Goal: Task Accomplishment & Management: Complete application form

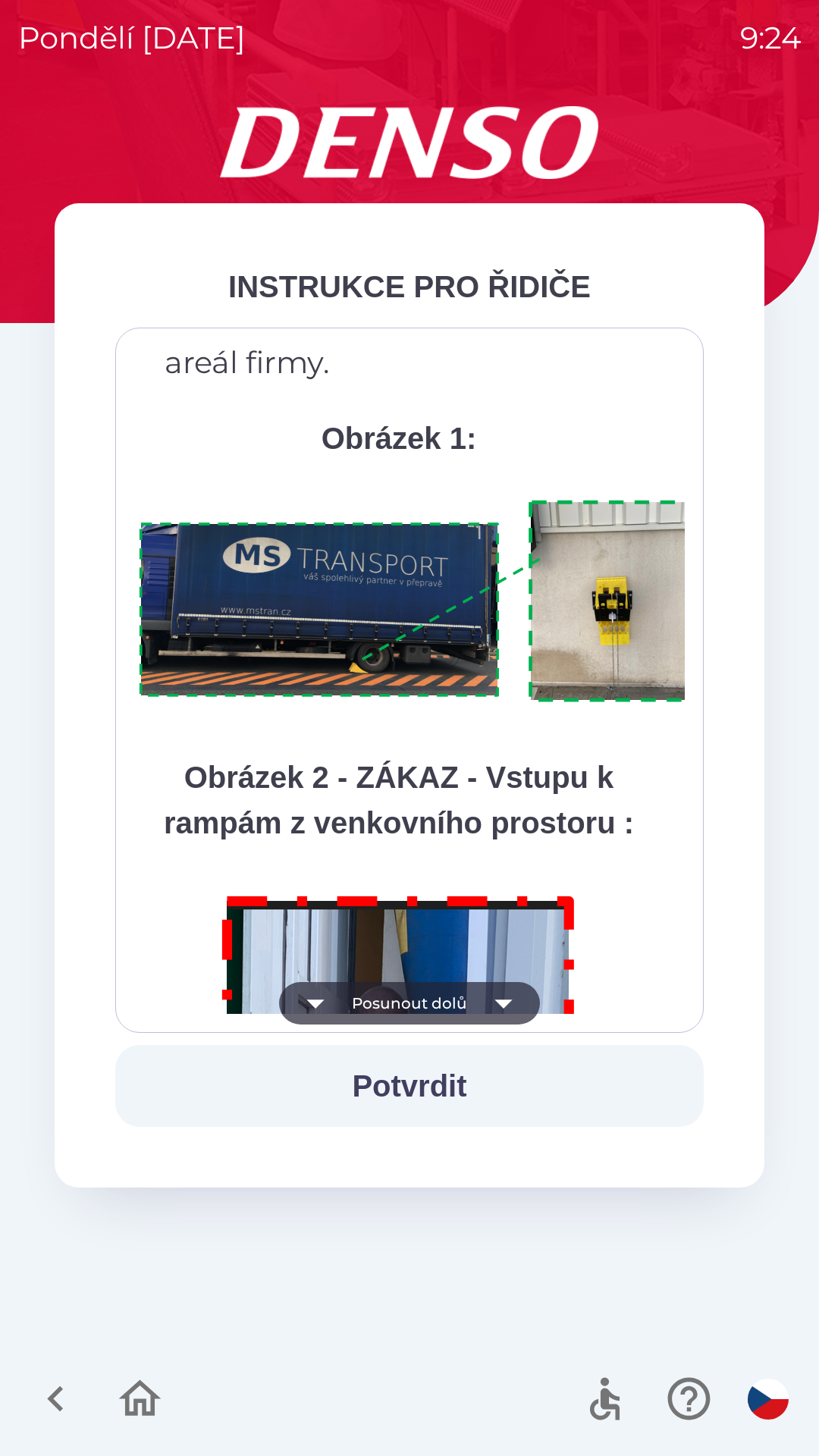
scroll to position [8522, 0]
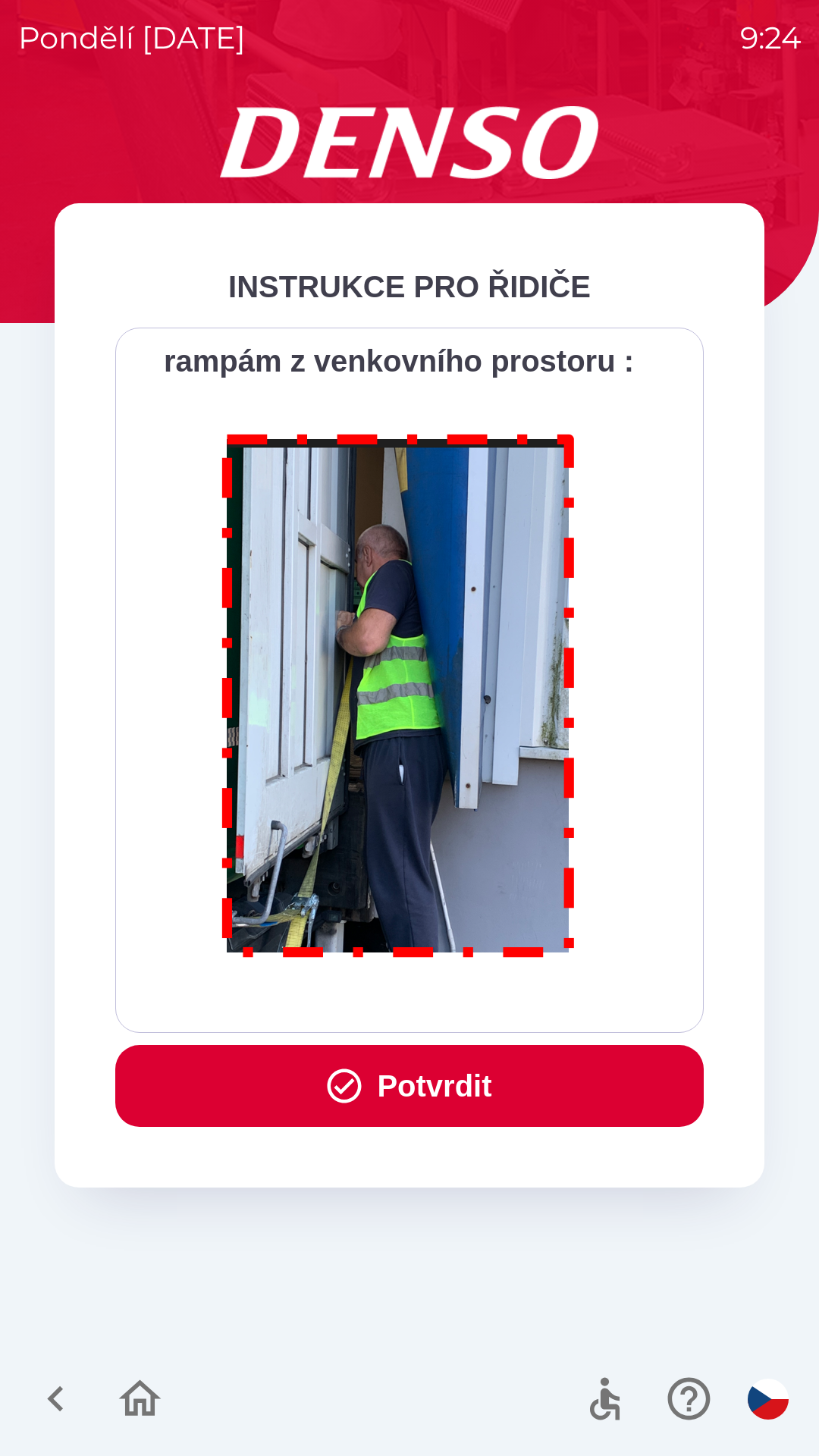
click at [504, 1089] on button "Potvrdit" at bounding box center [410, 1086] width 589 height 82
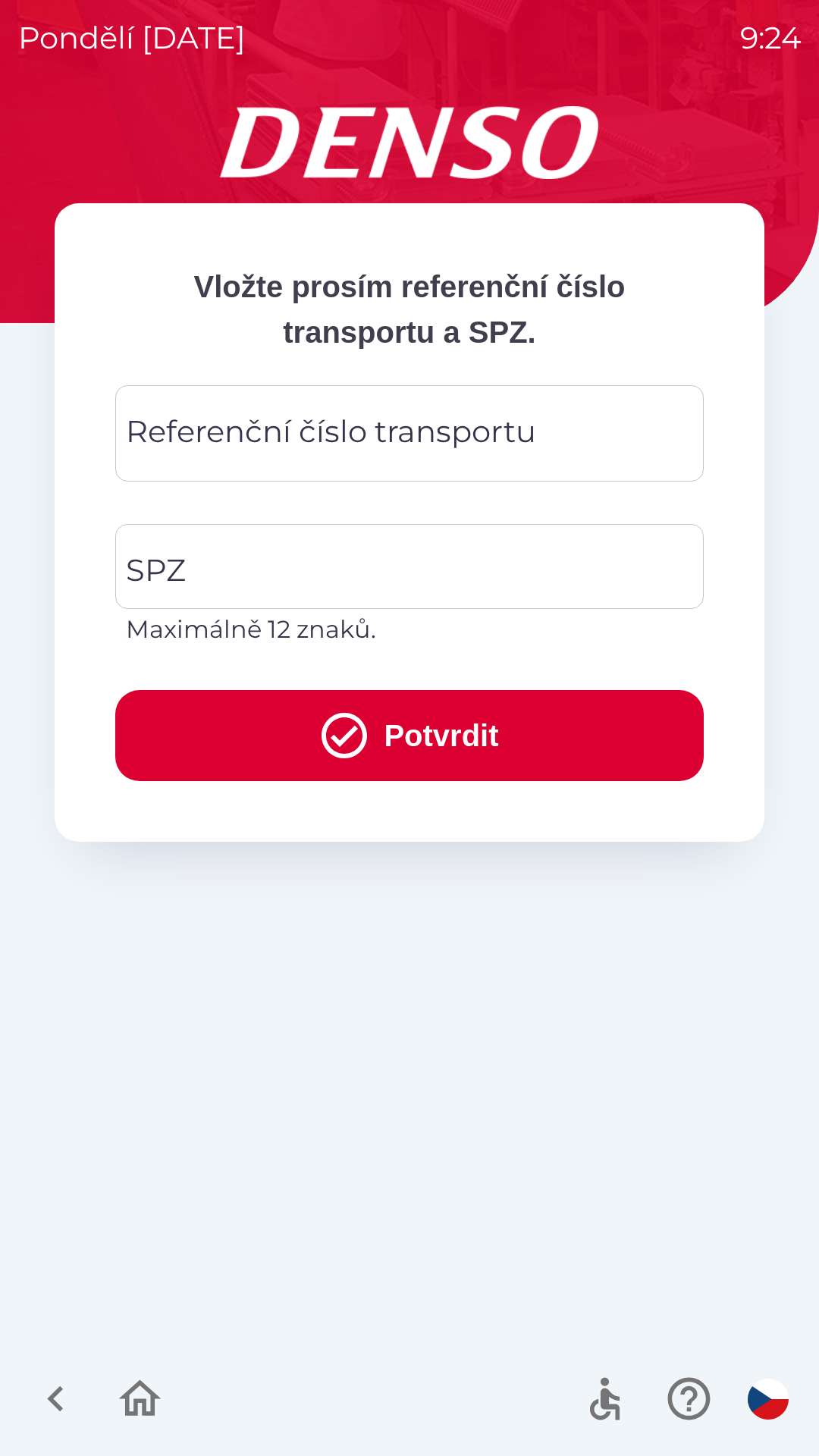
click at [471, 424] on div "Referenční číslo transportu Referenční číslo transportu" at bounding box center [410, 433] width 589 height 96
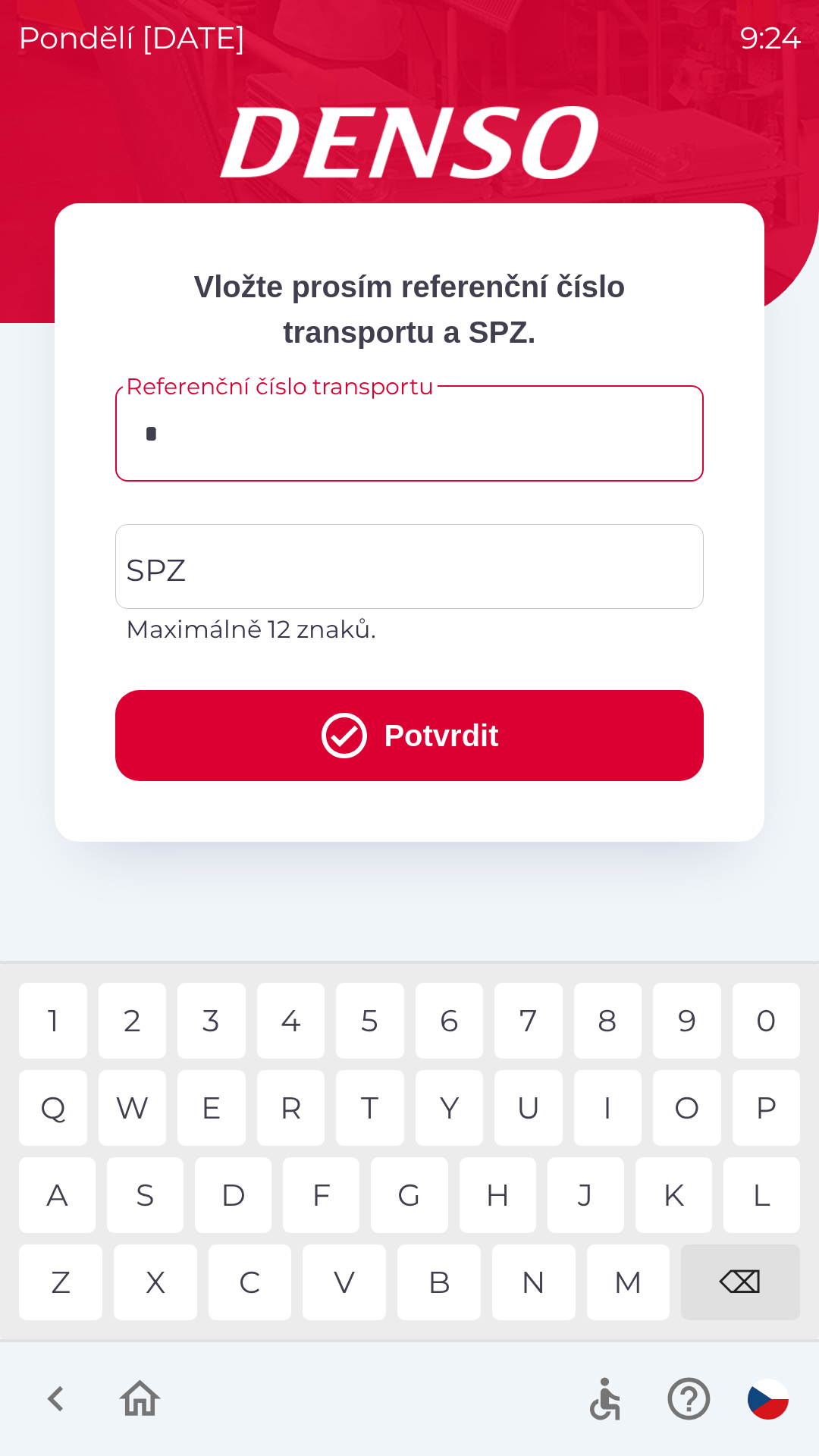
click at [229, 1032] on div "3" at bounding box center [212, 1021] width 68 height 76
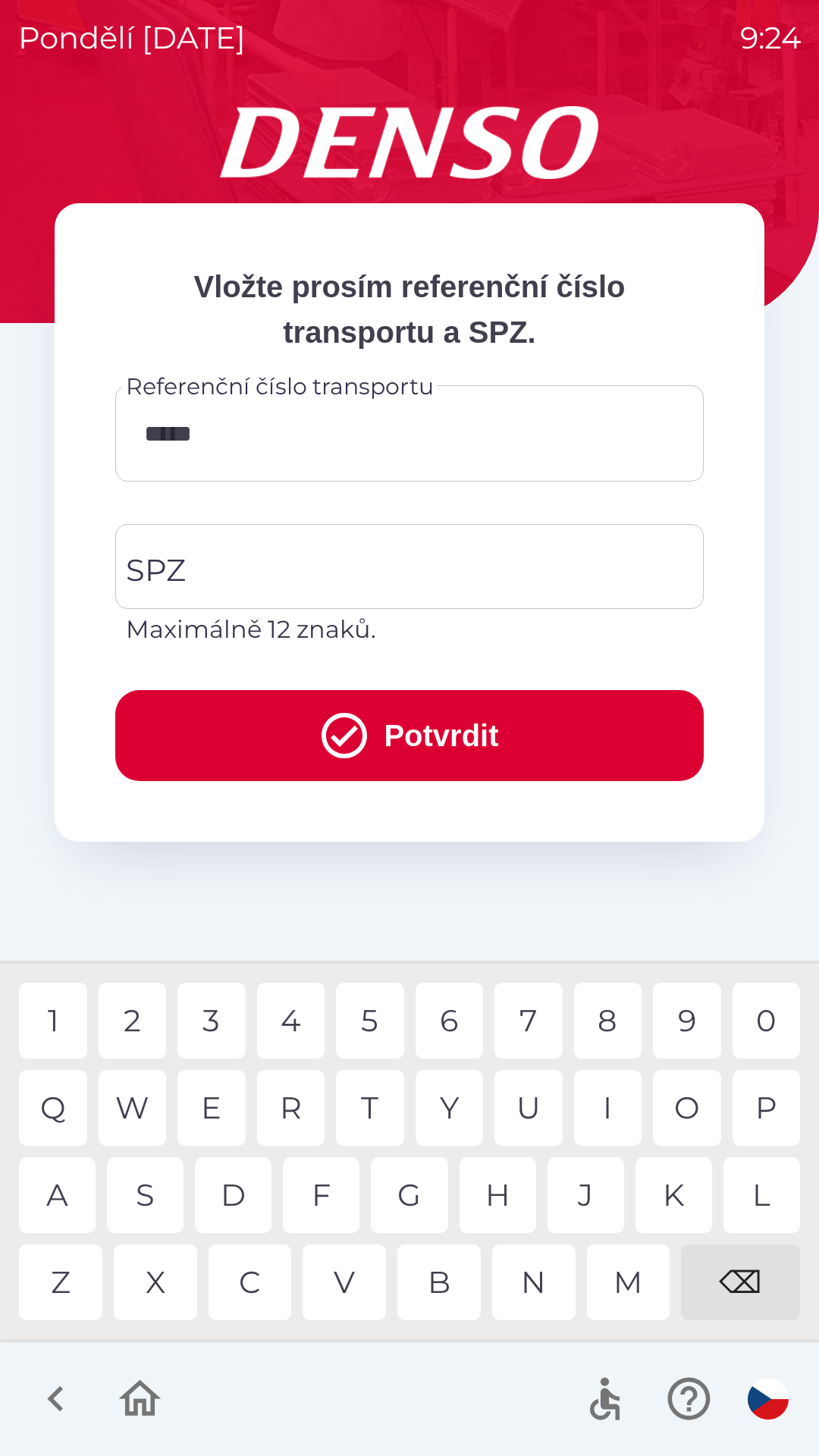
click at [456, 1032] on div "6" at bounding box center [450, 1021] width 68 height 76
type input "*******"
click at [361, 559] on input "SPZ" at bounding box center [398, 566] width 552 height 71
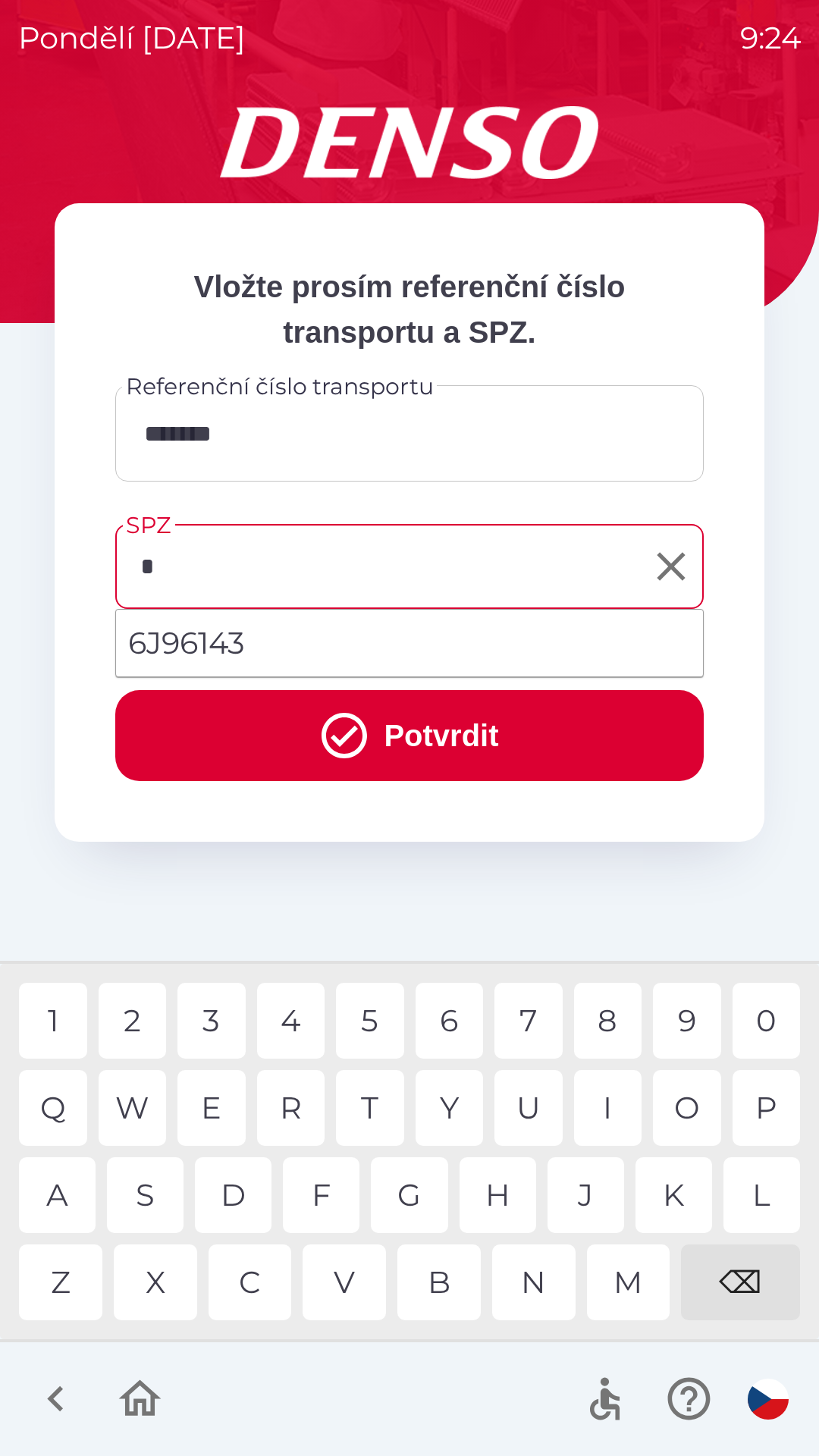
click at [442, 1021] on div "6" at bounding box center [450, 1021] width 68 height 76
click at [674, 1020] on div "9" at bounding box center [687, 1021] width 68 height 76
type input "*******"
click at [306, 666] on li "6J96143" at bounding box center [409, 643] width 587 height 54
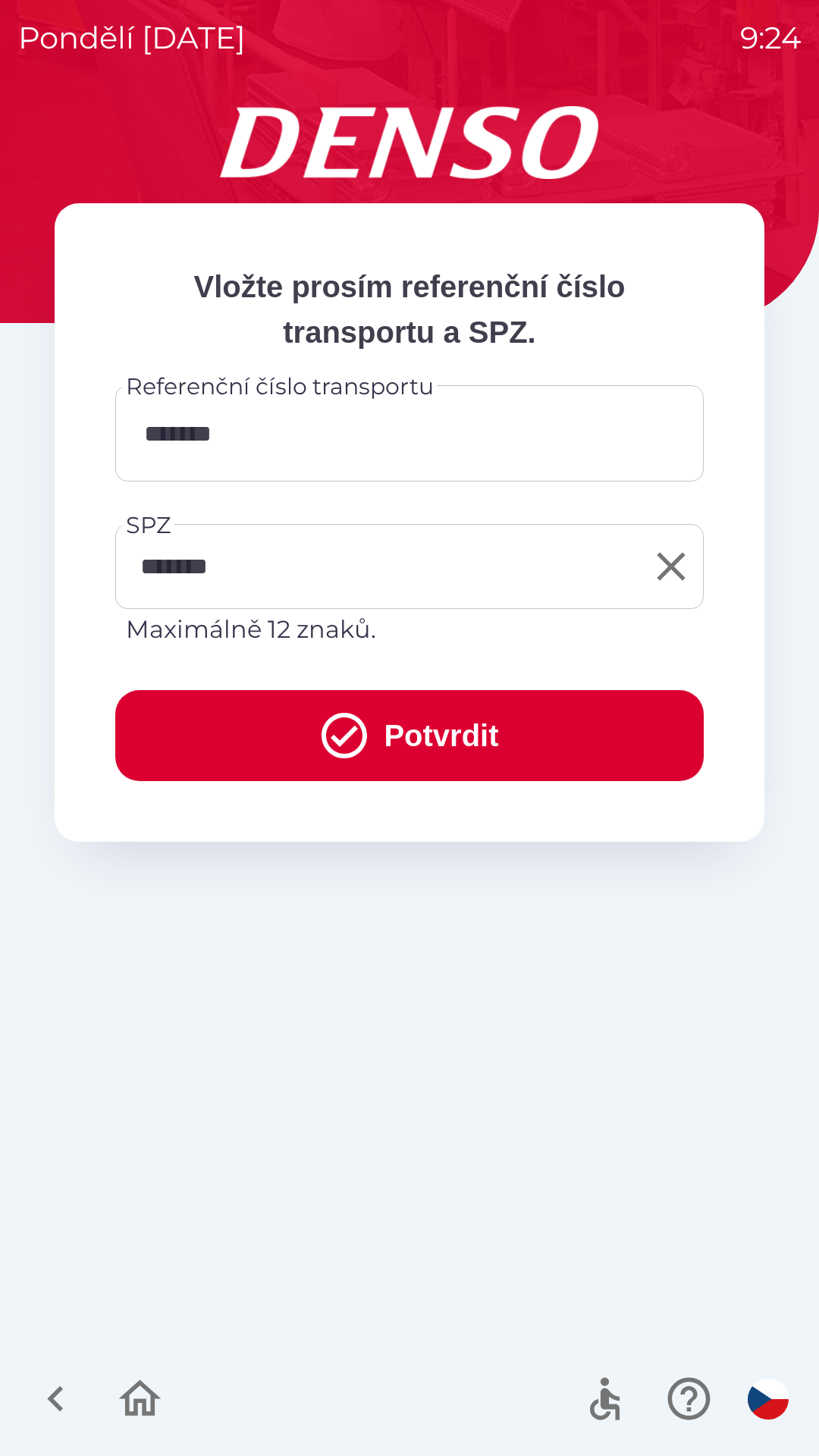
click at [486, 740] on button "Potvrdit" at bounding box center [410, 735] width 589 height 91
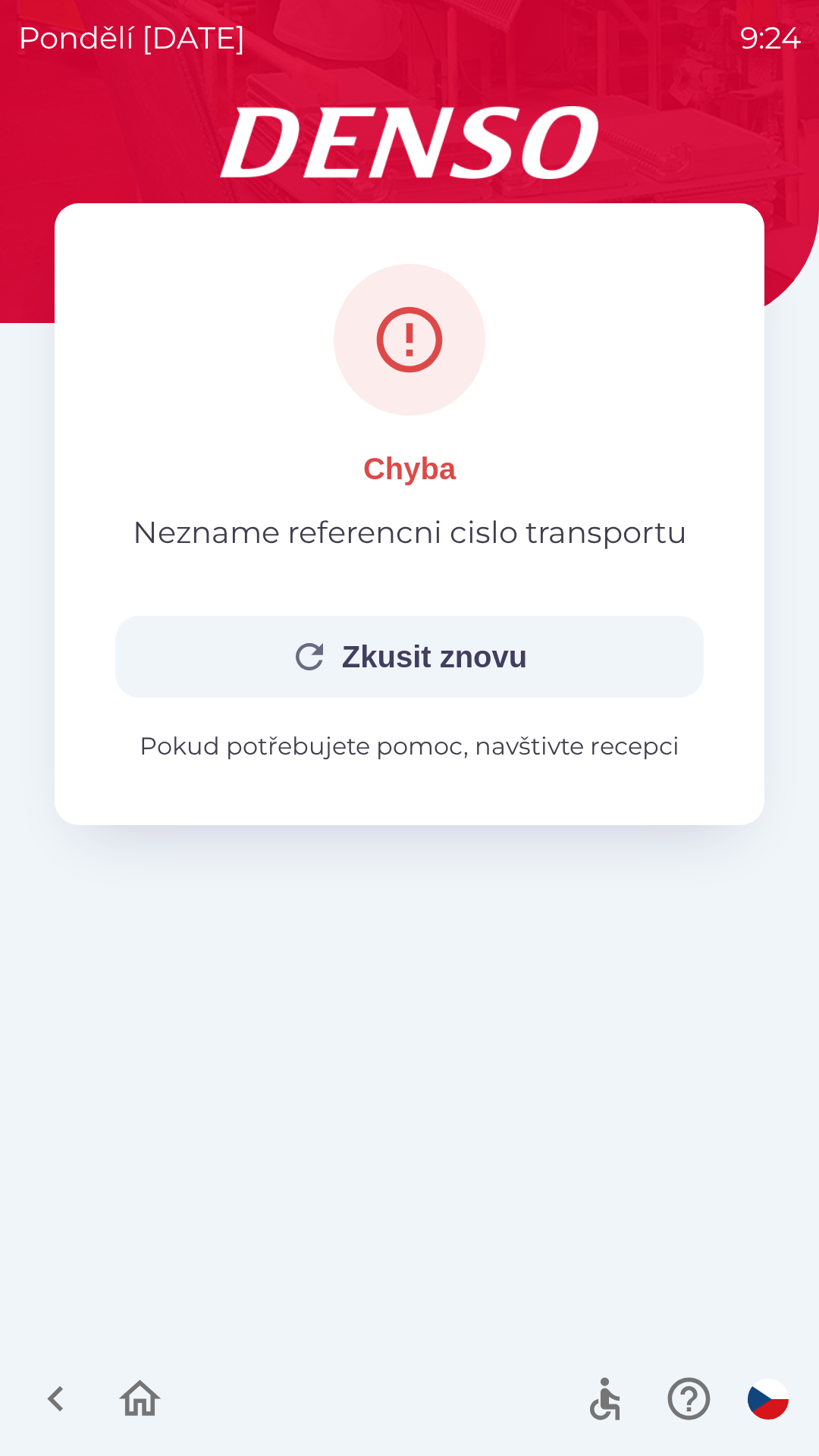
click at [463, 649] on button "Zkusit znovu" at bounding box center [410, 657] width 589 height 82
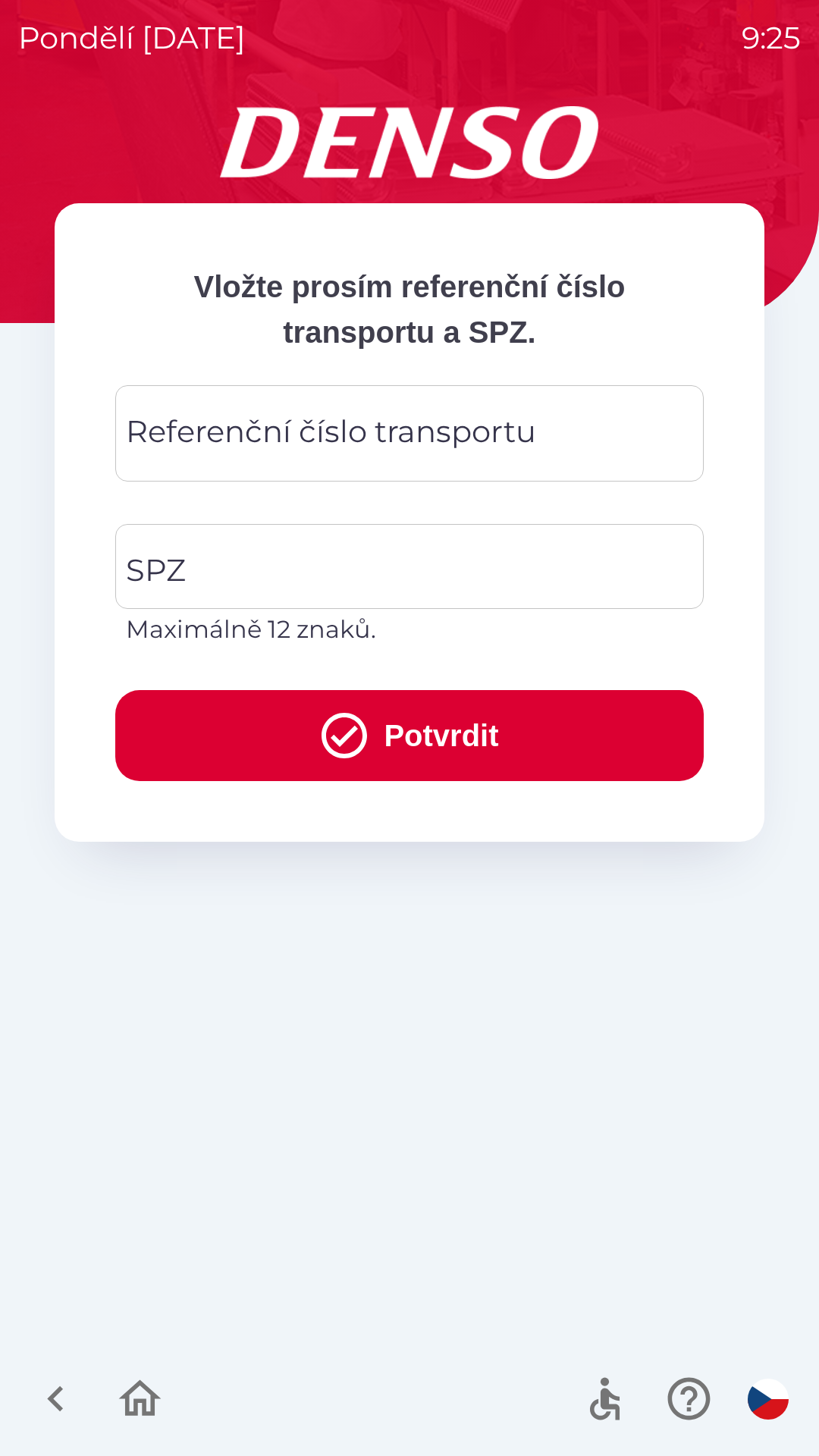
click at [483, 450] on div "Referenční číslo transportu Referenční číslo transportu" at bounding box center [410, 433] width 589 height 96
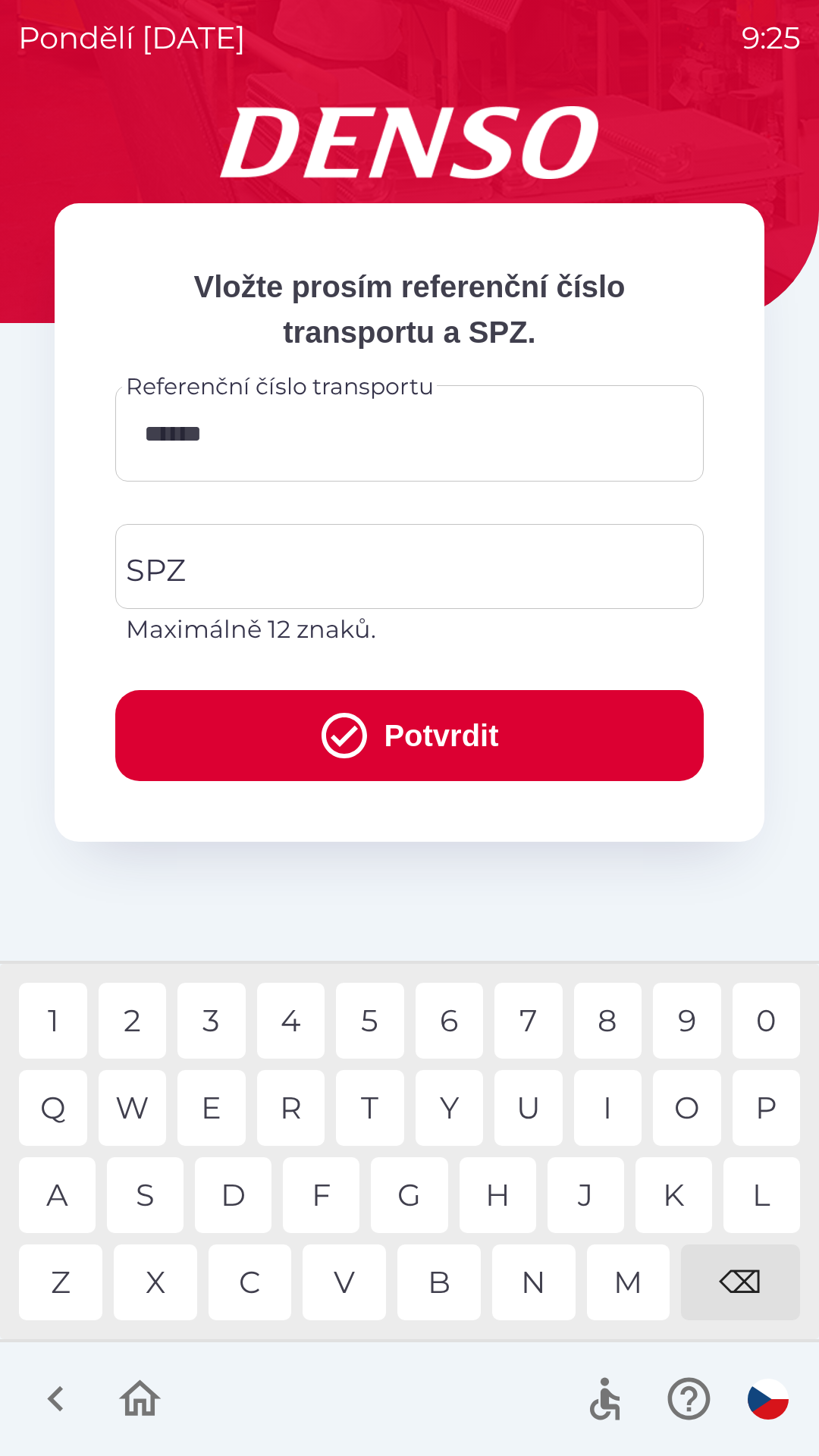
click at [367, 1024] on div "5" at bounding box center [370, 1021] width 68 height 76
type input "*******"
click at [353, 563] on input "SPZ" at bounding box center [398, 566] width 552 height 71
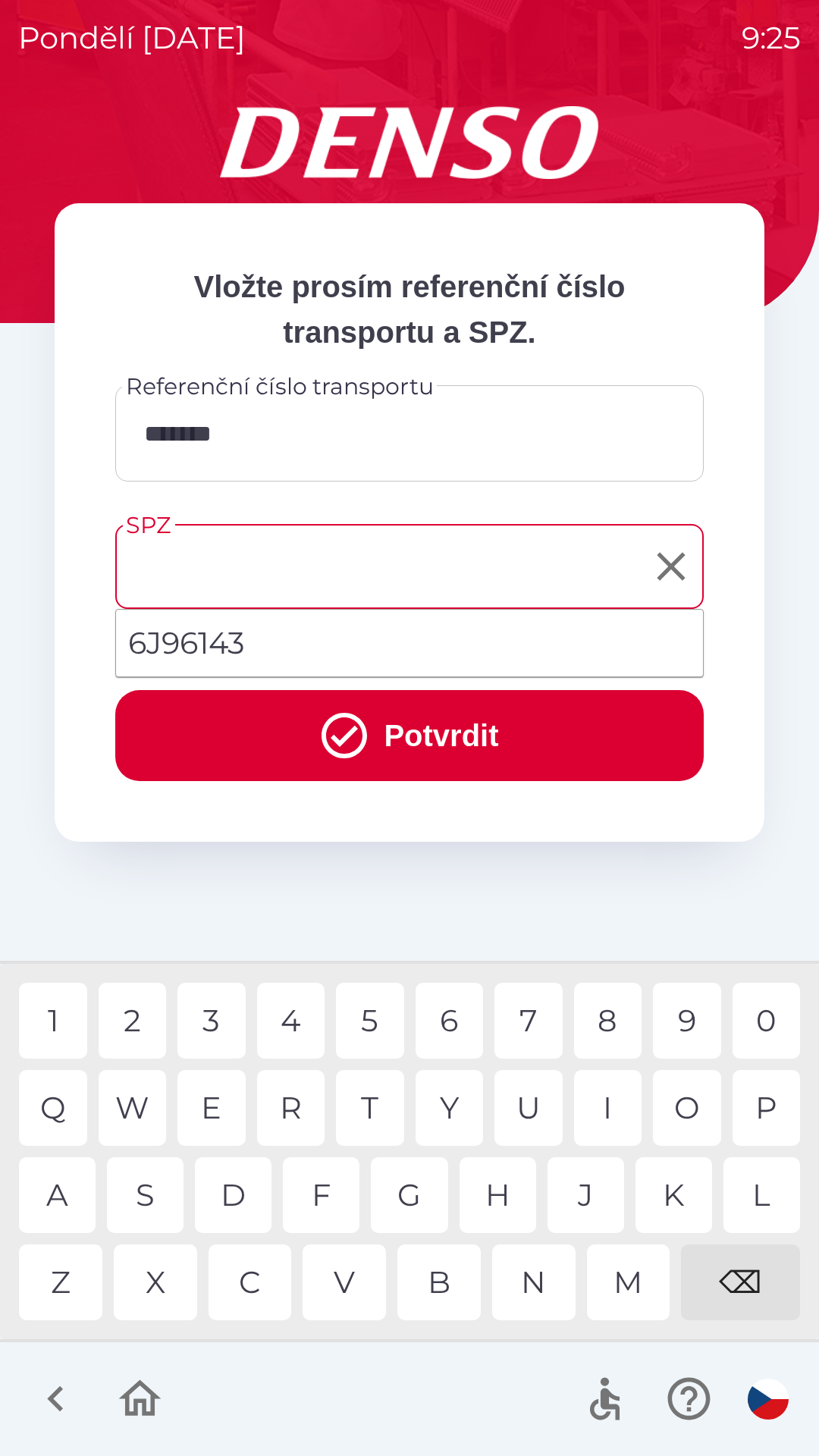
click at [370, 651] on li "6J96143" at bounding box center [409, 643] width 587 height 54
type input "*******"
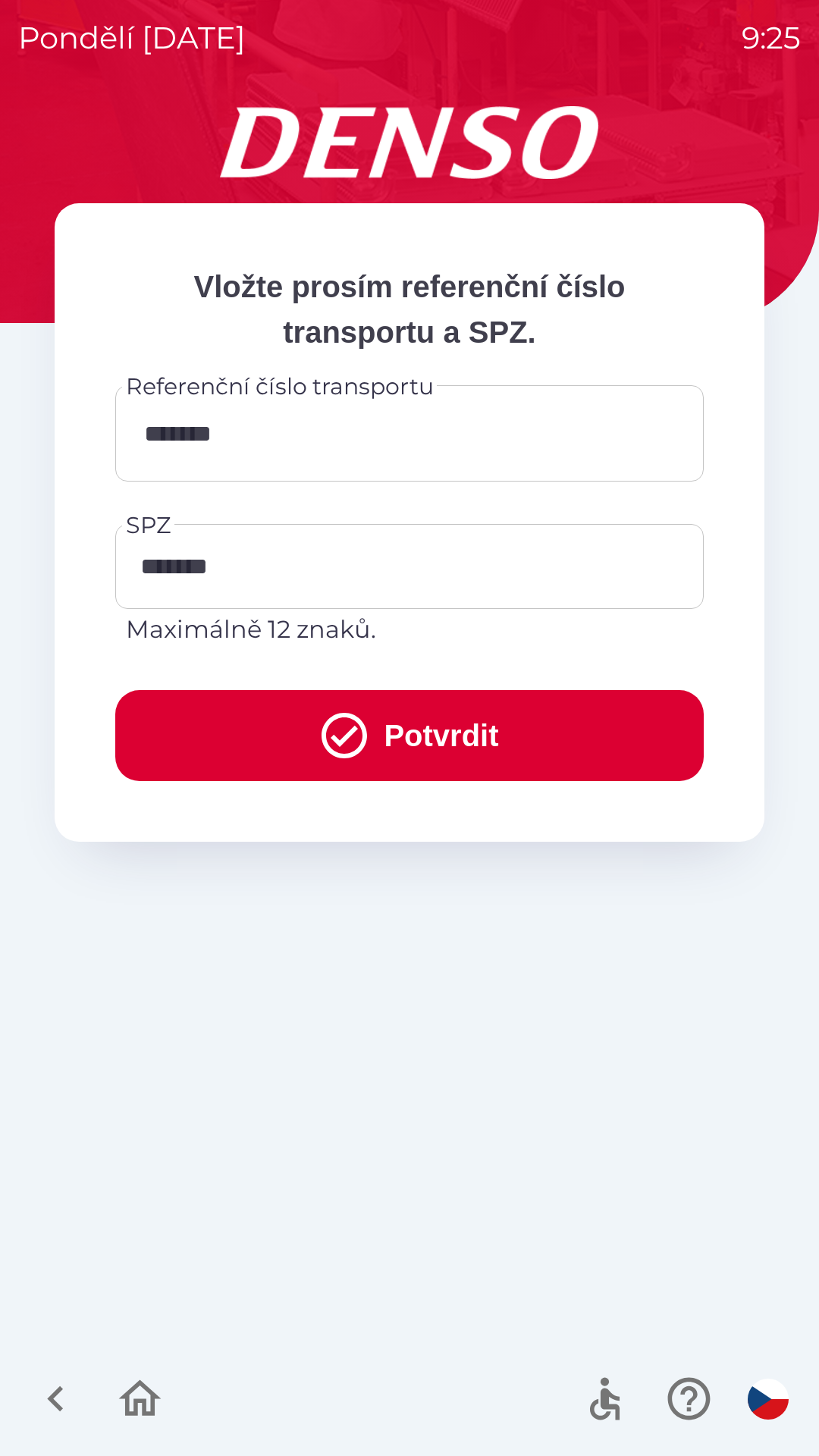
click at [408, 720] on button "Potvrdit" at bounding box center [410, 735] width 589 height 91
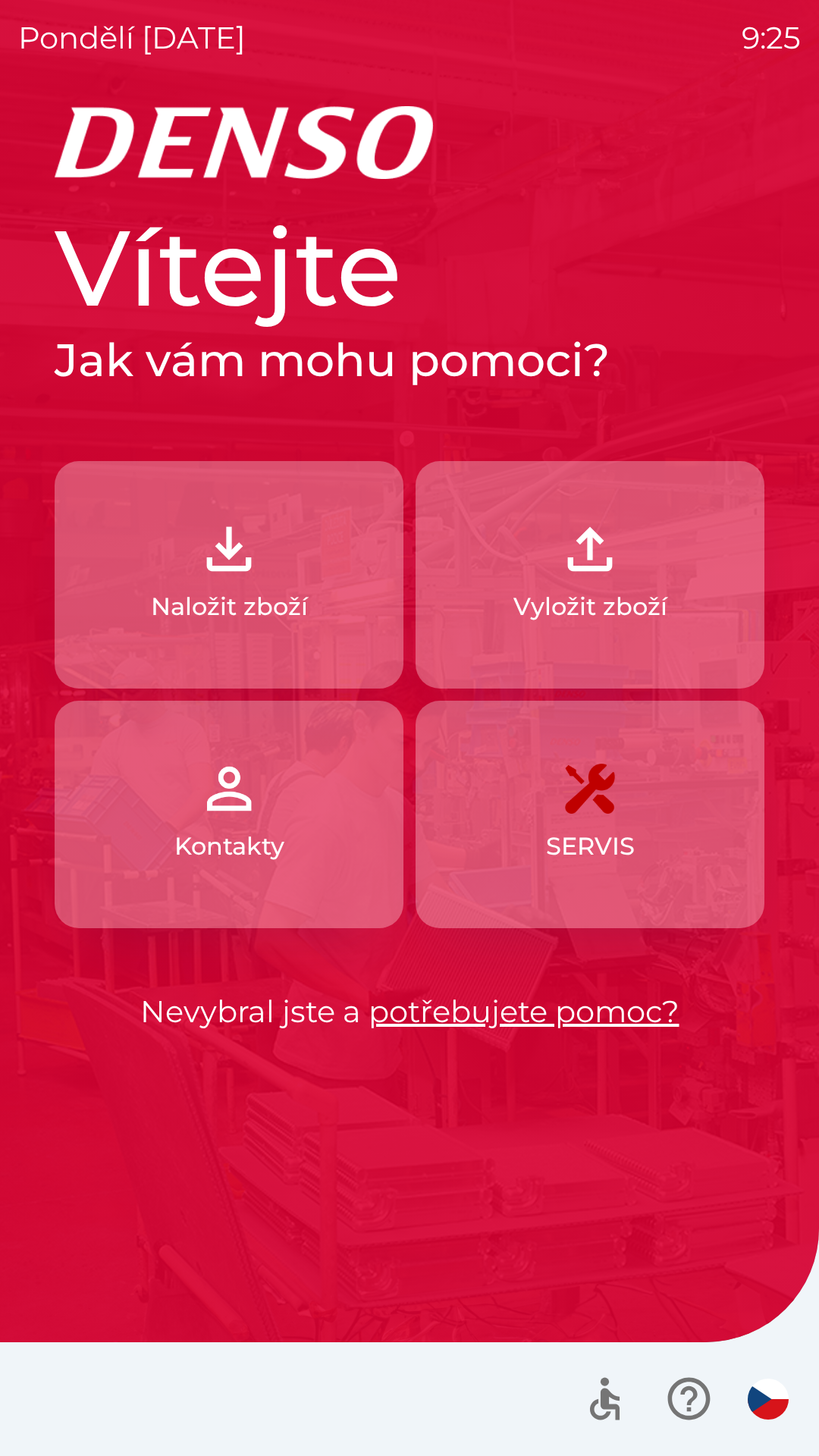
click at [203, 593] on p "Naložit zboží" at bounding box center [229, 606] width 157 height 37
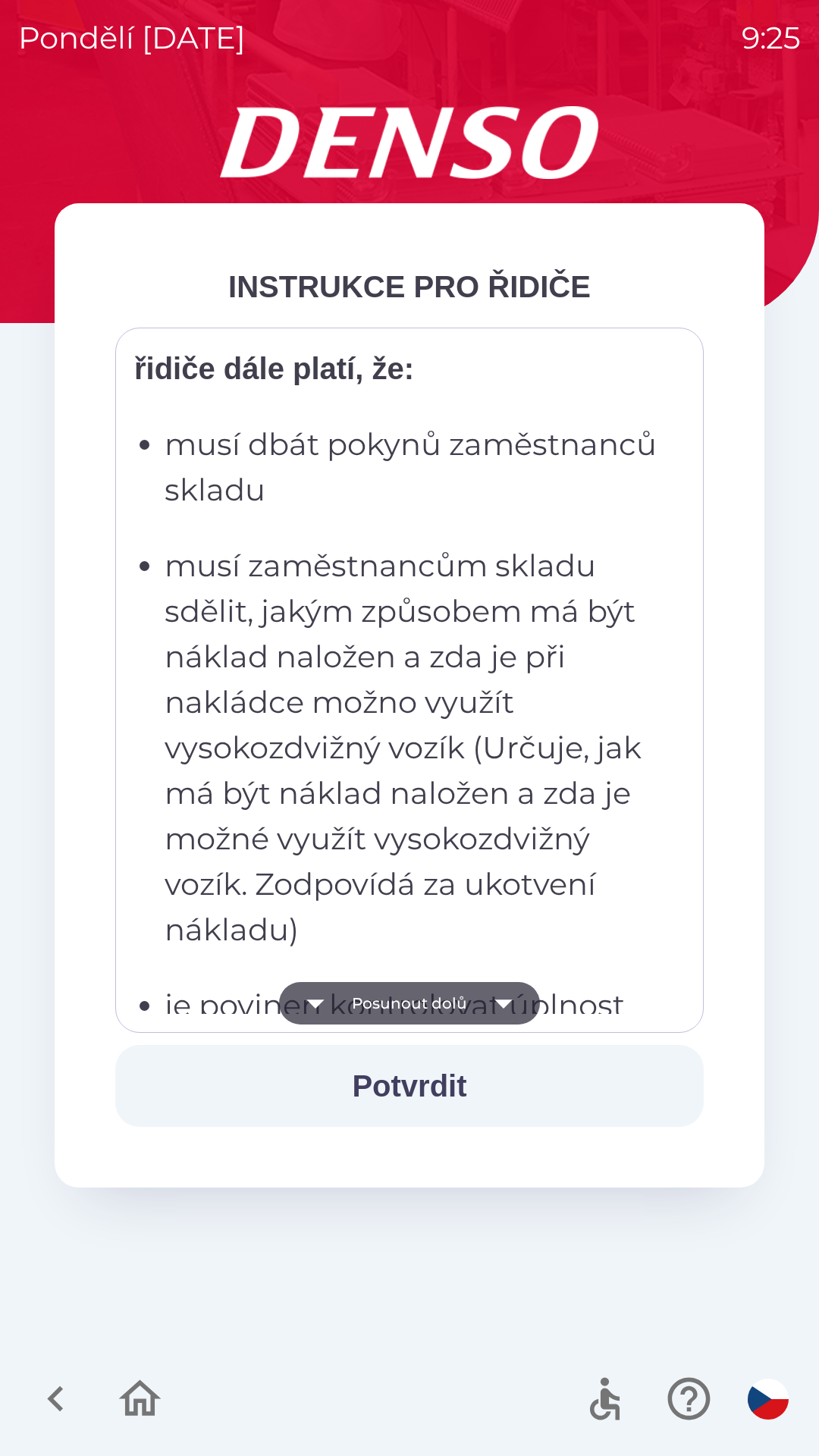
scroll to position [2359, 0]
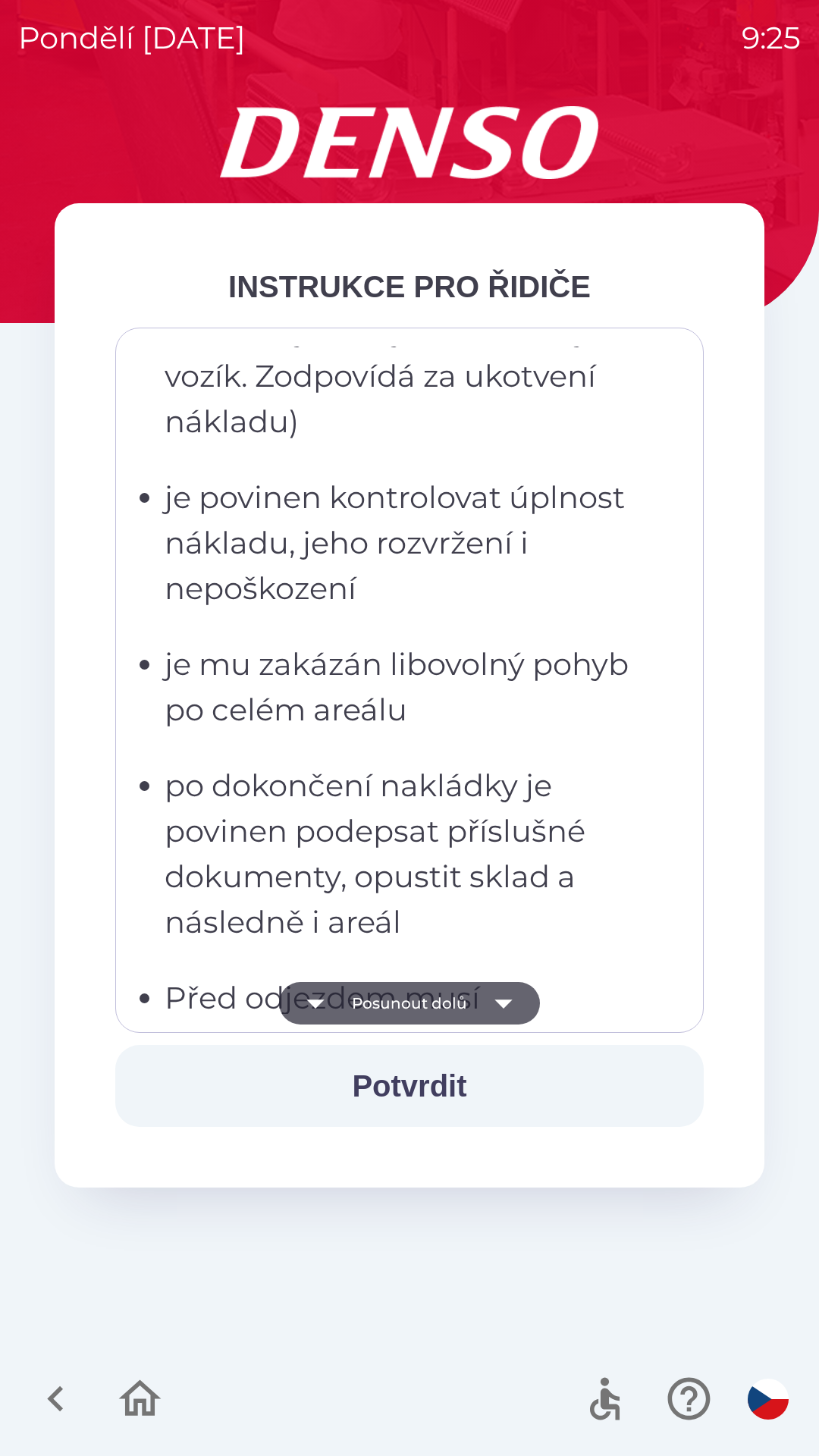
click at [483, 1064] on button "Potvrdit" at bounding box center [410, 1086] width 589 height 82
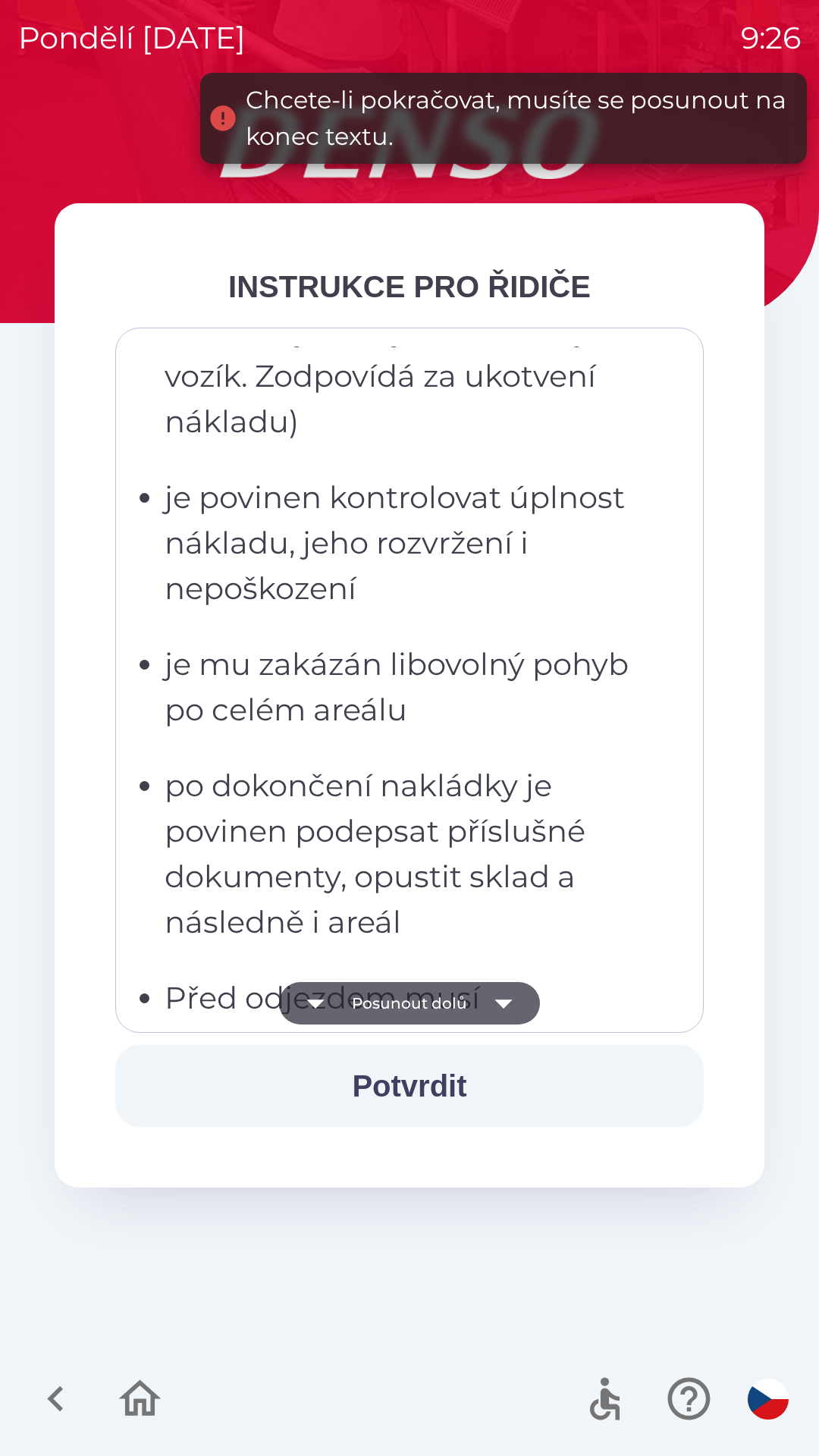
click at [425, 1104] on button "Potvrdit" at bounding box center [410, 1086] width 589 height 82
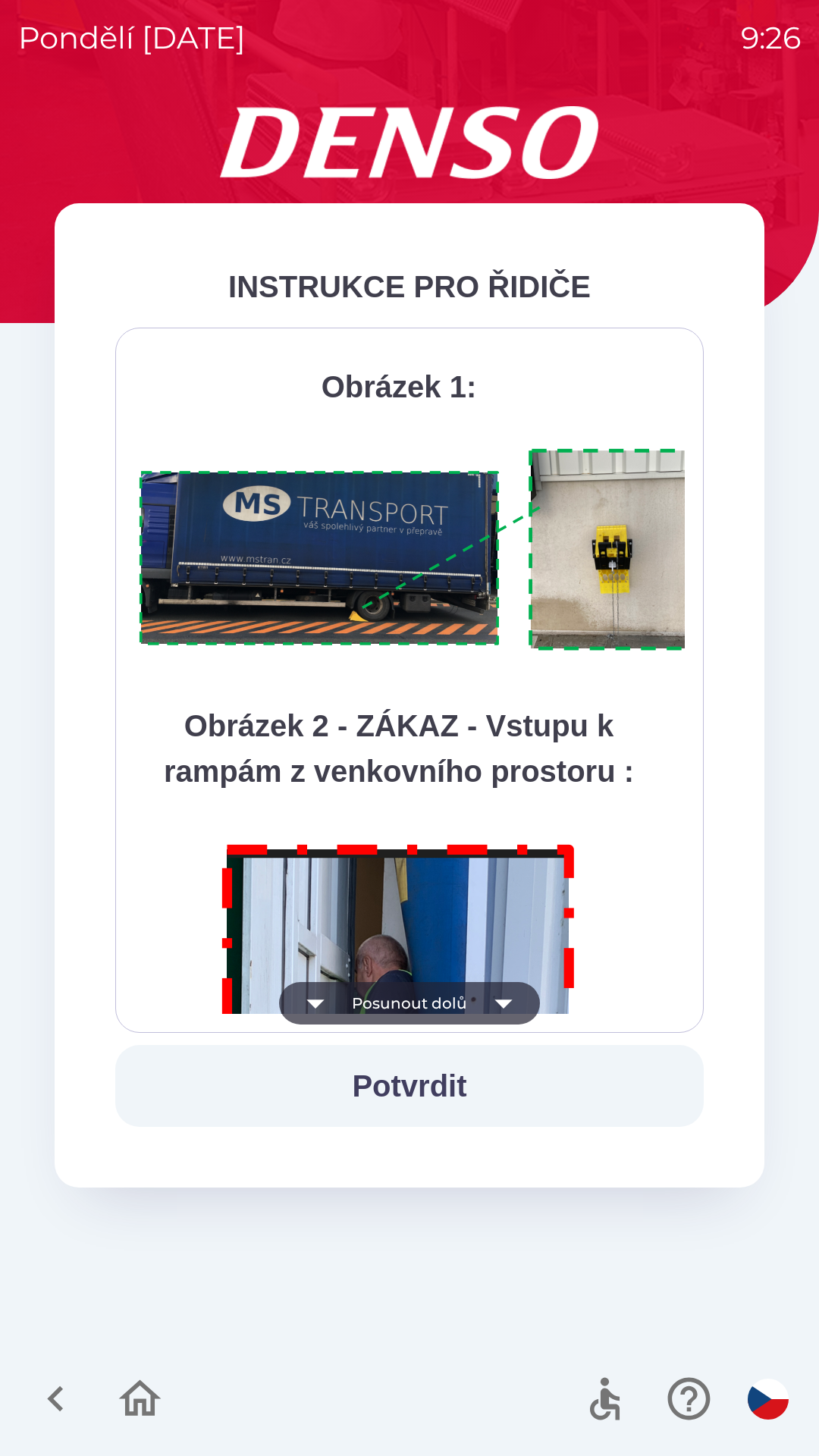
scroll to position [8522, 0]
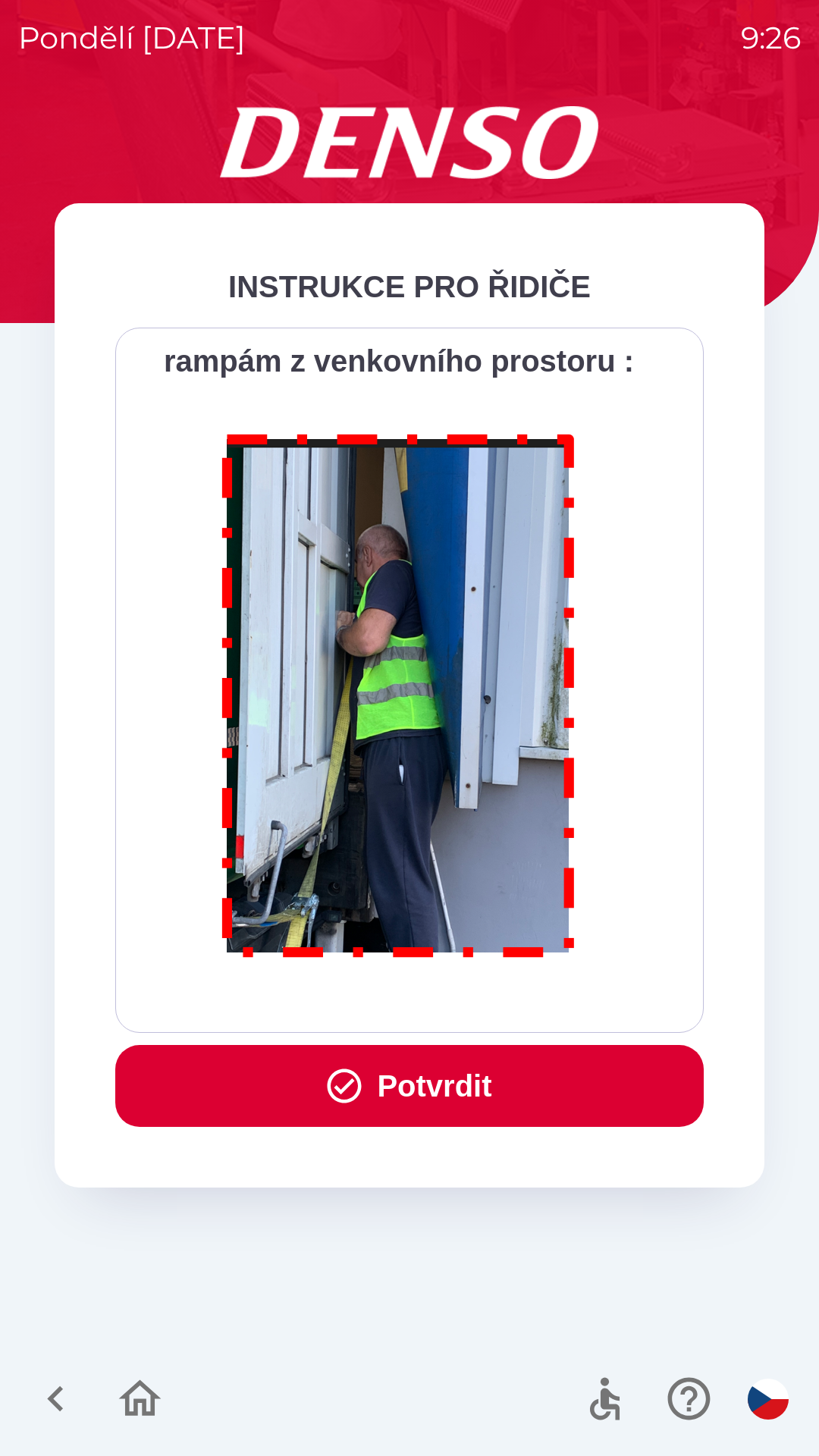
click at [479, 1088] on button "Potvrdit" at bounding box center [410, 1086] width 589 height 82
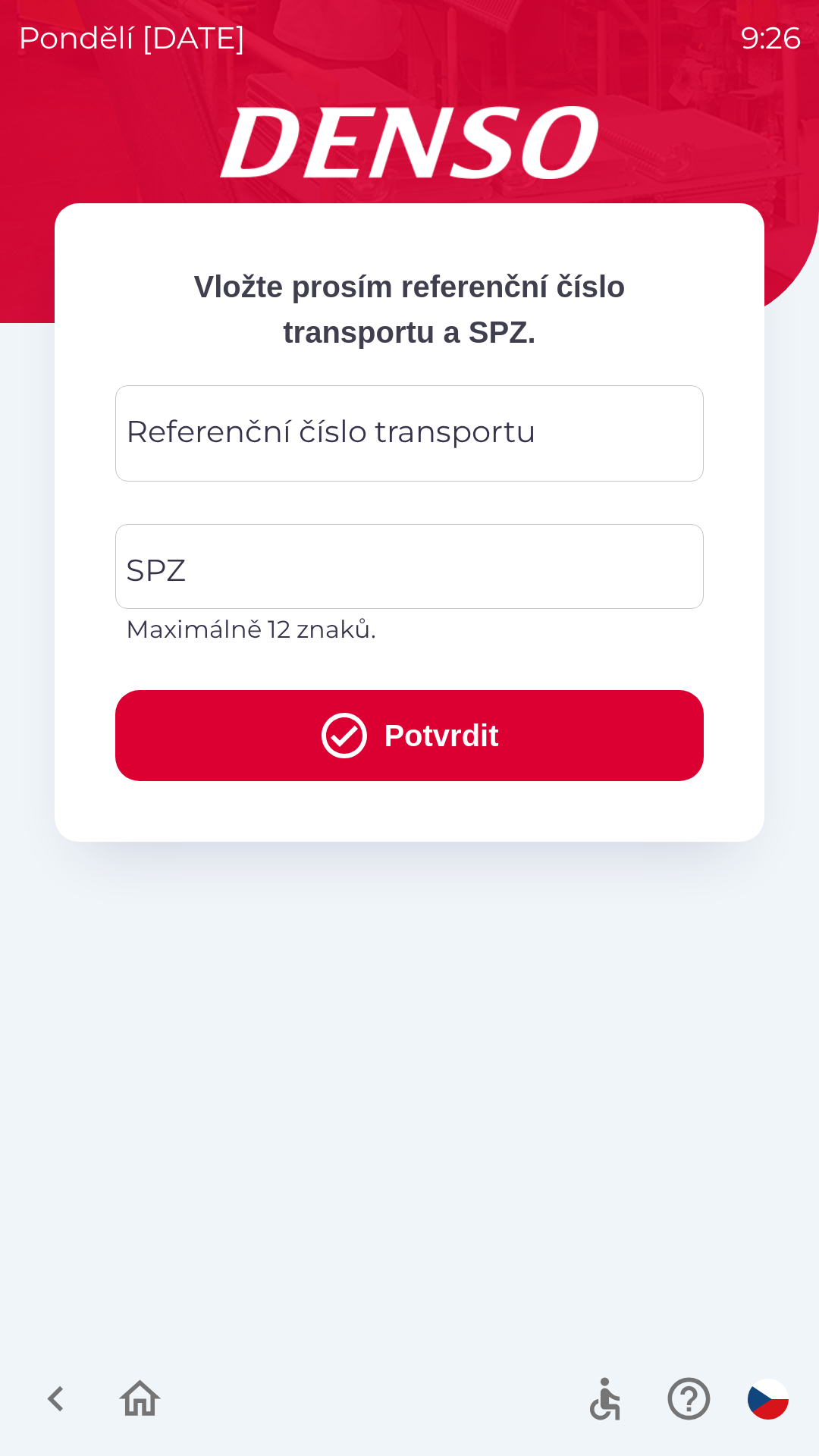
click at [152, 1410] on icon "button" at bounding box center [140, 1398] width 43 height 37
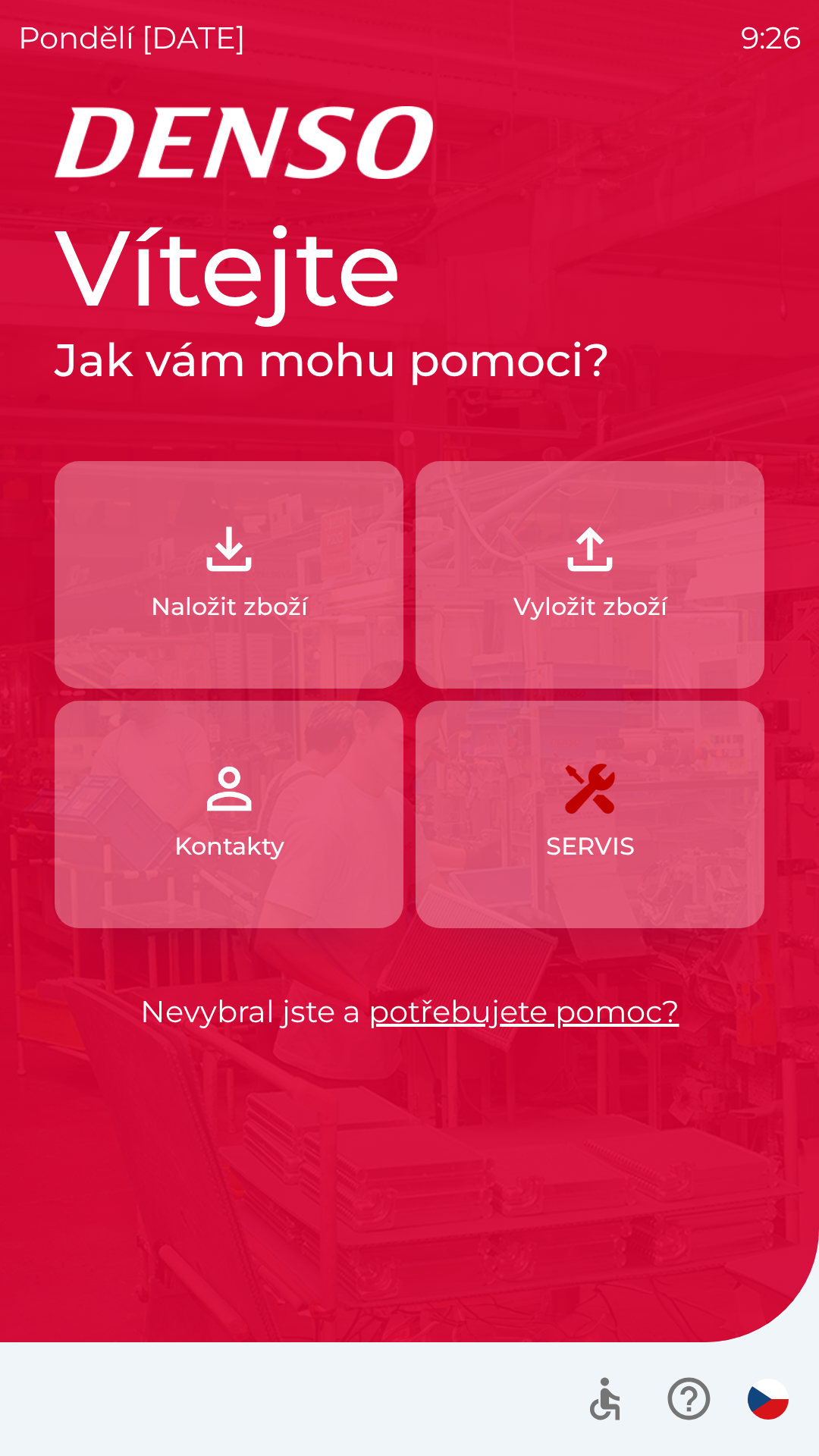
click at [572, 1015] on link "potřebujete pomoc?" at bounding box center [524, 1011] width 311 height 37
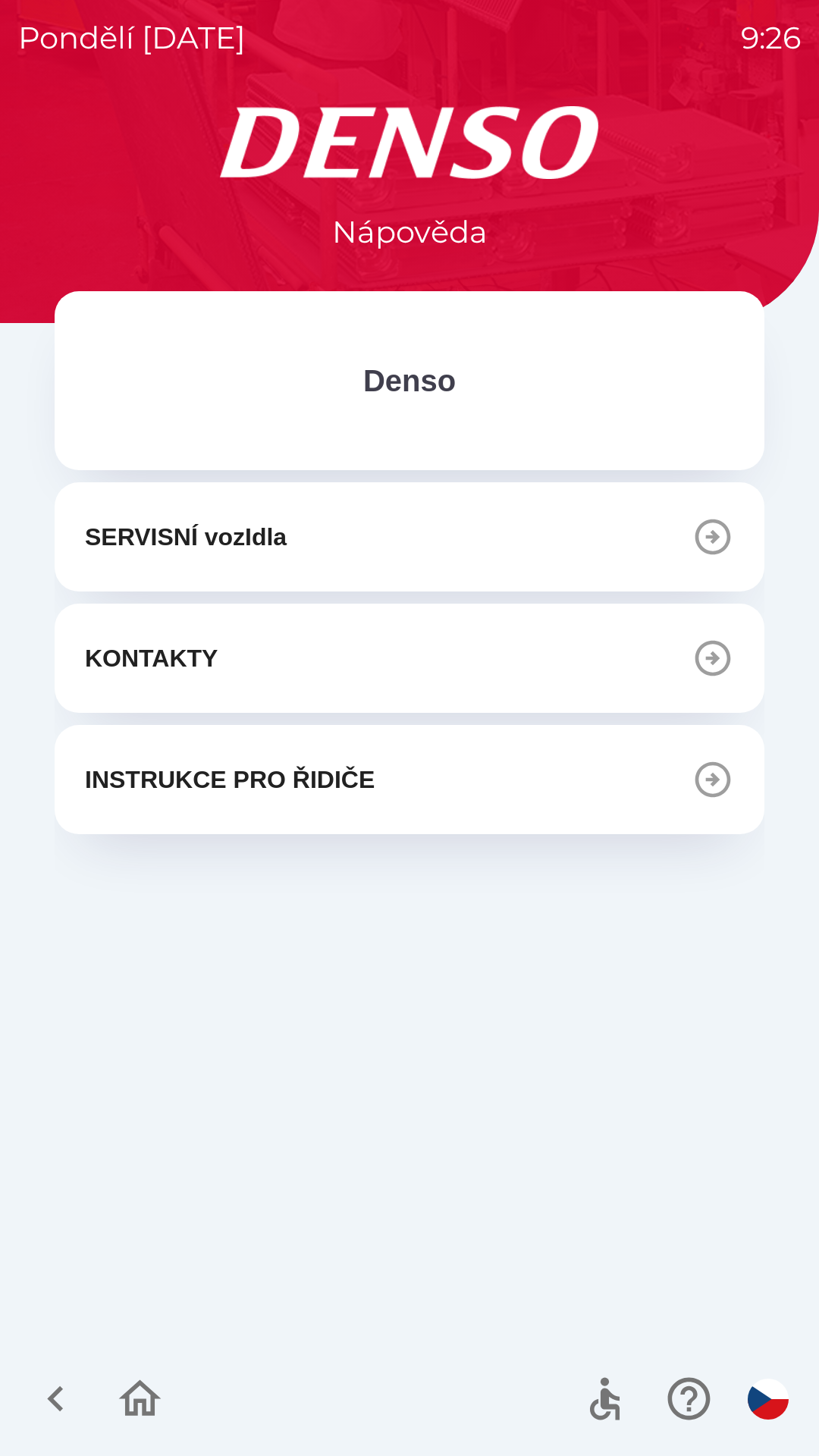
click at [716, 662] on icon "button" at bounding box center [714, 658] width 36 height 36
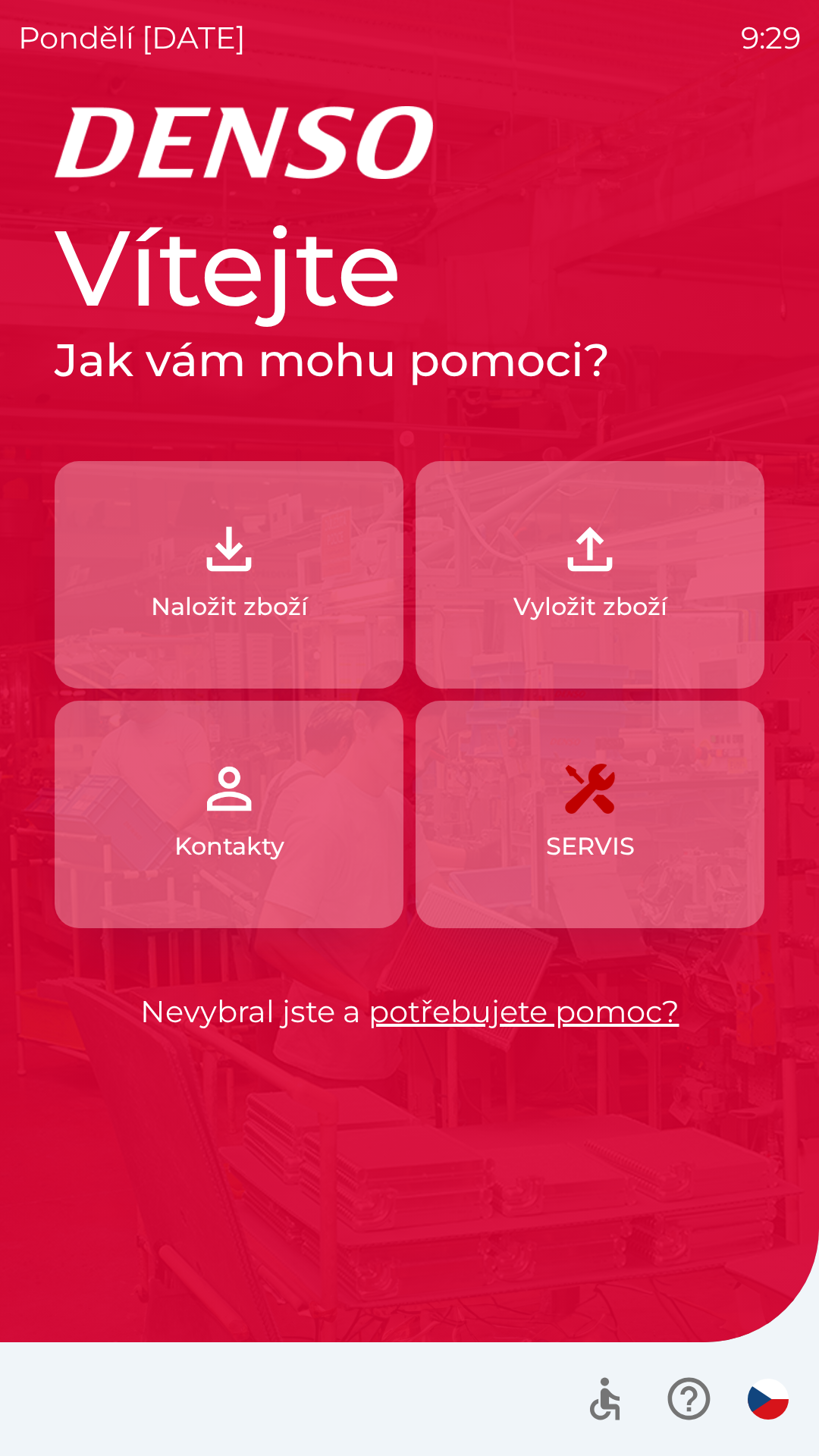
click at [235, 583] on button "Naložit zboží" at bounding box center [229, 574] width 349 height 227
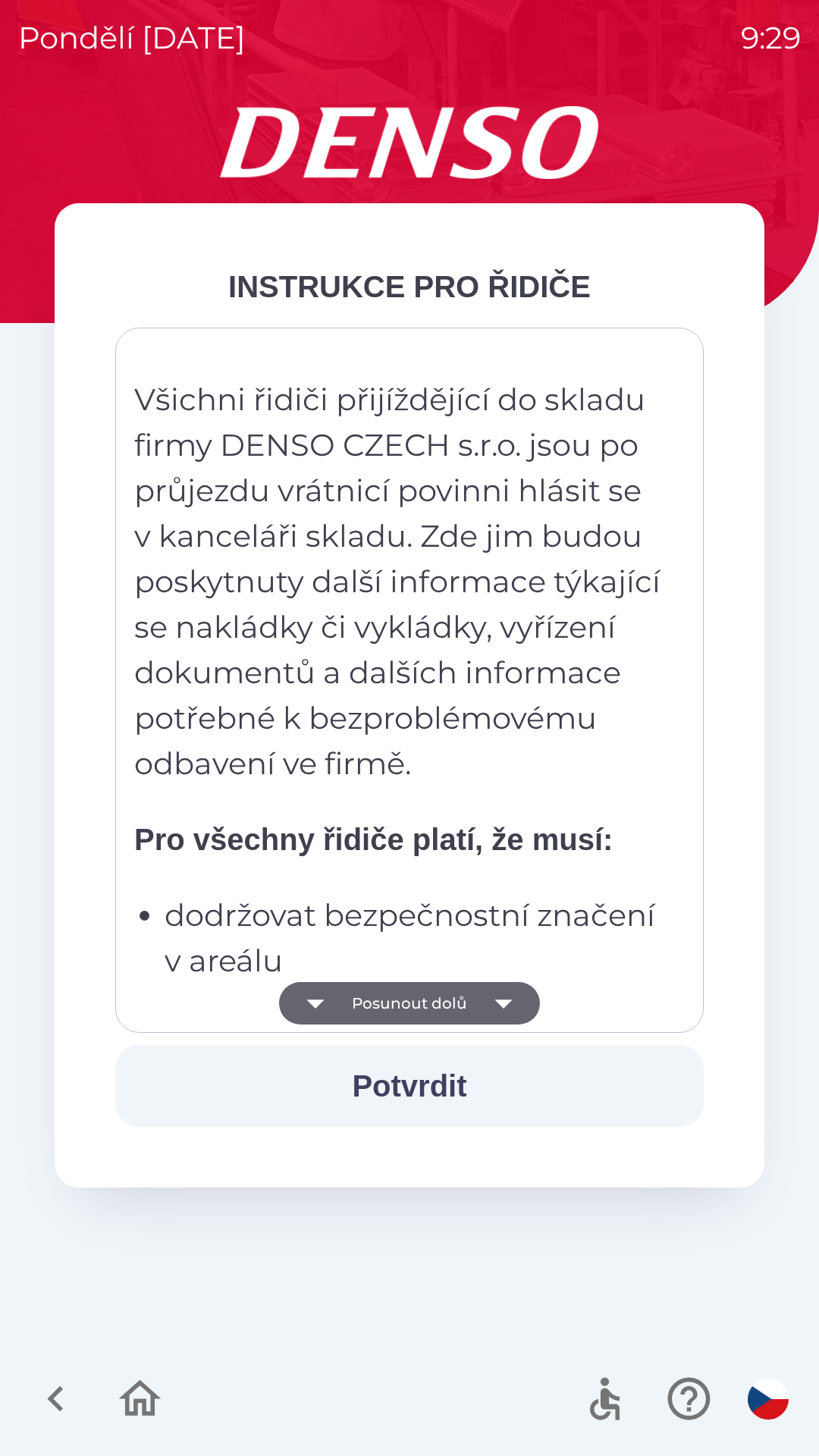
click at [403, 1086] on button "Potvrdit" at bounding box center [410, 1086] width 589 height 82
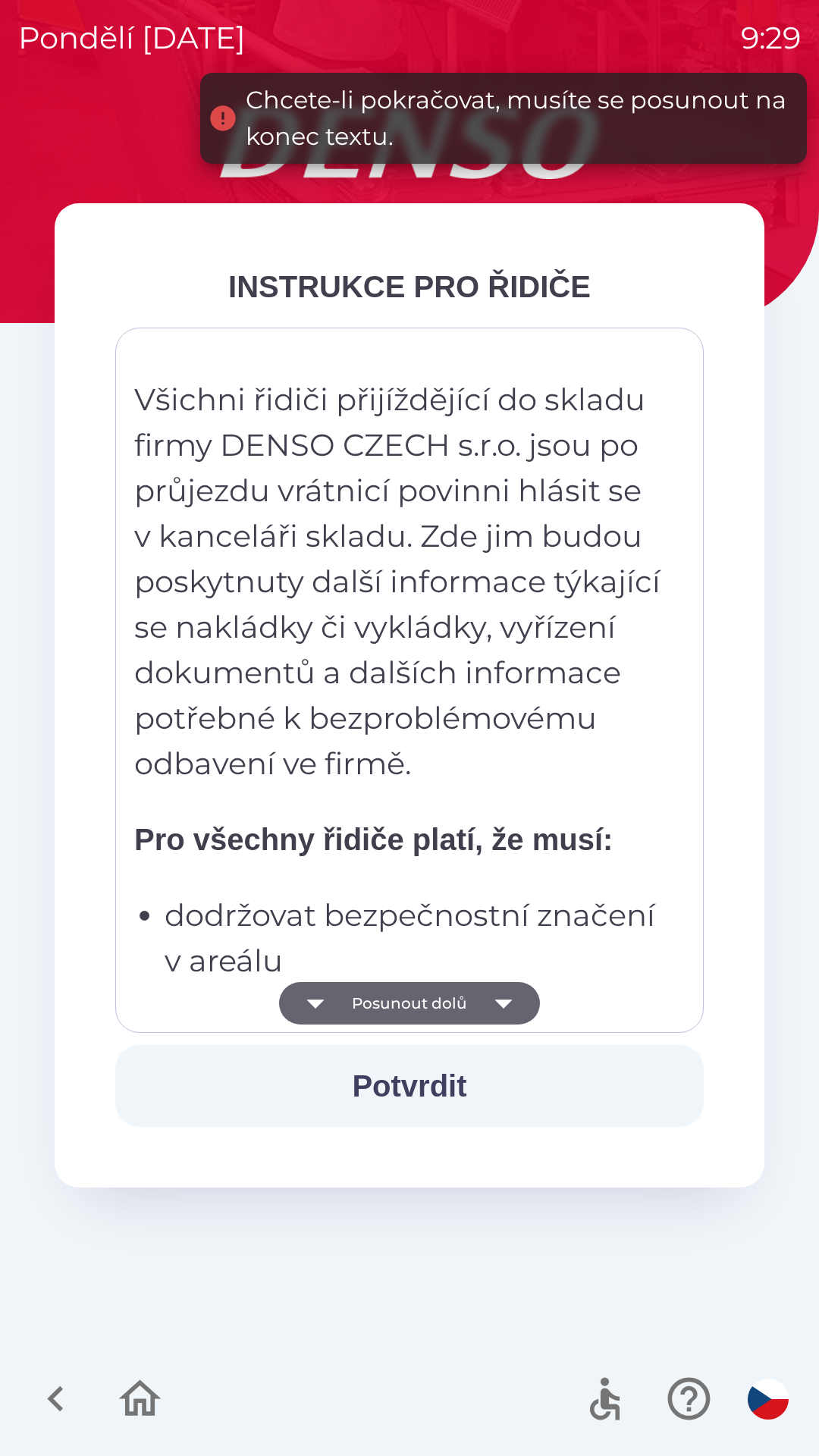
click at [426, 1003] on button "Posunout dolů" at bounding box center [409, 1004] width 261 height 43
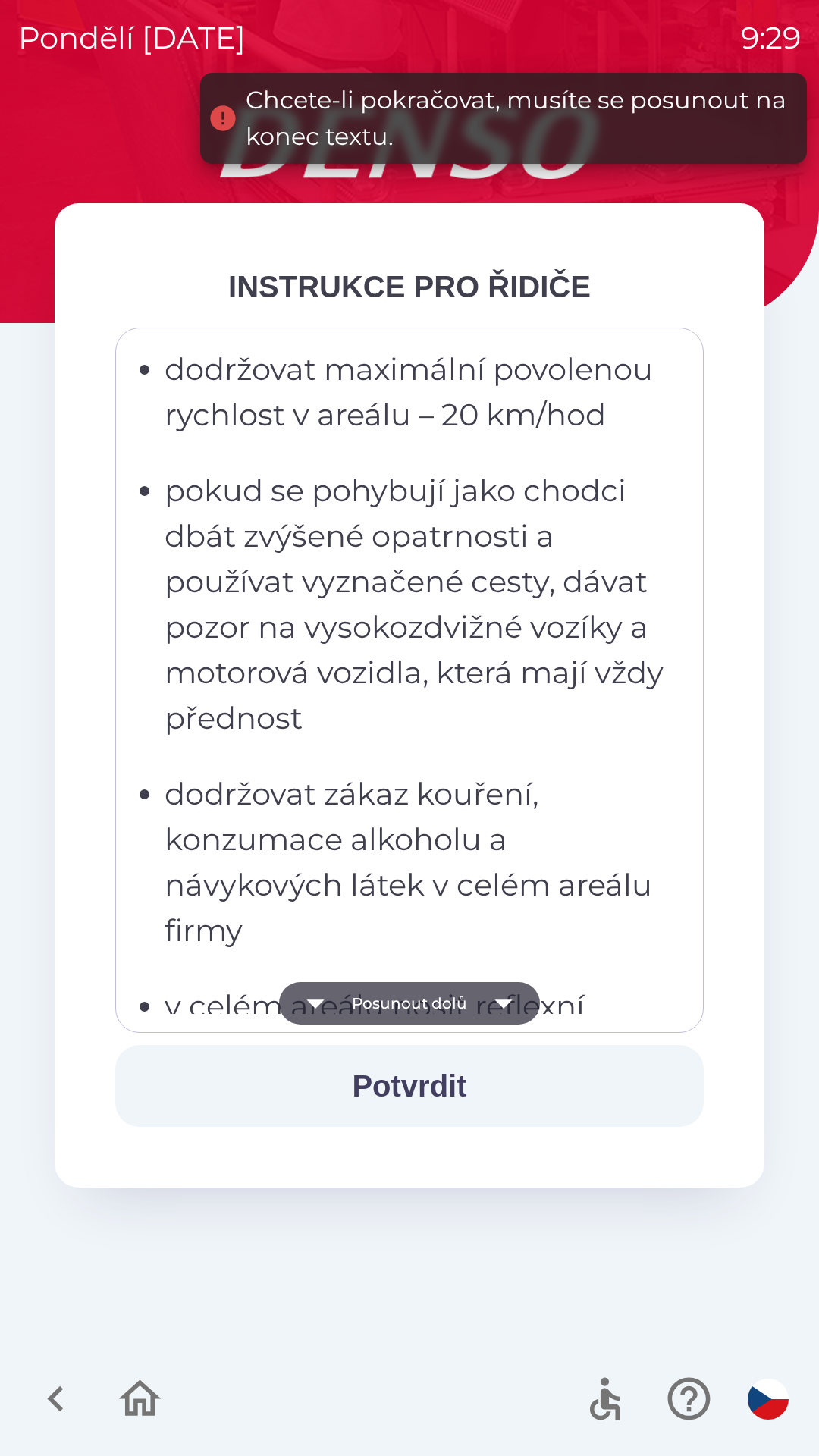
click at [432, 1004] on button "Posunout dolů" at bounding box center [409, 1004] width 261 height 43
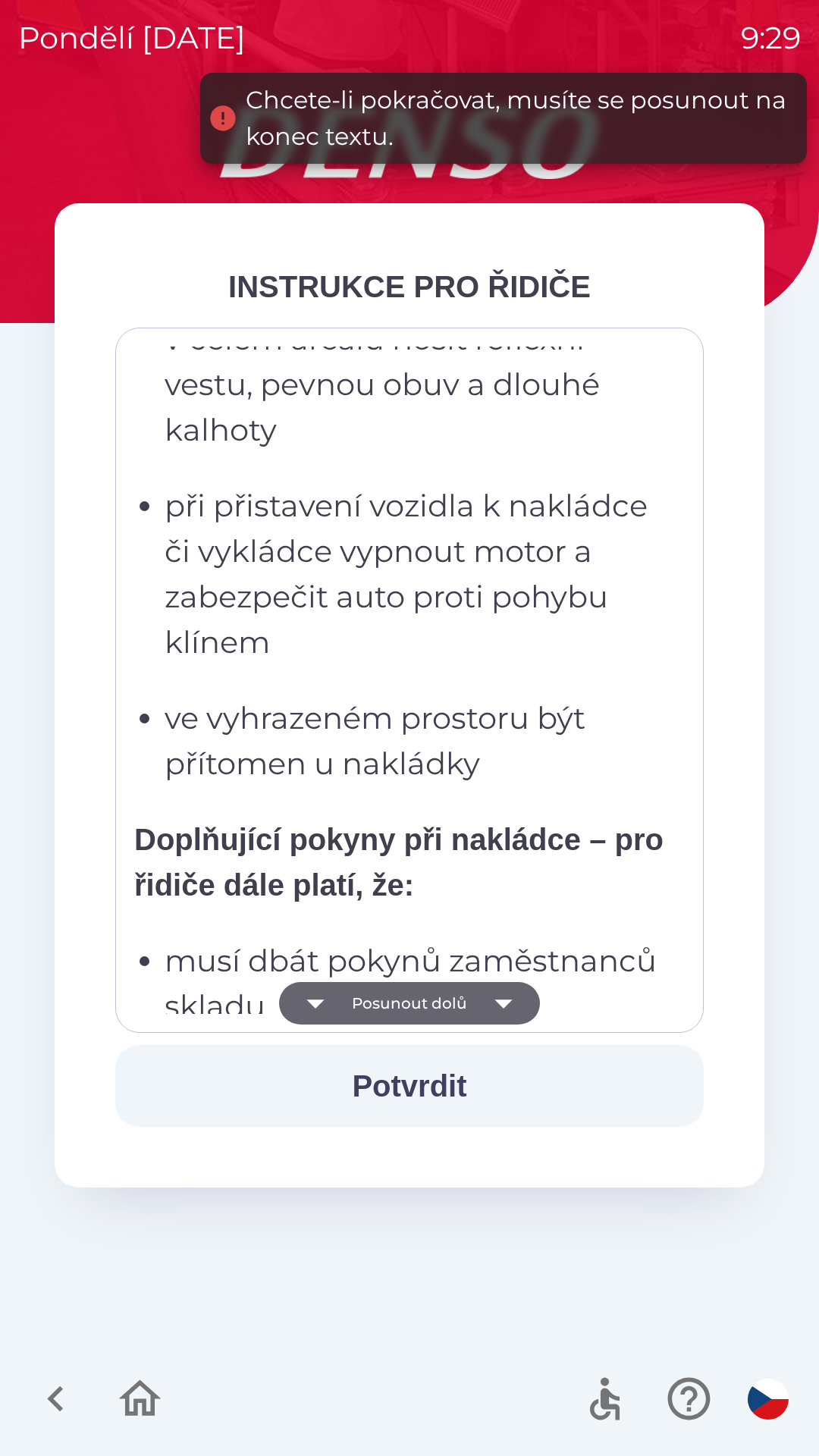
click at [412, 1006] on button "Posunout dolů" at bounding box center [409, 1004] width 261 height 43
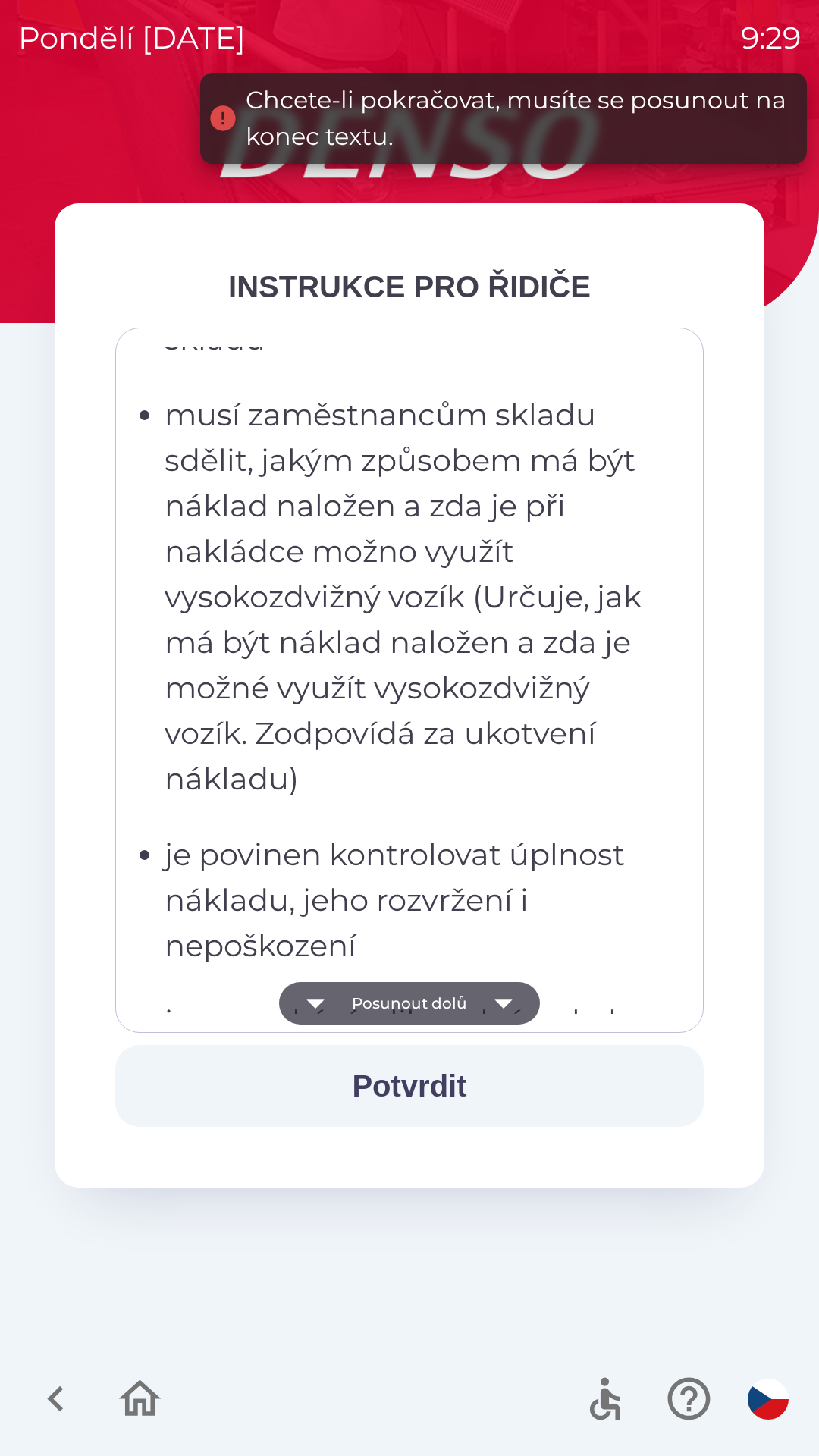
click at [413, 1002] on button "Posunout dolů" at bounding box center [409, 1004] width 261 height 43
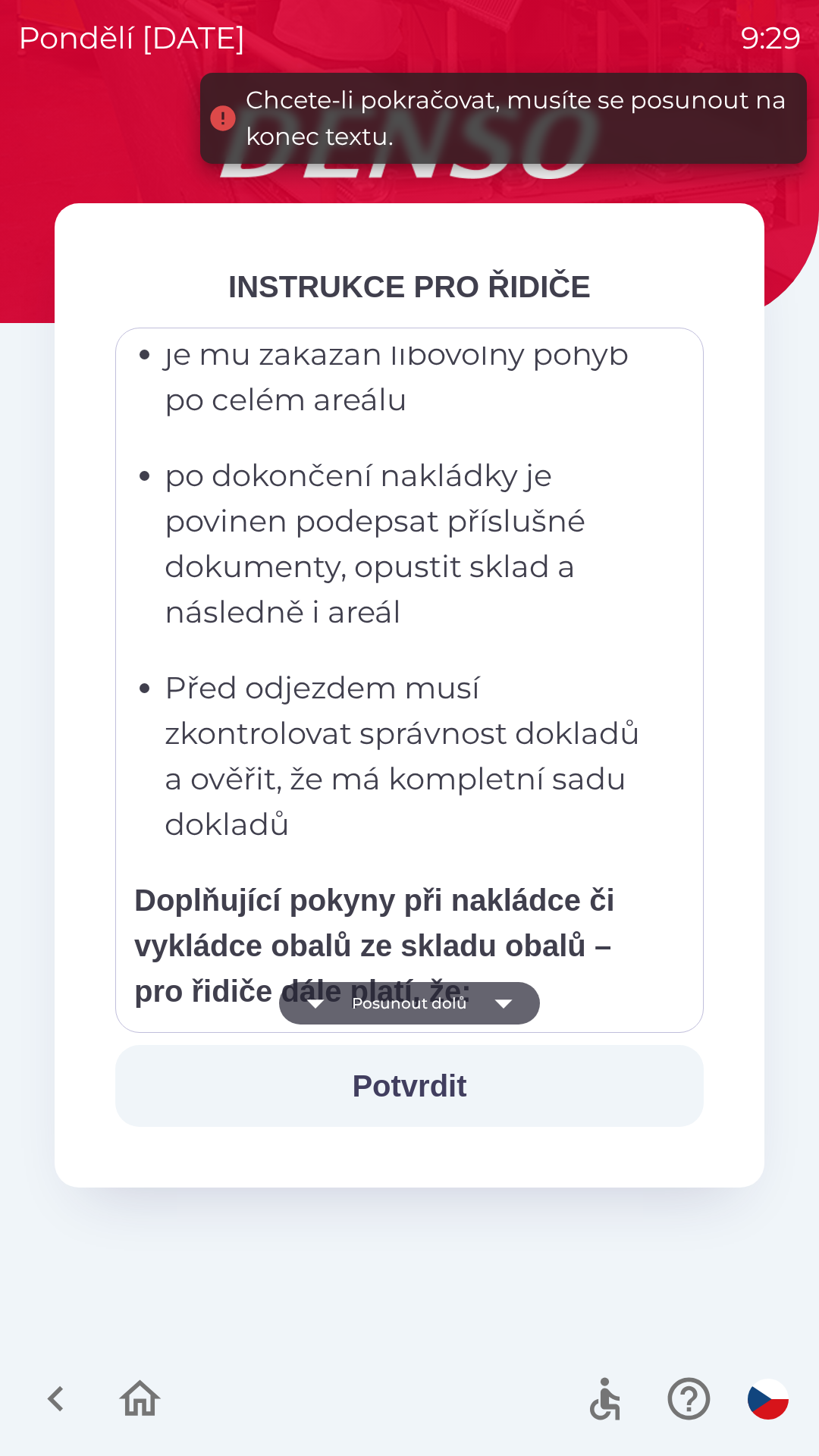
click at [415, 1005] on button "Posunout dolů" at bounding box center [409, 1004] width 261 height 43
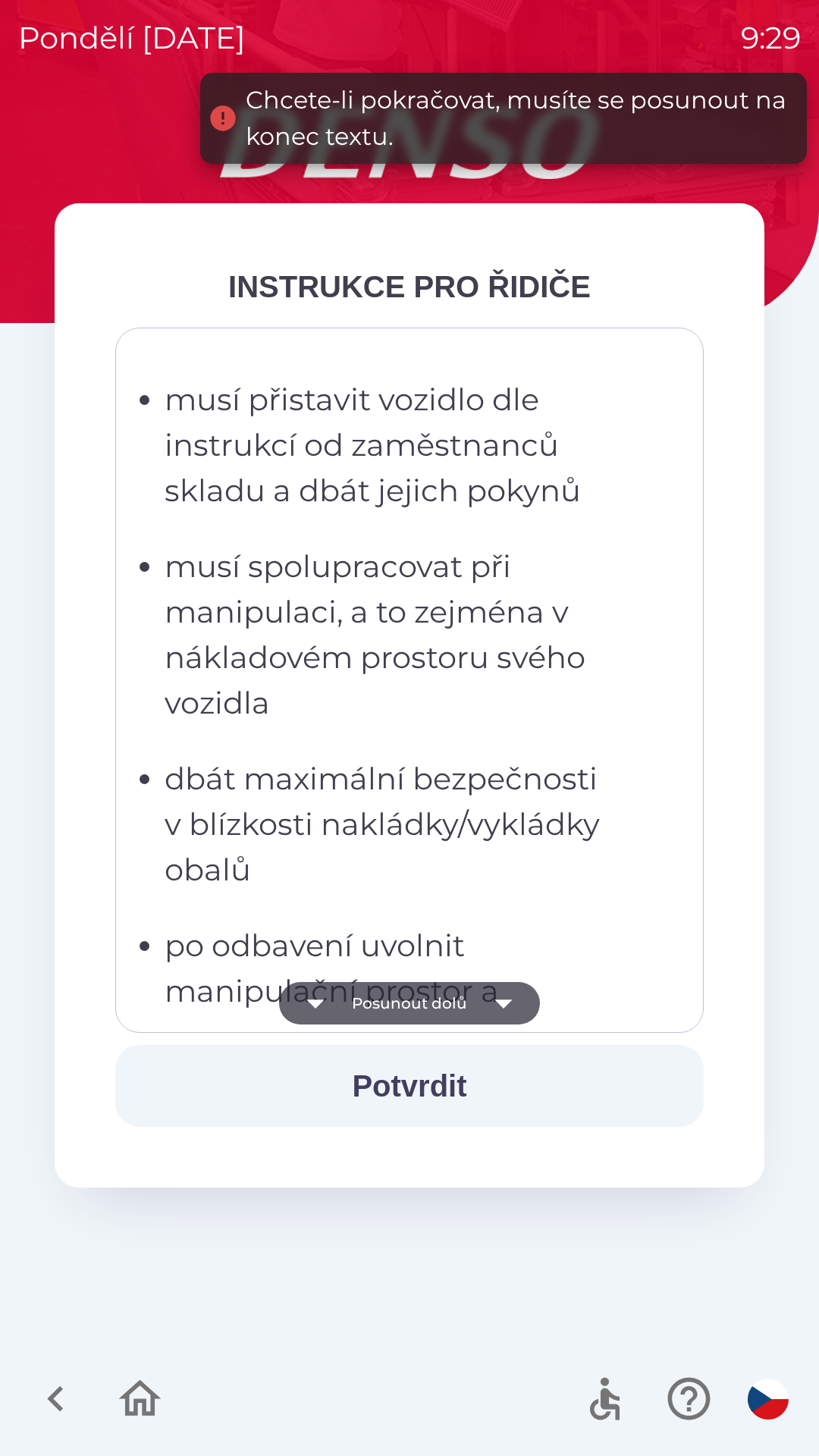
click at [428, 1007] on button "Posunout dolů" at bounding box center [409, 1004] width 261 height 43
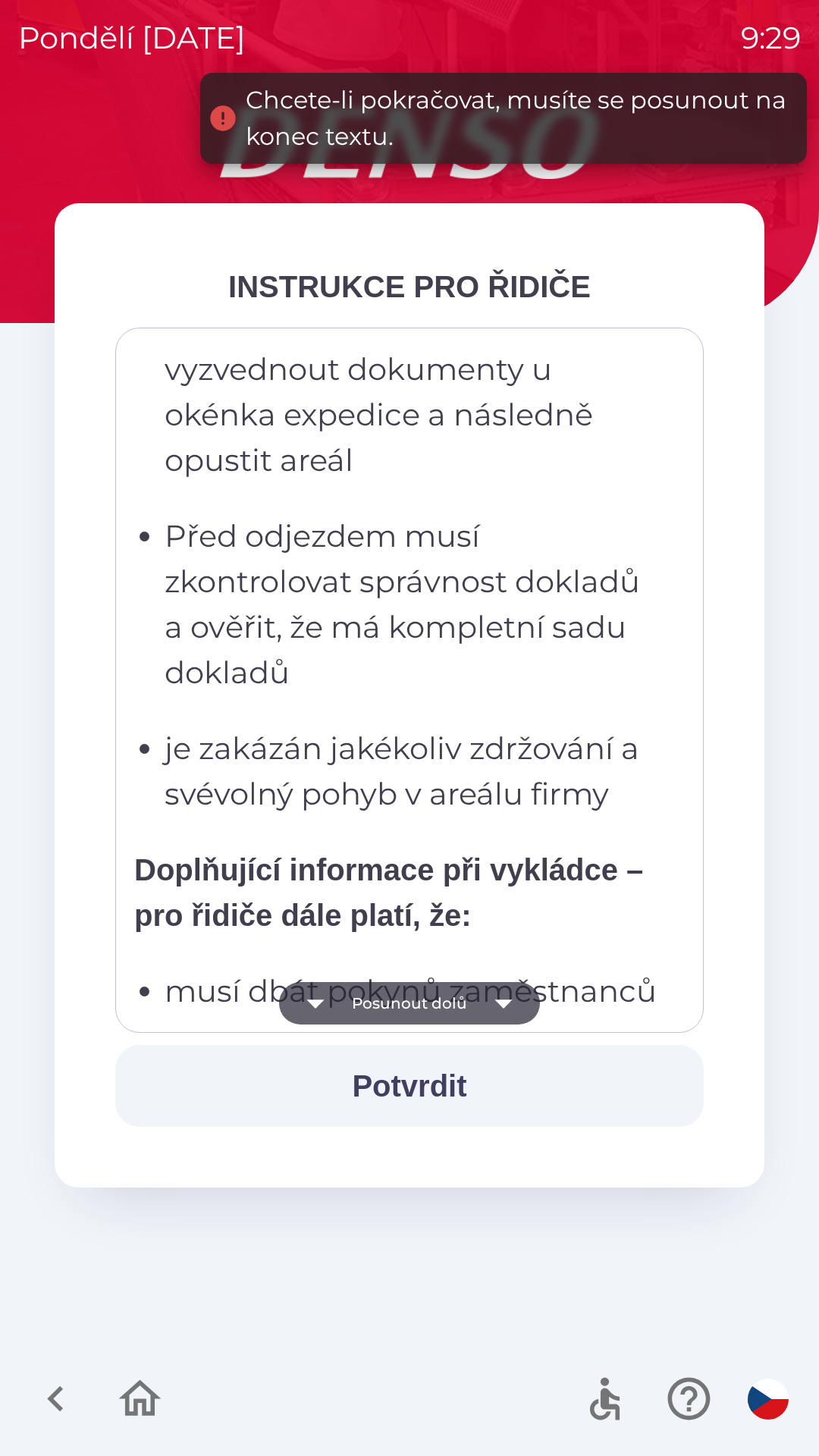
click at [423, 1004] on button "Posunout dolů" at bounding box center [409, 1004] width 261 height 43
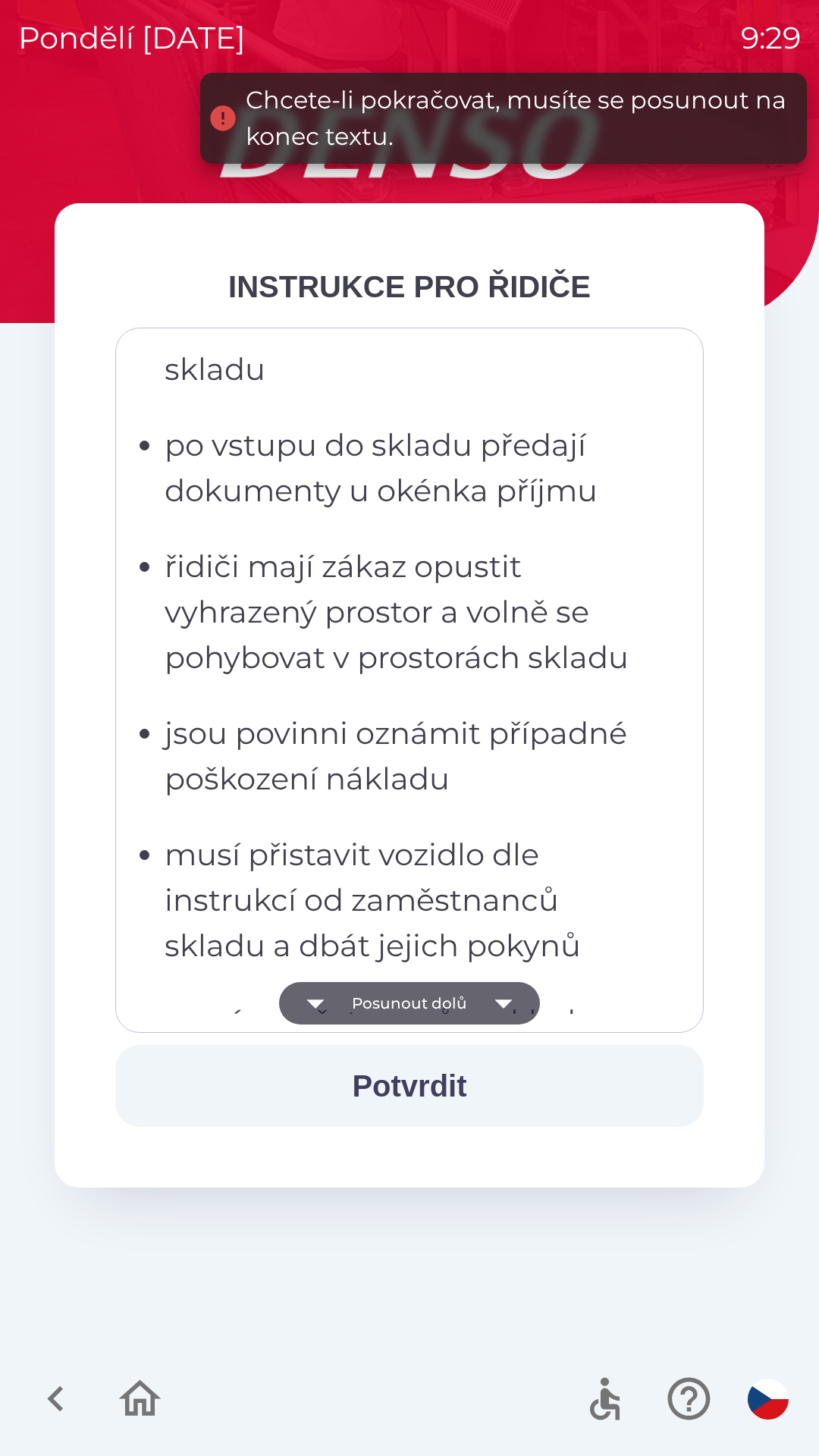
click at [418, 1002] on button "Posunout dolů" at bounding box center [409, 1004] width 261 height 43
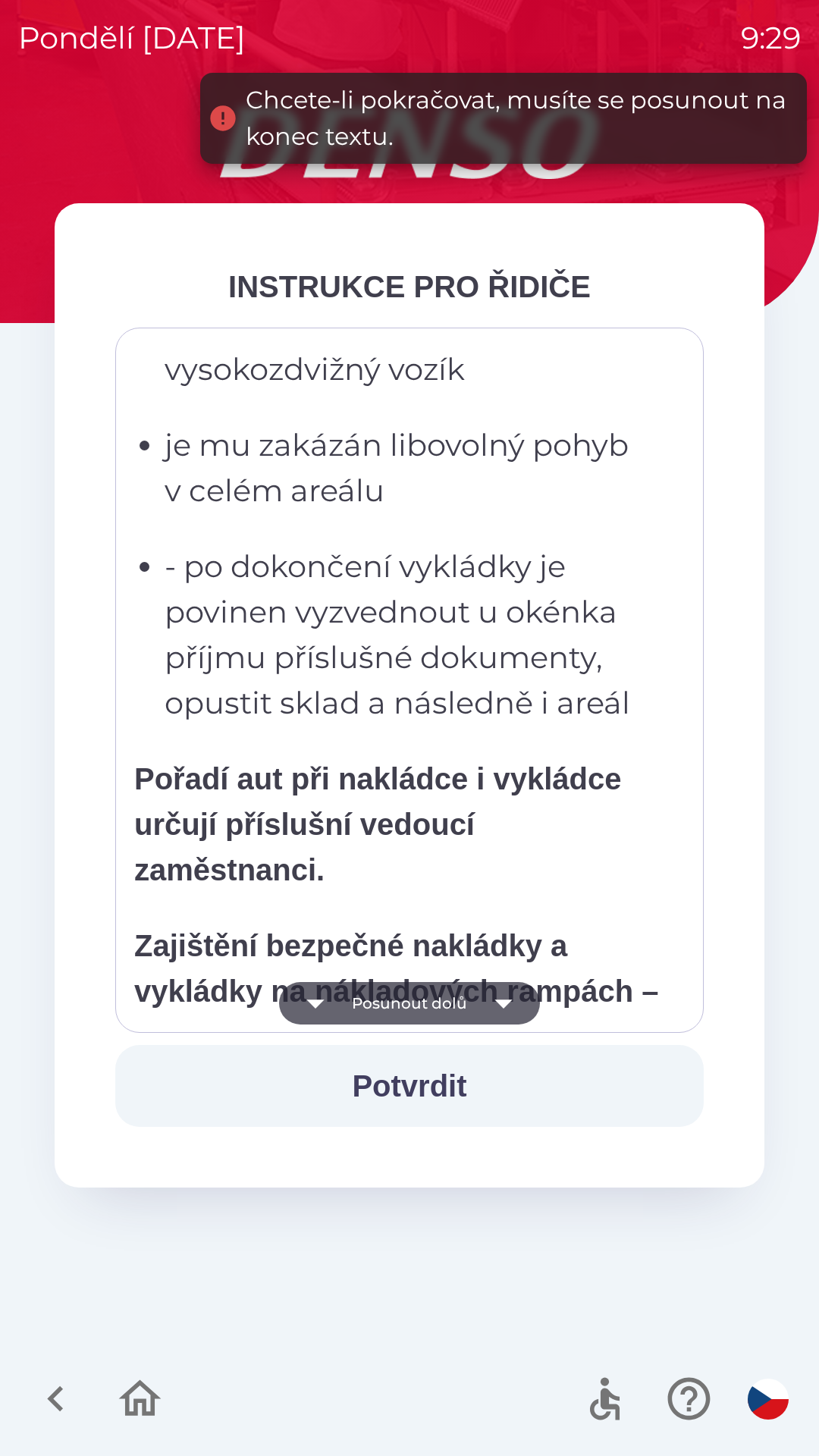
click at [418, 1008] on button "Posunout dolů" at bounding box center [409, 1004] width 261 height 43
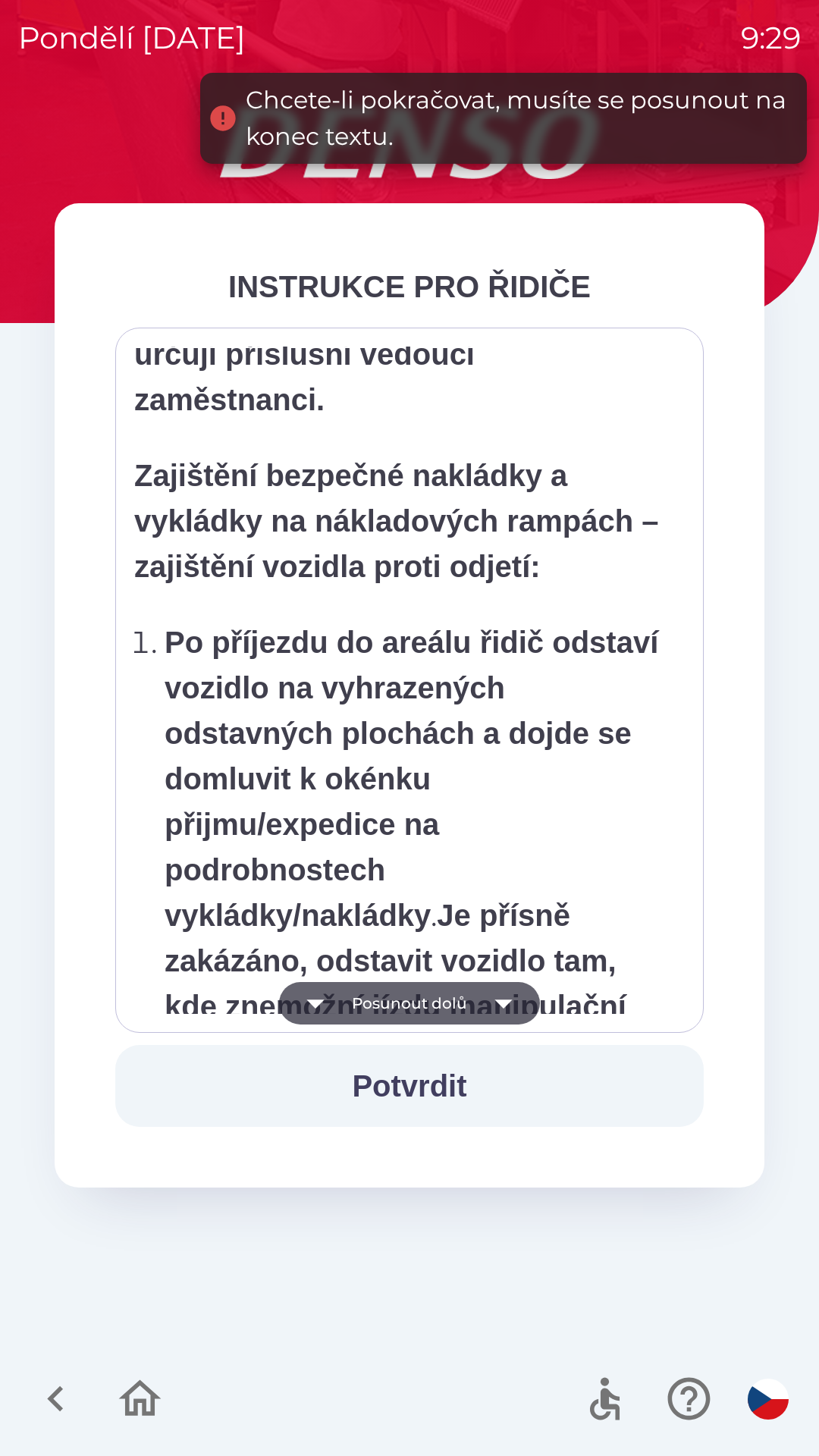
click at [423, 1009] on button "Posunout dolů" at bounding box center [409, 1004] width 261 height 43
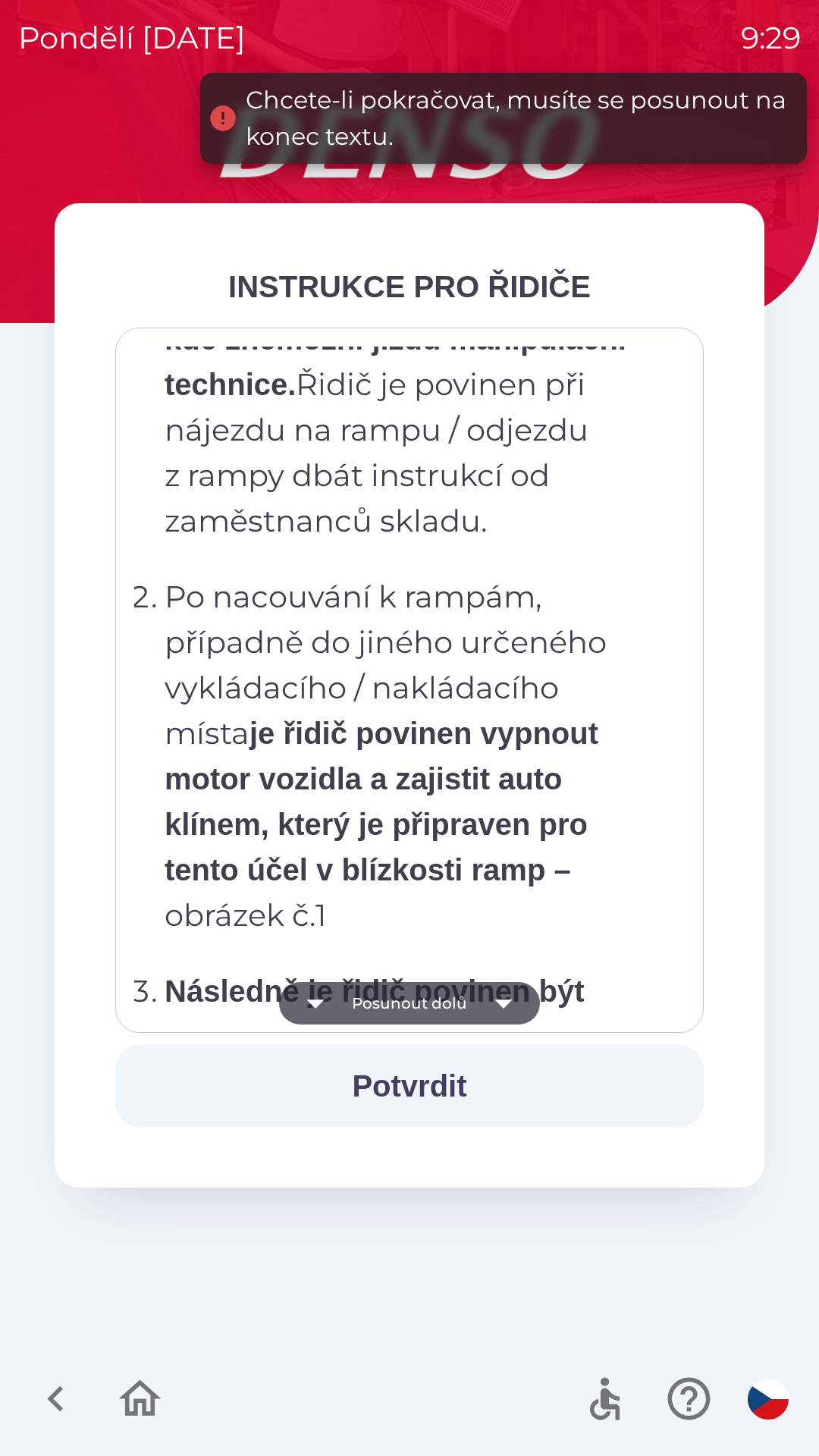
click at [422, 1013] on button "Posunout dolů" at bounding box center [409, 1004] width 261 height 43
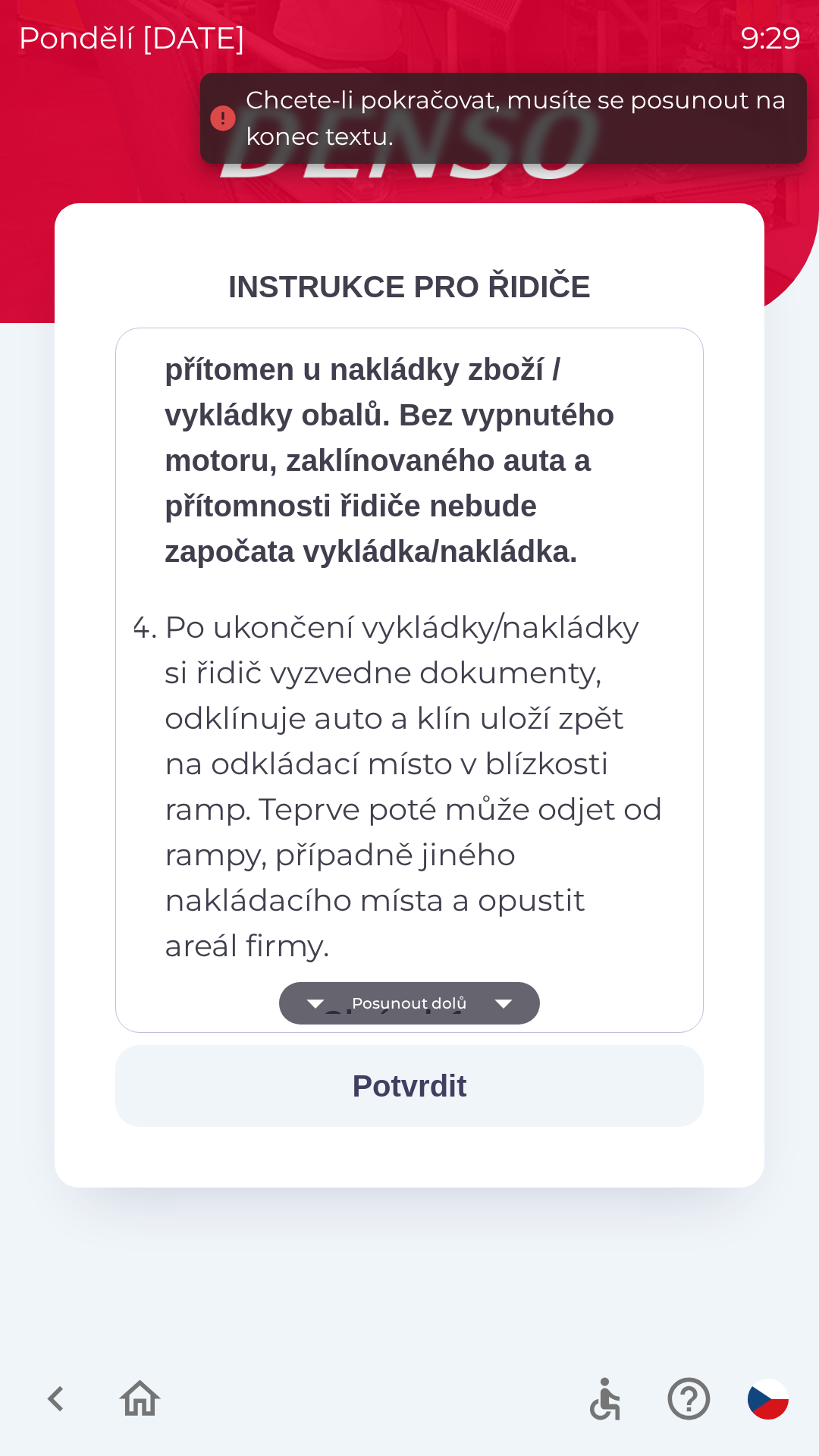
click at [424, 1012] on button "Posunout dolů" at bounding box center [409, 1004] width 261 height 43
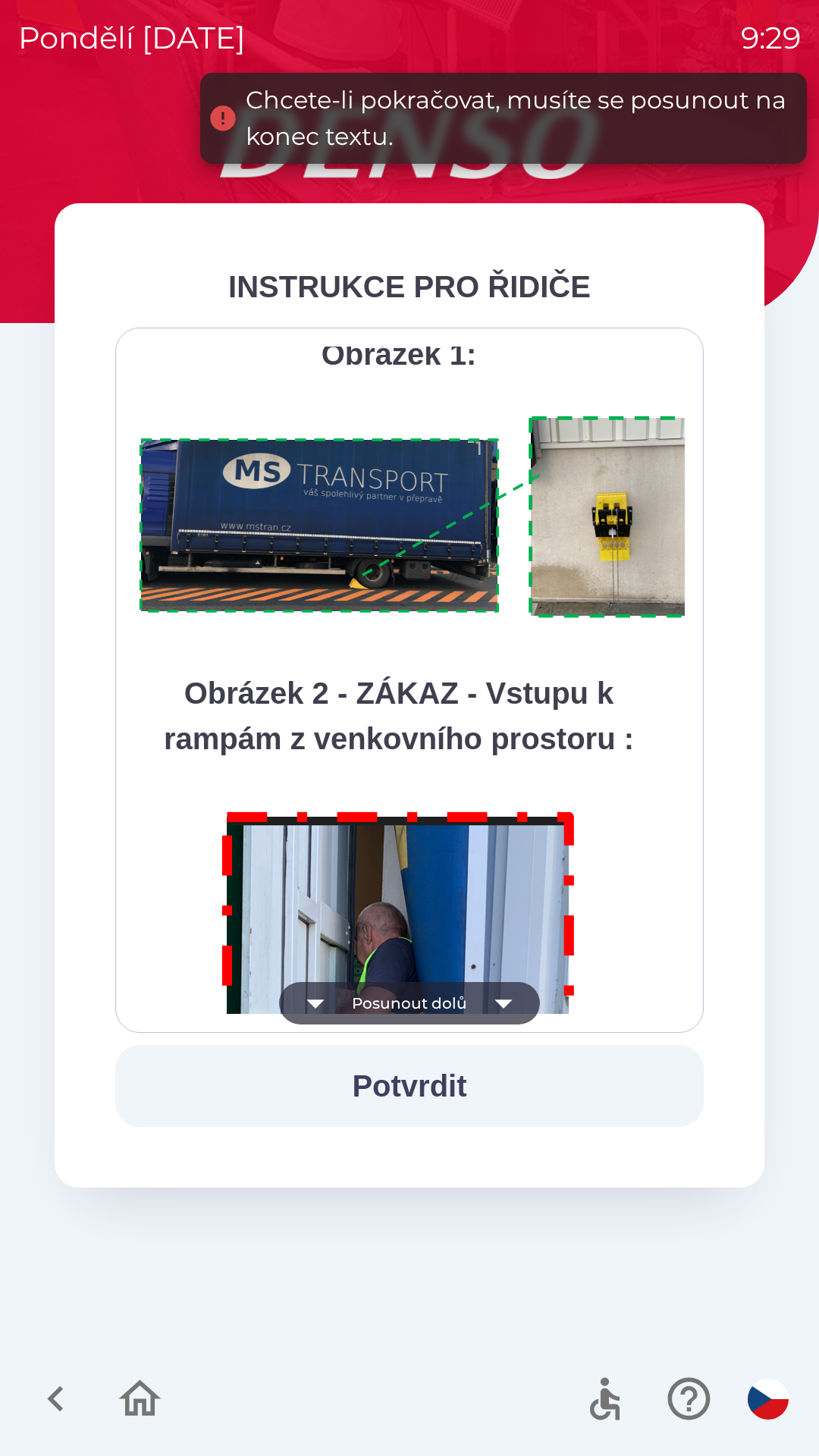
click at [429, 1003] on button "Posunout dolů" at bounding box center [409, 1004] width 261 height 43
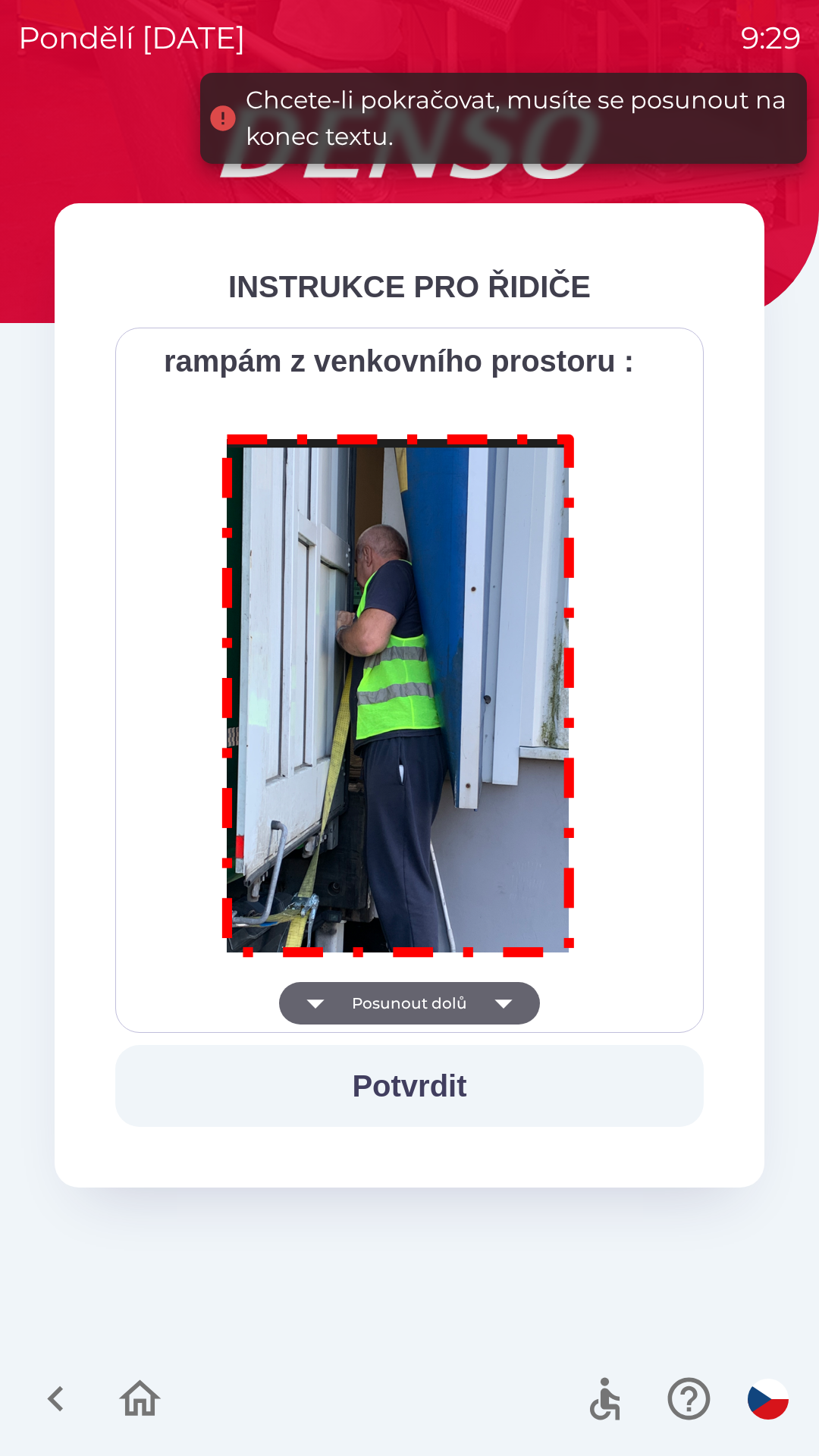
click at [430, 1002] on div "Všichni řidiči přijíždějící do skladu firmy DENSO CZECH s.r.o. jsou po průjezdu…" at bounding box center [409, 680] width 550 height 668
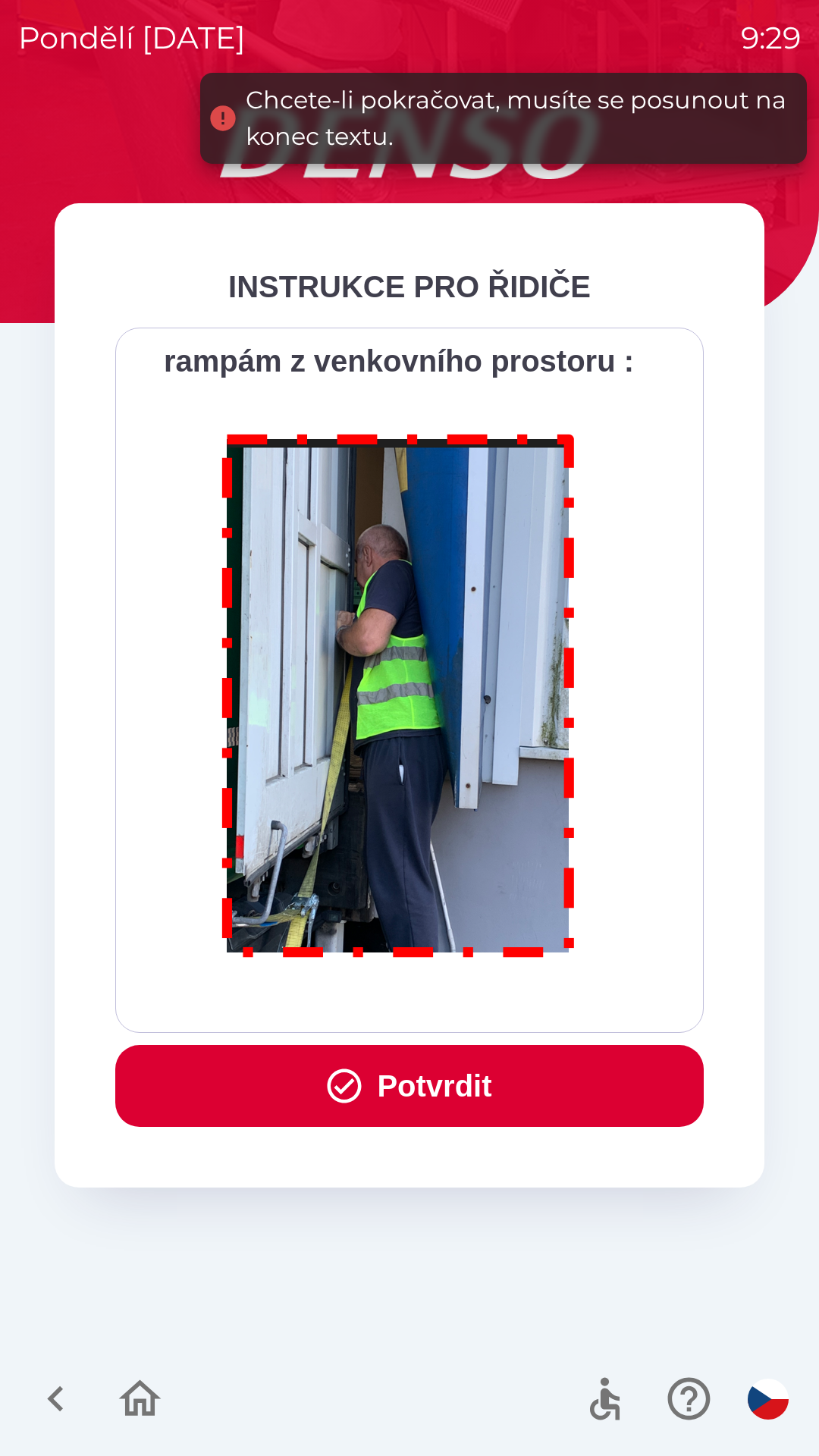
click at [431, 1002] on div "Všichni řidiči přijíždějící do skladu firmy DENSO CZECH s.r.o. jsou po průjezdu…" at bounding box center [409, 680] width 550 height 668
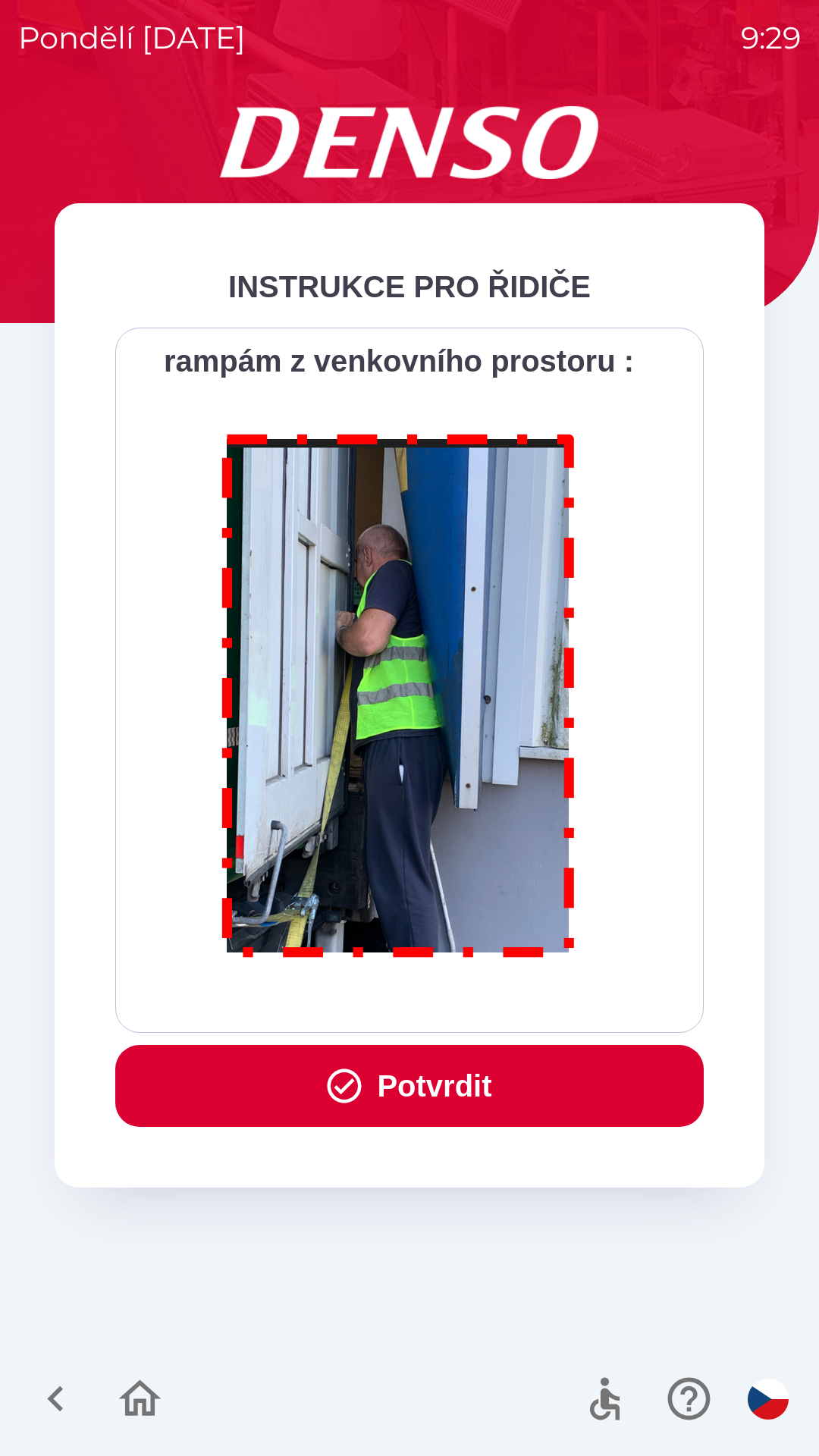
click at [443, 1082] on button "Potvrdit" at bounding box center [410, 1086] width 589 height 82
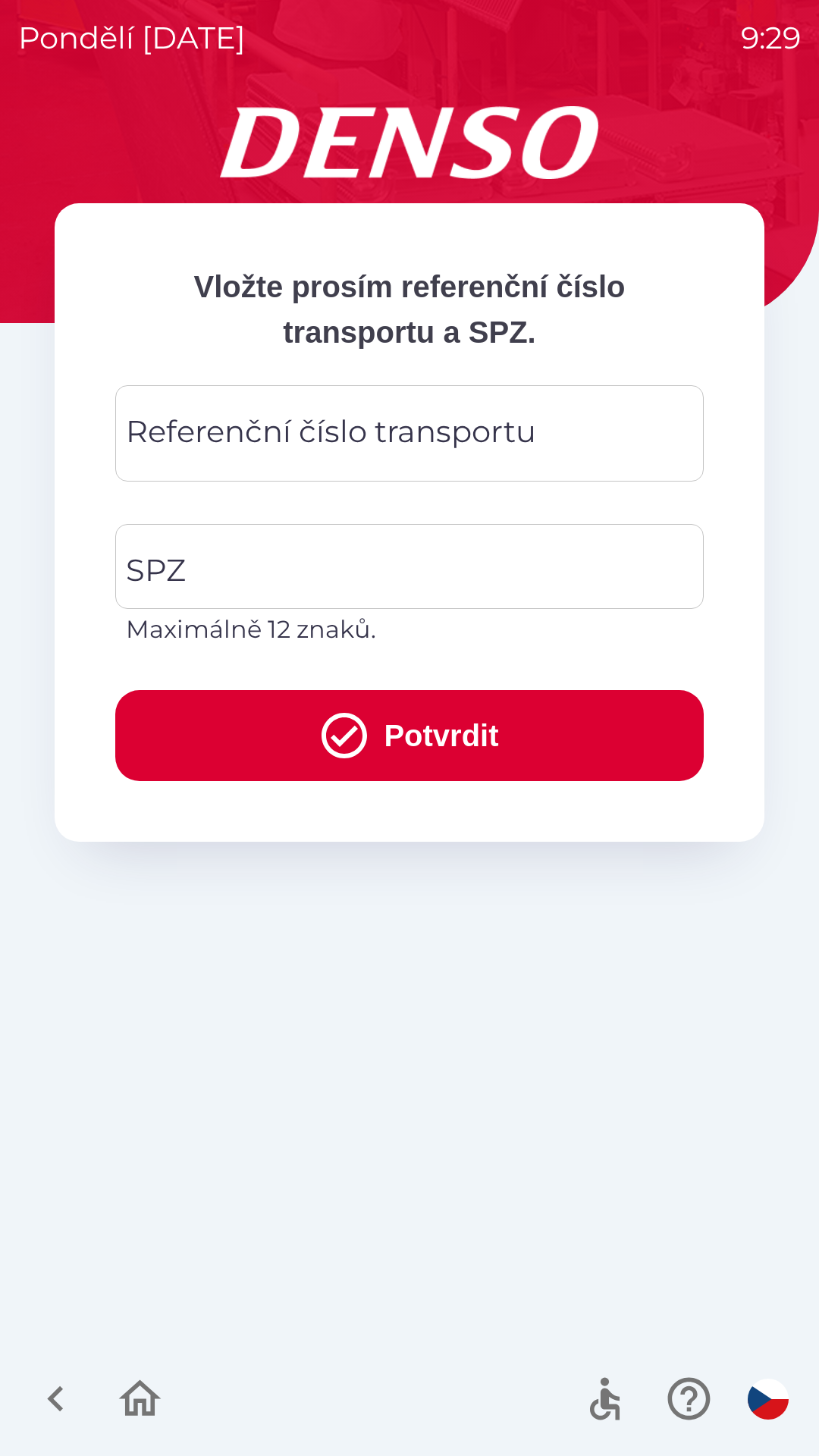
click at [367, 443] on div "Referenční číslo transportu Referenční číslo transportu" at bounding box center [410, 433] width 589 height 96
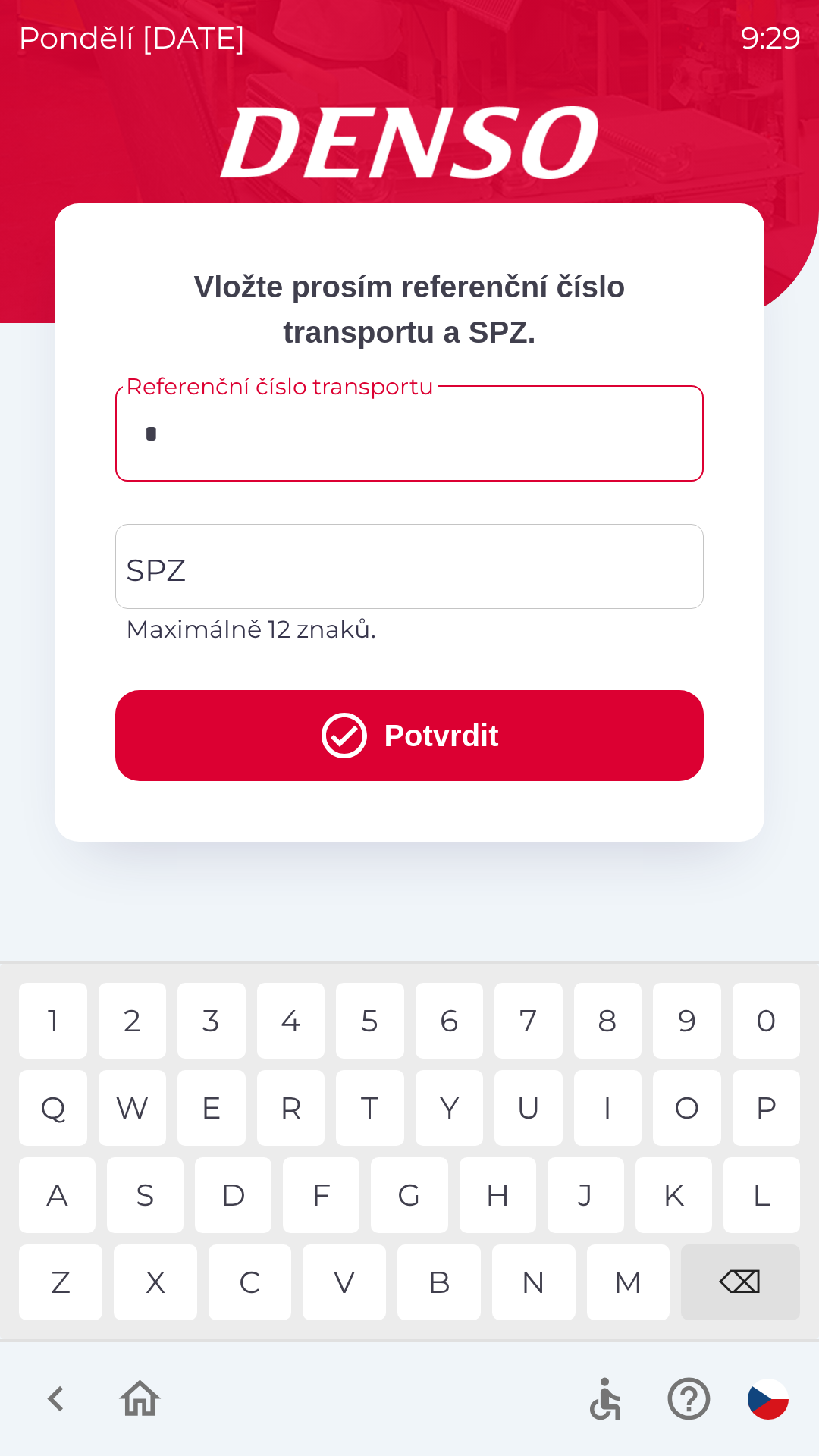
click at [677, 1102] on div "O" at bounding box center [687, 1107] width 68 height 76
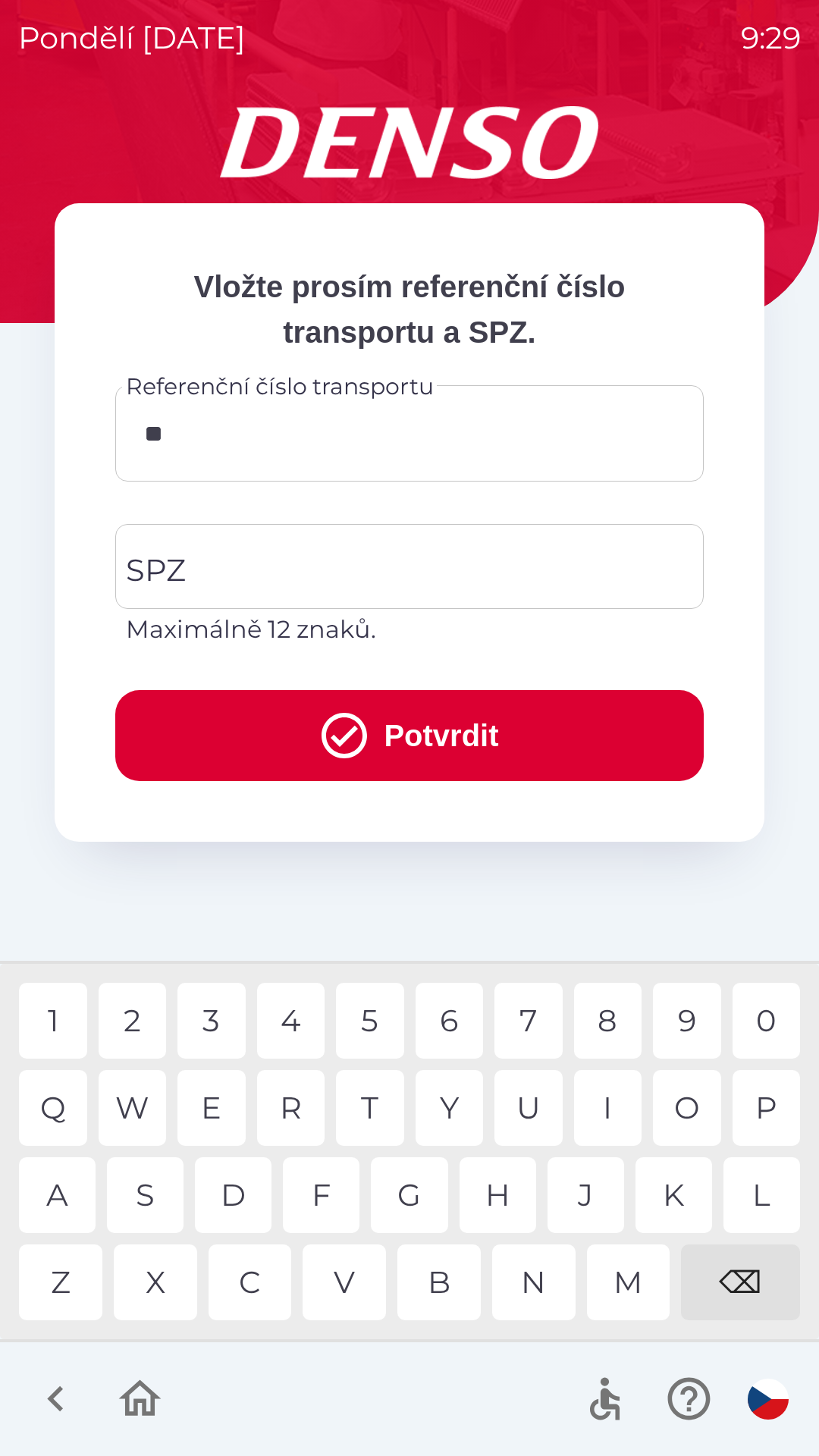
click at [441, 1281] on div "B" at bounding box center [439, 1282] width 83 height 76
click at [213, 1020] on div "3" at bounding box center [212, 1021] width 68 height 76
click at [216, 1025] on div "3" at bounding box center [212, 1021] width 68 height 76
click at [223, 1021] on div "3" at bounding box center [212, 1021] width 68 height 76
type input "*********"
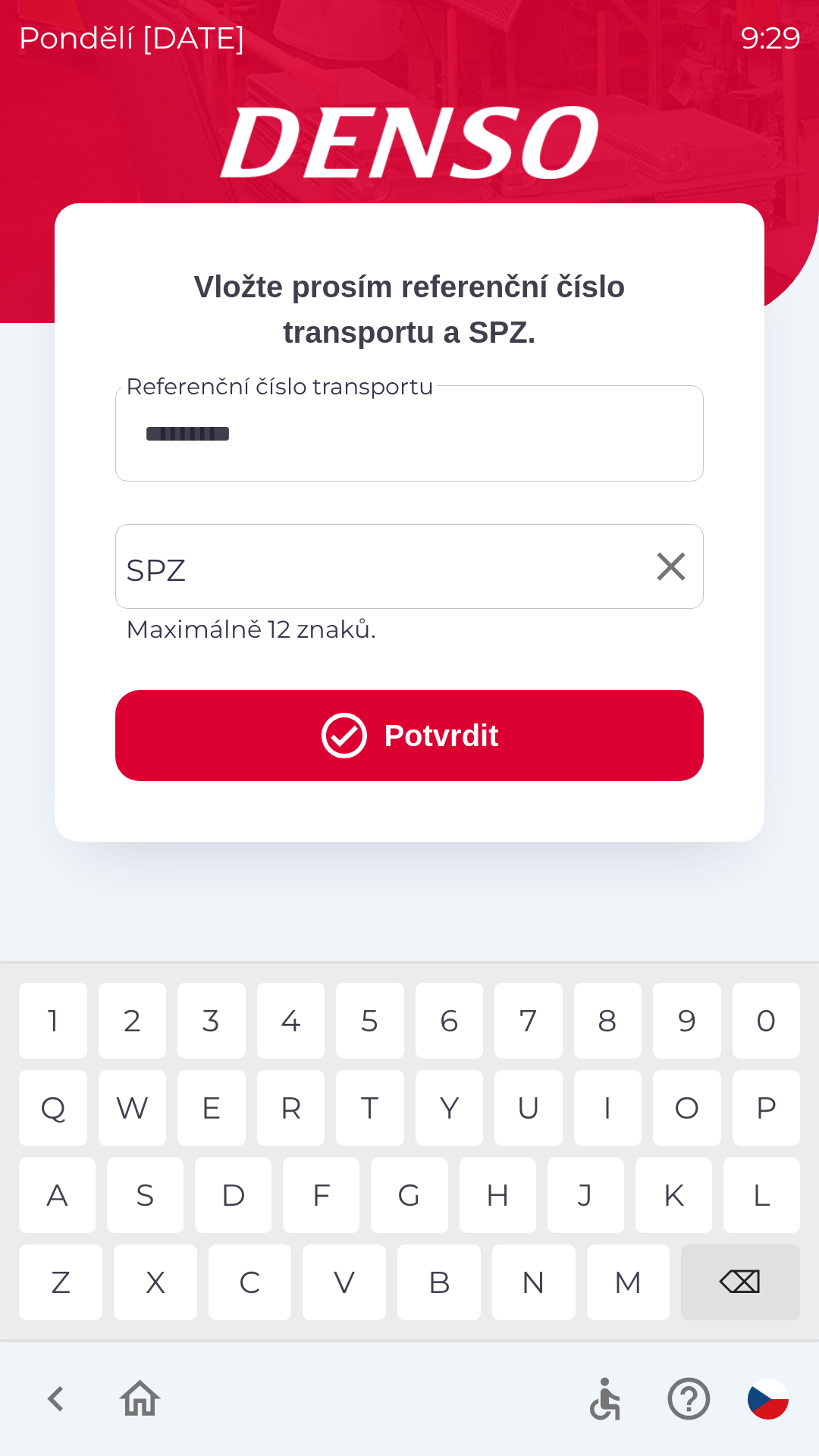
click at [269, 574] on input "SPZ" at bounding box center [398, 566] width 552 height 71
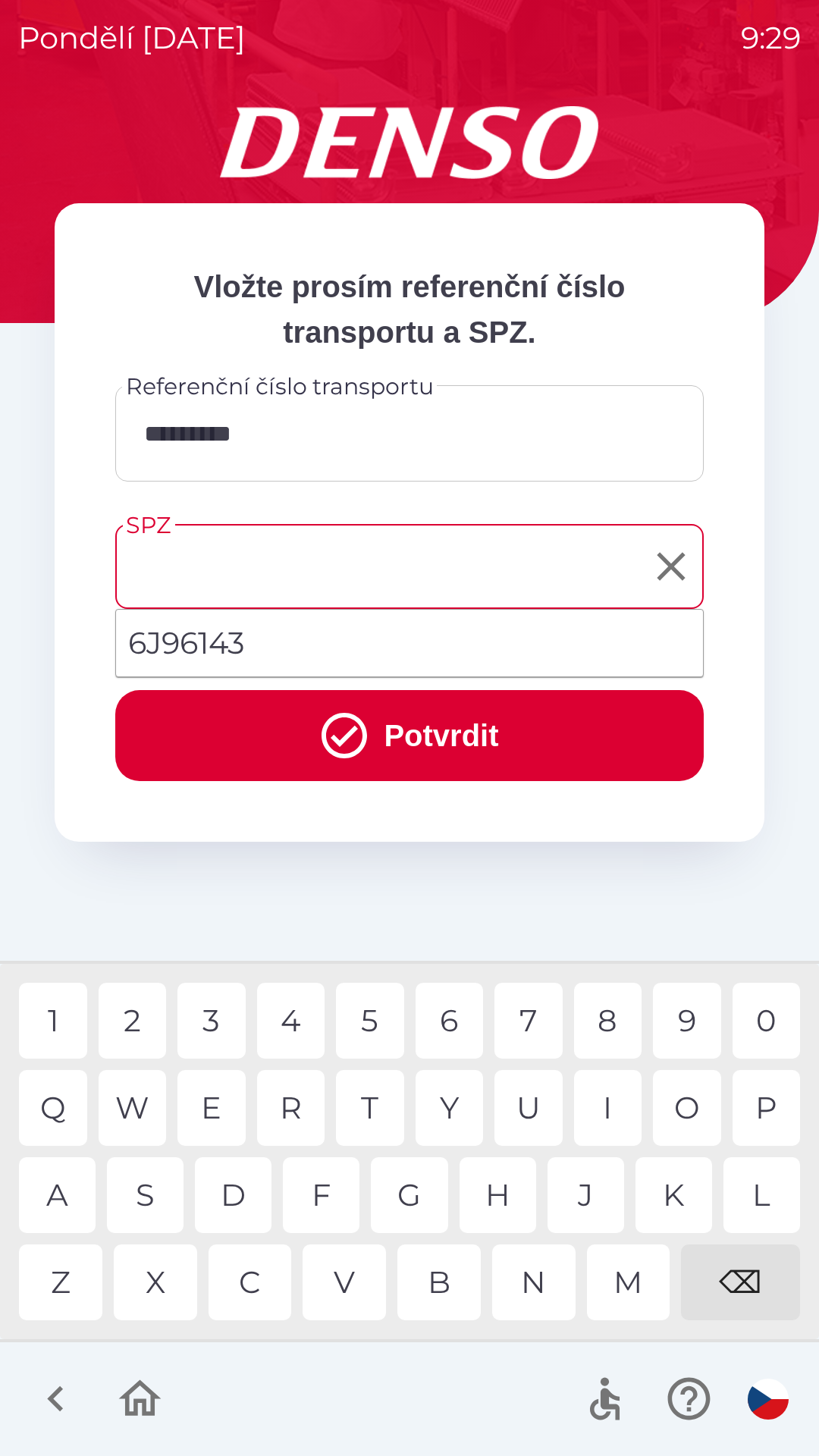
click at [737, 1292] on div "⌫" at bounding box center [741, 1282] width 119 height 76
click at [749, 1288] on div "⌫" at bounding box center [741, 1282] width 119 height 76
click at [745, 1283] on div "⌫" at bounding box center [741, 1282] width 119 height 76
click at [741, 1283] on div "⌫" at bounding box center [741, 1282] width 119 height 76
click at [741, 1285] on div "⌫" at bounding box center [741, 1282] width 119 height 76
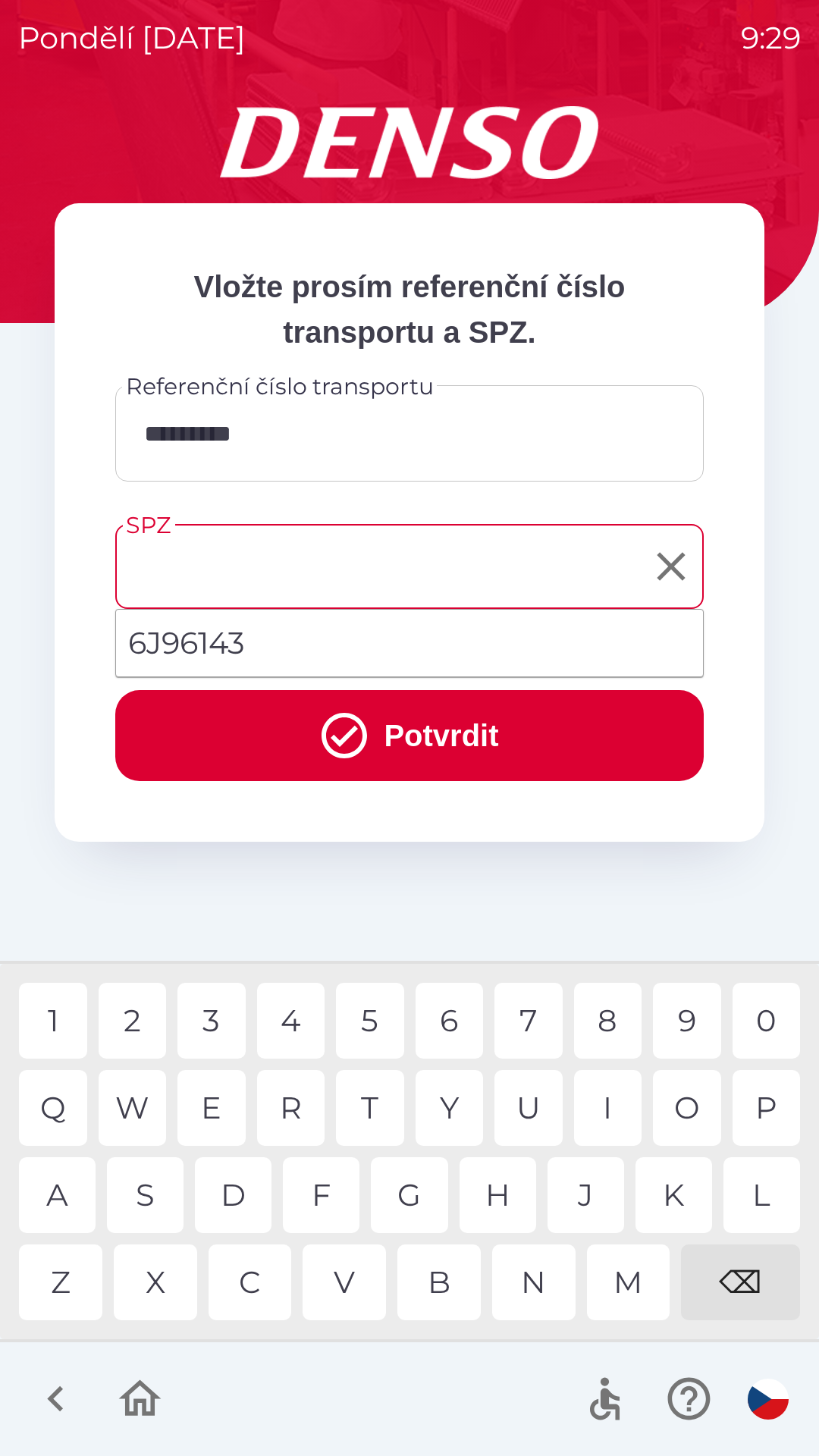
click at [738, 1286] on div "⌫" at bounding box center [741, 1282] width 119 height 76
click at [378, 1015] on div "5" at bounding box center [370, 1021] width 68 height 76
type input "*******"
click at [440, 751] on button "Potvrdit" at bounding box center [410, 735] width 589 height 91
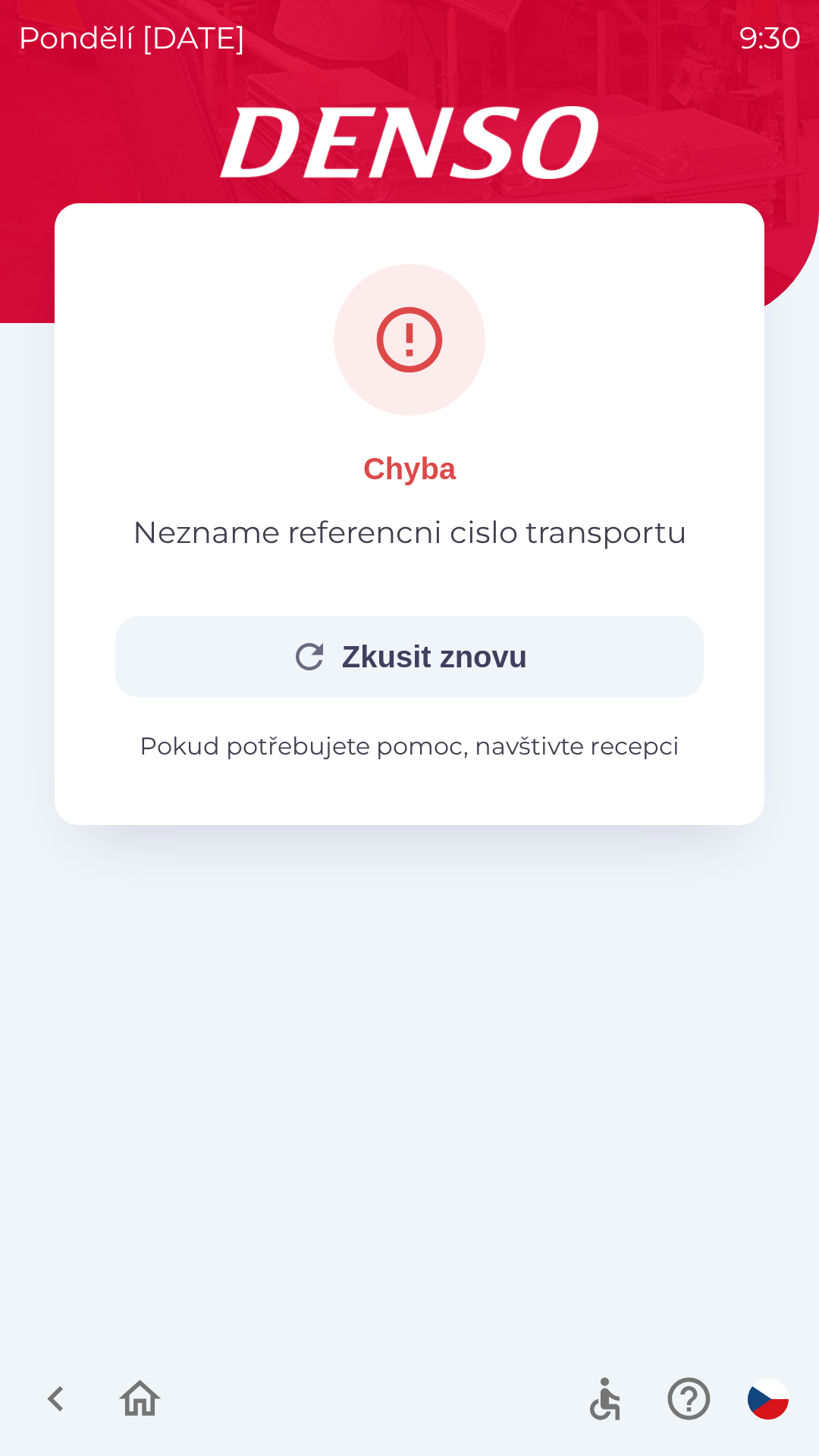
click at [440, 664] on button "Zkusit znovu" at bounding box center [410, 657] width 589 height 82
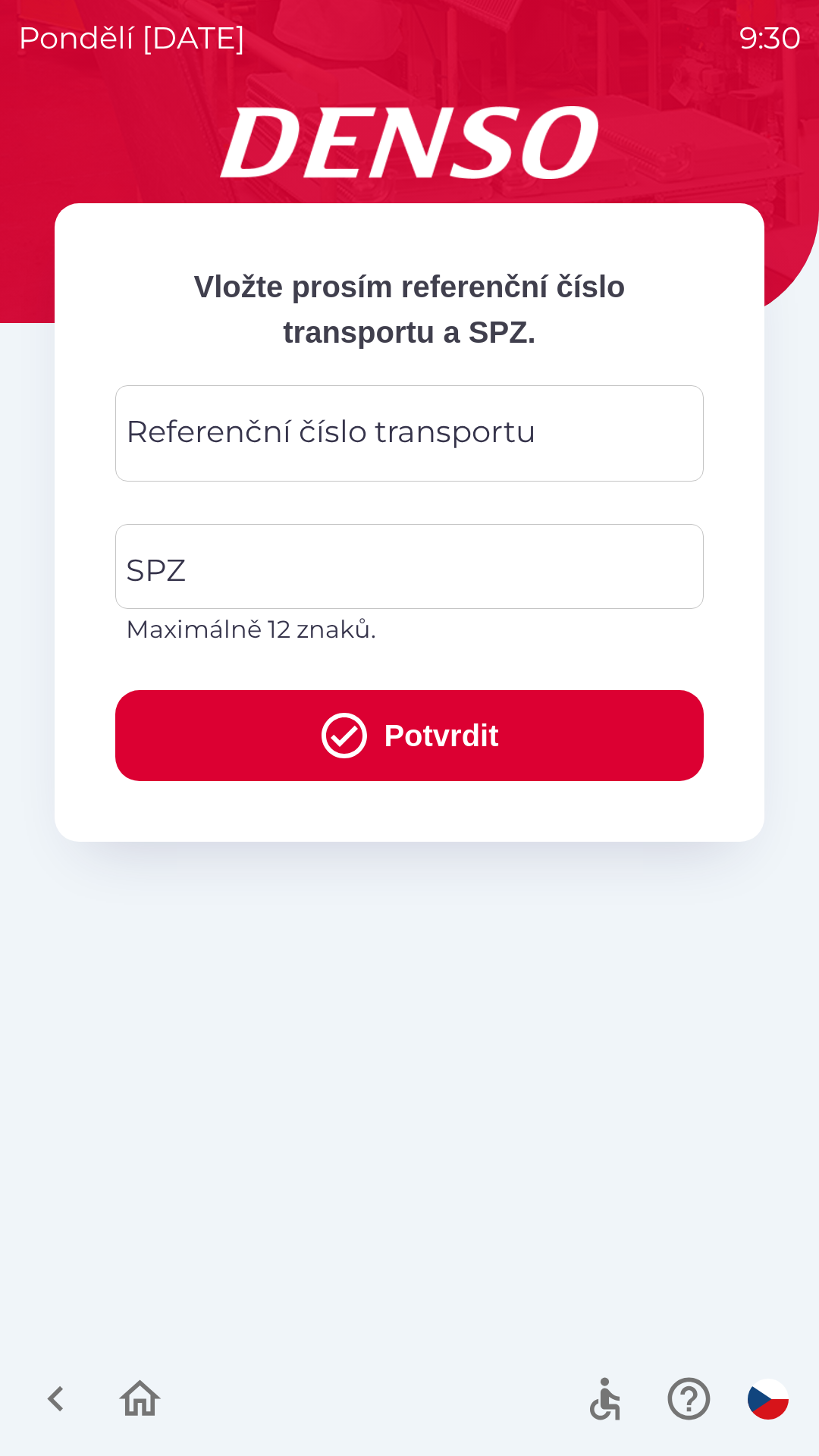
click at [444, 446] on div "Referenční číslo transportu Referenční číslo transportu" at bounding box center [410, 433] width 589 height 96
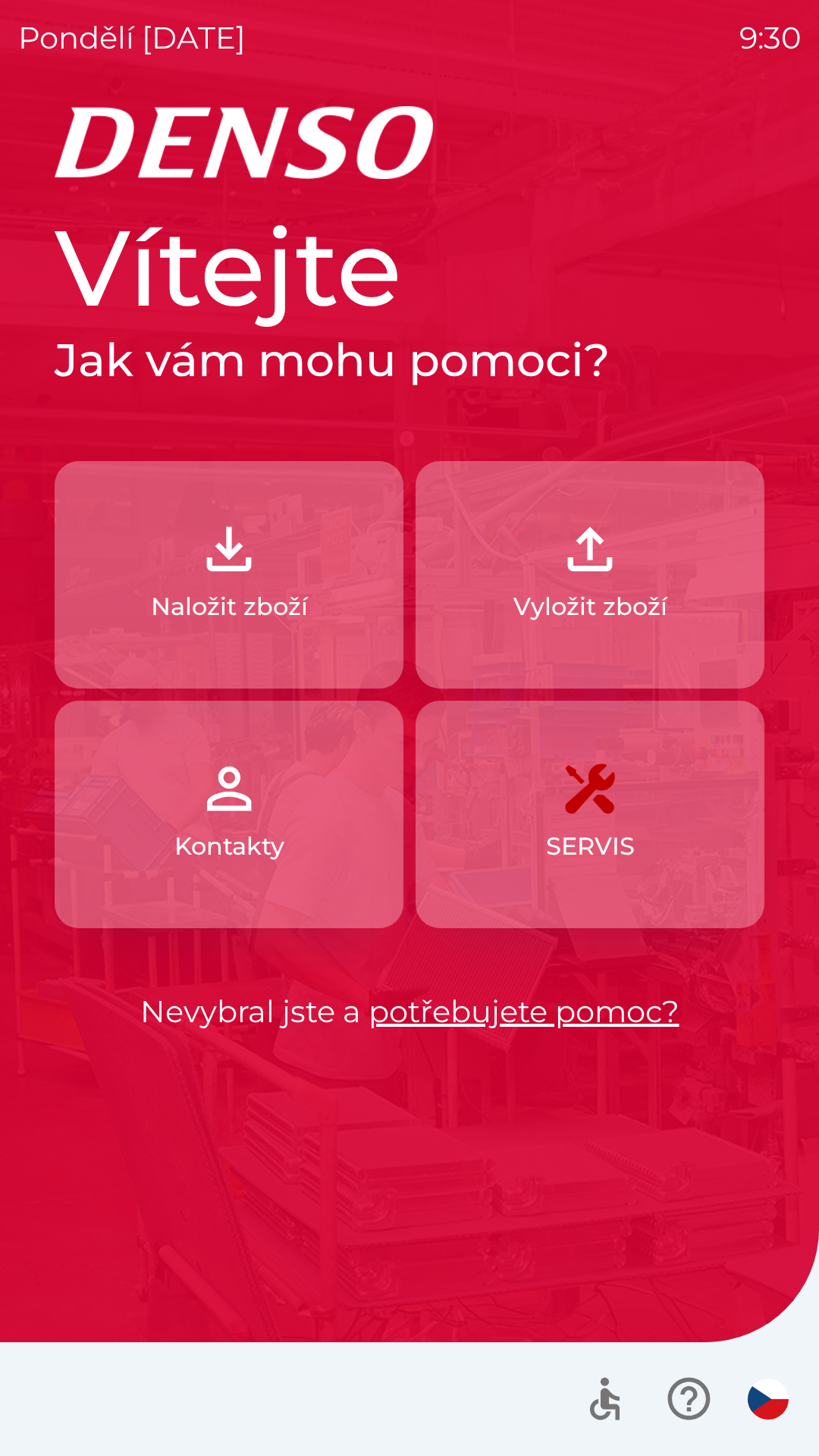
click at [407, 1022] on link "potřebujete pomoc?" at bounding box center [524, 1011] width 311 height 37
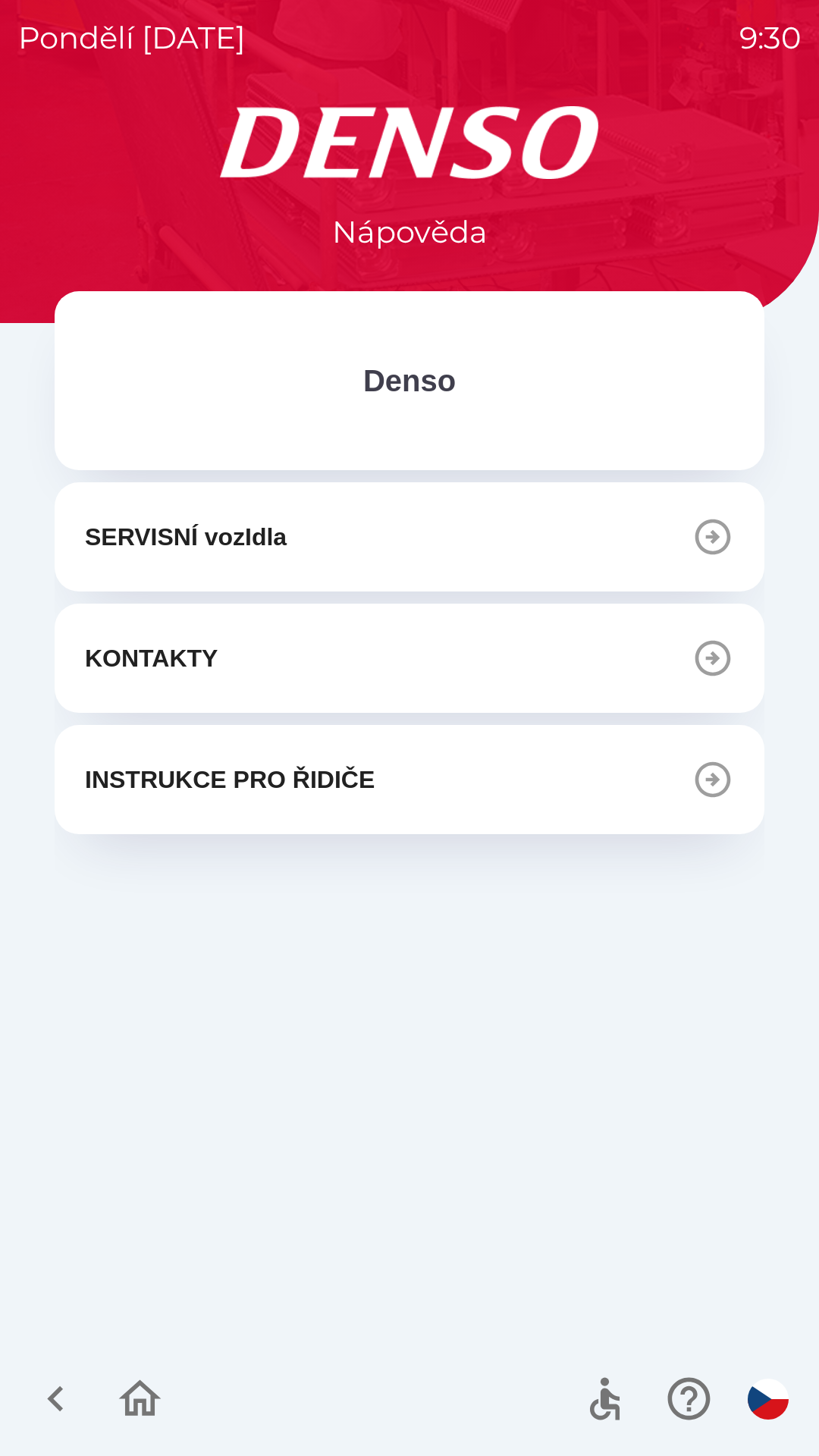
click at [72, 1385] on icon "button" at bounding box center [56, 1399] width 51 height 51
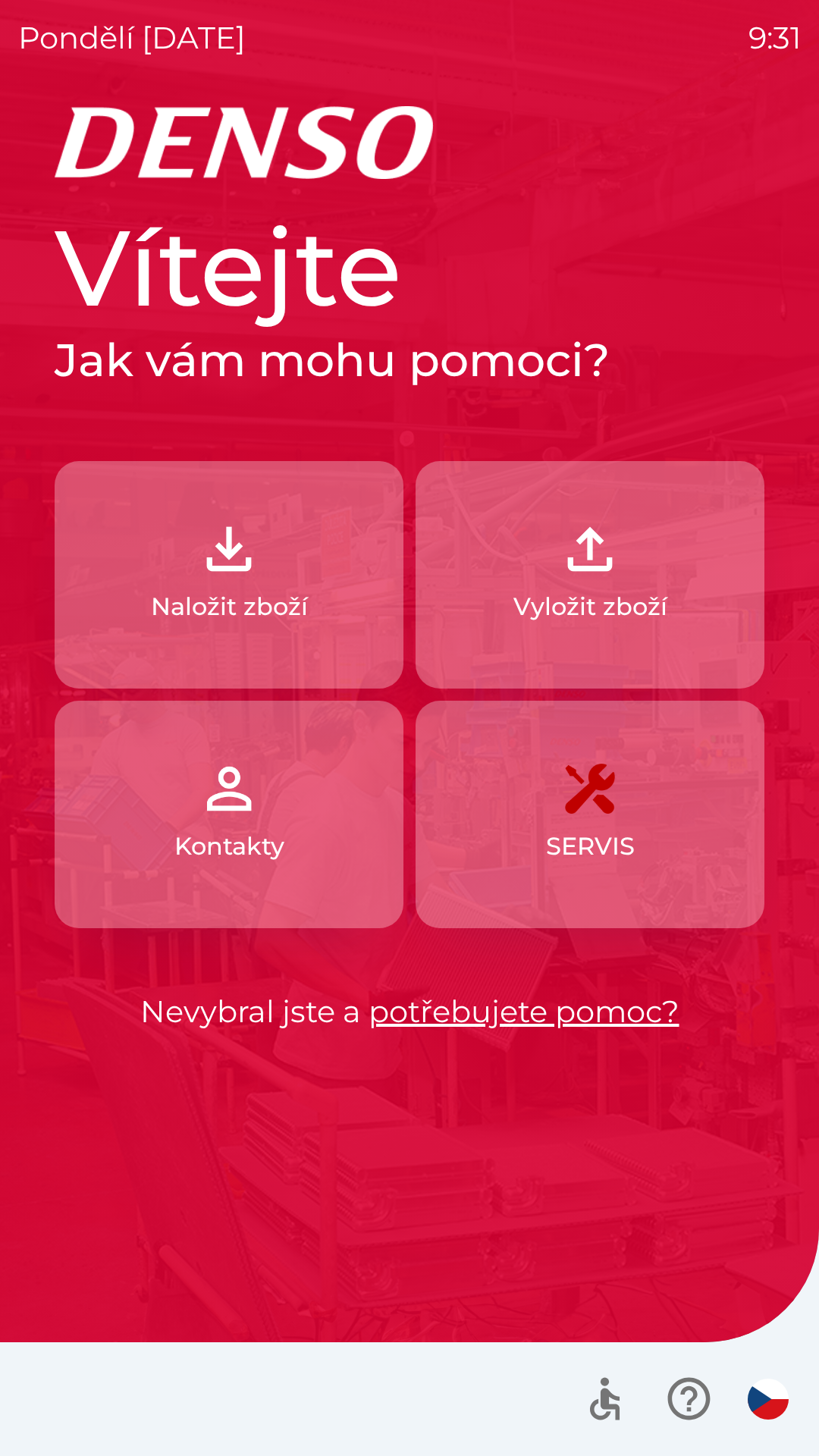
click at [231, 603] on p "Naložit zboží" at bounding box center [229, 606] width 157 height 37
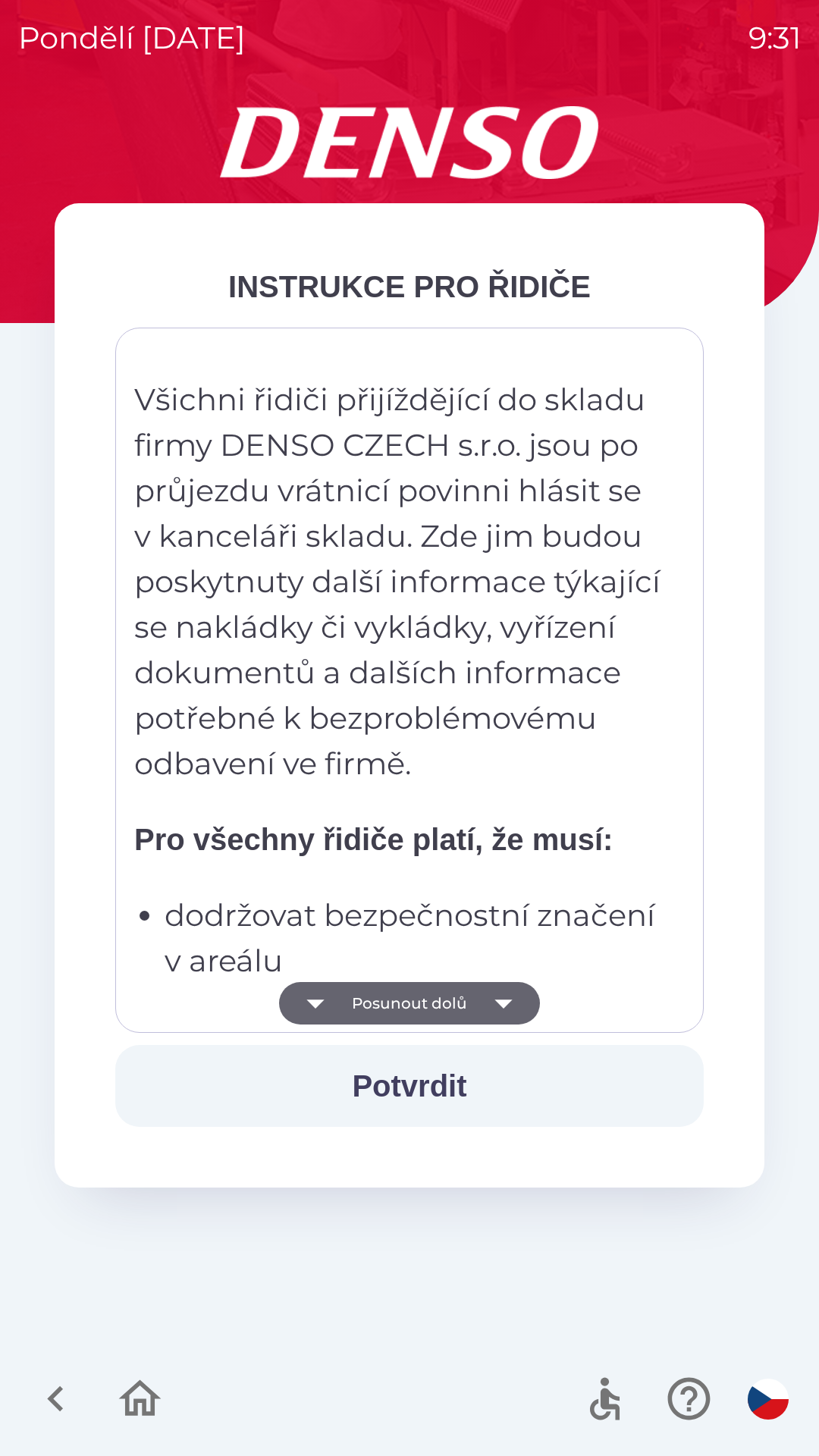
click at [401, 1006] on button "Posunout dolů" at bounding box center [409, 1004] width 261 height 43
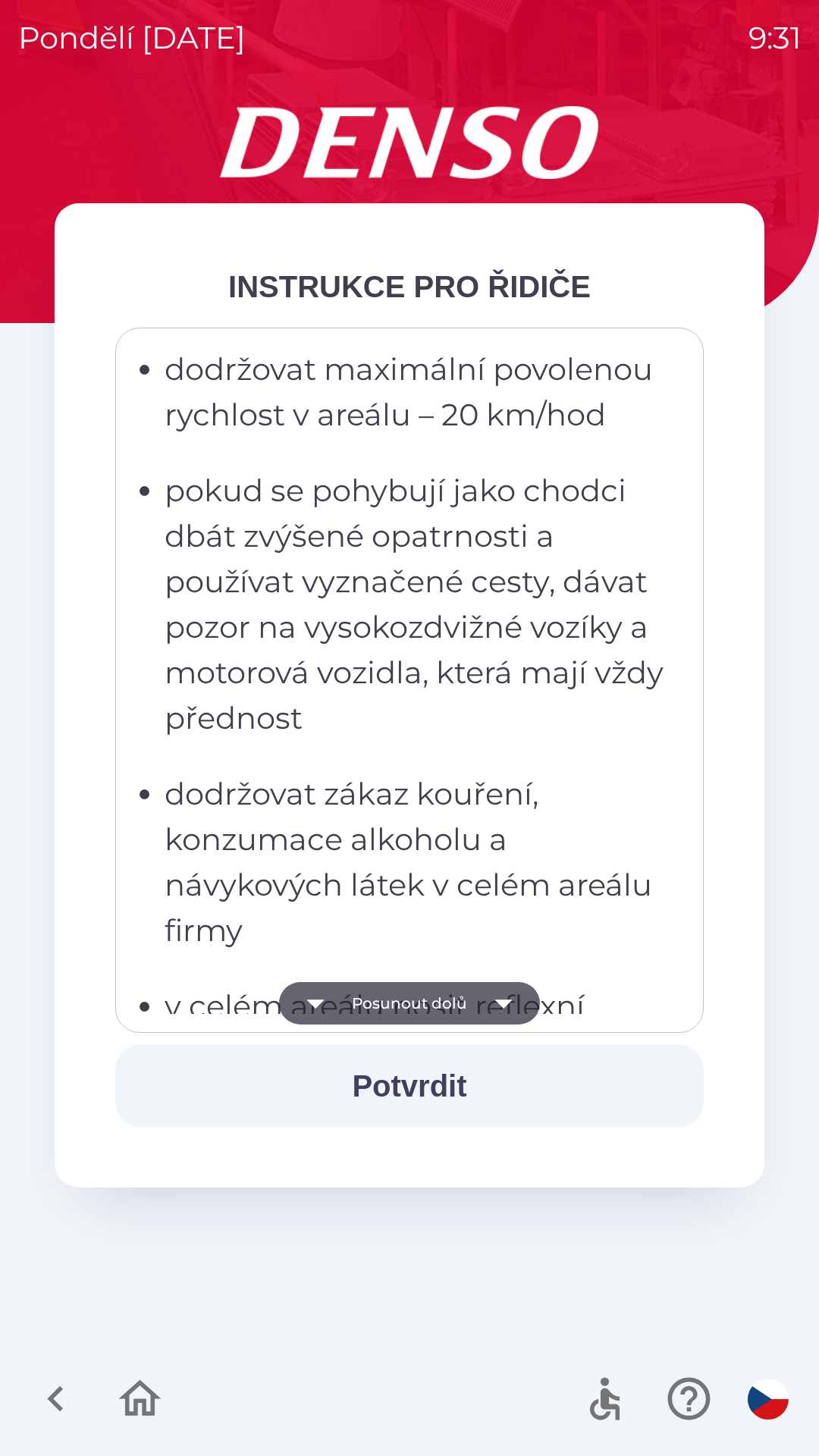
click at [395, 1009] on button "Posunout dolů" at bounding box center [409, 1004] width 261 height 43
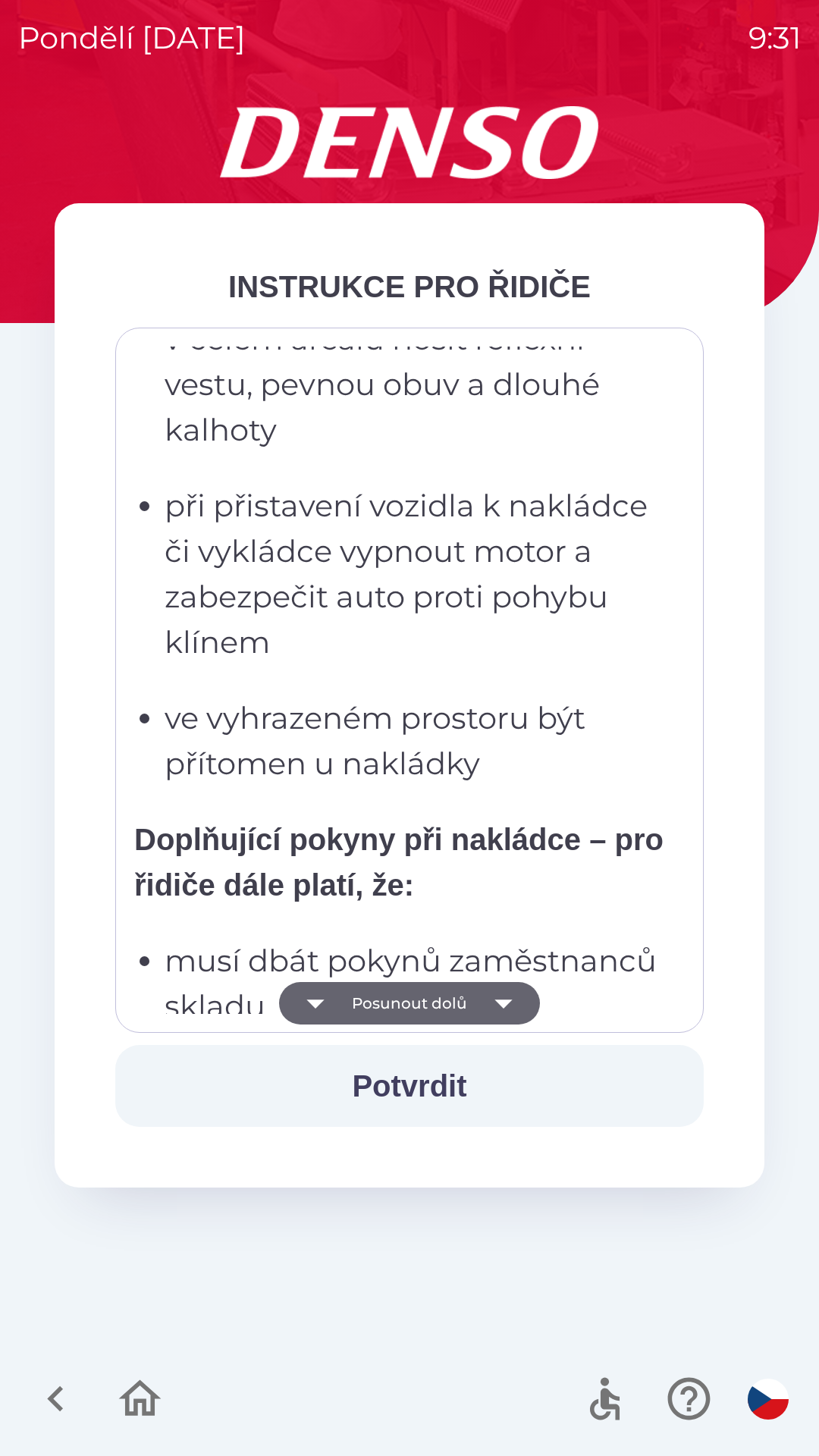
click at [401, 1019] on button "Posunout dolů" at bounding box center [409, 1004] width 261 height 43
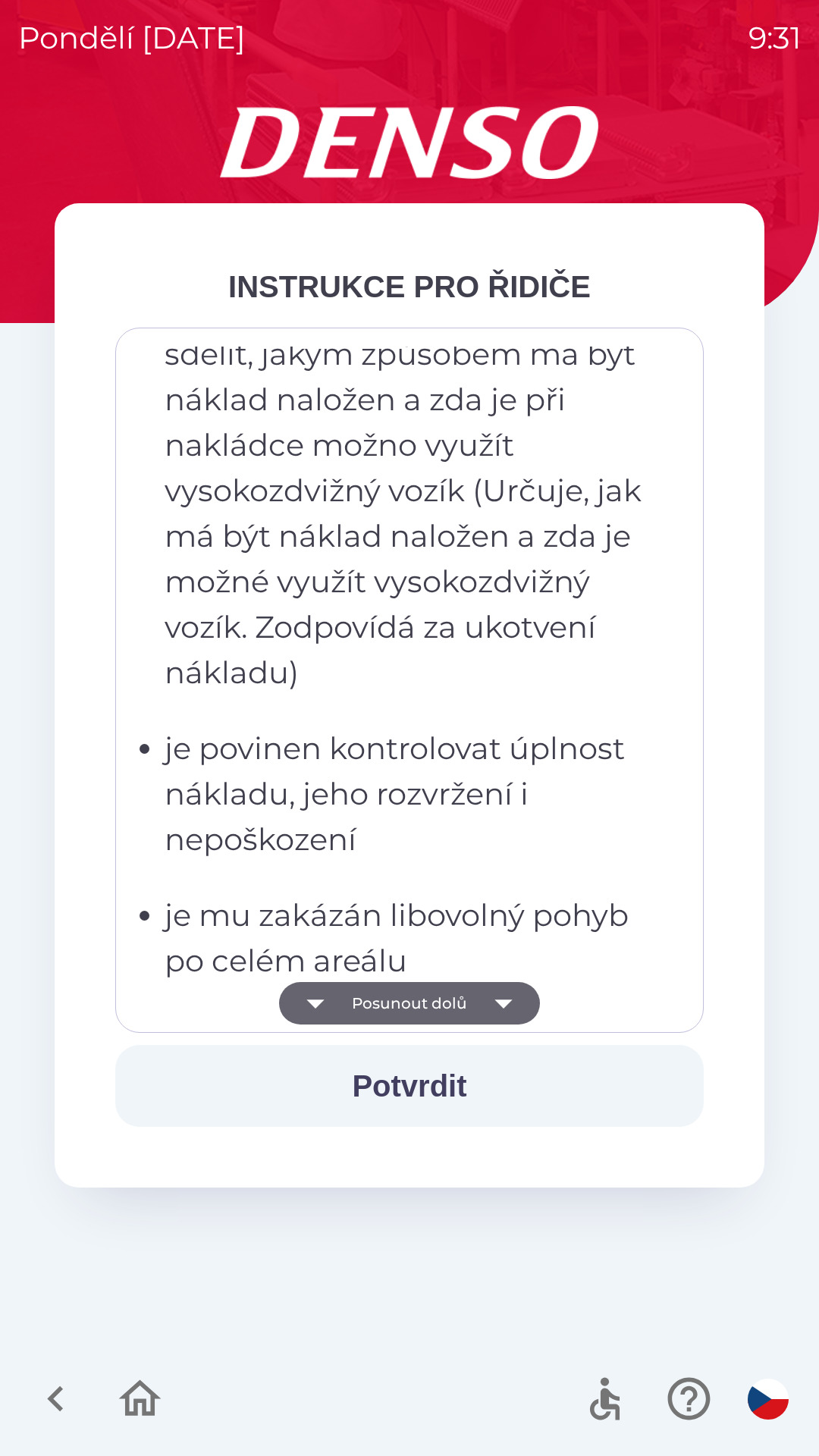
click at [411, 1010] on button "Posunout dolů" at bounding box center [409, 1004] width 261 height 43
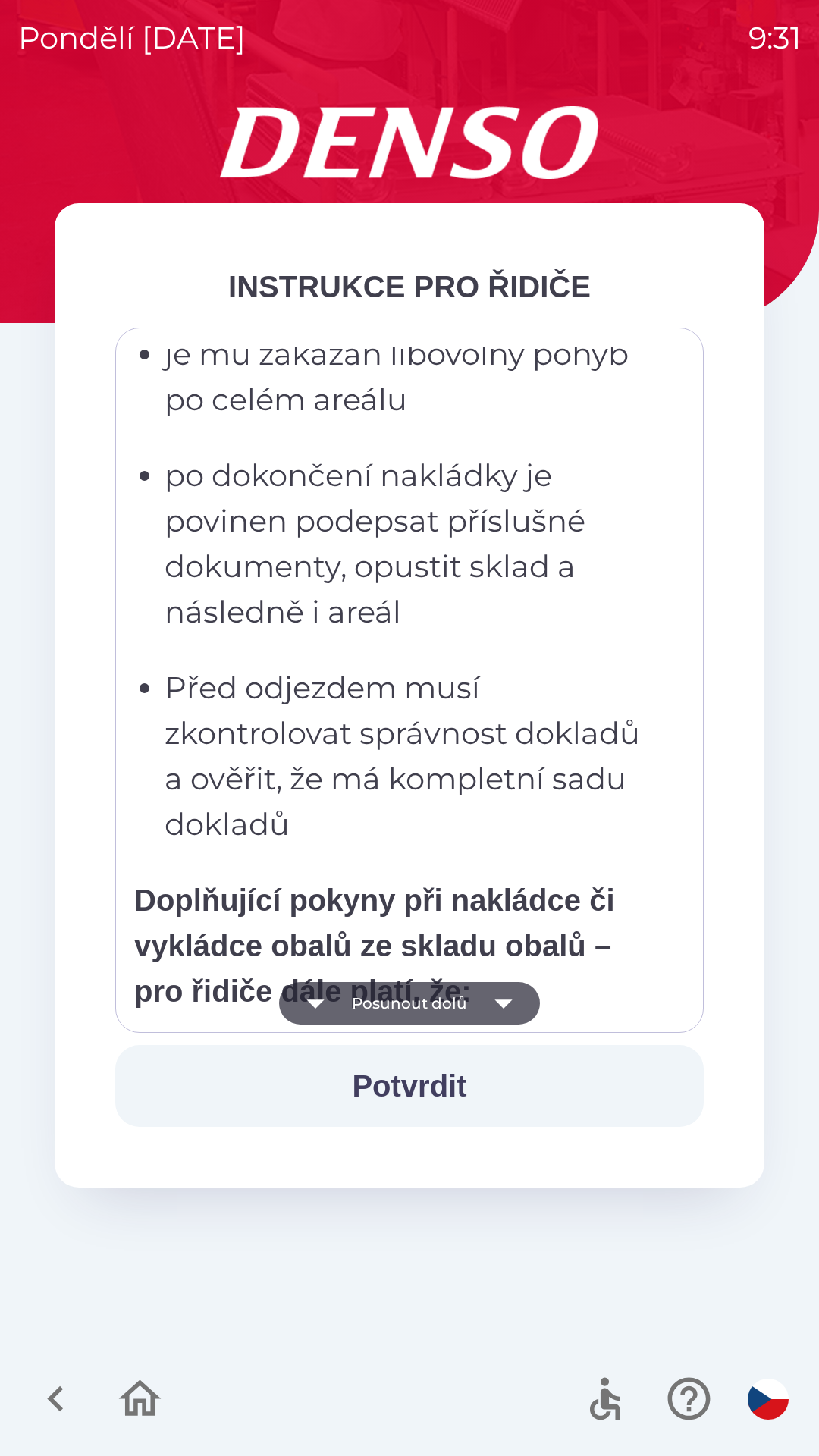
click at [416, 1005] on button "Posunout dolů" at bounding box center [409, 1004] width 261 height 43
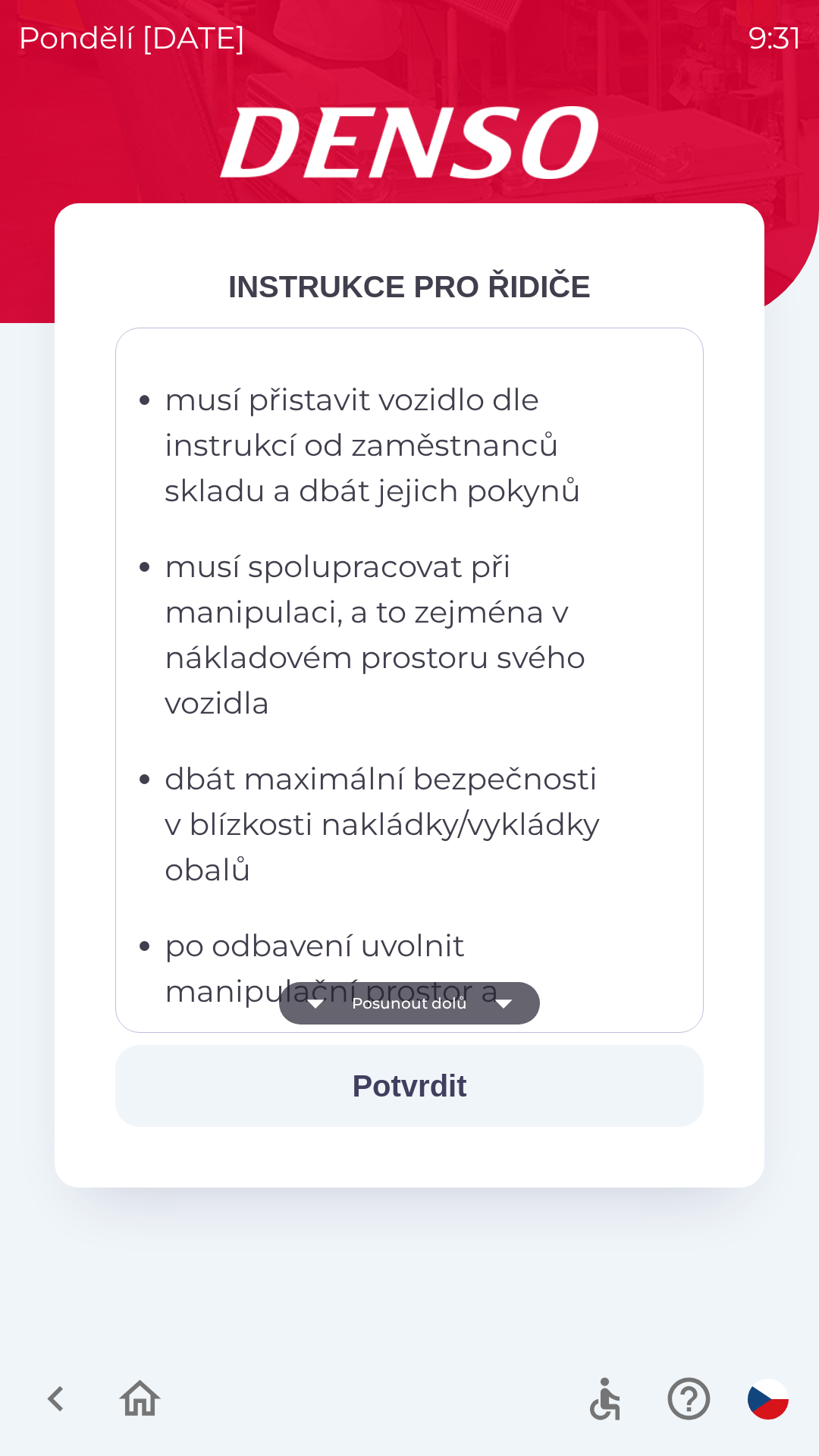
click at [424, 1010] on button "Posunout dolů" at bounding box center [409, 1004] width 261 height 43
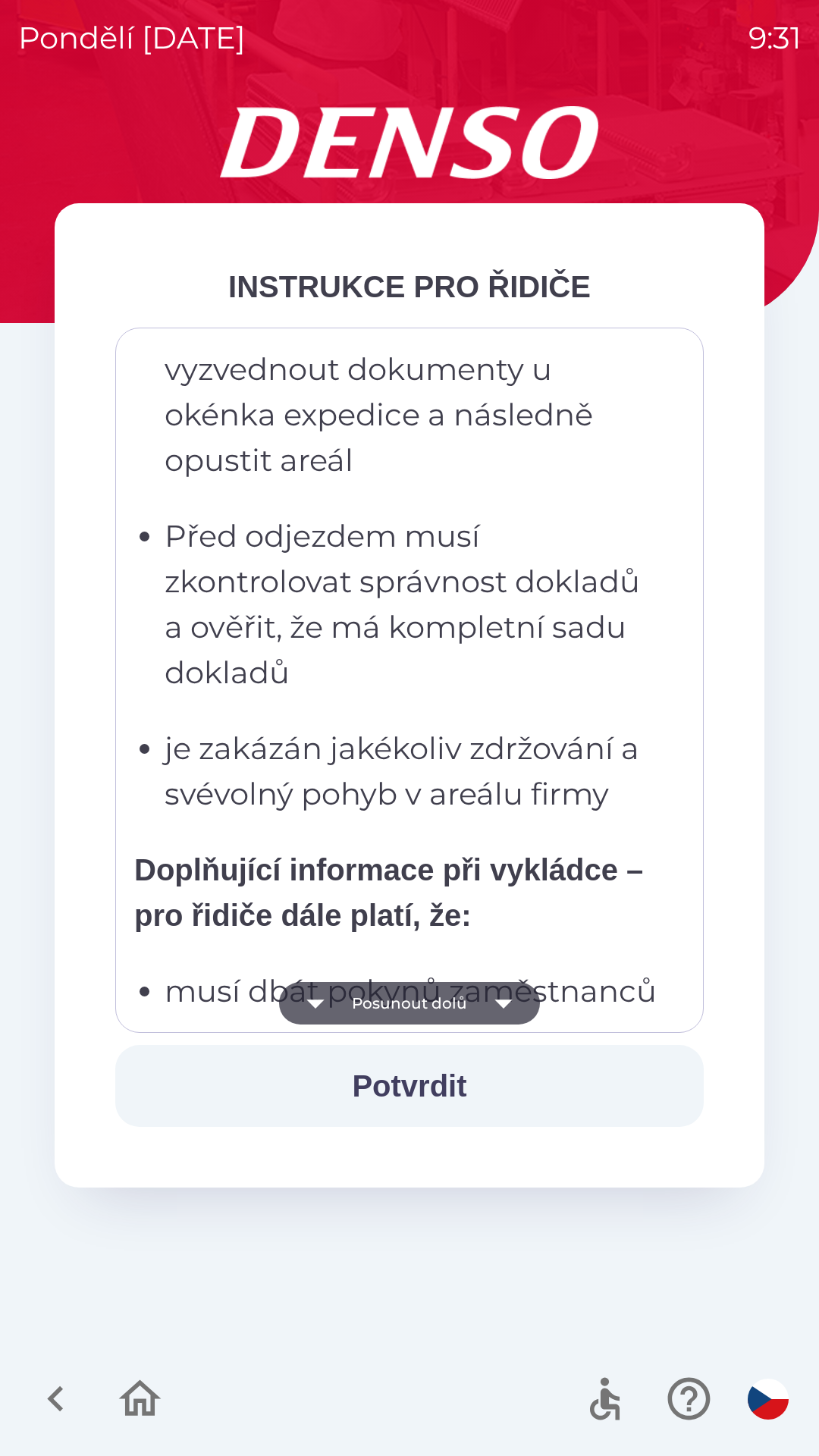
click at [432, 1003] on button "Posunout dolů" at bounding box center [409, 1004] width 261 height 43
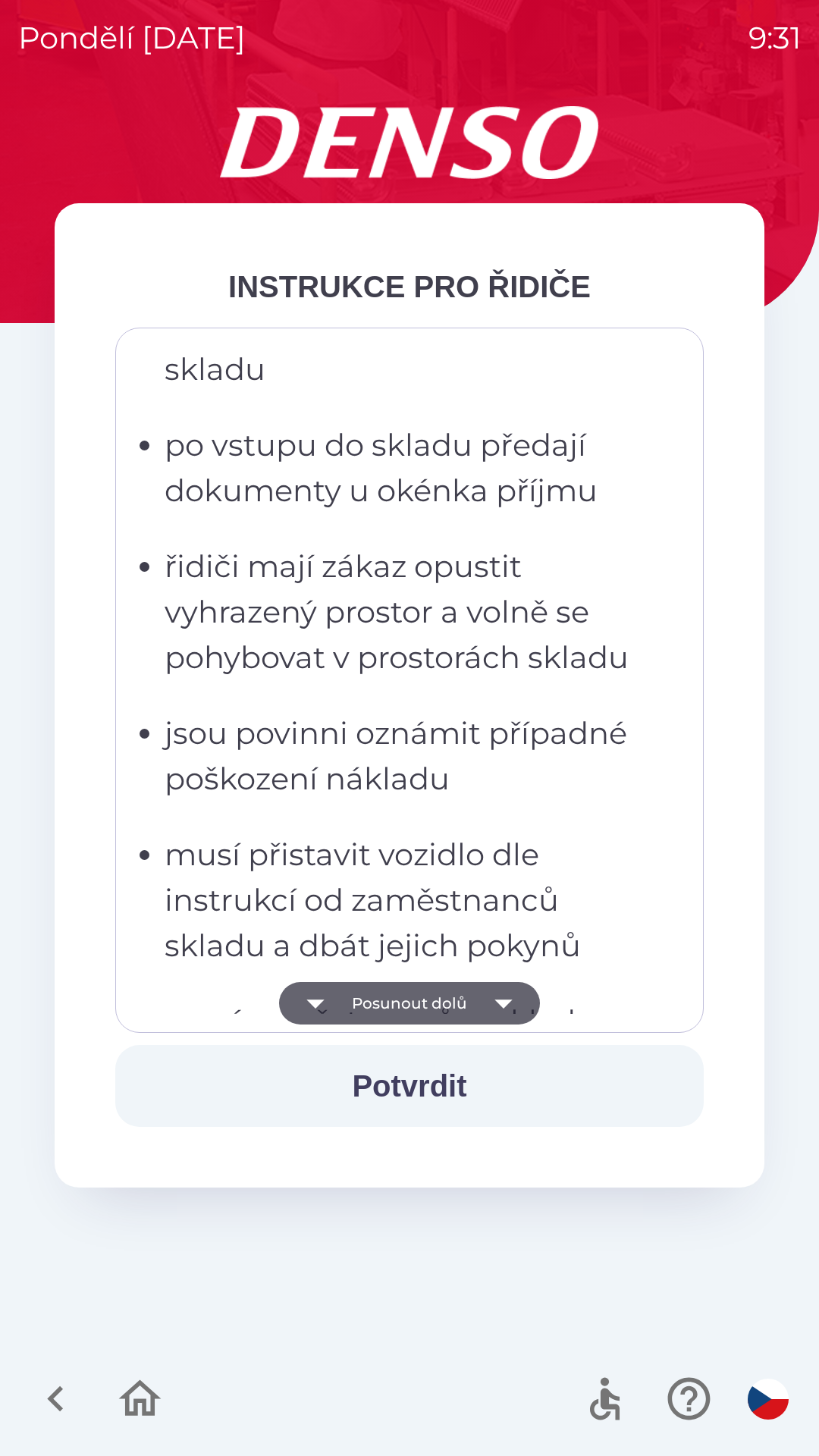
click at [435, 1004] on button "Posunout dolů" at bounding box center [409, 1004] width 261 height 43
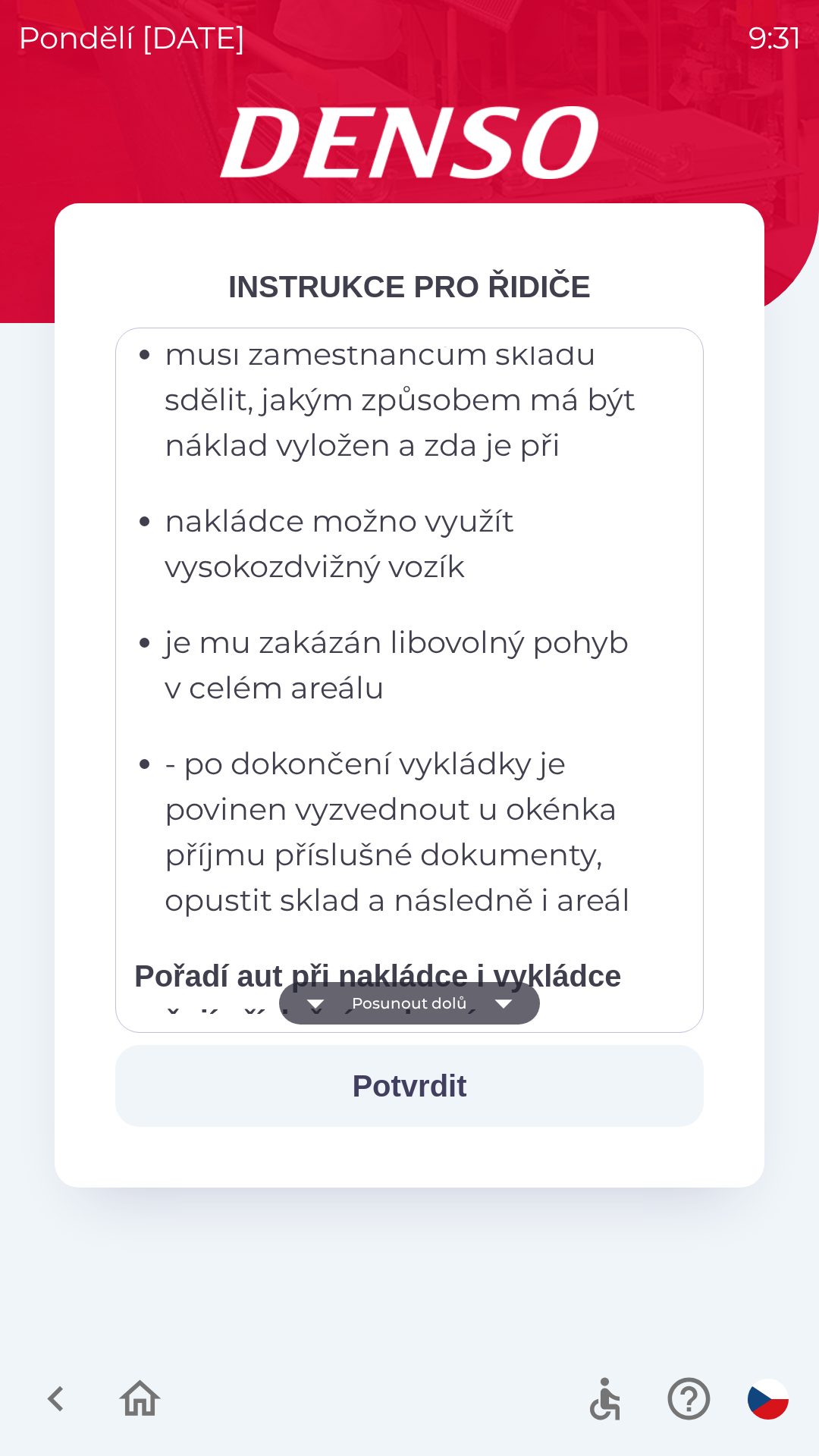
click at [435, 1013] on button "Posunout dolů" at bounding box center [409, 1004] width 261 height 43
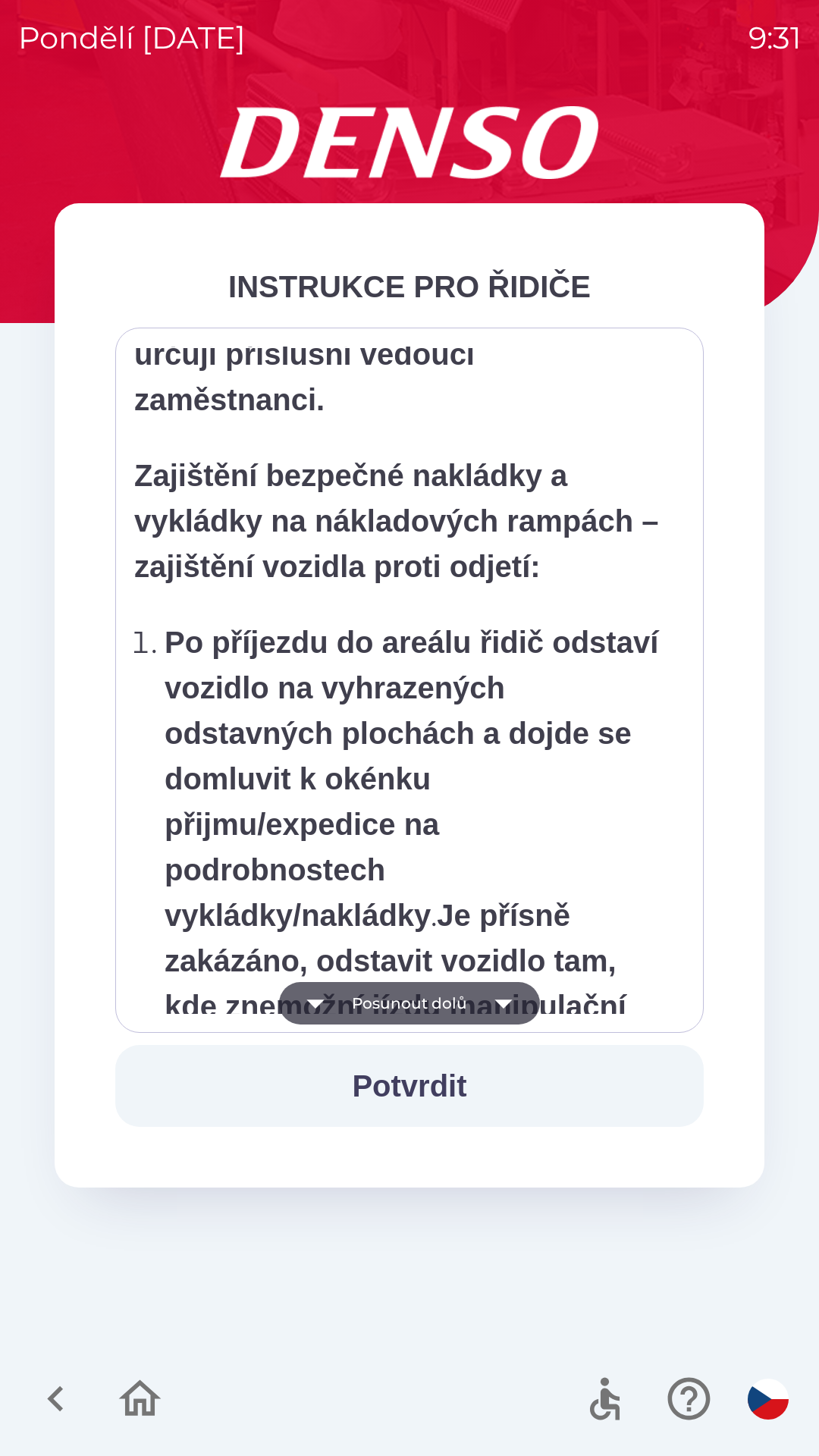
click at [441, 1008] on button "Posunout dolů" at bounding box center [409, 1004] width 261 height 43
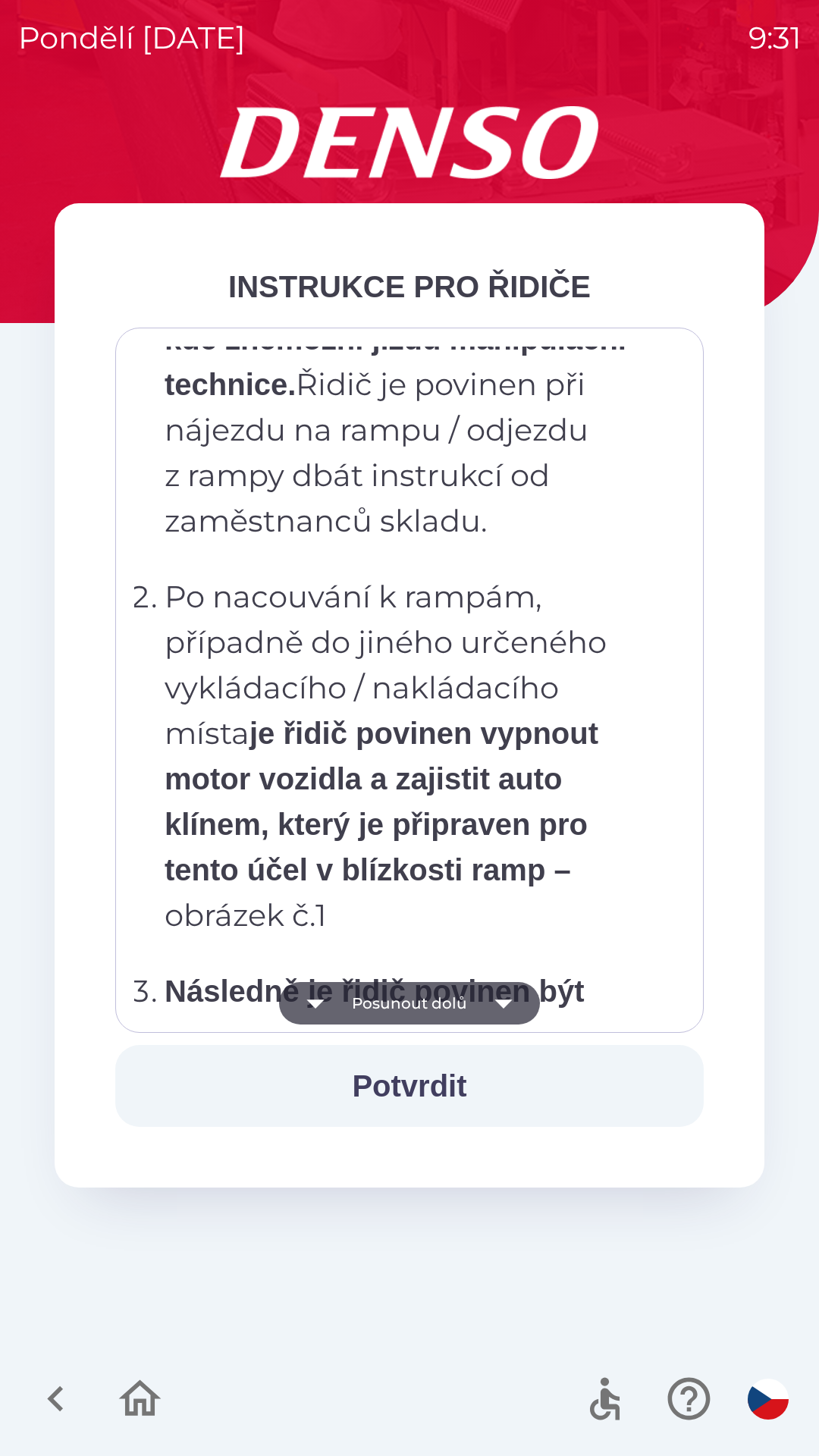
click at [446, 1004] on button "Posunout dolů" at bounding box center [409, 1004] width 261 height 43
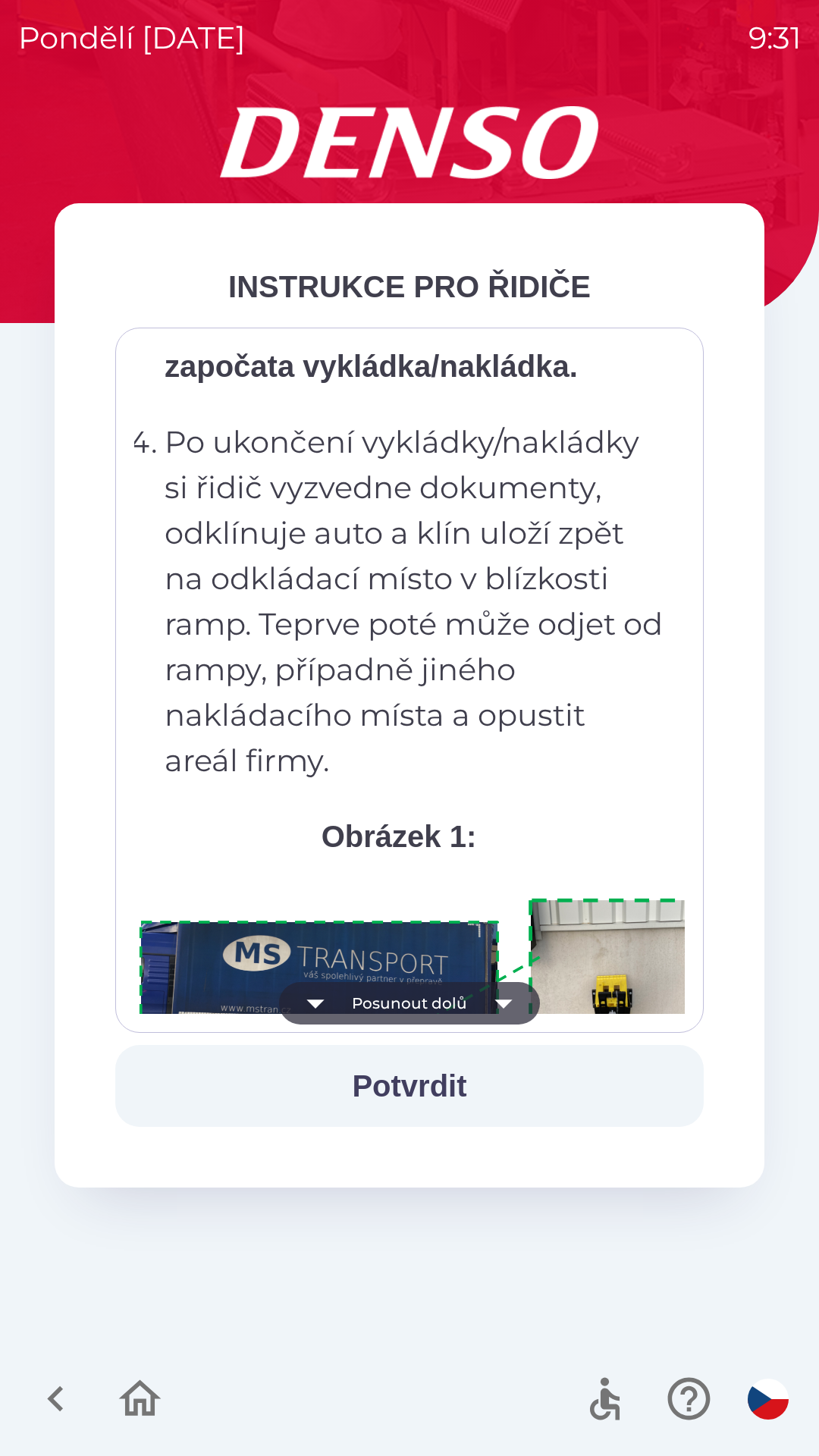
click at [446, 1010] on button "Posunout dolů" at bounding box center [409, 1004] width 261 height 43
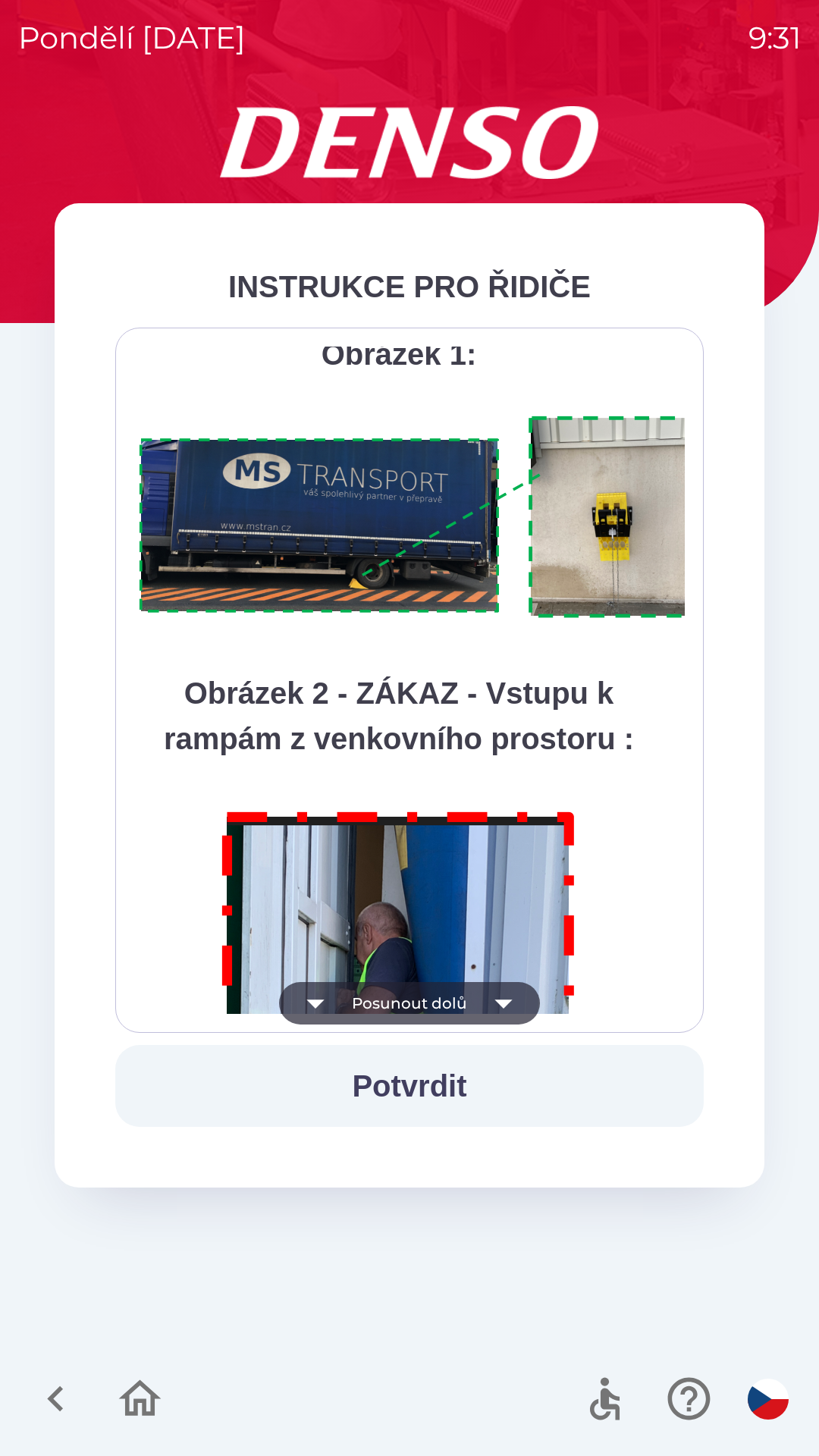
click at [452, 1003] on button "Posunout dolů" at bounding box center [409, 1004] width 261 height 43
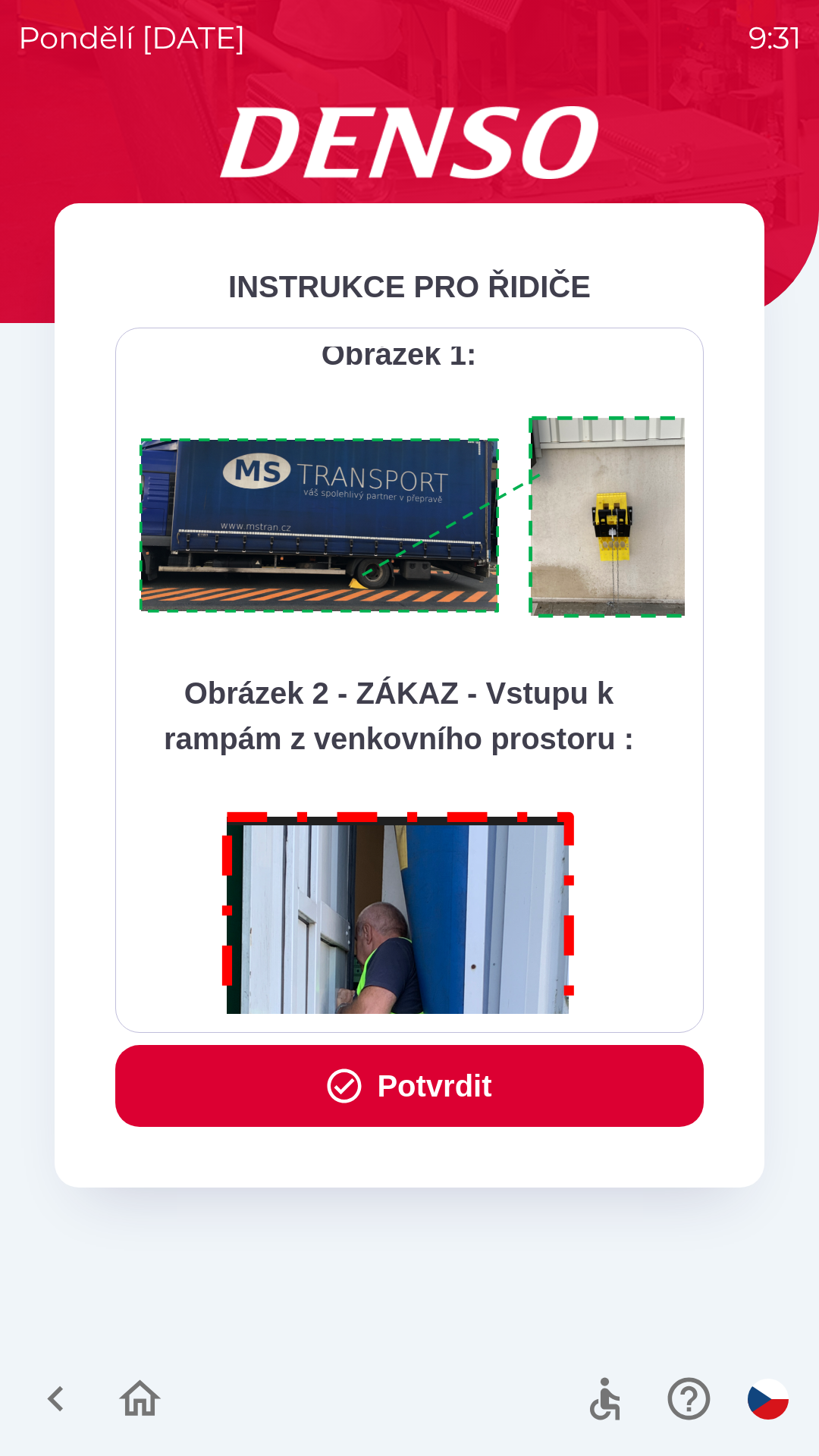
scroll to position [8522, 0]
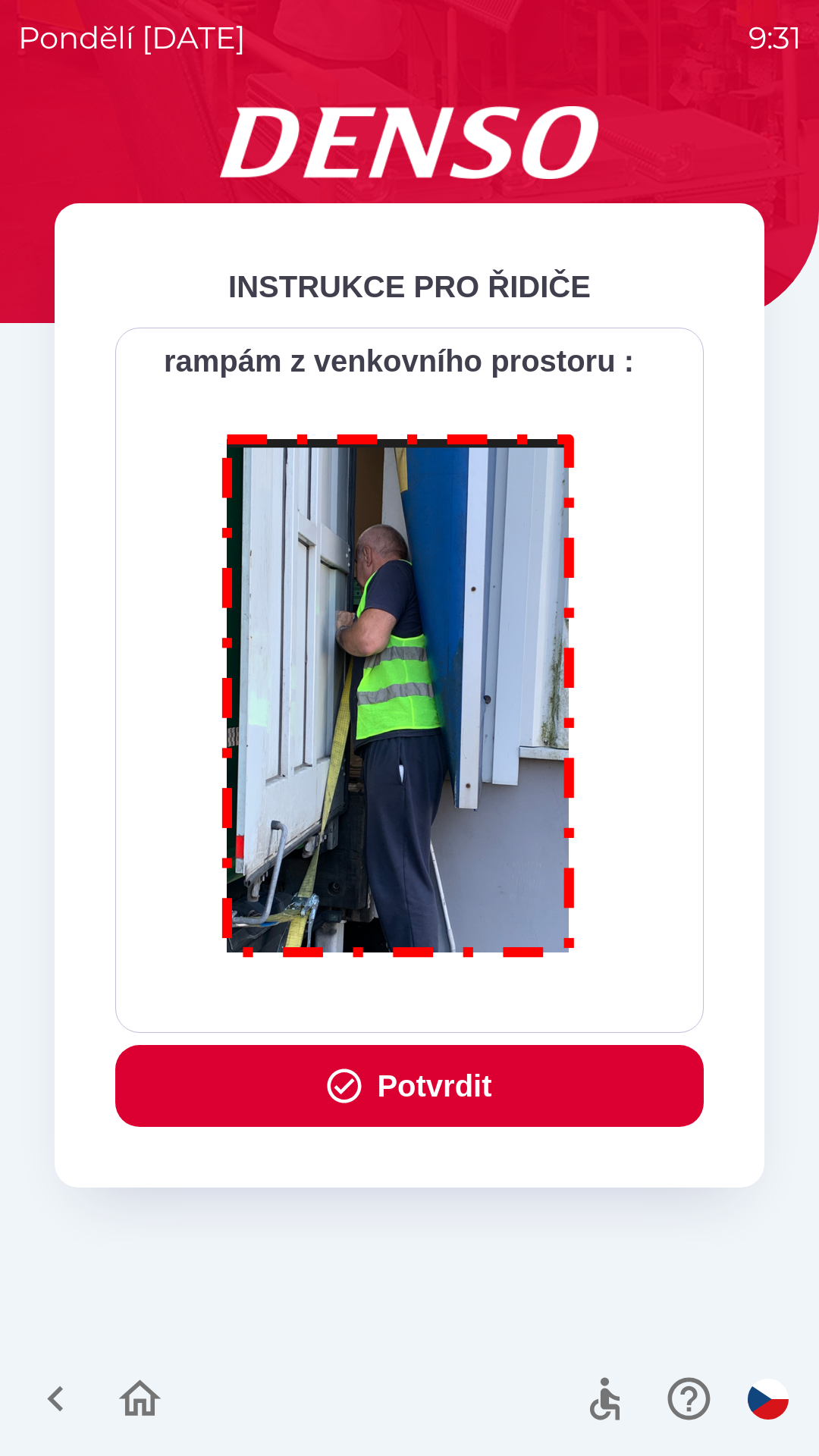
click at [453, 1003] on div "Všichni řidiči přijíždějící do skladu firmy DENSO CZECH s.r.o. jsou po průjezdu…" at bounding box center [409, 680] width 550 height 668
click at [452, 1010] on div "Všichni řidiči přijíždějící do skladu firmy DENSO CZECH s.r.o. jsou po průjezdu…" at bounding box center [409, 680] width 550 height 668
click at [408, 1088] on button "Potvrdit" at bounding box center [410, 1086] width 589 height 82
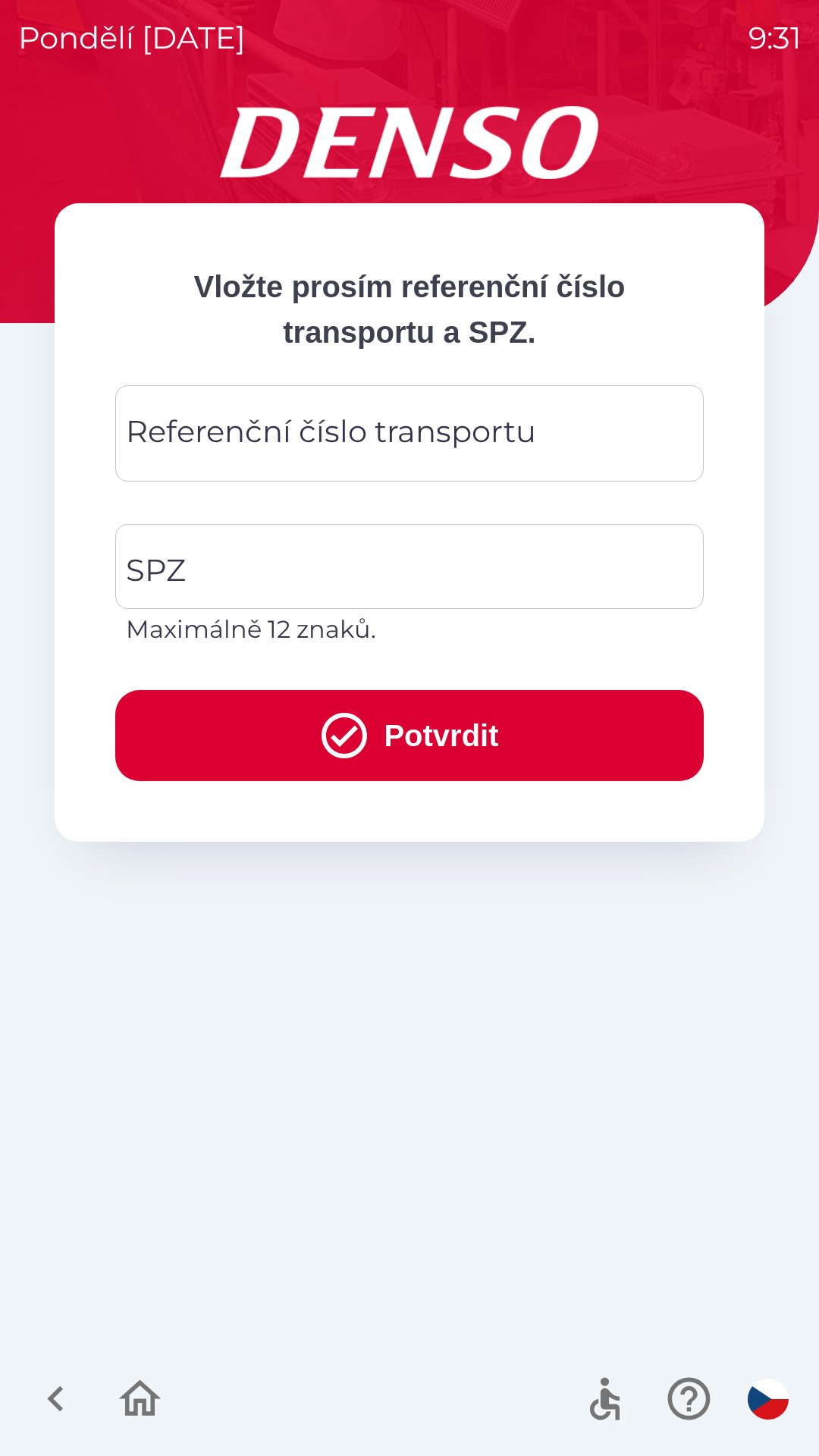
click at [167, 430] on div "Referenční číslo transportu Referenční číslo transportu" at bounding box center [410, 433] width 589 height 96
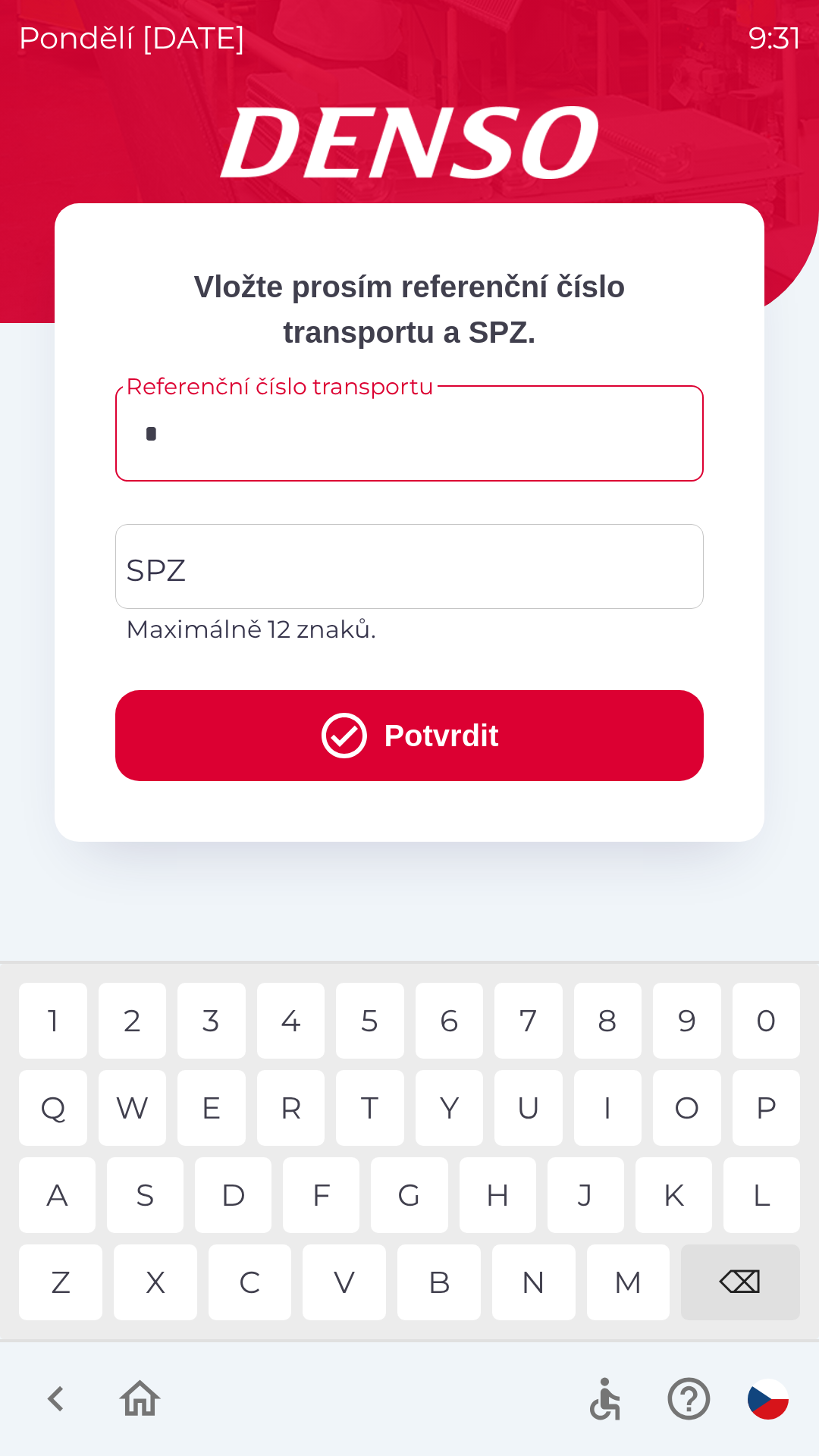
click at [65, 1018] on div "1" at bounding box center [53, 1021] width 68 height 76
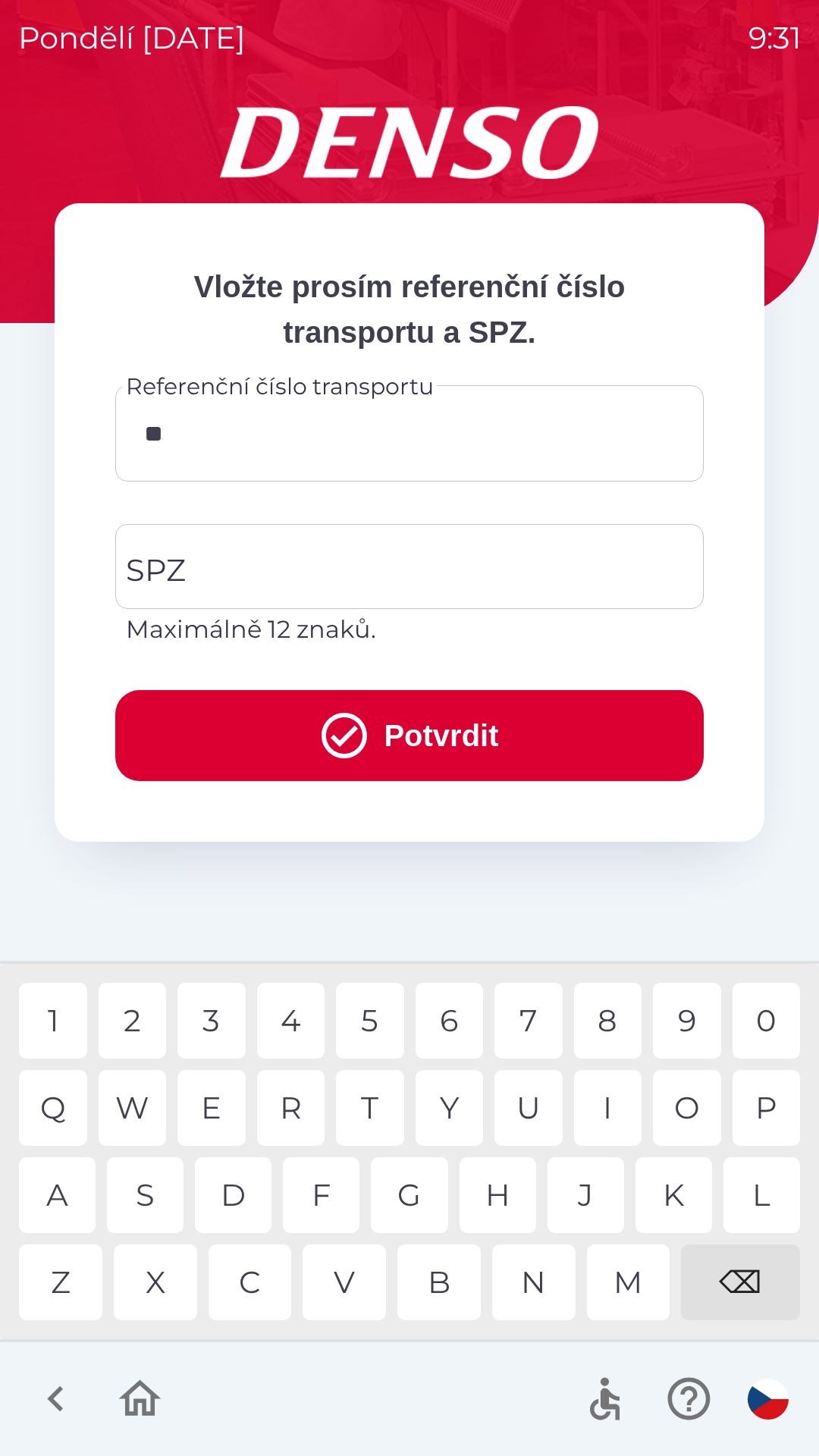
click at [62, 1019] on div "1" at bounding box center [53, 1021] width 68 height 76
click at [133, 1023] on div "2" at bounding box center [133, 1021] width 68 height 76
type input "*********"
click at [759, 1026] on div "0" at bounding box center [766, 1021] width 68 height 76
click at [249, 567] on input "SPZ" at bounding box center [398, 566] width 552 height 71
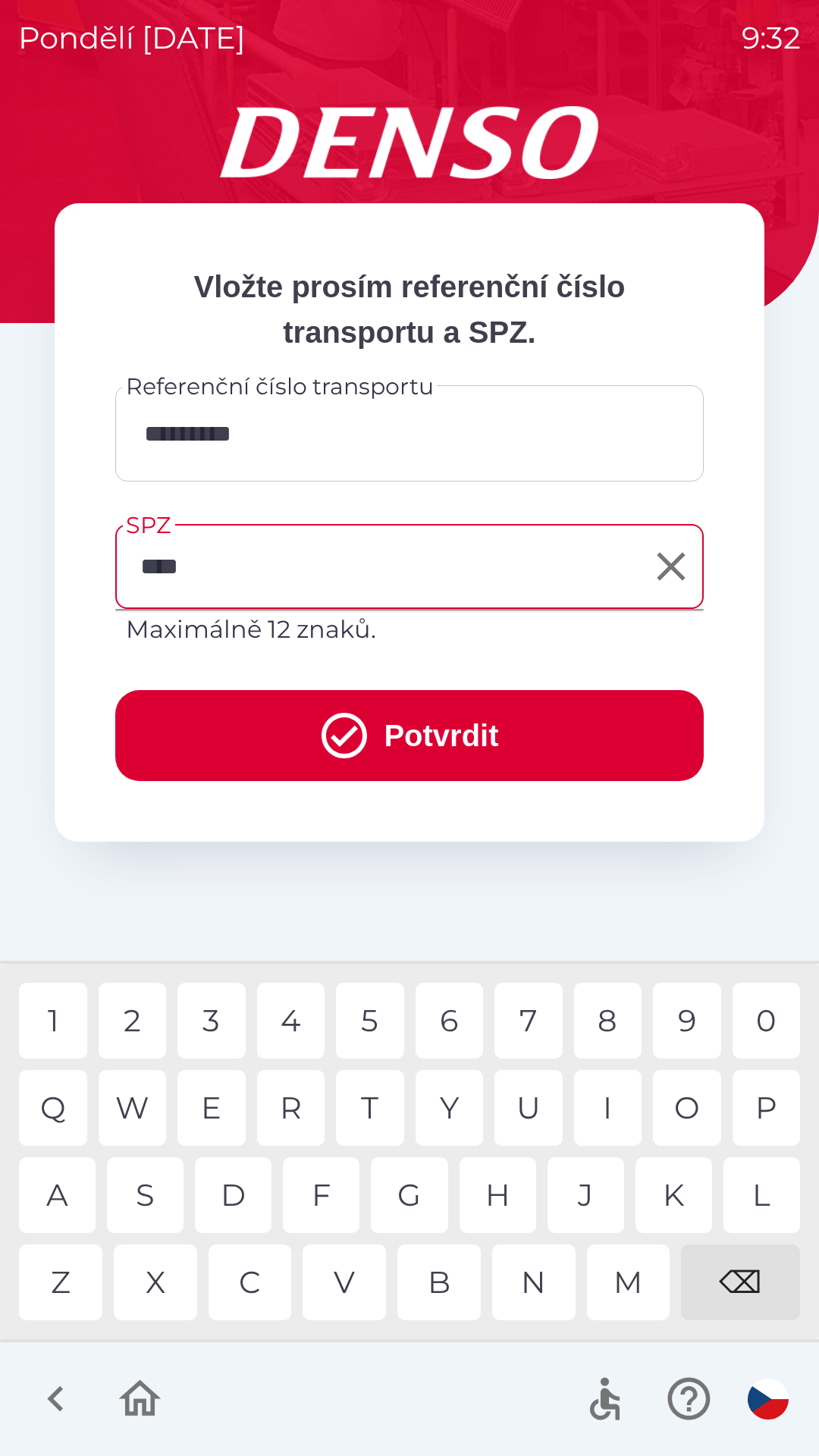
click at [284, 1024] on div "4" at bounding box center [291, 1021] width 68 height 76
type input "*******"
click at [340, 737] on icon "submit" at bounding box center [344, 735] width 45 height 45
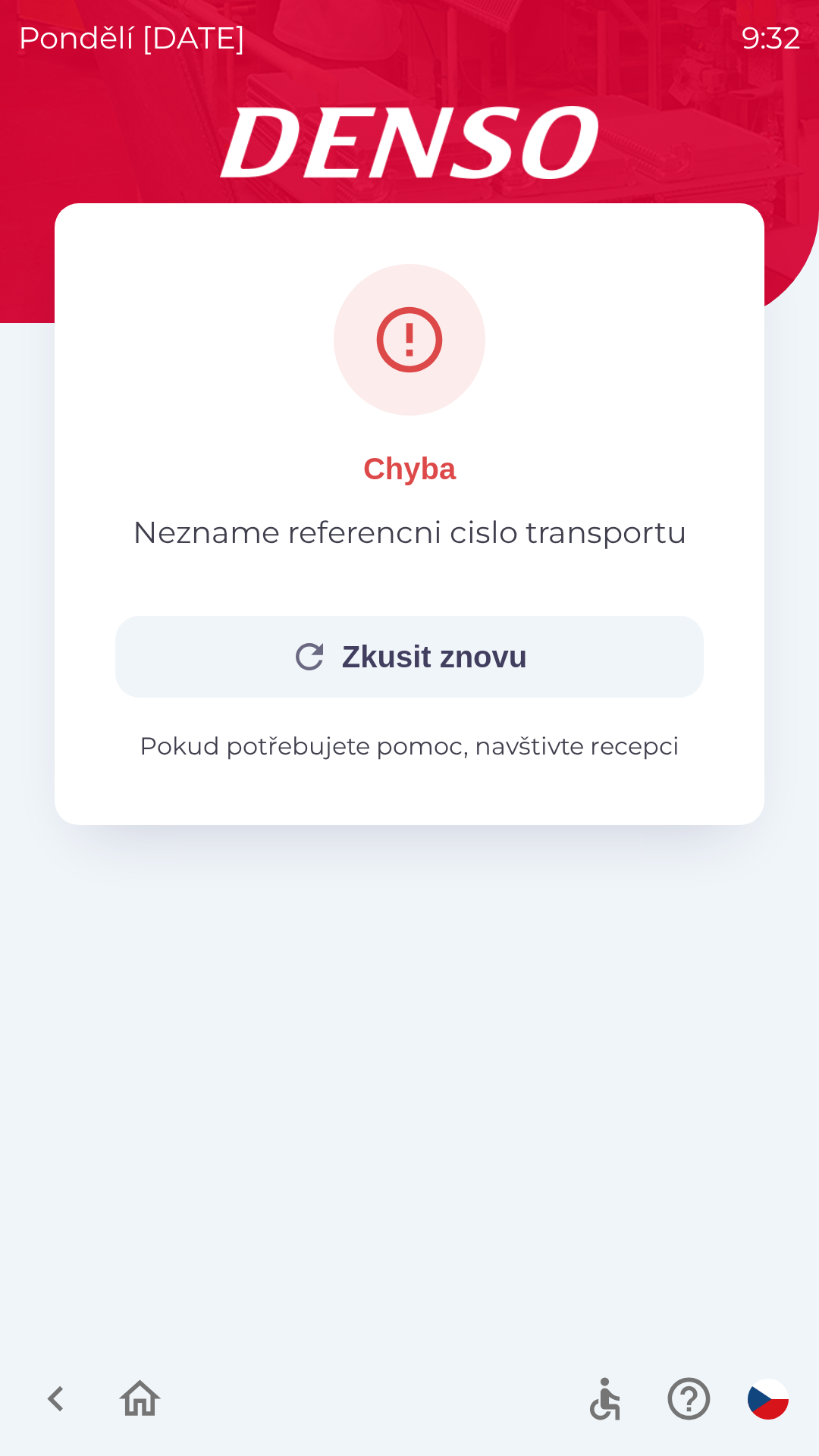
click at [199, 673] on button "Zkusit znovu" at bounding box center [410, 657] width 589 height 82
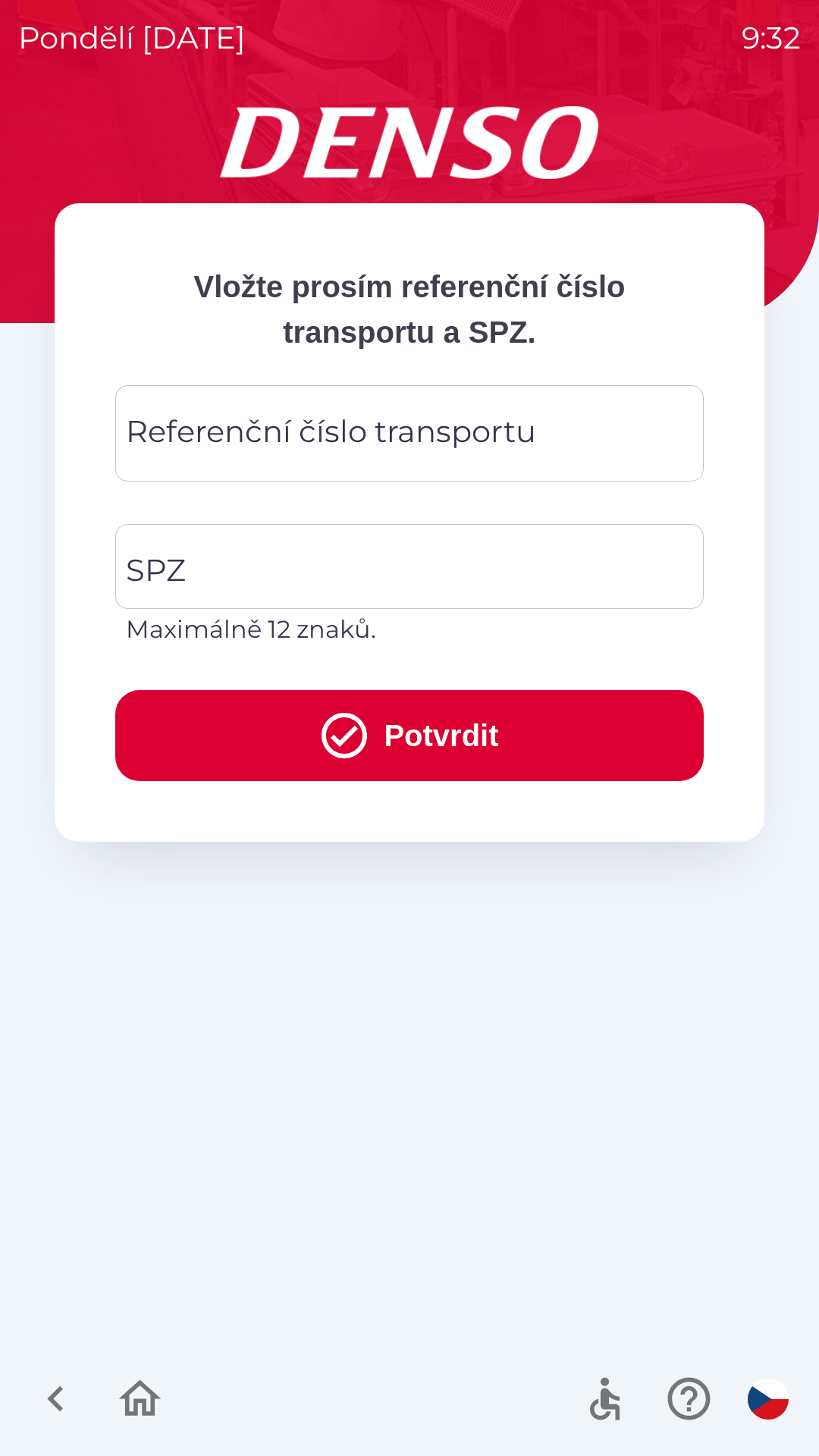
click at [185, 439] on div "Referenční číslo transportu Referenční číslo transportu" at bounding box center [410, 433] width 589 height 96
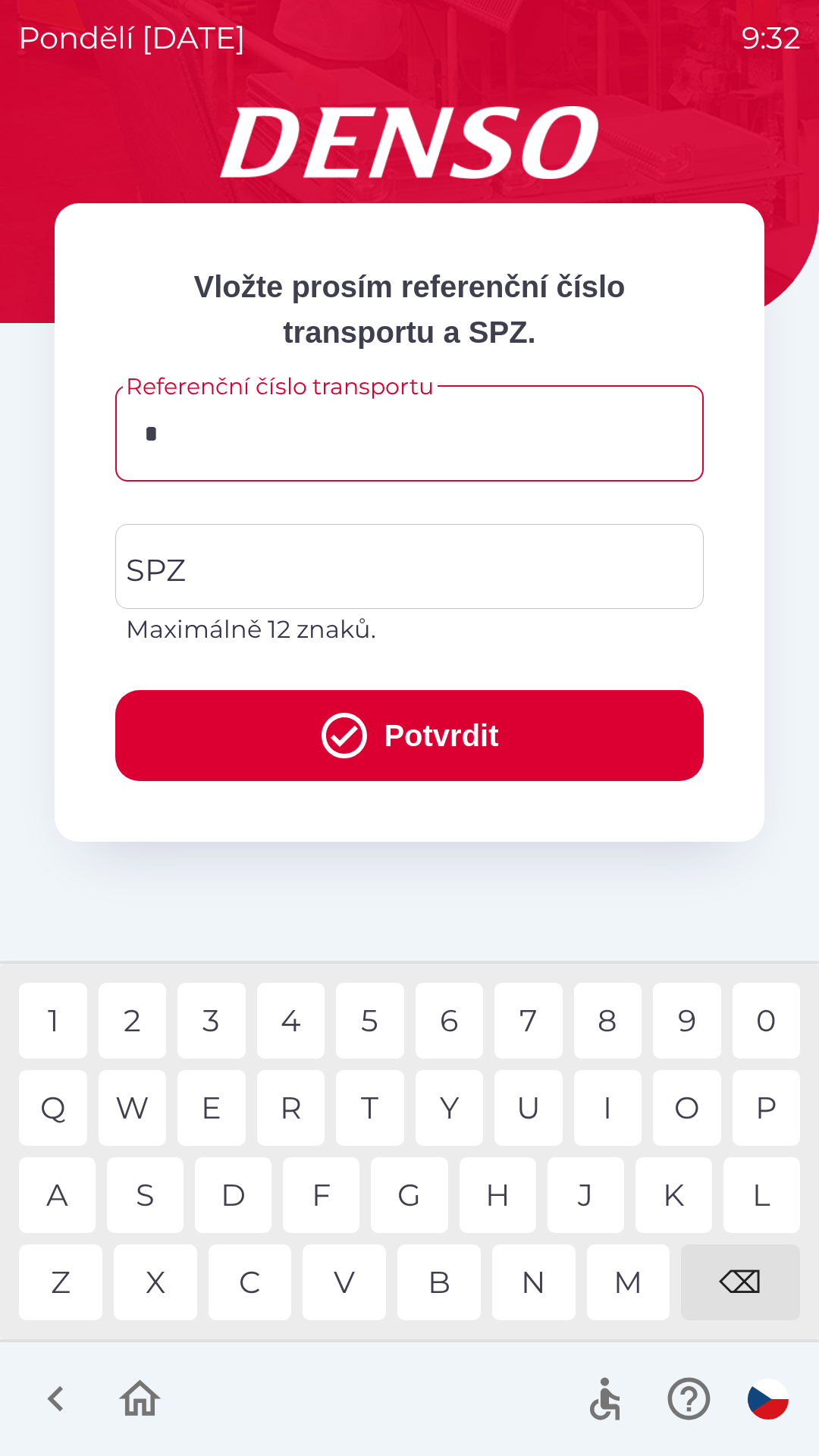
click at [54, 1023] on div "1" at bounding box center [53, 1021] width 68 height 76
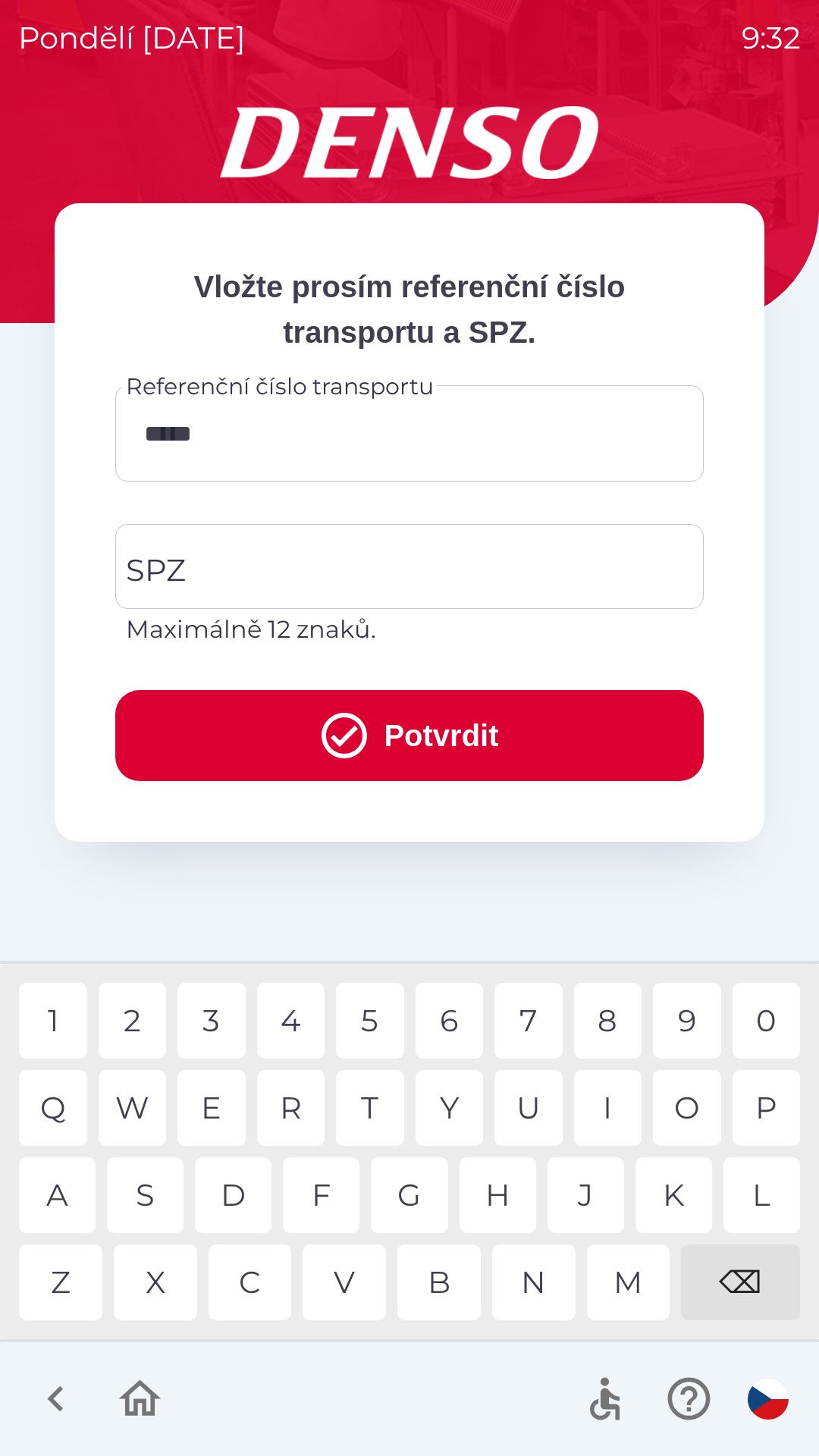
click at [129, 1018] on div "2" at bounding box center [133, 1021] width 68 height 76
type input "********"
click at [270, 563] on input "SPZ" at bounding box center [398, 566] width 552 height 71
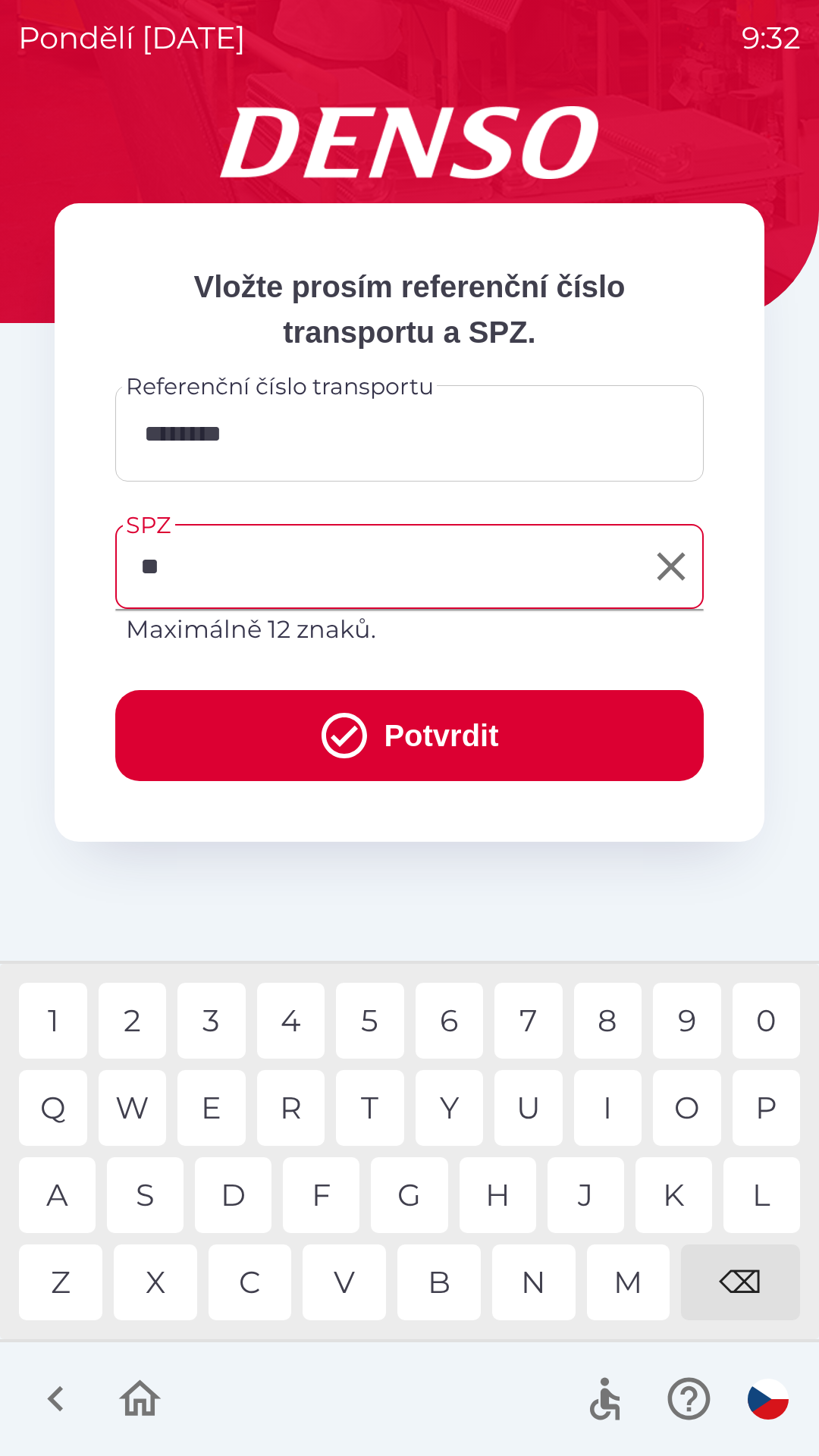
click at [53, 1011] on div "1" at bounding box center [53, 1021] width 68 height 76
click at [298, 1020] on div "4" at bounding box center [291, 1021] width 68 height 76
click at [318, 1199] on div "F" at bounding box center [321, 1195] width 77 height 76
click at [422, 1201] on div "G" at bounding box center [409, 1195] width 77 height 76
type input "*******"
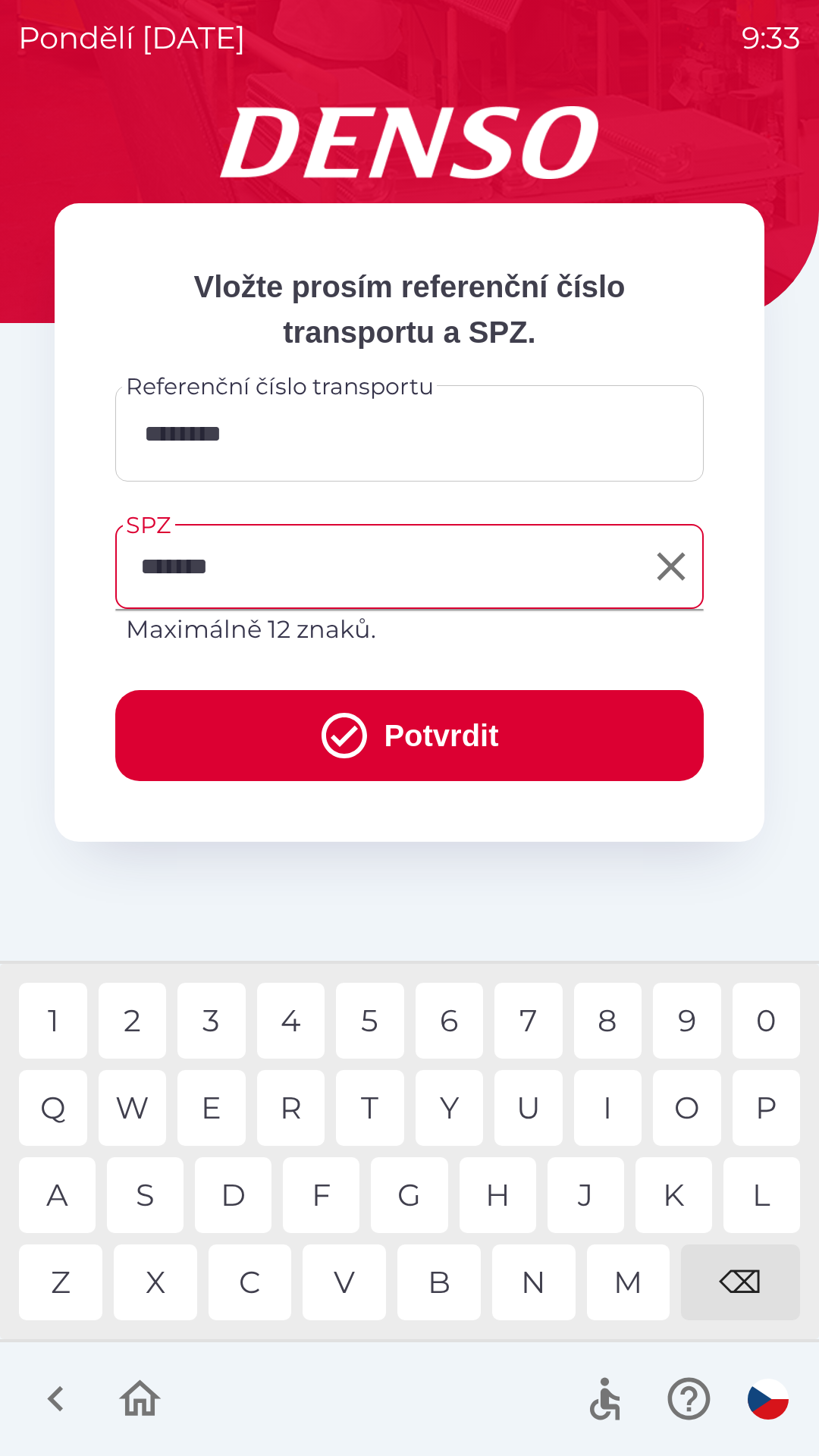
click at [149, 1278] on div "X" at bounding box center [156, 1282] width 83 height 76
click at [367, 737] on button "Potvrdit" at bounding box center [410, 735] width 589 height 91
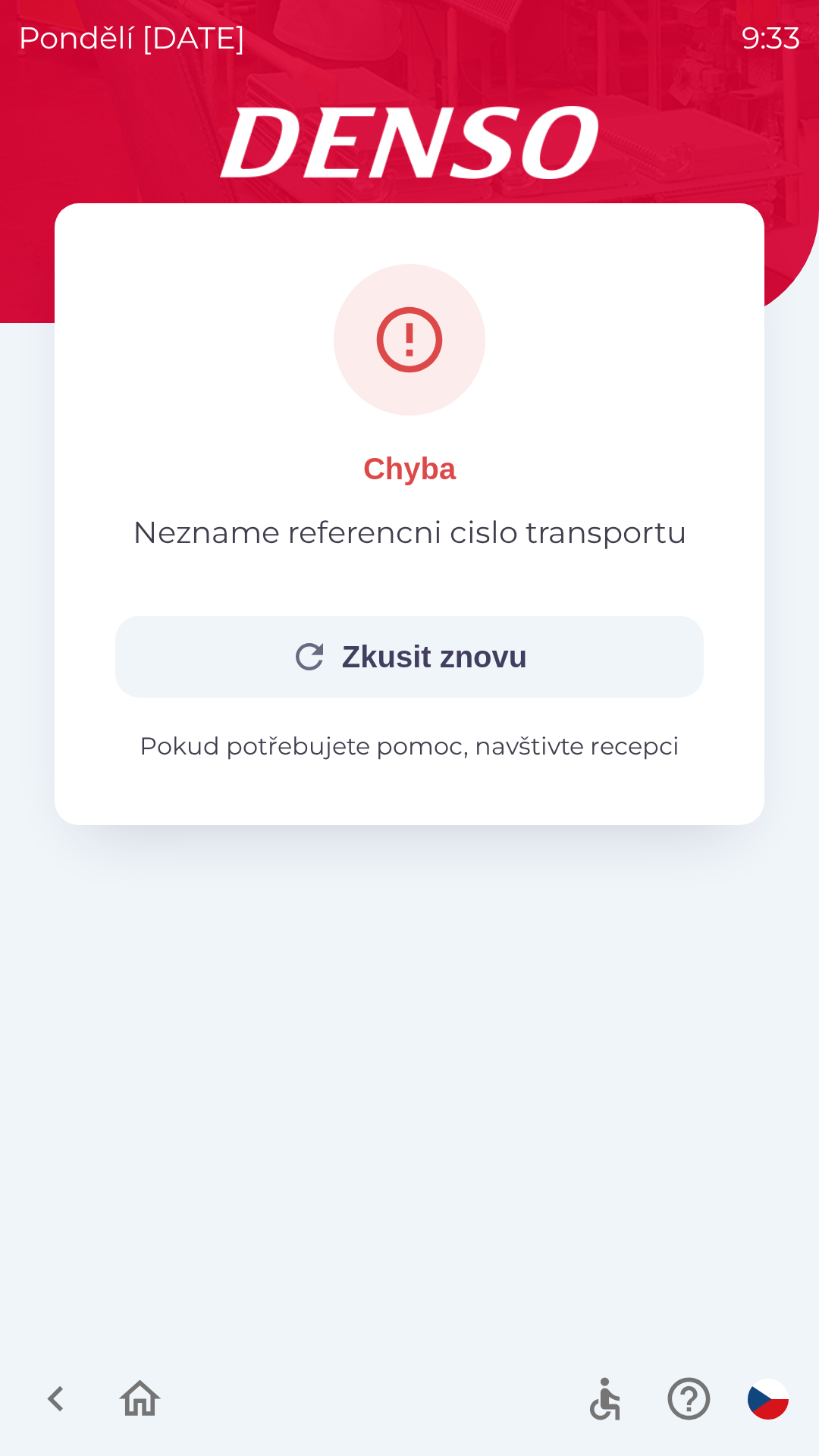
click at [426, 665] on button "Zkusit znovu" at bounding box center [410, 657] width 589 height 82
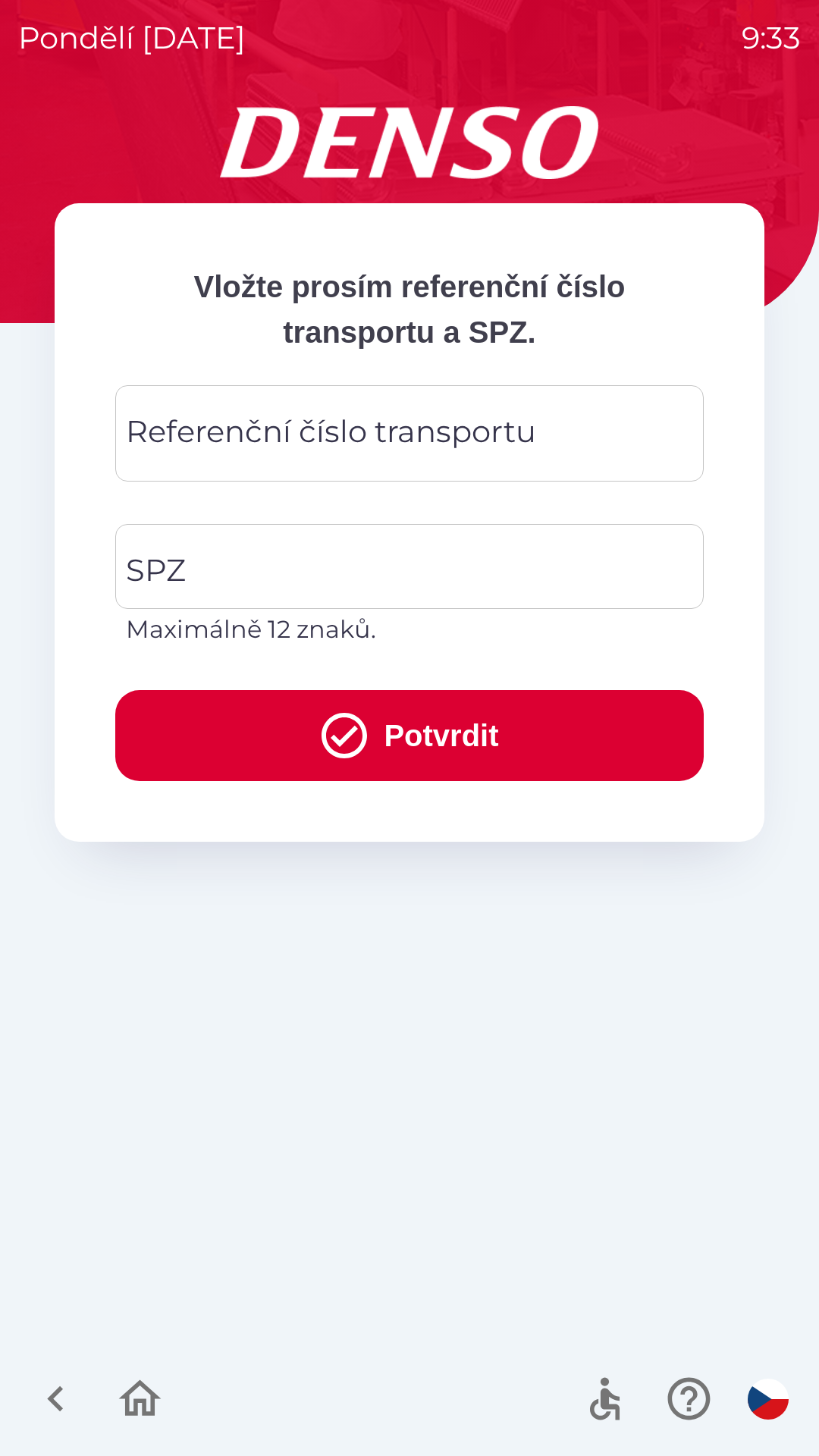
click at [354, 448] on div "Referenční číslo transportu Referenční číslo transportu" at bounding box center [410, 433] width 589 height 96
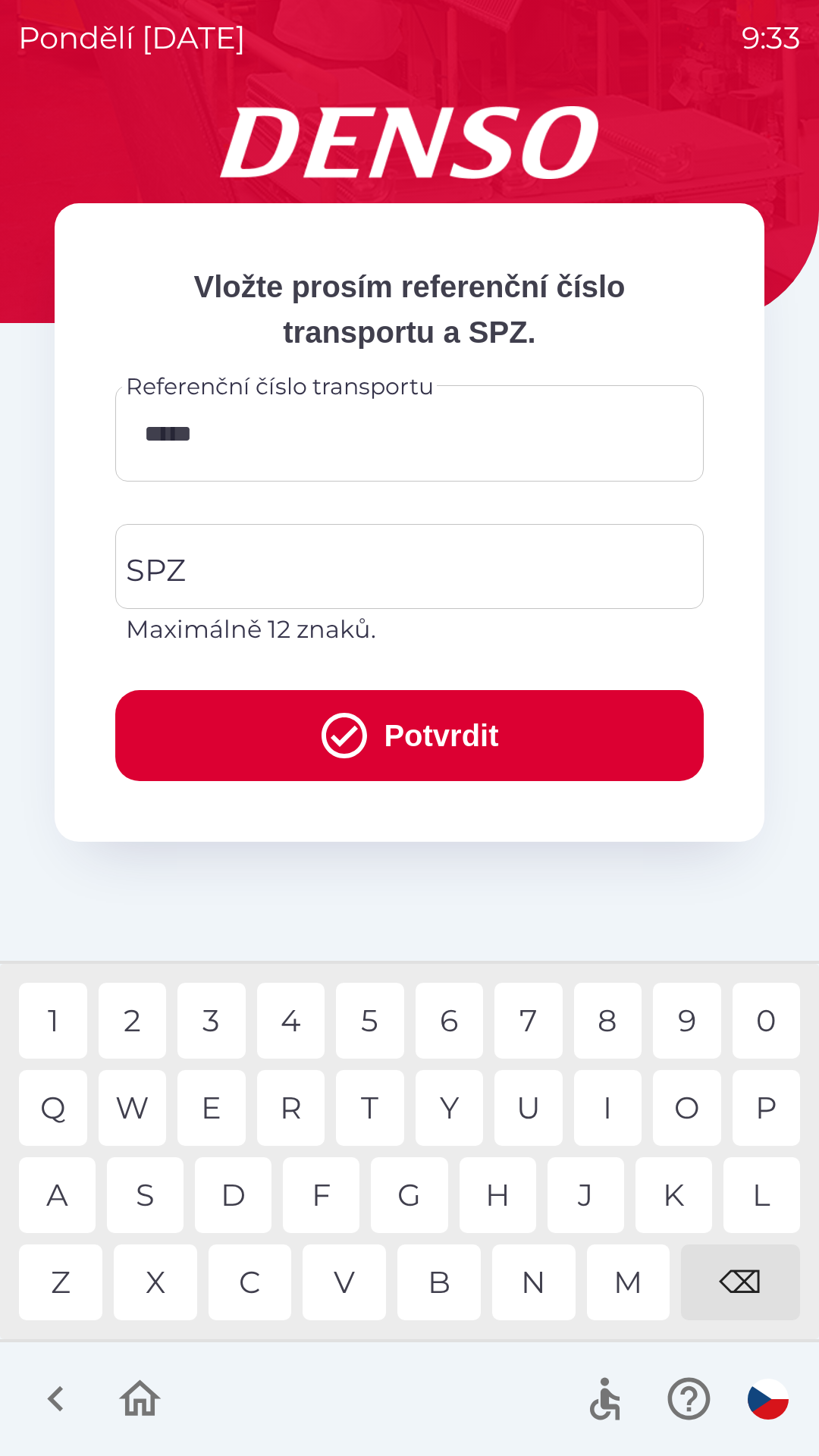
type input "******"
click at [335, 572] on input "SPZ" at bounding box center [398, 566] width 552 height 71
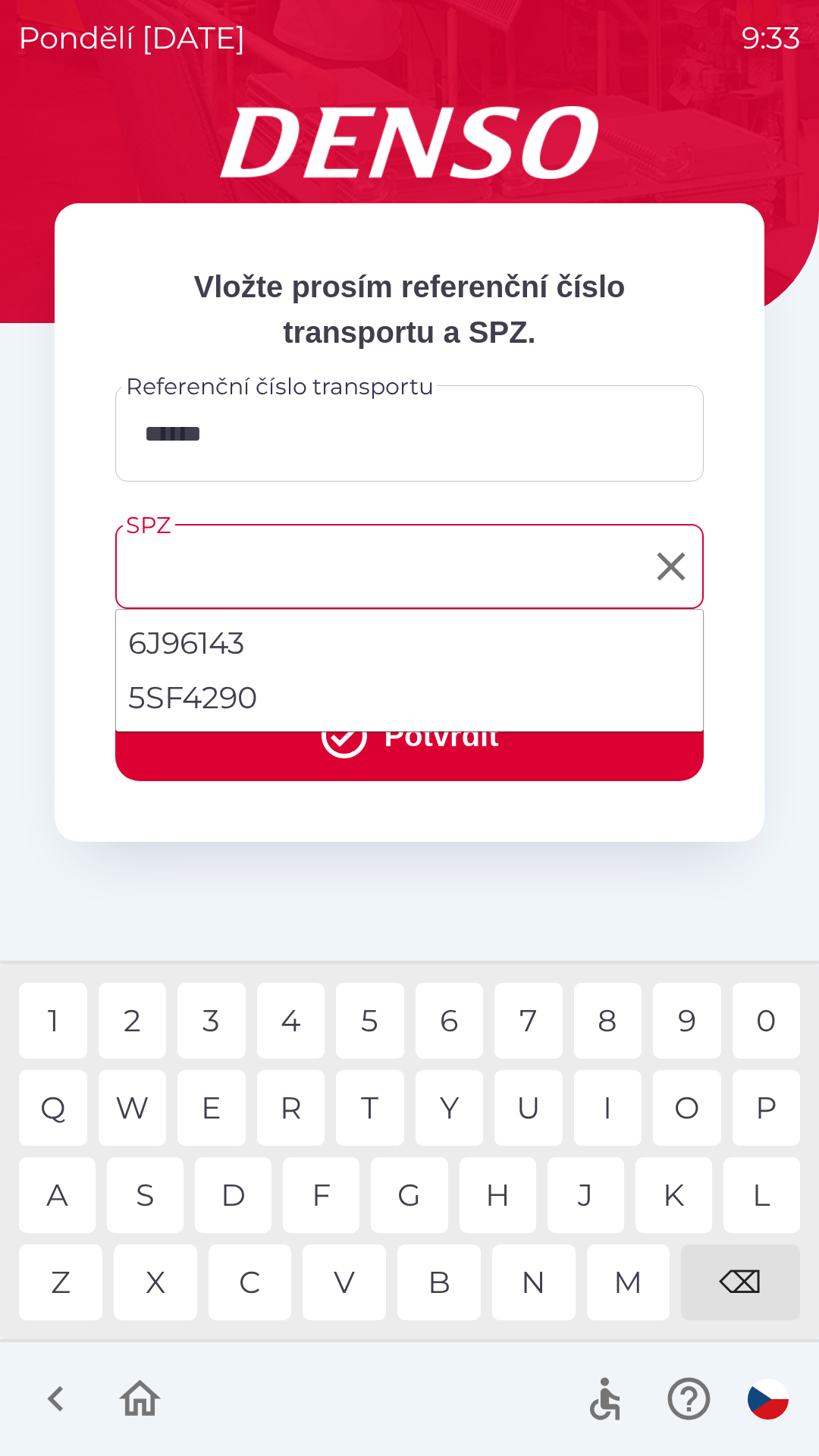
click at [228, 700] on li "5SF4290" at bounding box center [409, 697] width 587 height 54
type input "*******"
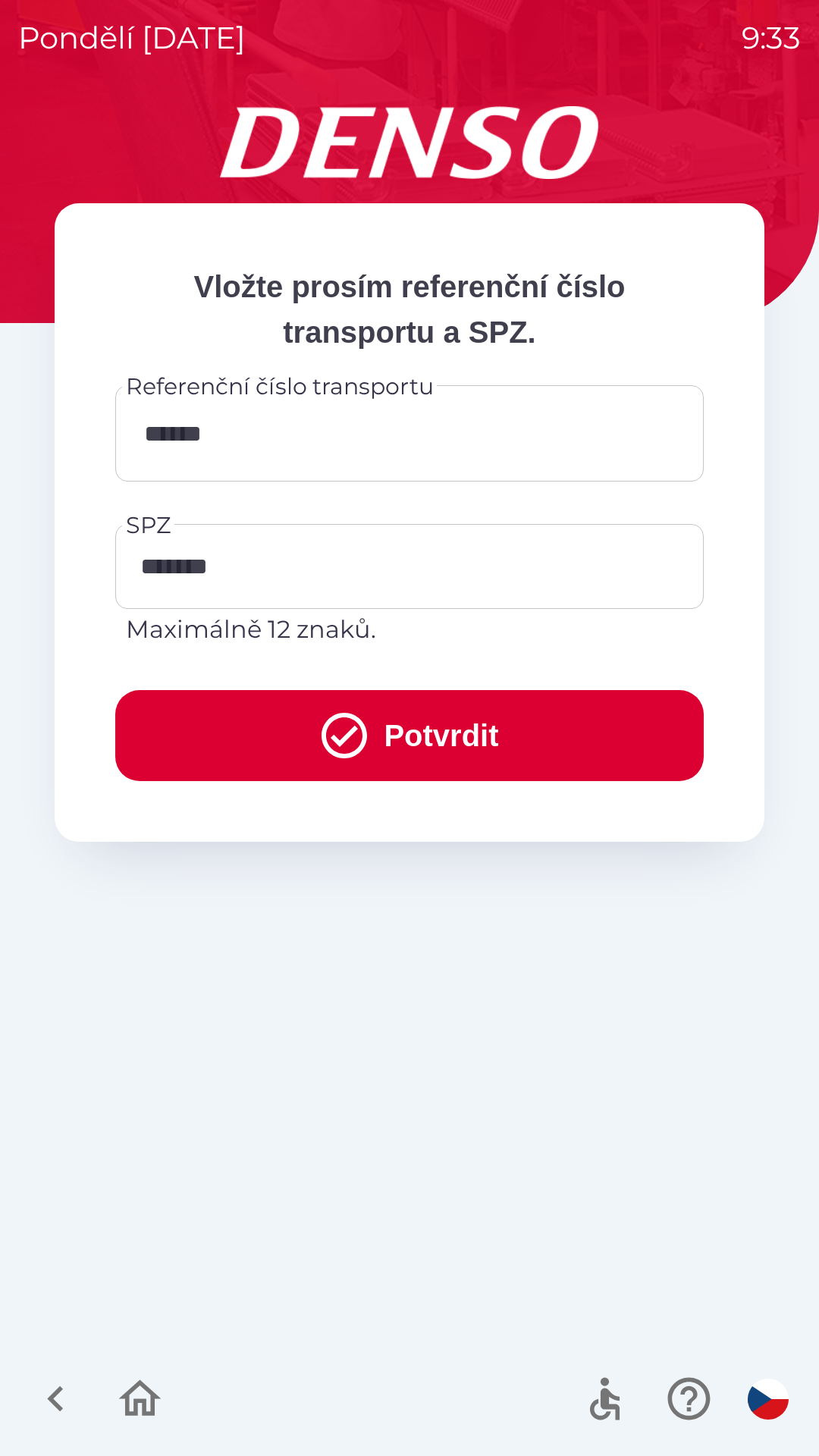
click at [448, 731] on button "Potvrdit" at bounding box center [410, 735] width 589 height 91
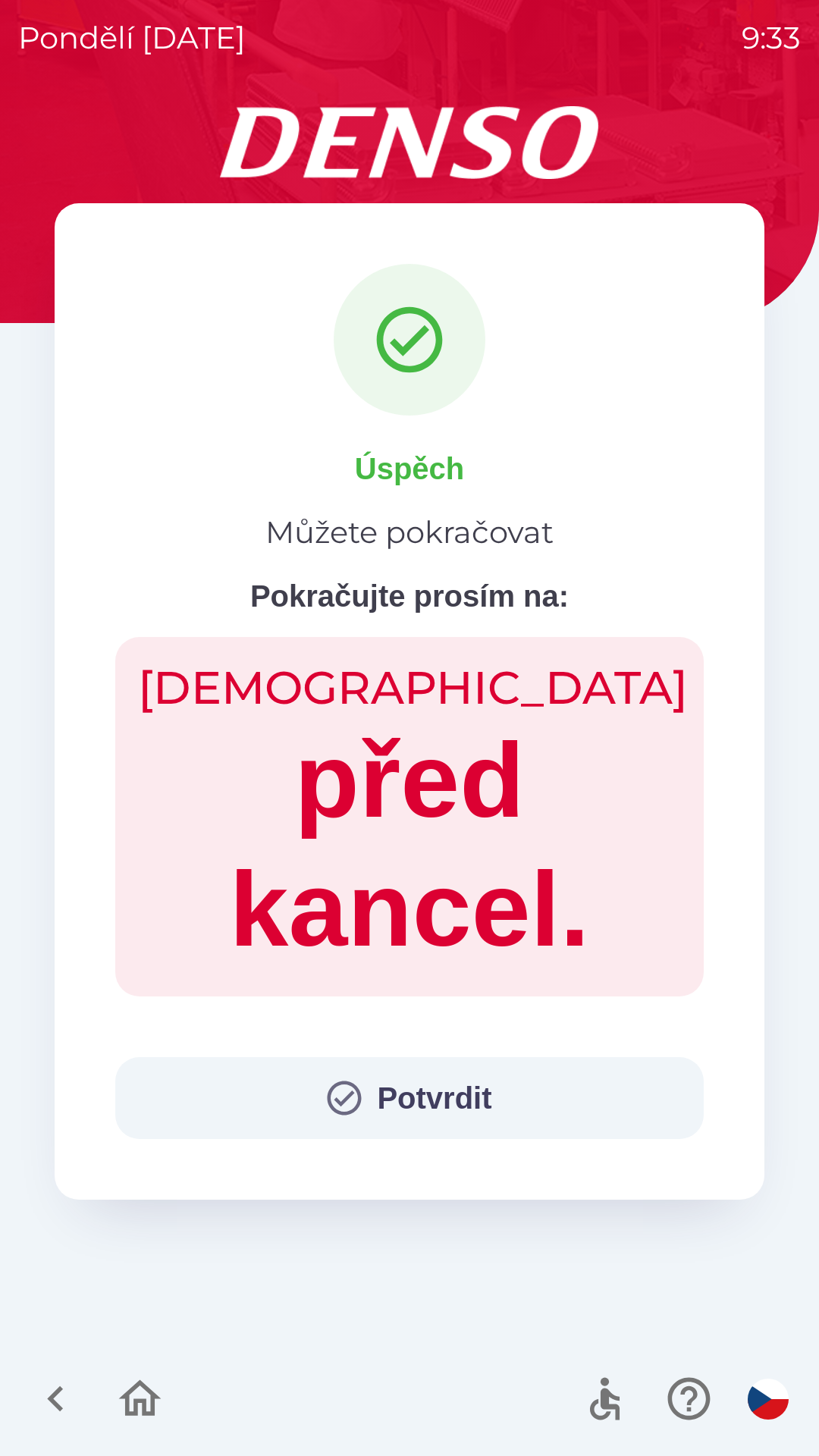
click at [353, 1095] on icon "button" at bounding box center [344, 1098] width 34 height 34
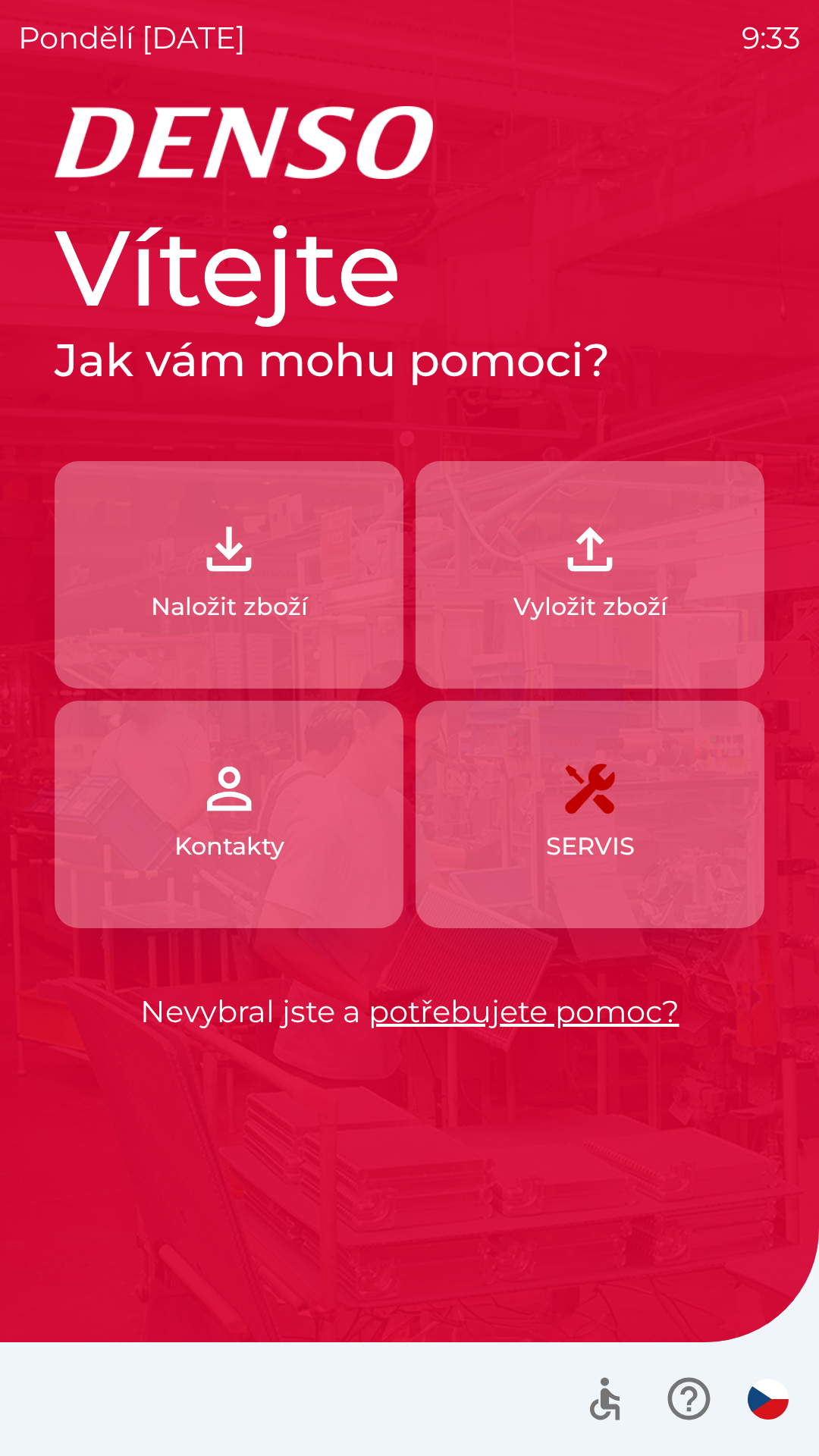
click at [230, 583] on button "Naložit zboží" at bounding box center [229, 574] width 349 height 227
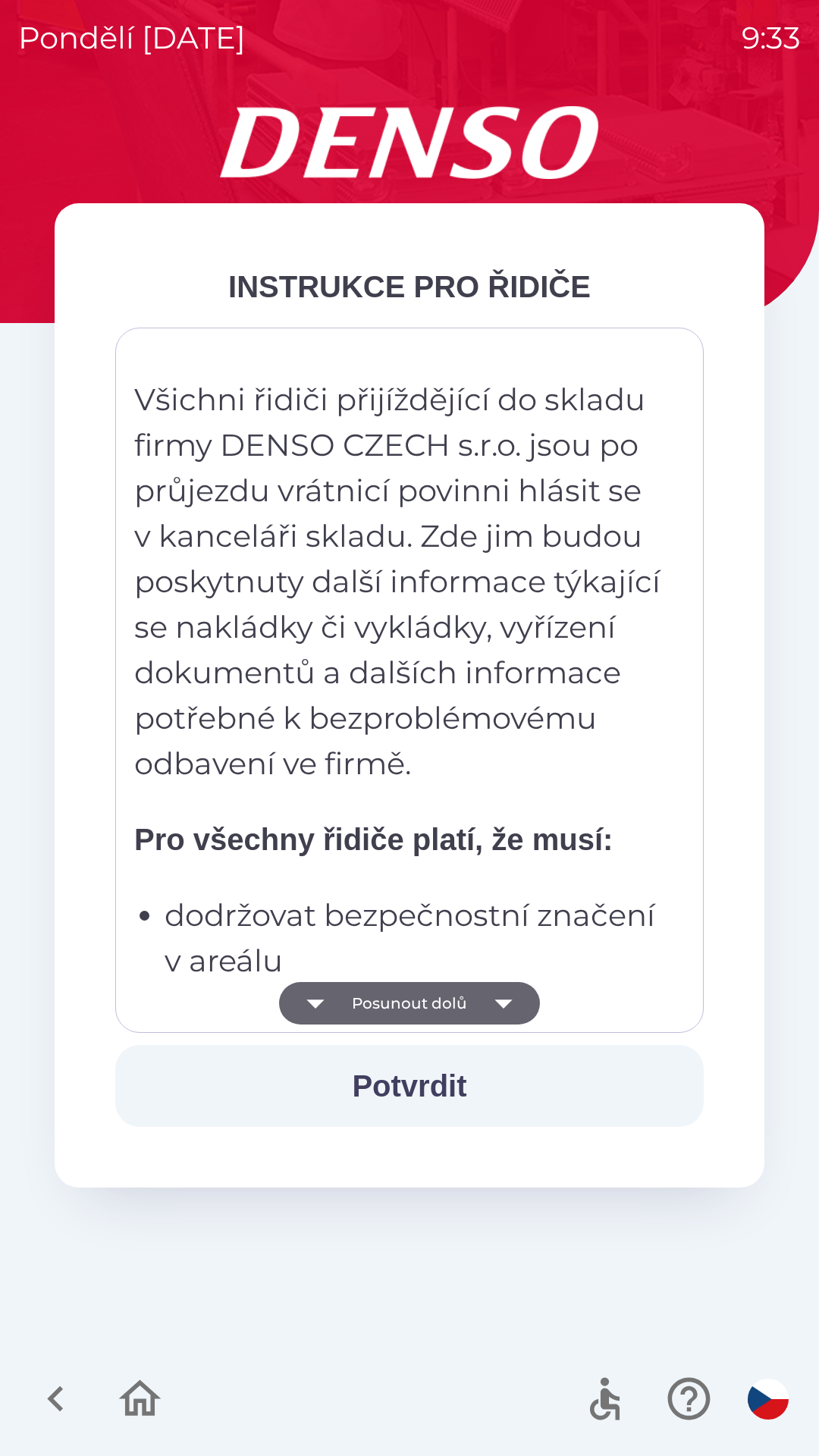
click at [416, 1077] on button "Potvrdit" at bounding box center [410, 1086] width 589 height 82
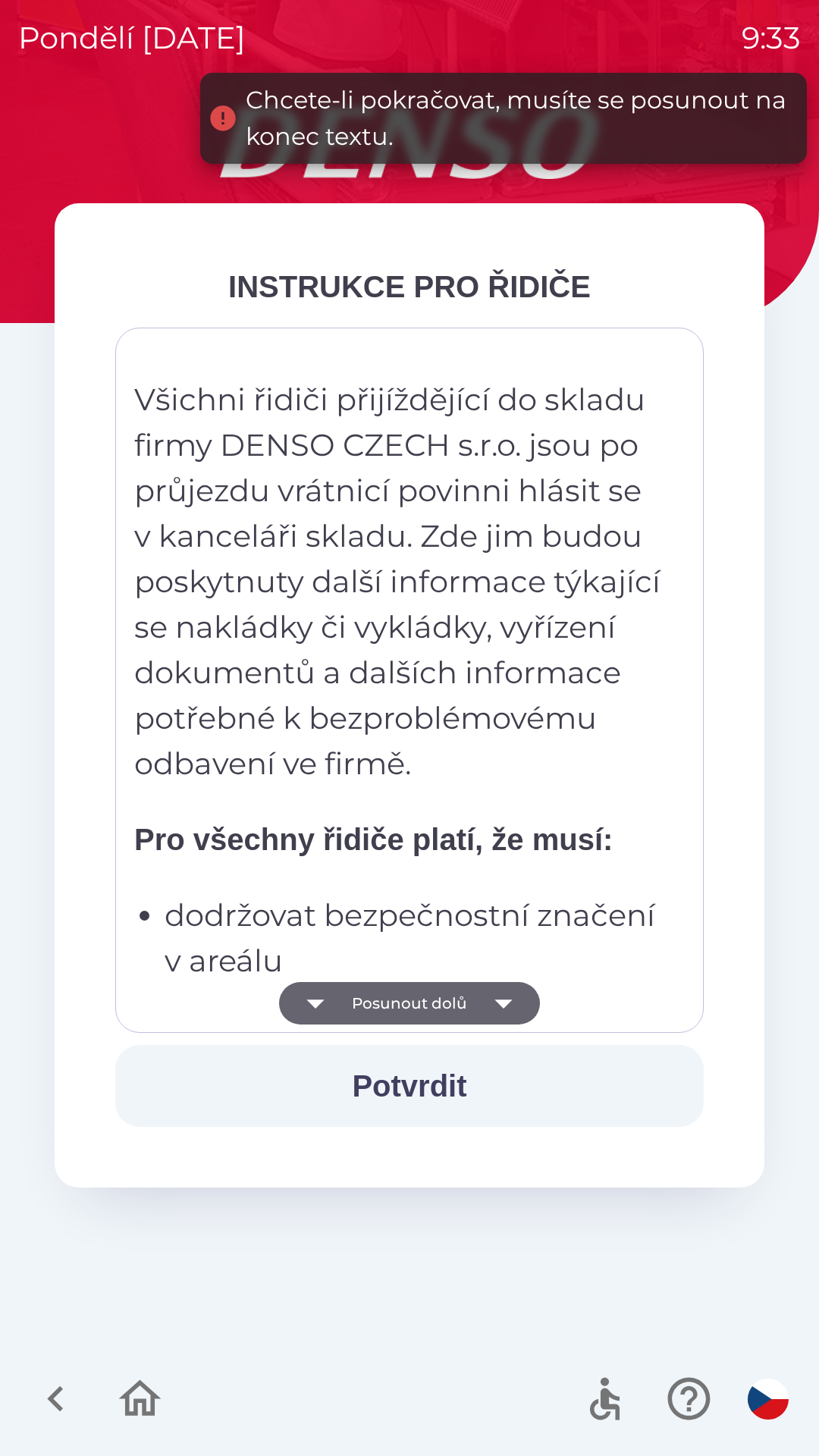
click at [503, 1004] on icon "button" at bounding box center [503, 1004] width 18 height 9
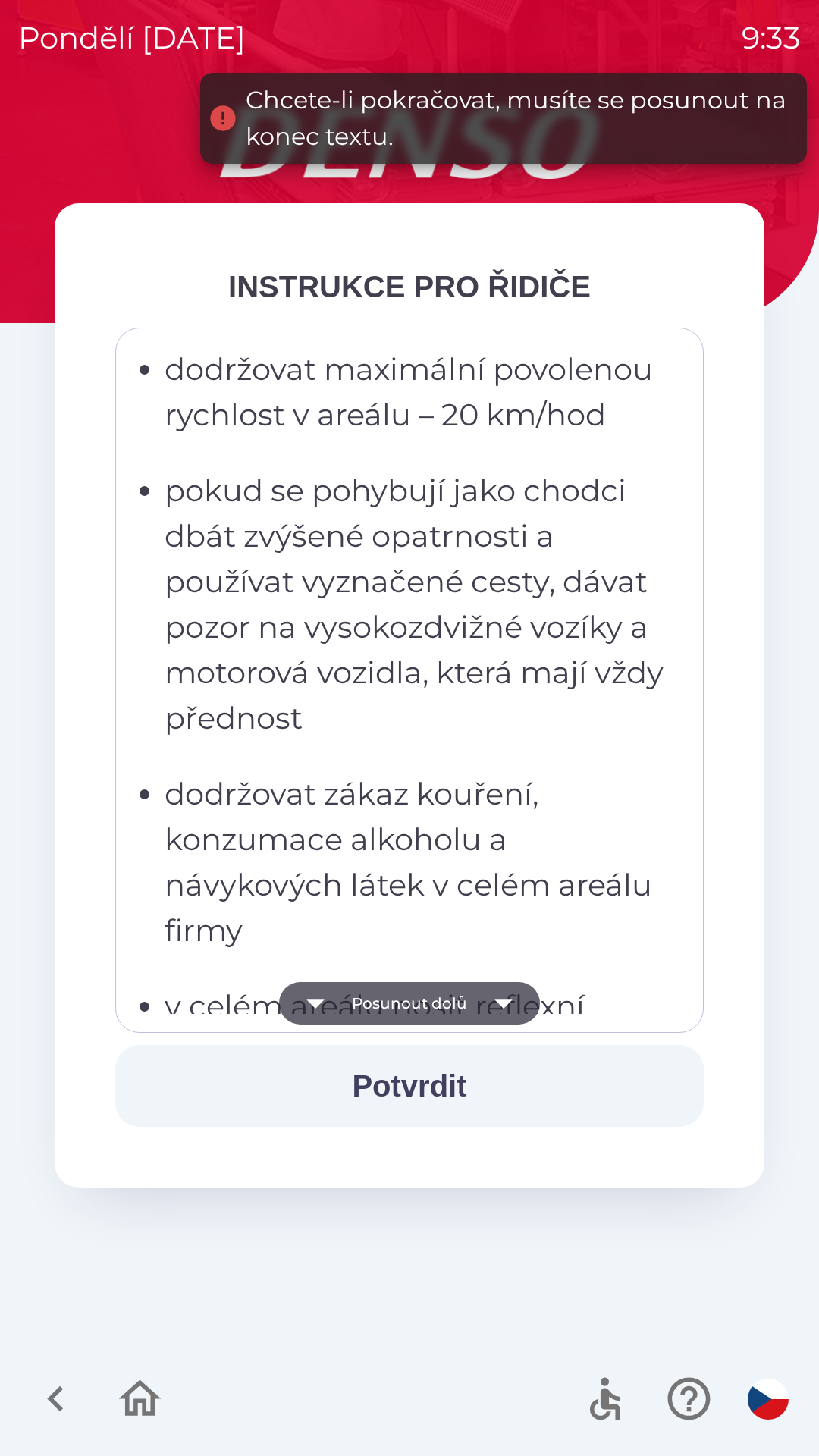
click at [498, 1008] on icon "button" at bounding box center [503, 1004] width 43 height 43
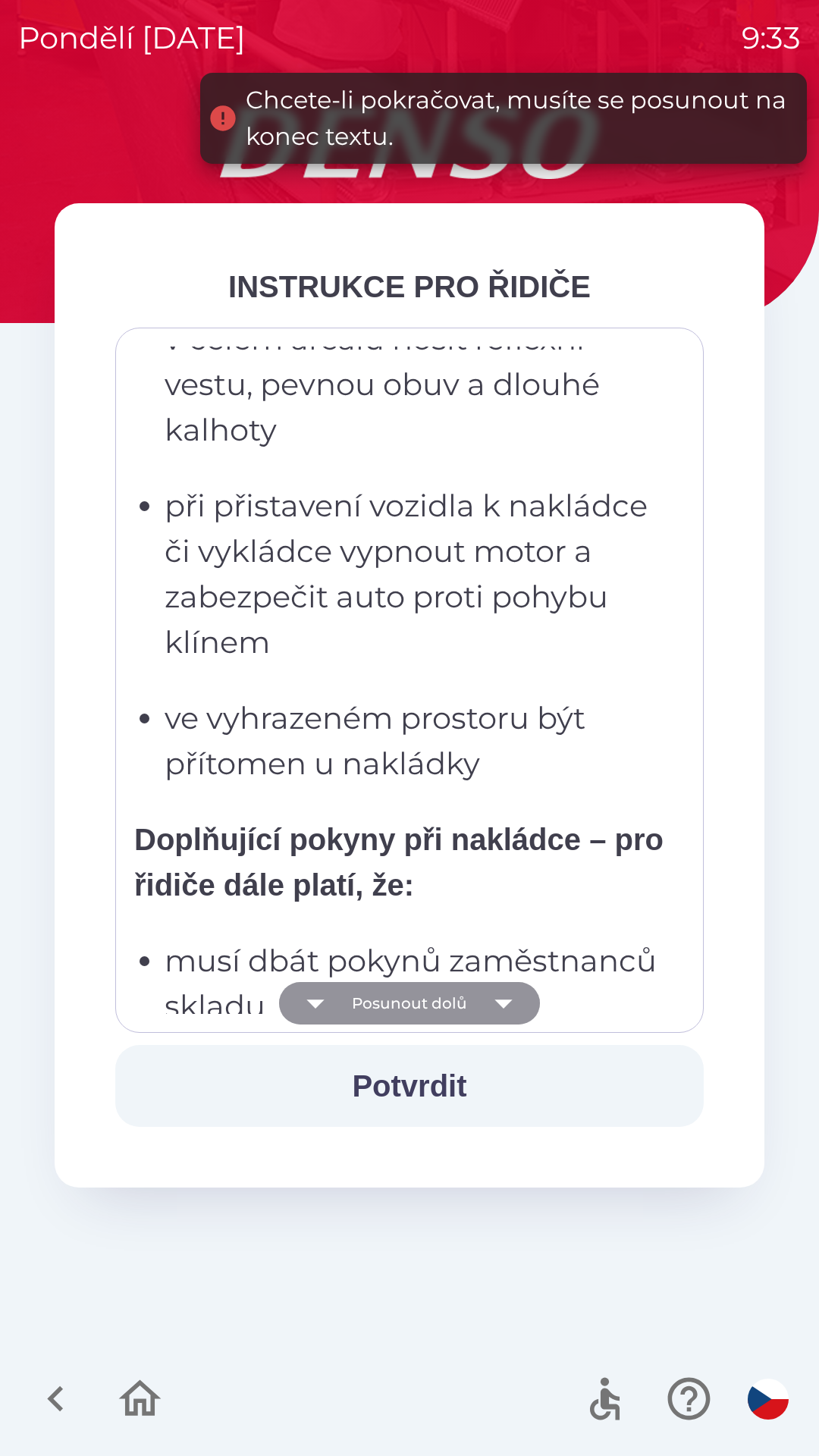
click at [500, 1004] on icon "button" at bounding box center [503, 1004] width 18 height 9
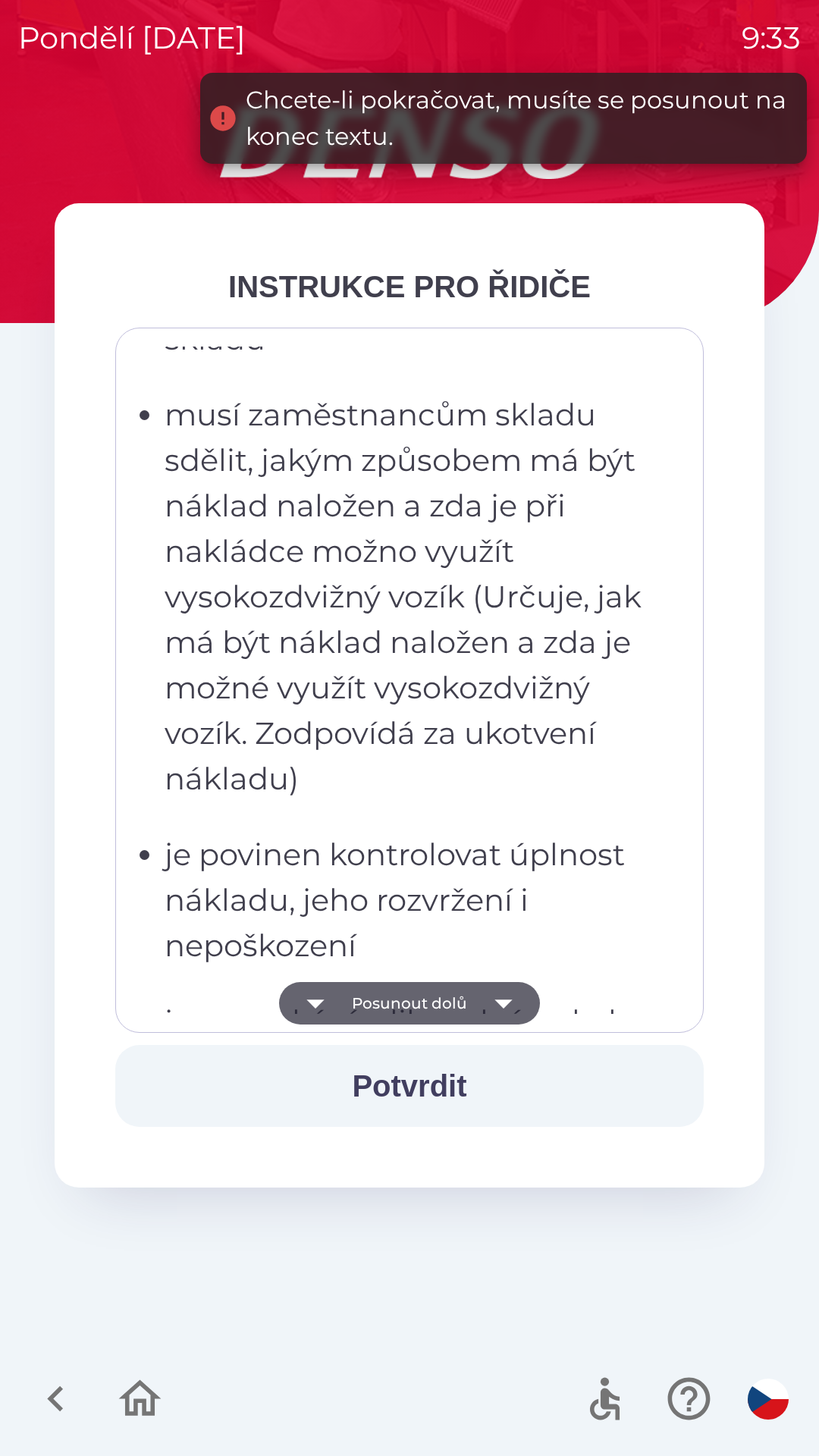
click at [500, 1004] on icon "button" at bounding box center [503, 1004] width 18 height 9
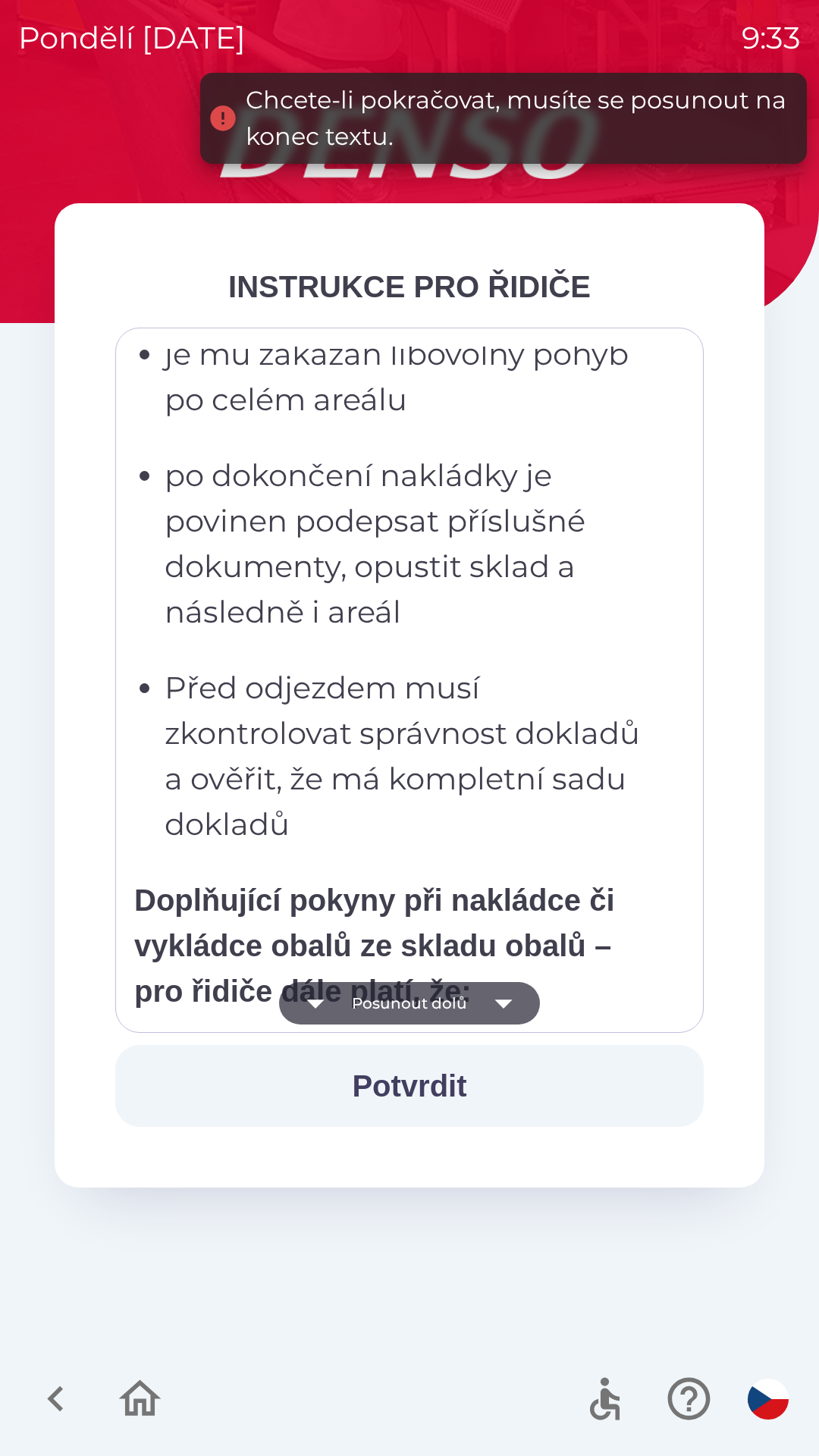
click at [500, 1004] on icon "button" at bounding box center [503, 1004] width 18 height 9
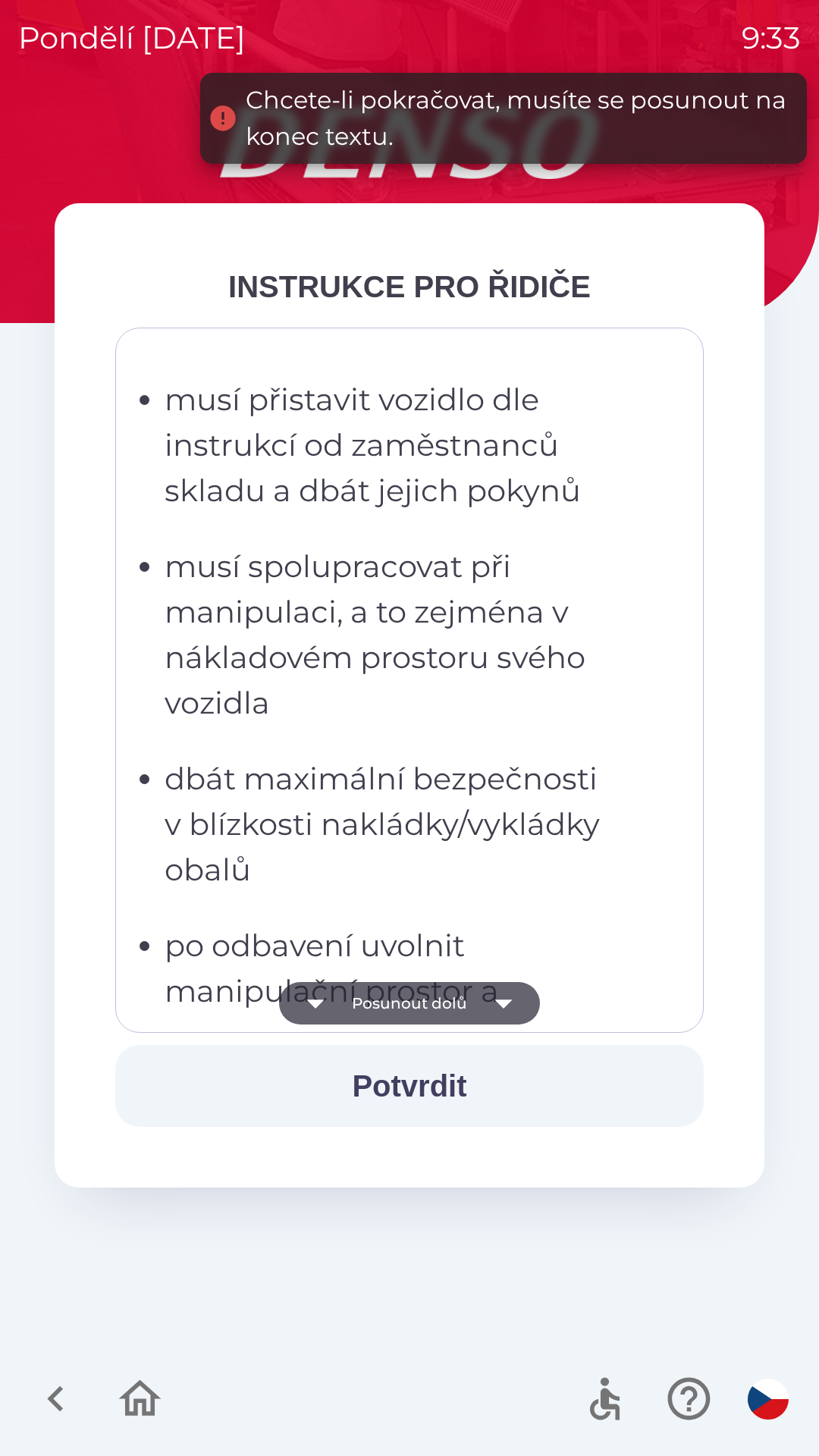
click at [504, 1010] on icon "button" at bounding box center [503, 1004] width 43 height 43
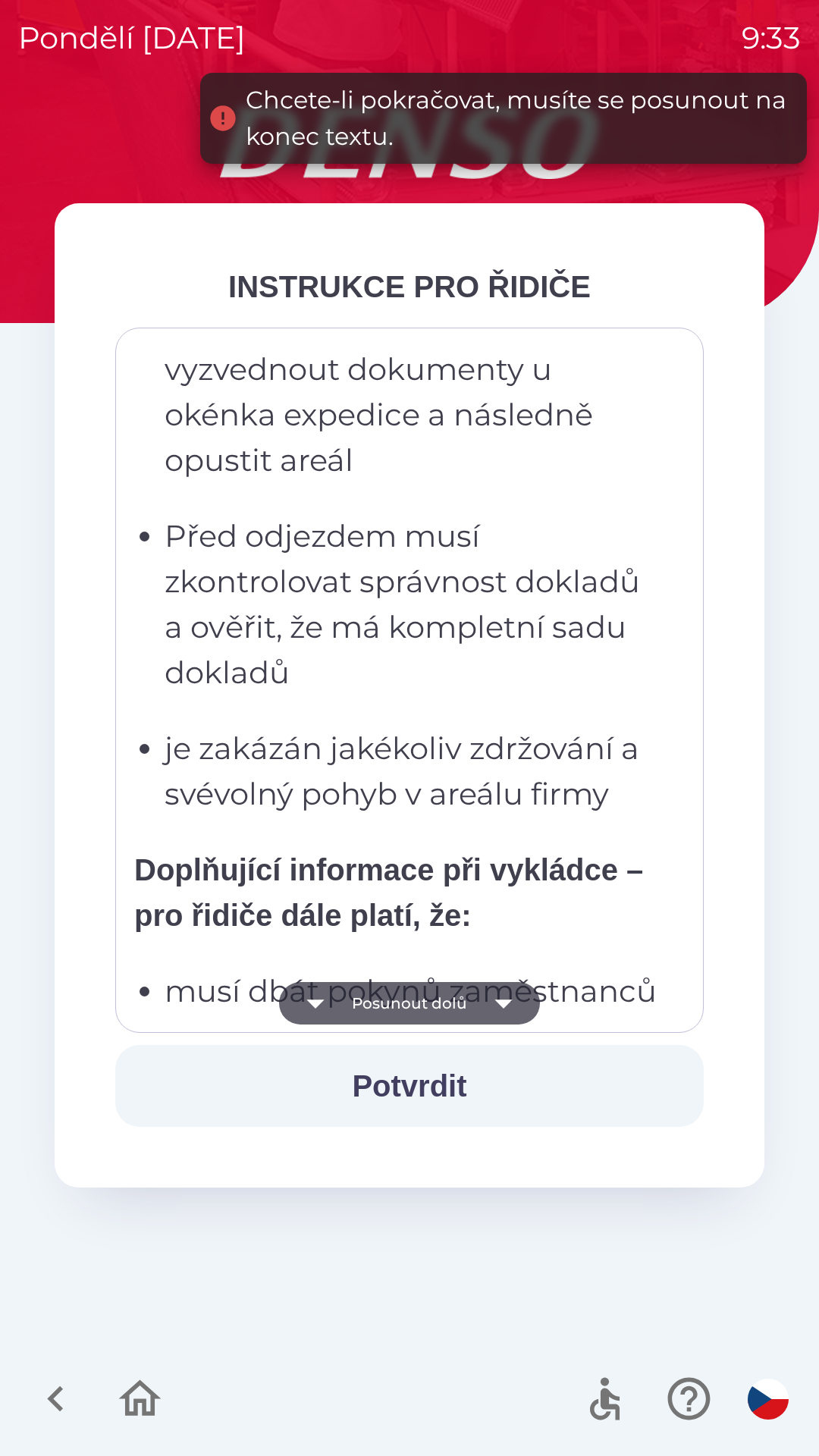
click at [503, 1010] on icon "button" at bounding box center [503, 1004] width 43 height 43
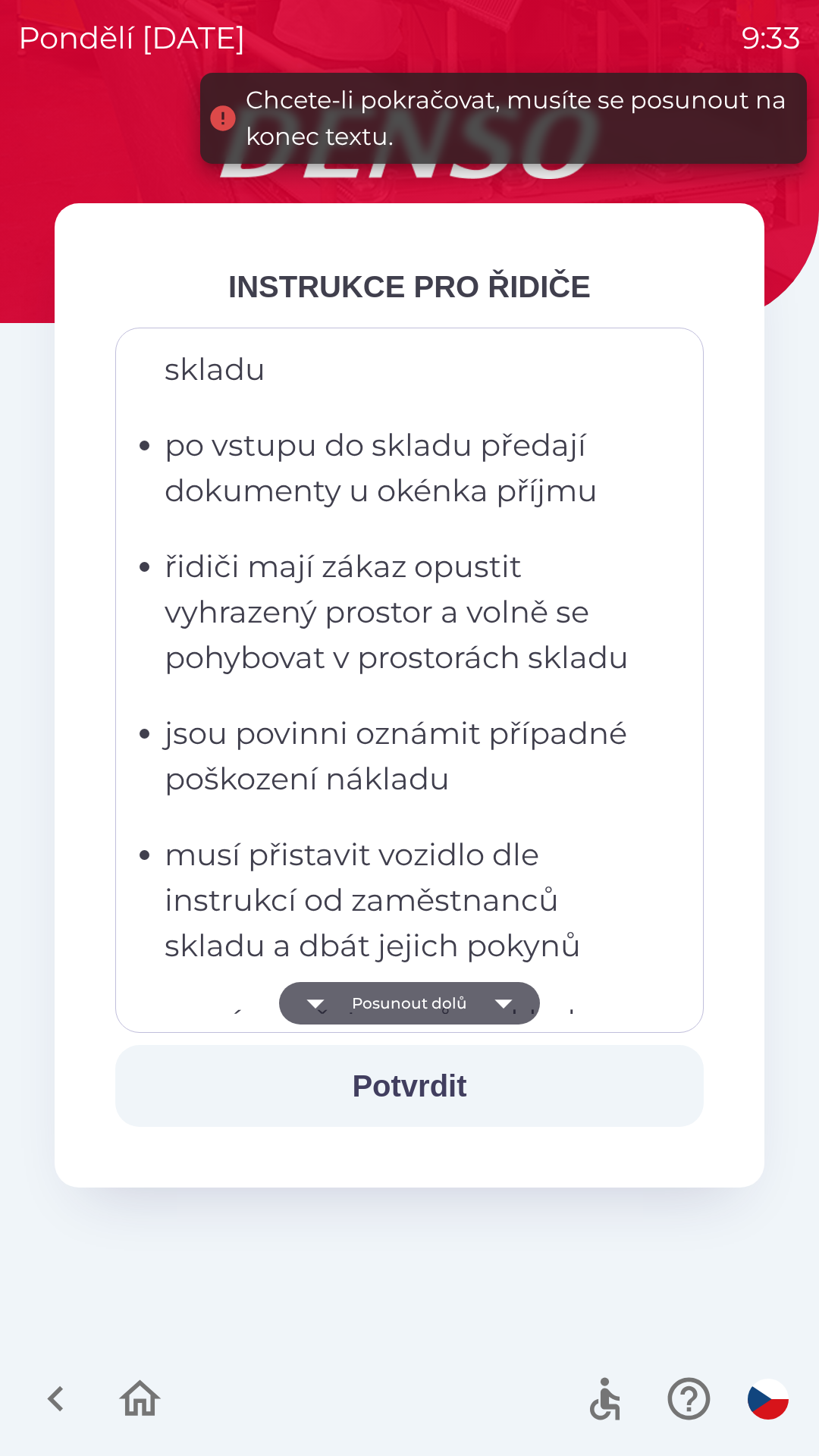
click at [530, 1006] on button "Posunout dolů" at bounding box center [409, 1004] width 261 height 43
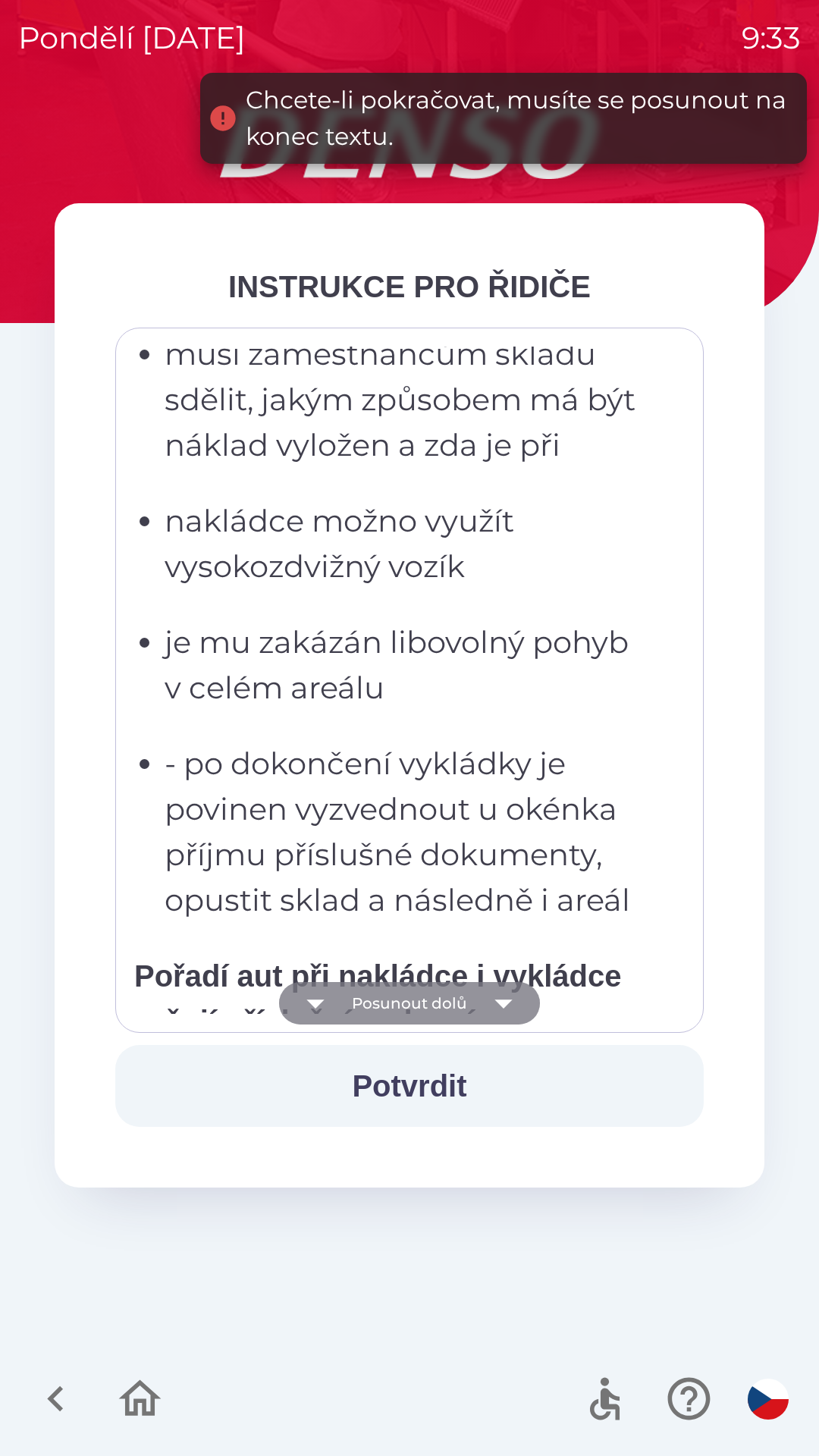
click at [492, 1014] on icon "button" at bounding box center [503, 1004] width 43 height 43
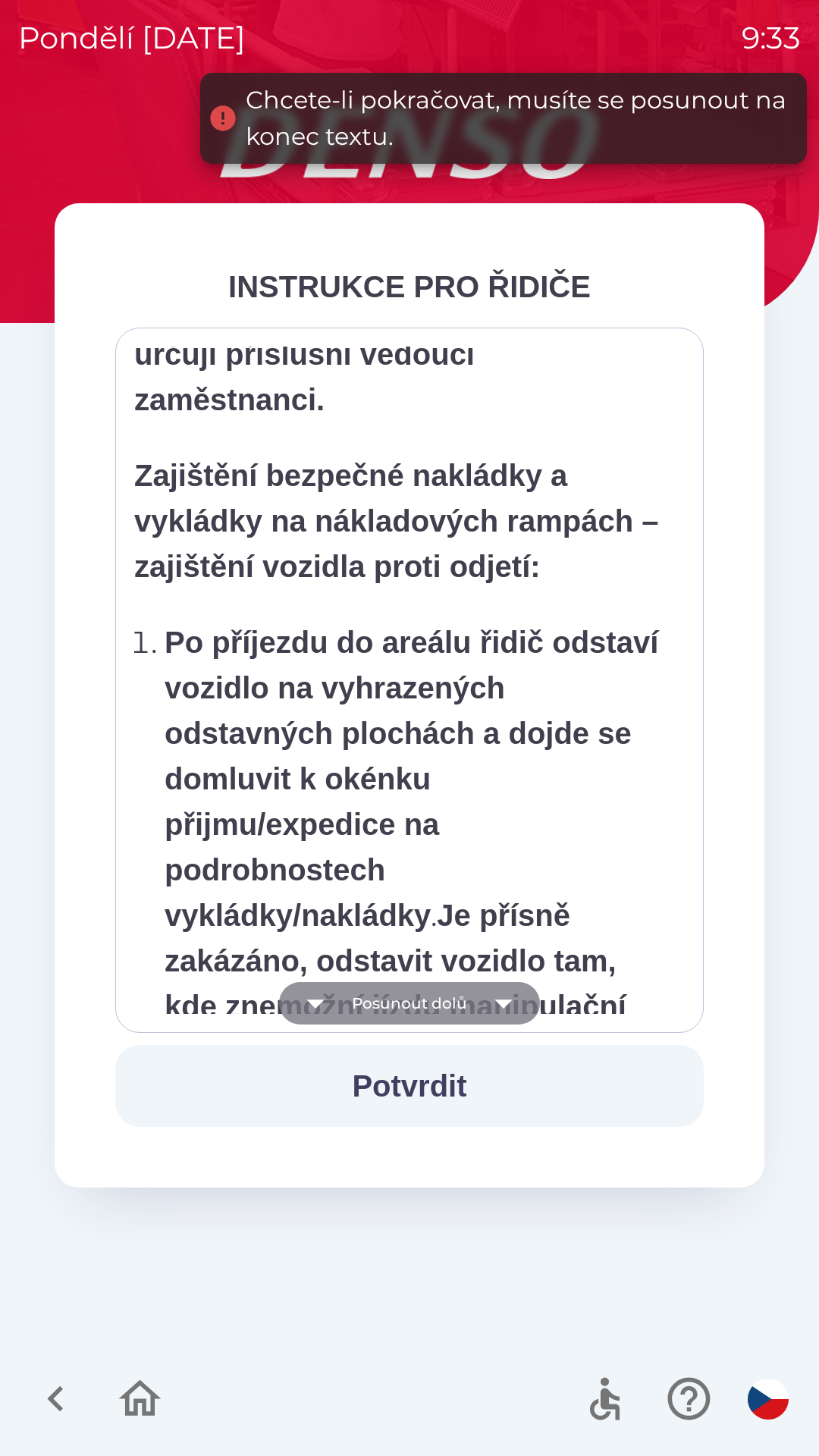
click at [507, 1008] on icon "button" at bounding box center [503, 1004] width 43 height 43
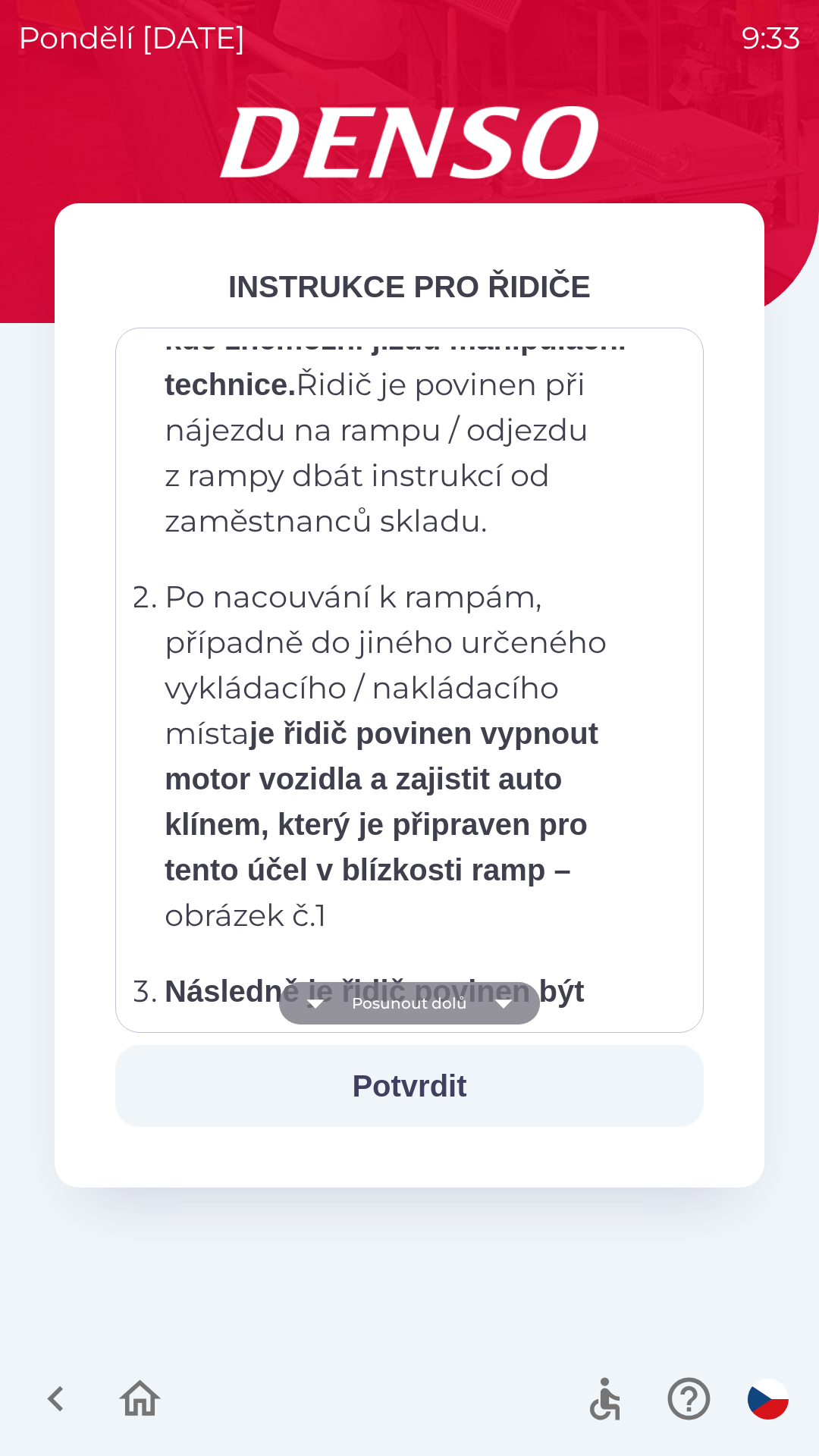
click at [505, 1014] on icon "button" at bounding box center [503, 1004] width 43 height 43
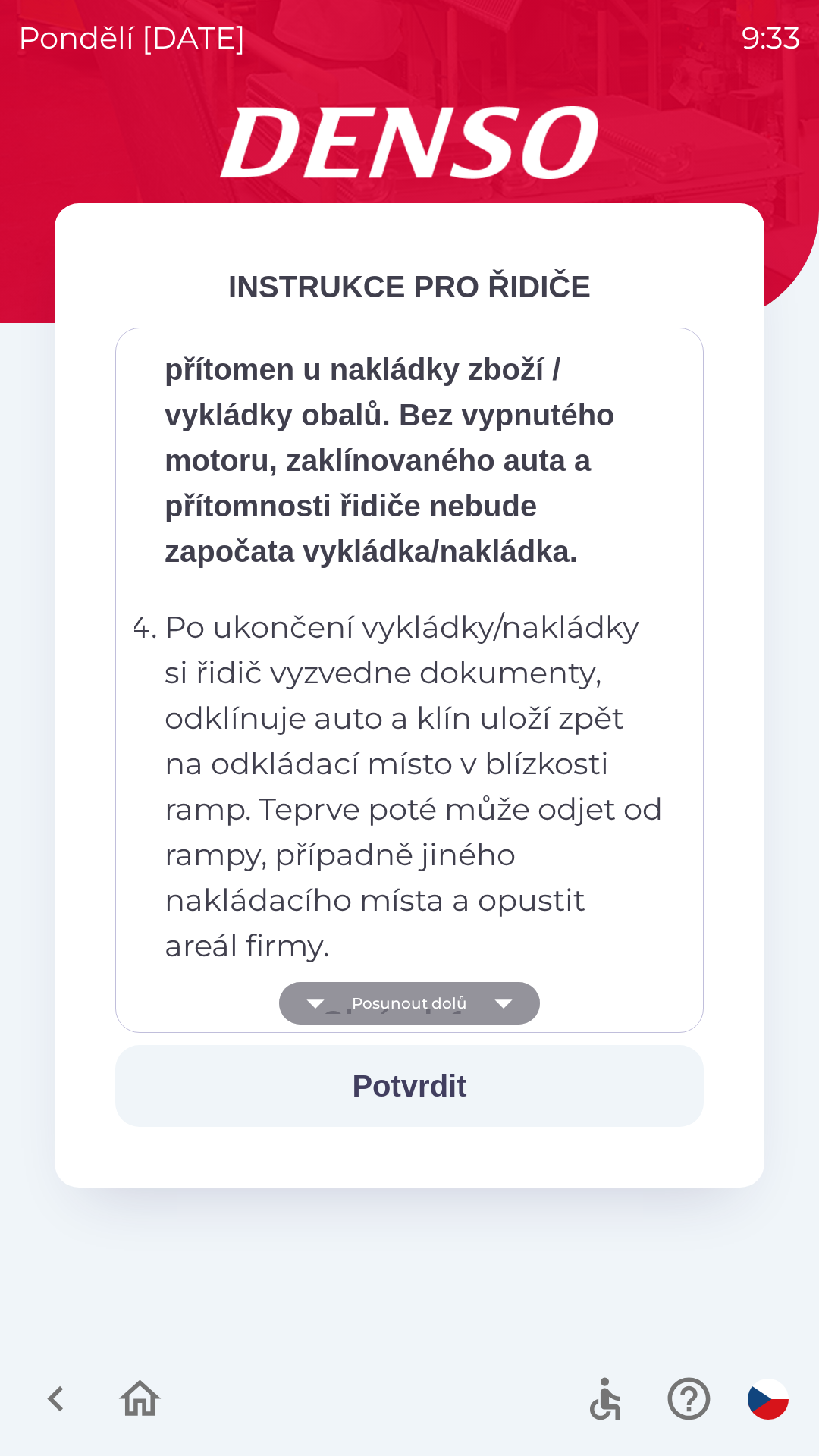
click at [505, 1006] on icon "button" at bounding box center [503, 1004] width 43 height 43
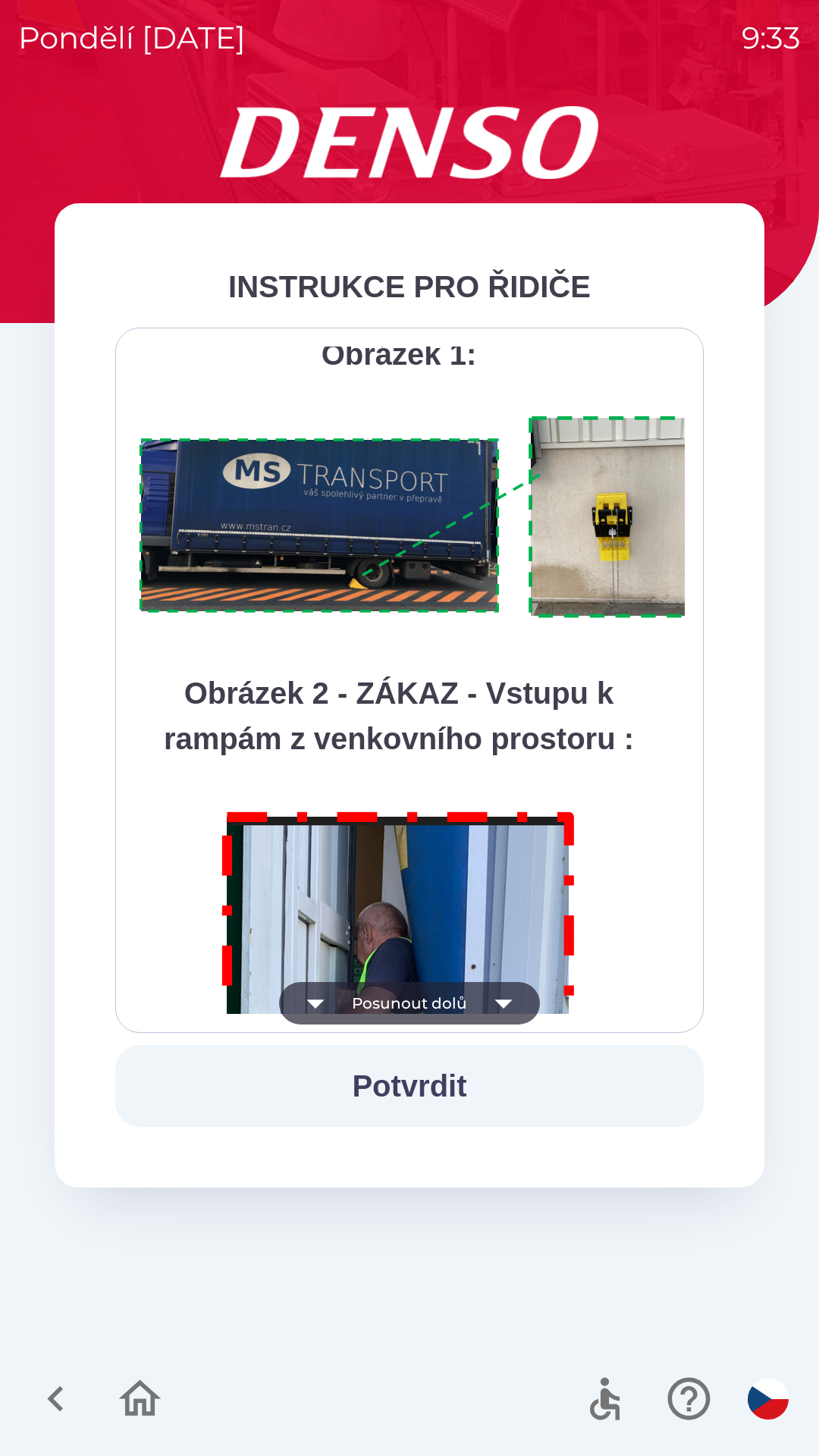
click at [508, 1004] on icon "button" at bounding box center [503, 1004] width 43 height 43
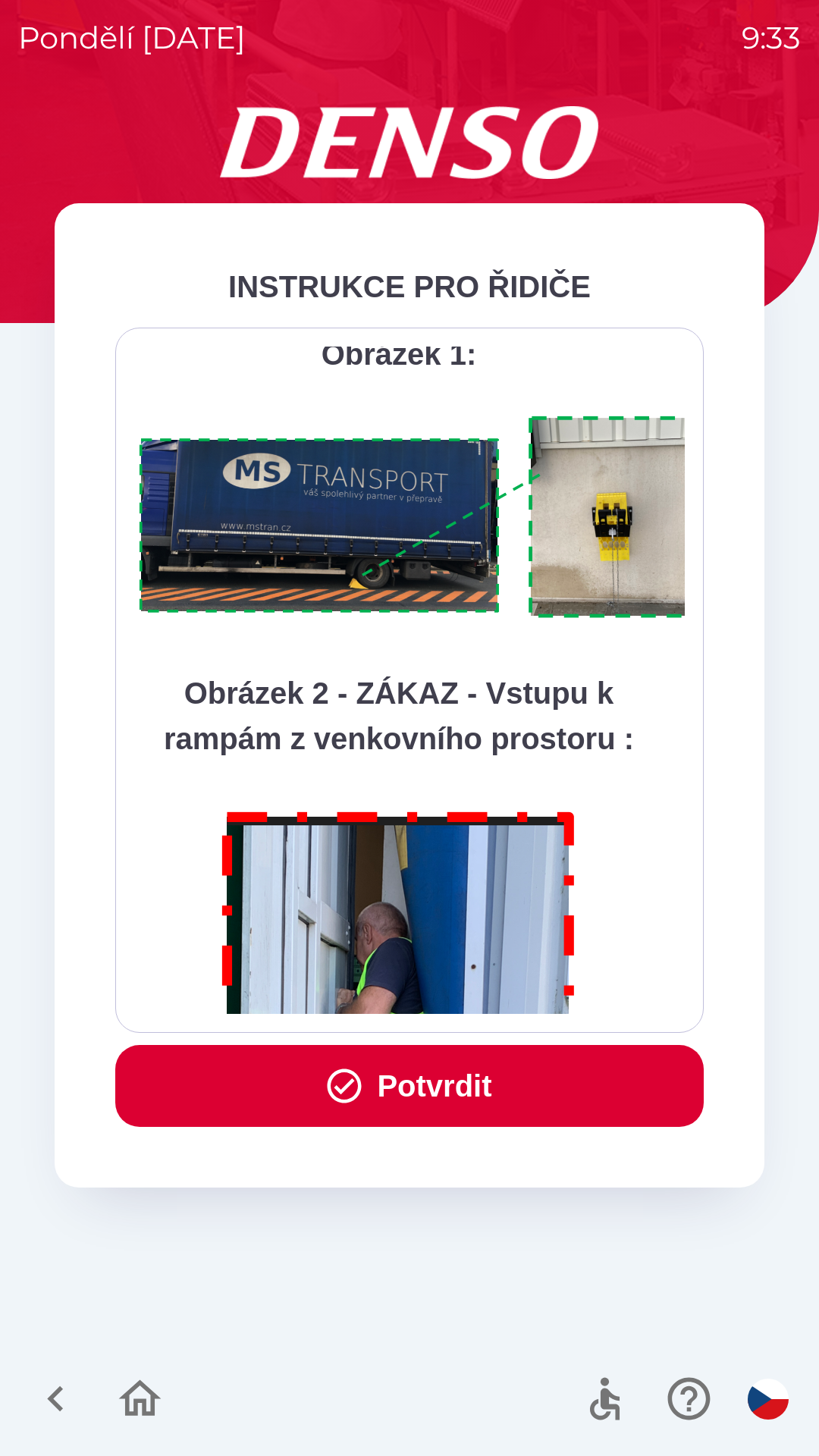
scroll to position [8522, 0]
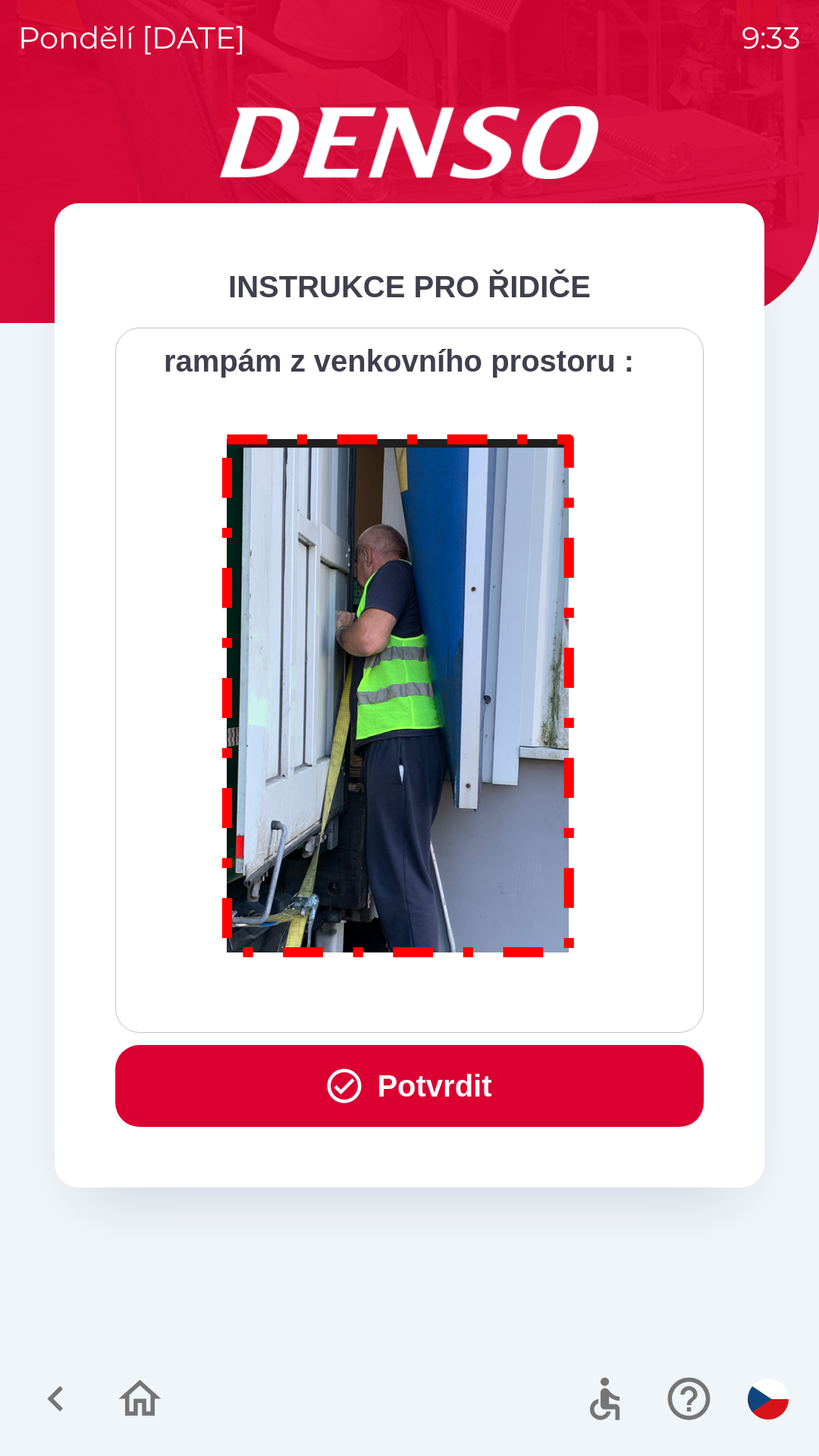
click at [509, 1007] on div "Všichni řidiči přijíždějící do skladu firmy DENSO CZECH s.r.o. jsou po průjezdu…" at bounding box center [409, 680] width 550 height 668
click at [418, 1086] on button "Potvrdit" at bounding box center [410, 1086] width 589 height 82
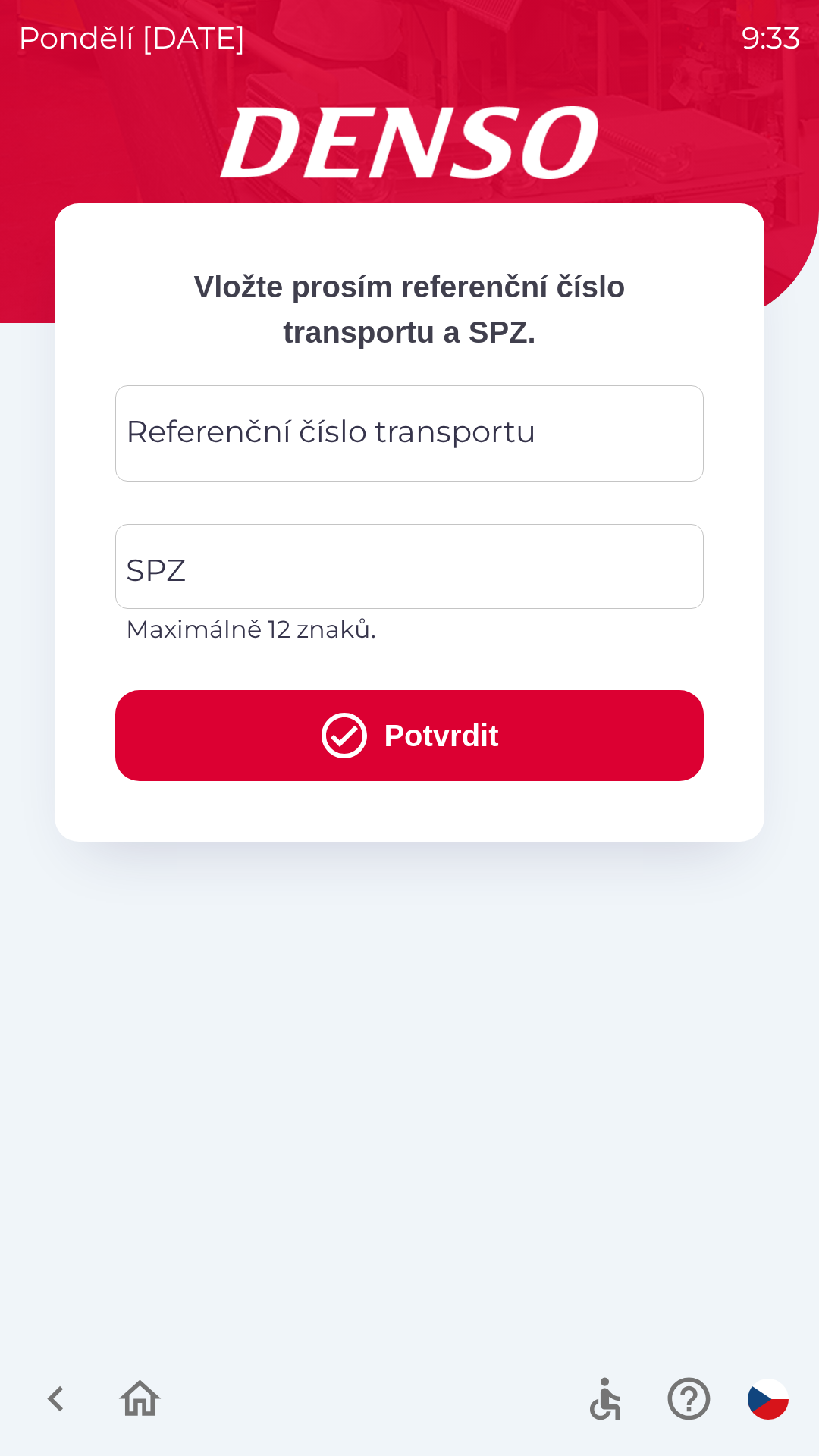
click at [208, 448] on div "Referenční číslo transportu Referenční číslo transportu" at bounding box center [410, 433] width 589 height 96
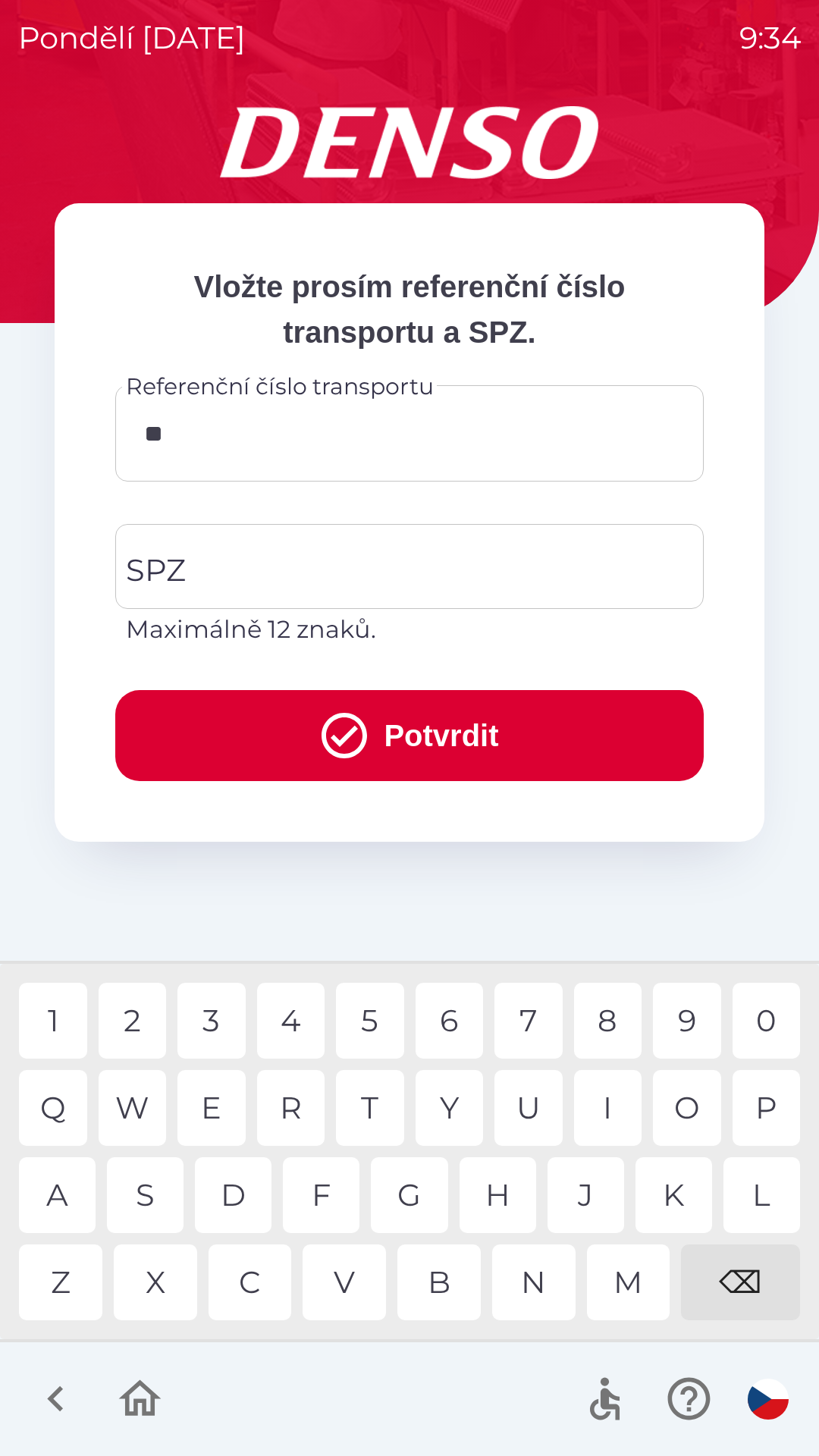
click at [763, 1025] on div "0" at bounding box center [766, 1021] width 68 height 76
click at [367, 1033] on div "5" at bounding box center [370, 1021] width 68 height 76
type input "********"
click at [292, 572] on input "SPZ" at bounding box center [398, 566] width 552 height 71
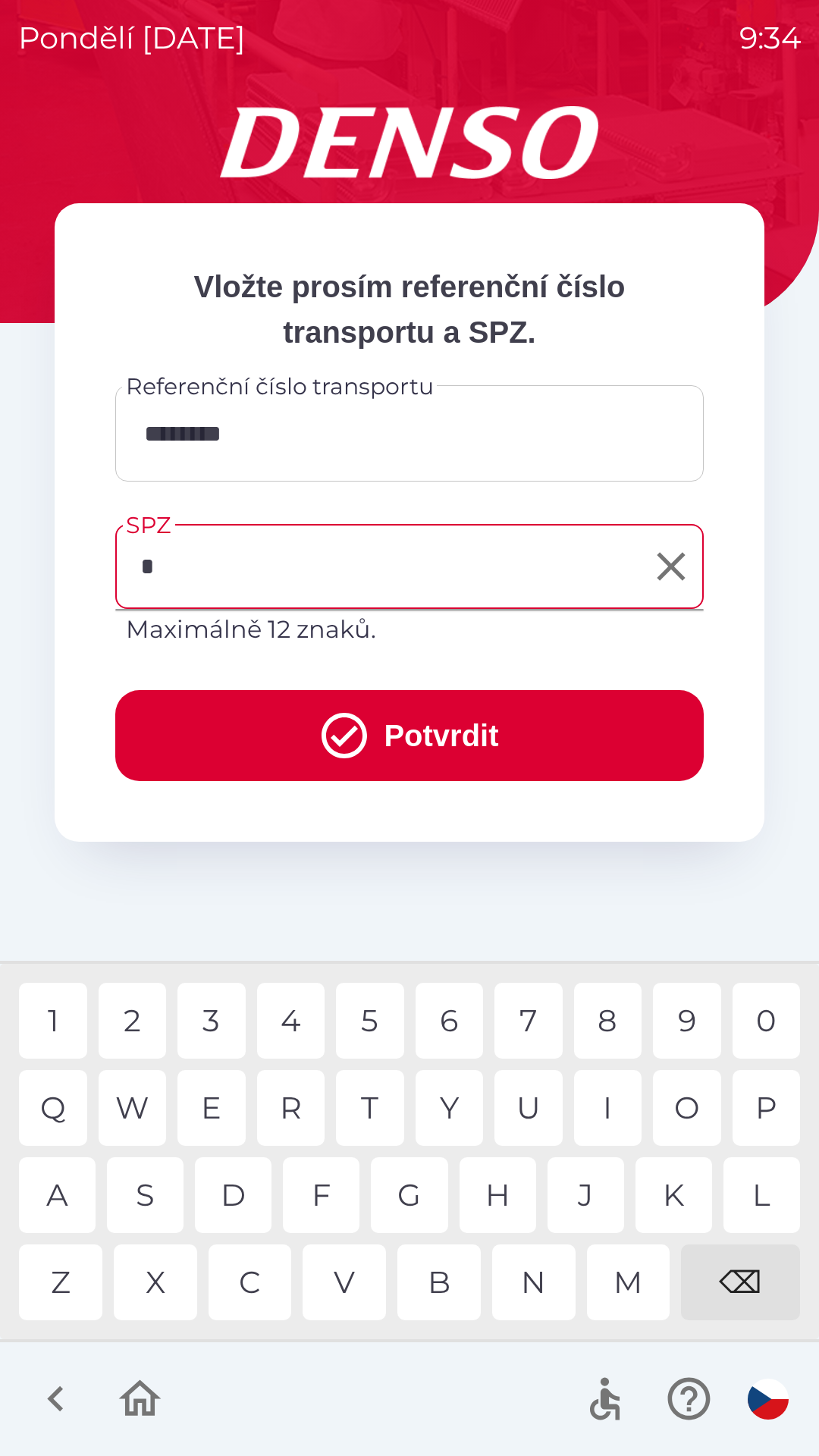
click at [441, 1290] on div "B" at bounding box center [439, 1282] width 83 height 76
click at [58, 1018] on div "1" at bounding box center [53, 1021] width 68 height 76
click at [279, 1021] on div "4" at bounding box center [291, 1021] width 68 height 76
click at [412, 1202] on div "G" at bounding box center [409, 1195] width 77 height 76
type input "*******"
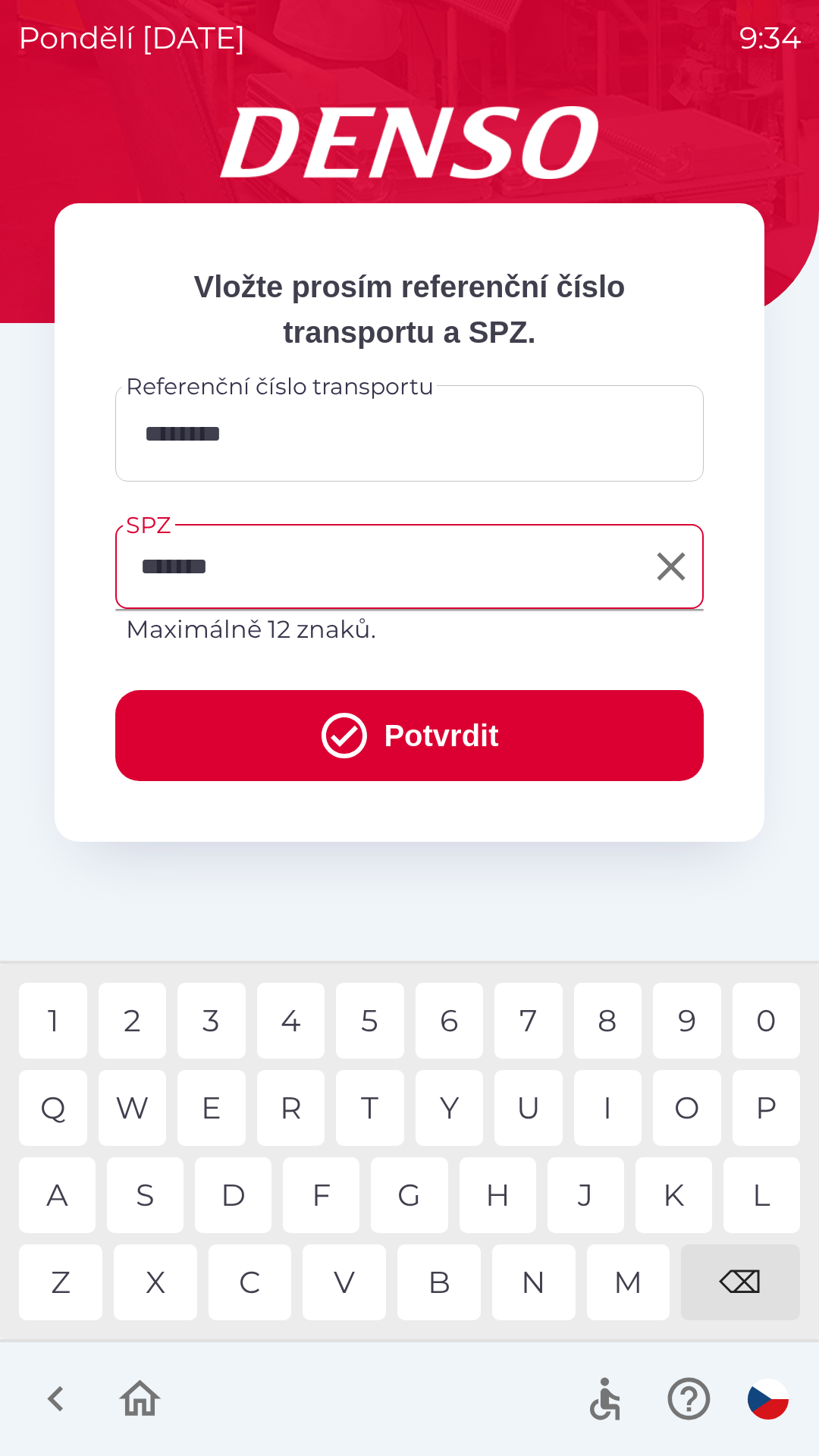
click at [410, 742] on button "Potvrdit" at bounding box center [410, 735] width 589 height 91
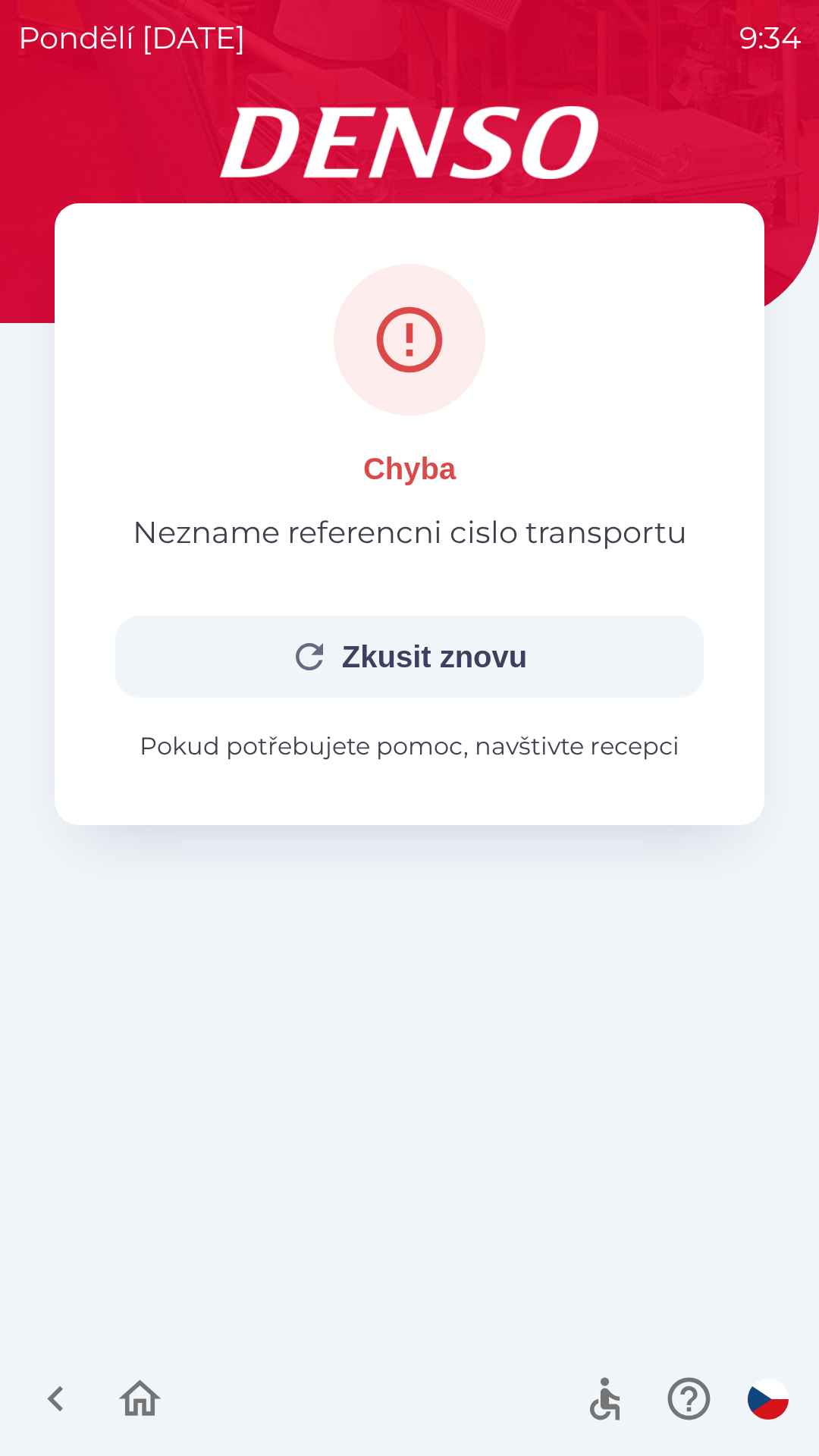
click at [326, 654] on button "Zkusit znovu" at bounding box center [410, 657] width 589 height 82
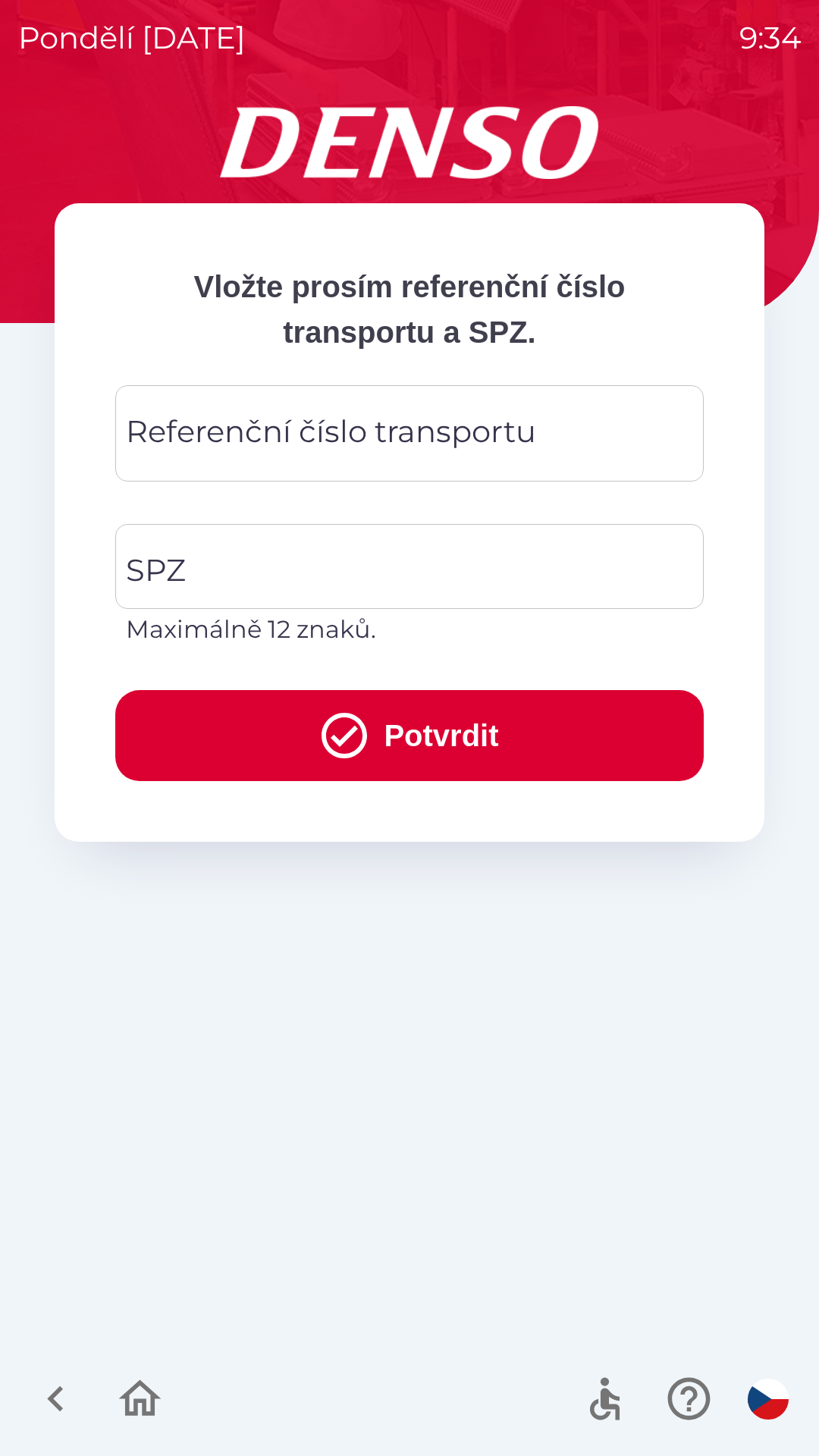
click at [219, 444] on div "Referenční číslo transportu Referenční číslo transportu" at bounding box center [410, 433] width 589 height 96
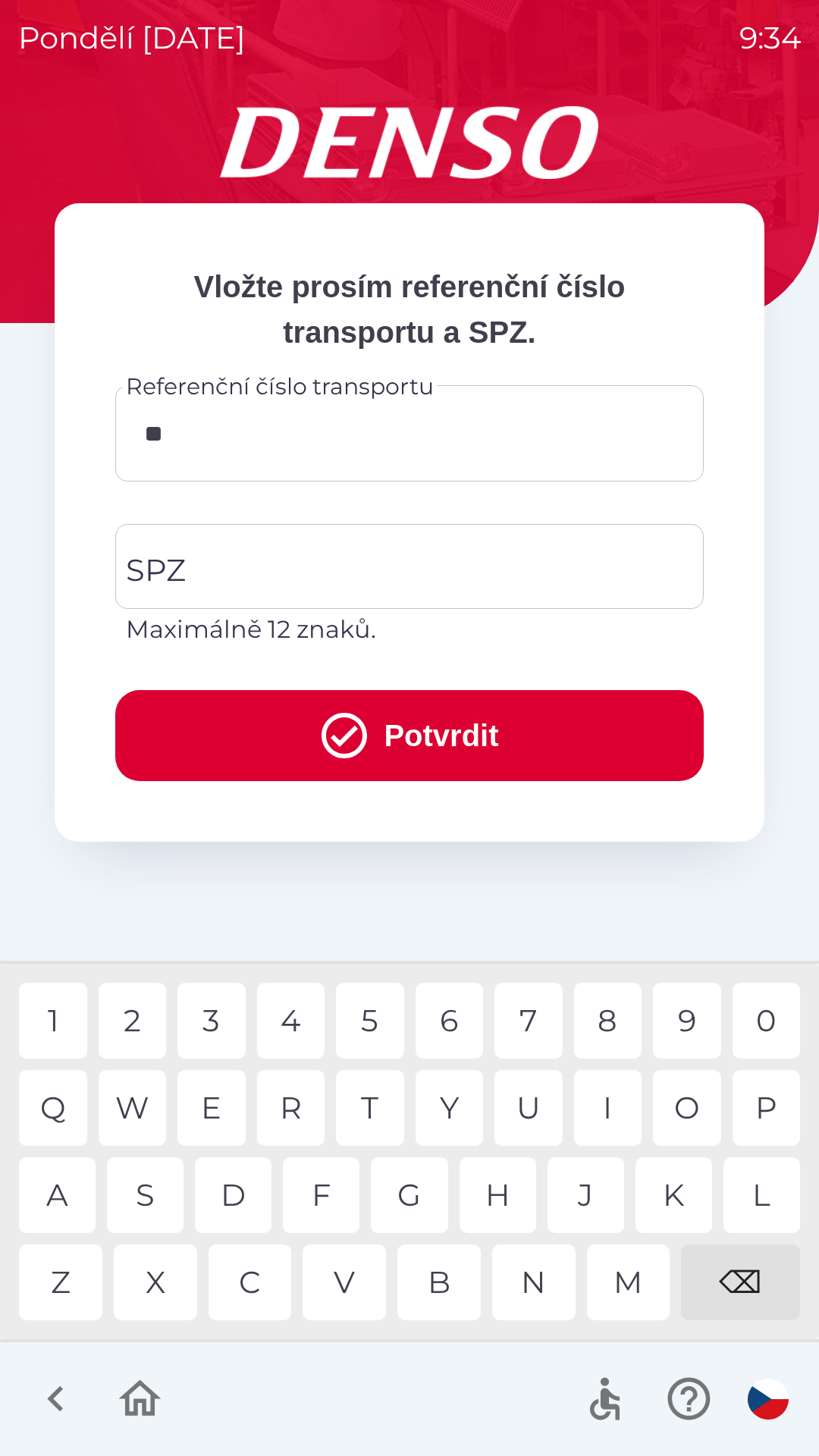
click at [768, 1020] on div "0" at bounding box center [766, 1021] width 68 height 76
click at [525, 1023] on div "7" at bounding box center [528, 1021] width 68 height 76
type input "*****"
click at [635, 1293] on div "M" at bounding box center [628, 1282] width 83 height 76
click at [251, 581] on input "SPZ" at bounding box center [398, 566] width 552 height 71
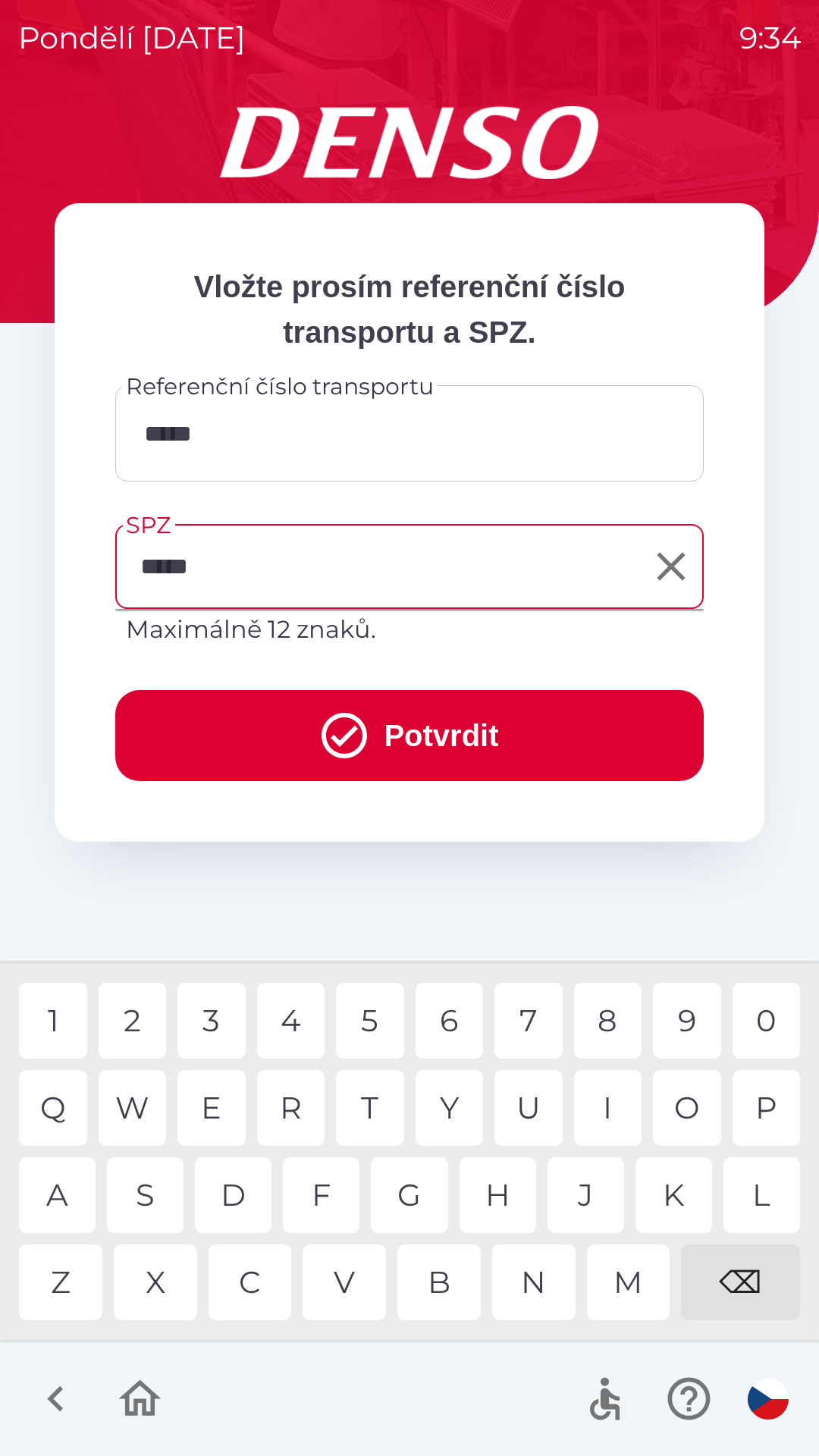
click at [328, 1206] on div "F" at bounding box center [321, 1195] width 77 height 76
type input "*******"
click at [150, 1295] on div "X" at bounding box center [156, 1282] width 83 height 76
click at [434, 734] on button "Potvrdit" at bounding box center [410, 735] width 589 height 91
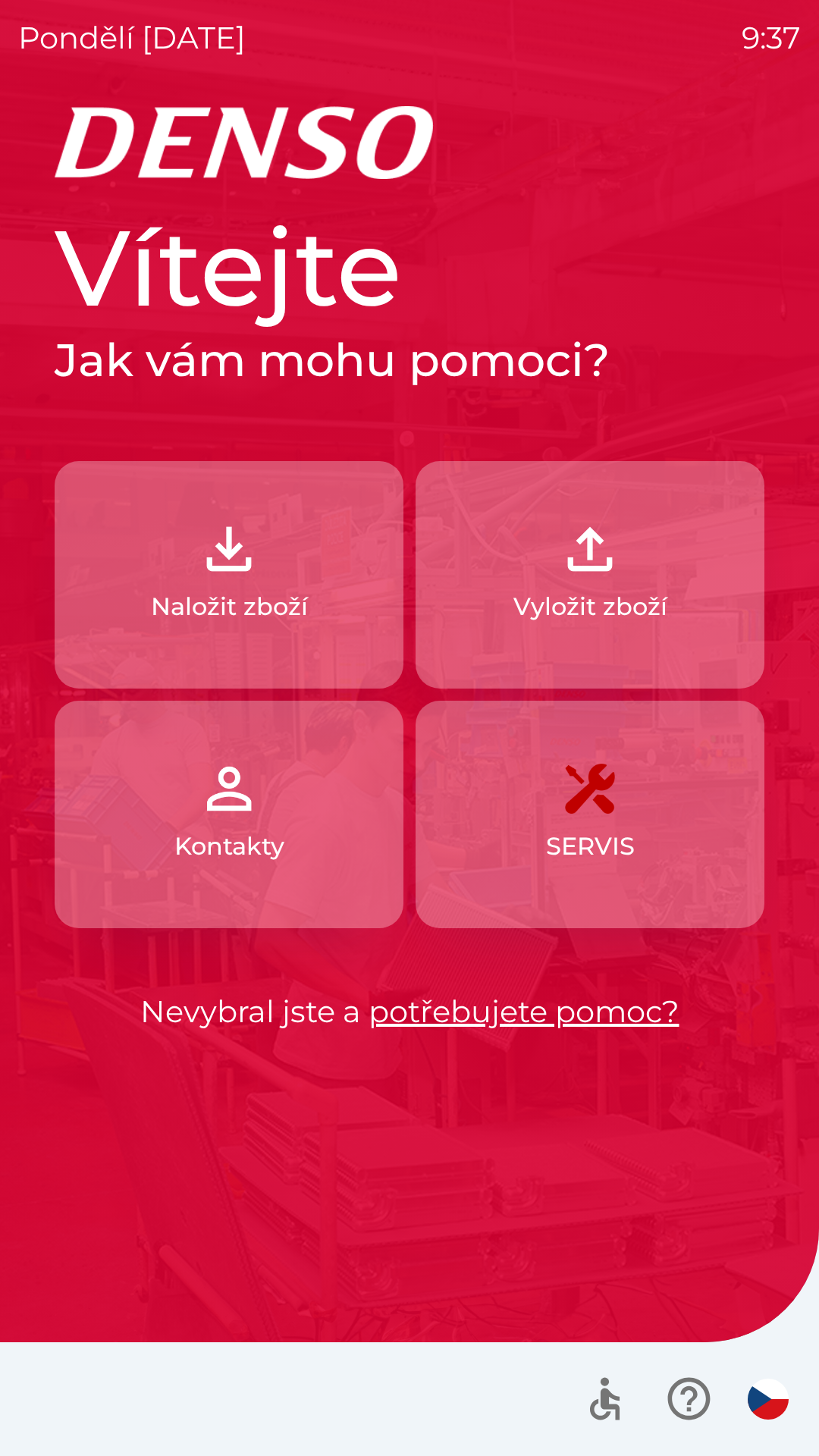
click at [247, 558] on img "button" at bounding box center [229, 549] width 66 height 66
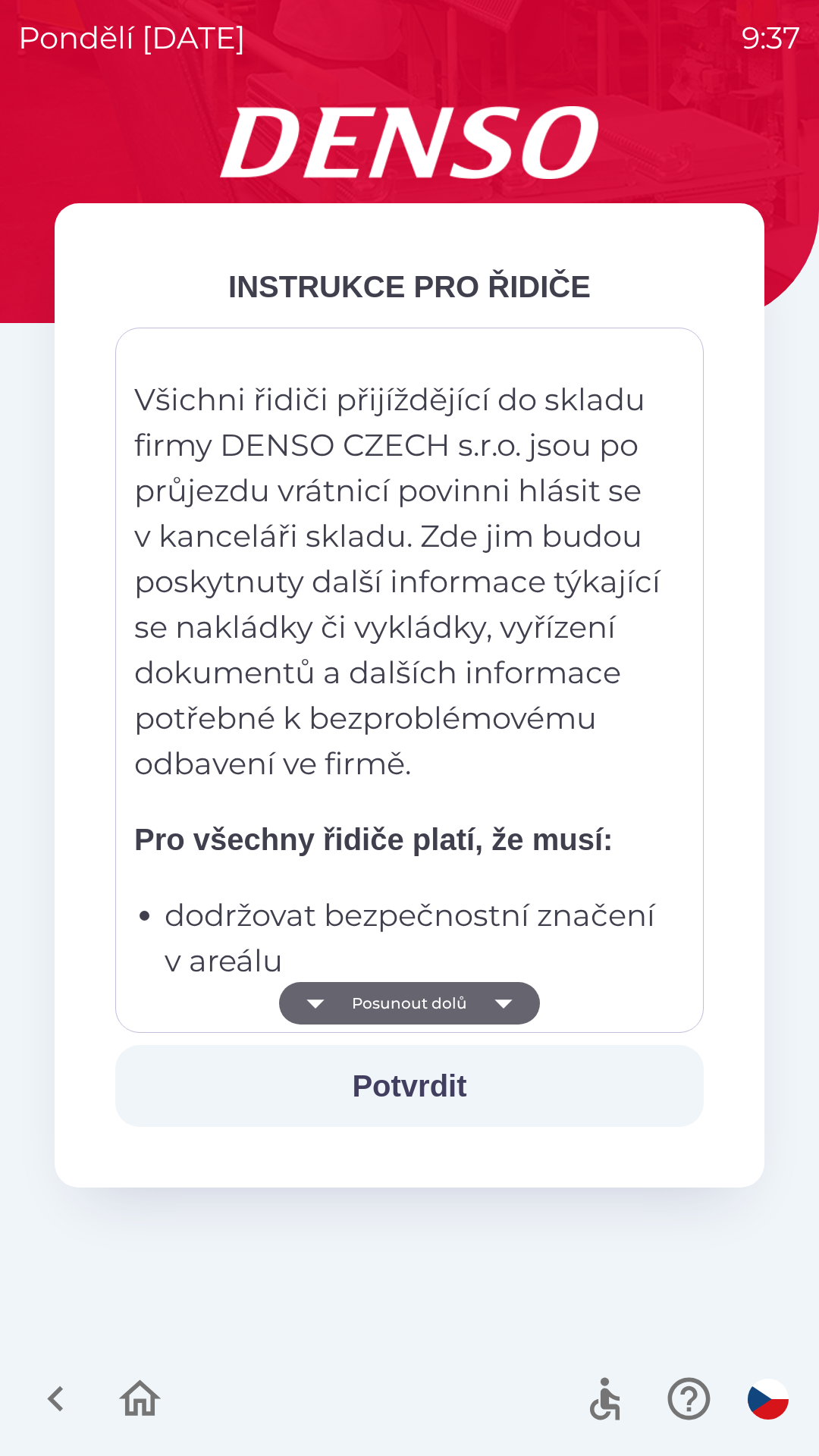
click at [515, 989] on icon "button" at bounding box center [503, 1004] width 43 height 43
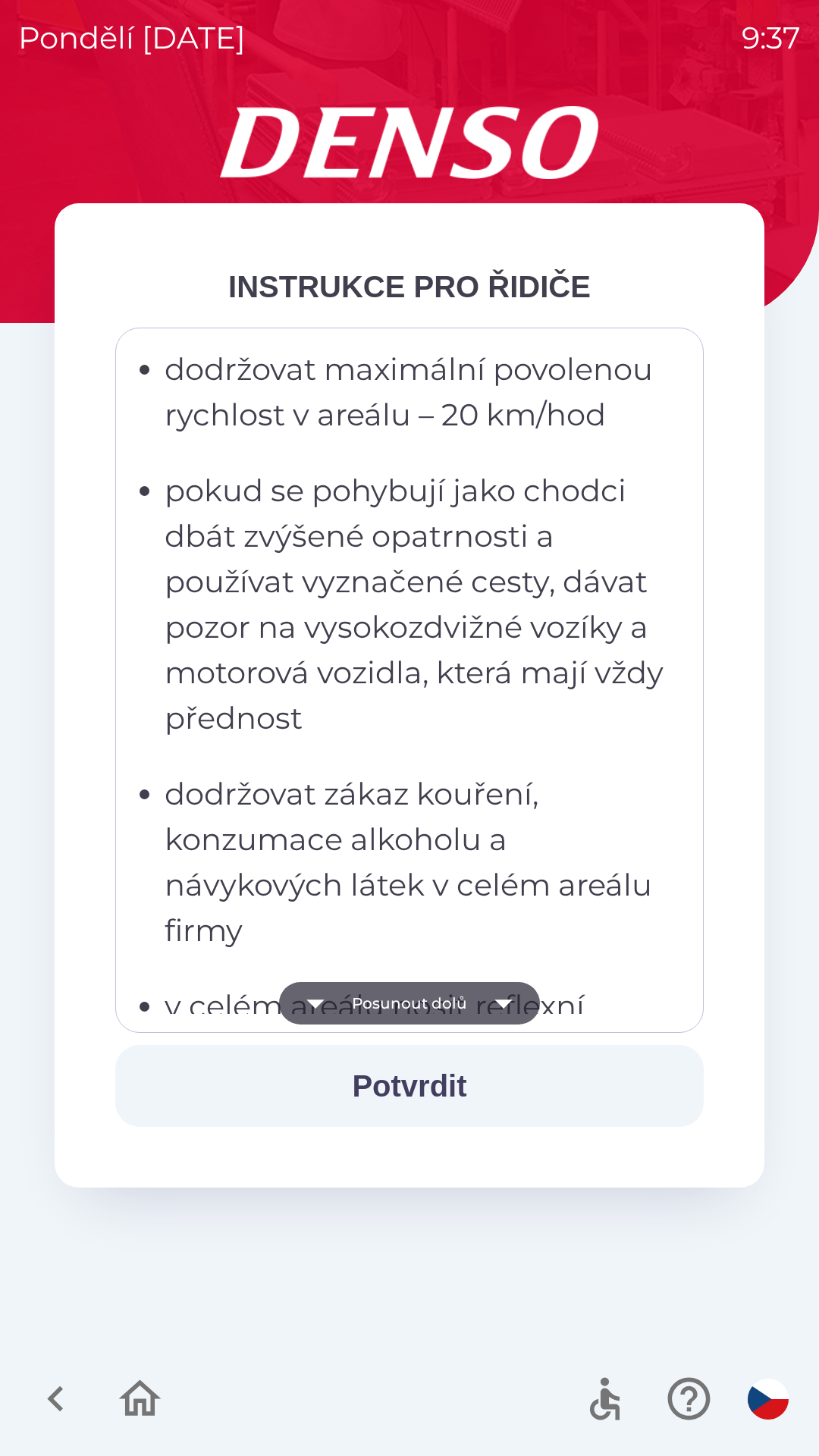
click at [501, 1008] on icon "button" at bounding box center [503, 1004] width 43 height 43
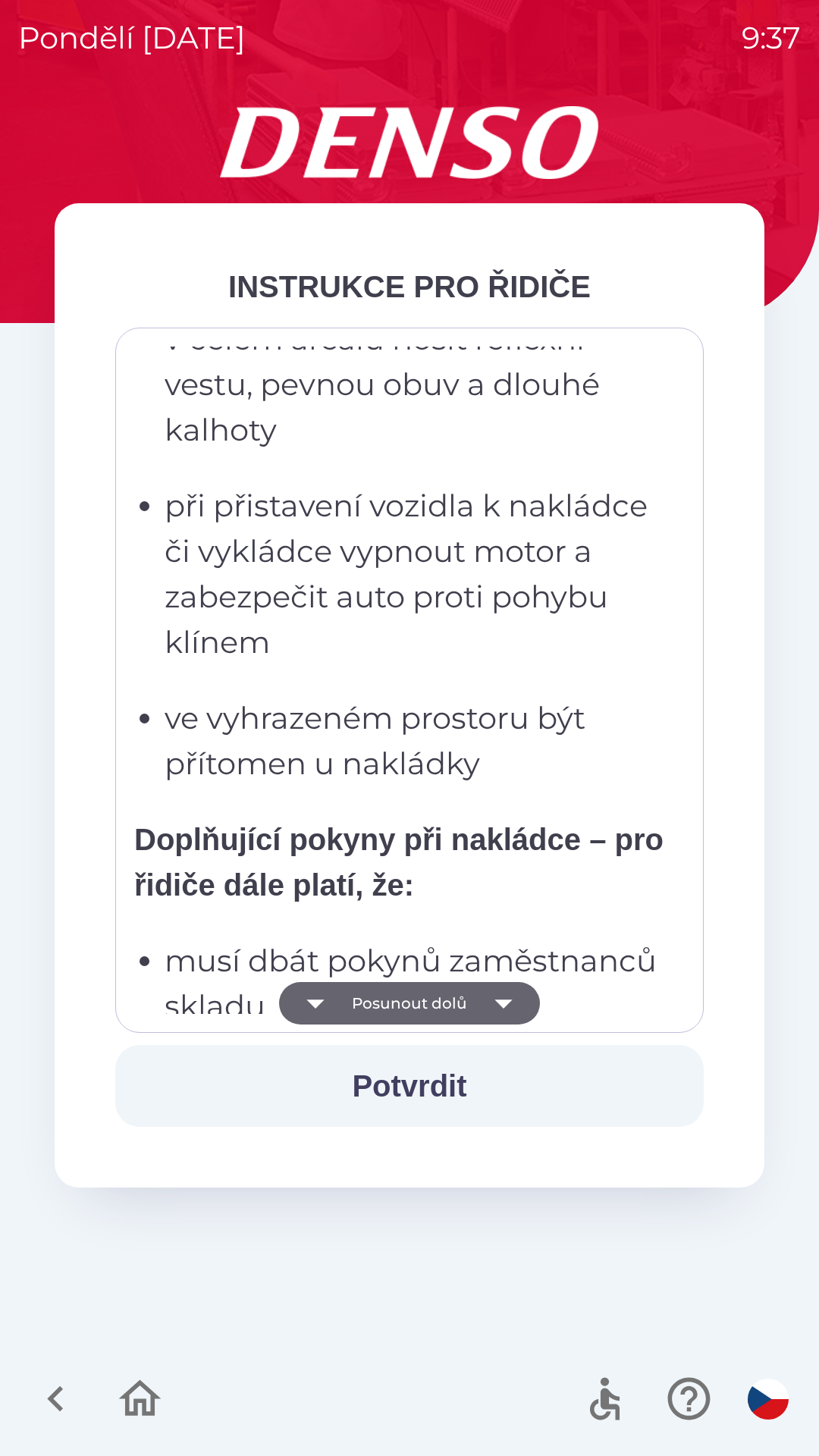
click at [507, 1009] on icon "button" at bounding box center [503, 1004] width 43 height 43
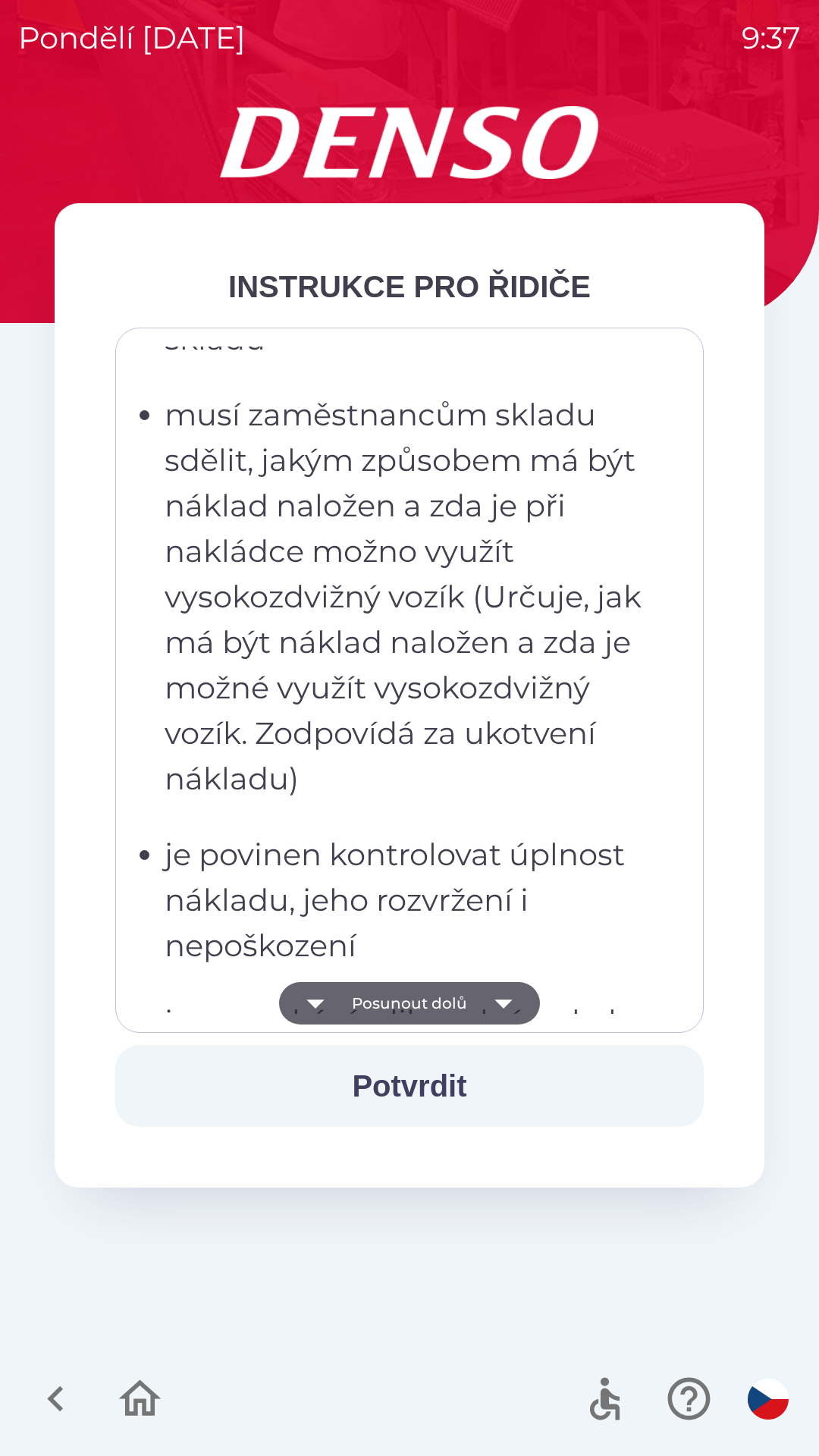
click at [512, 1006] on icon "button" at bounding box center [503, 1004] width 43 height 43
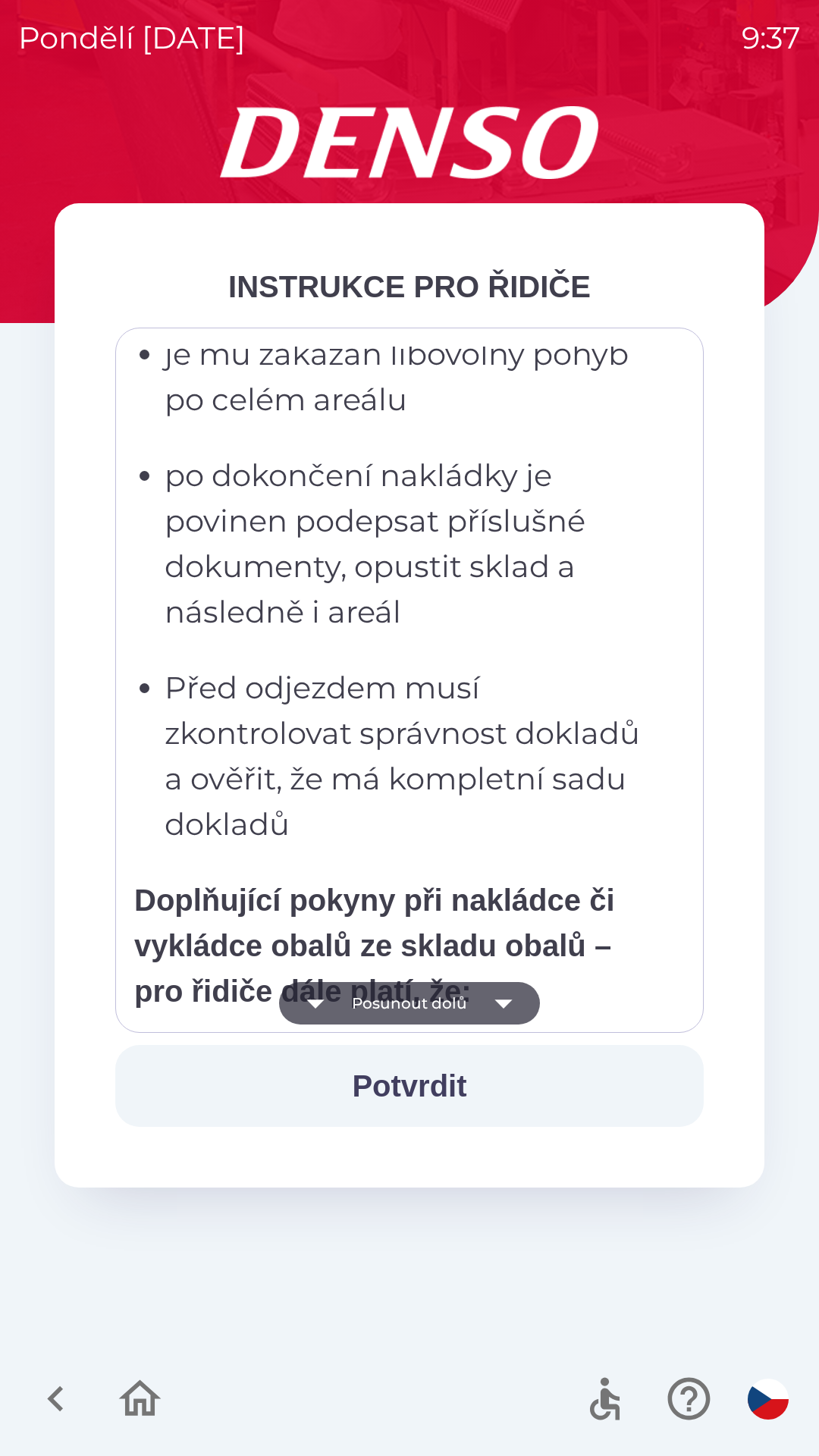
click at [503, 1004] on icon "button" at bounding box center [503, 1004] width 18 height 9
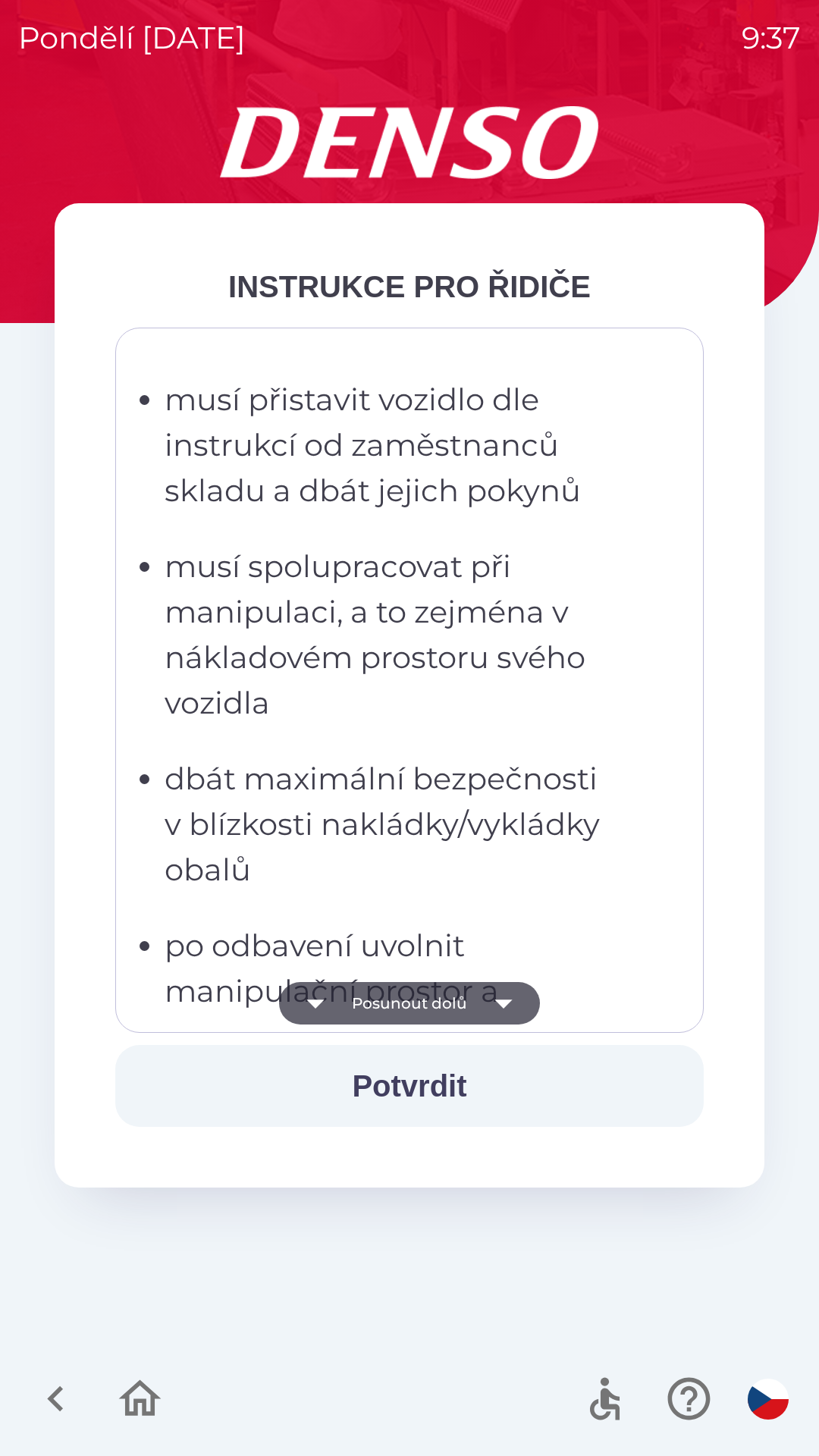
click at [510, 1005] on icon "button" at bounding box center [503, 1004] width 43 height 43
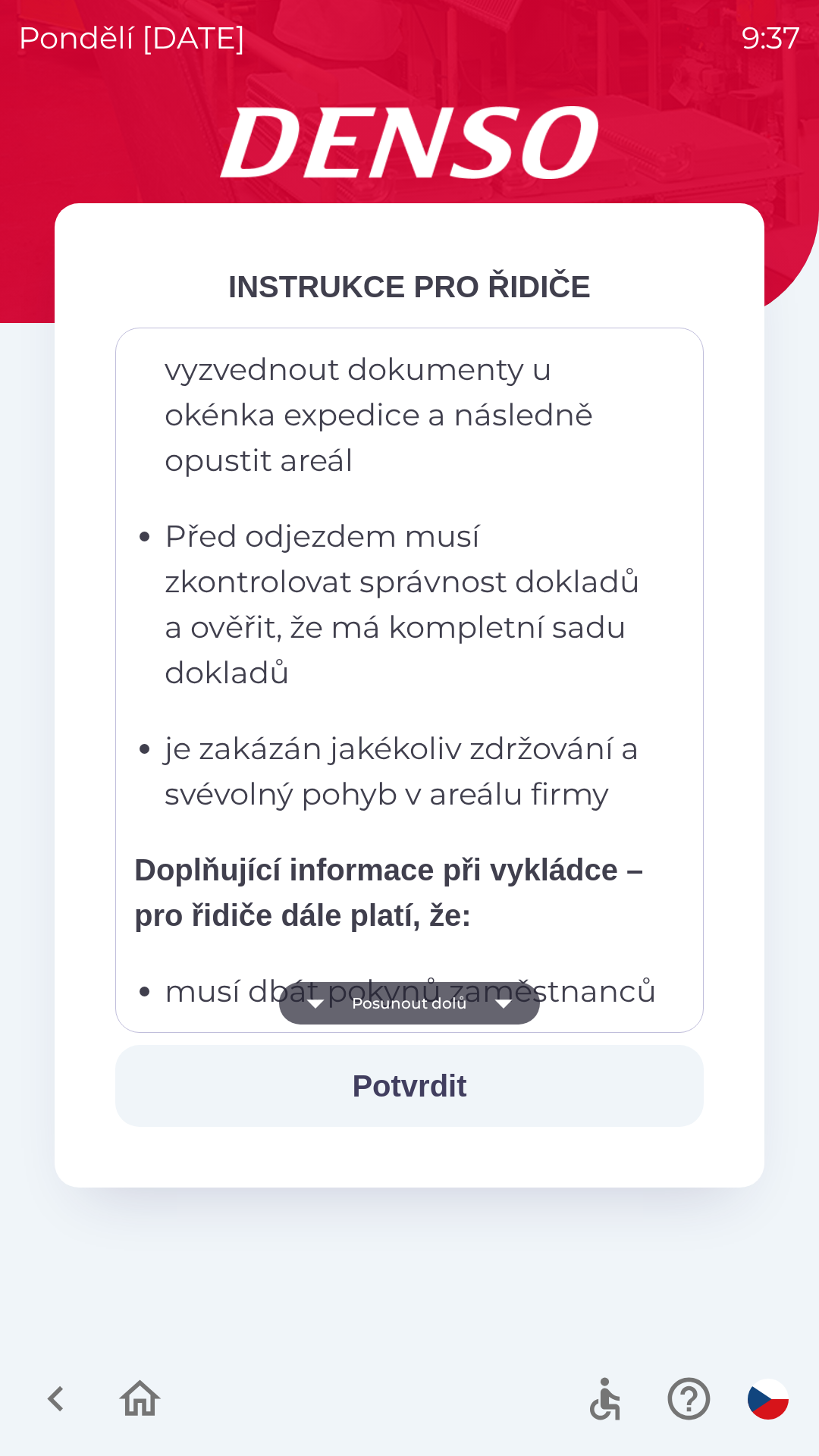
click at [510, 1006] on icon "button" at bounding box center [503, 1004] width 43 height 43
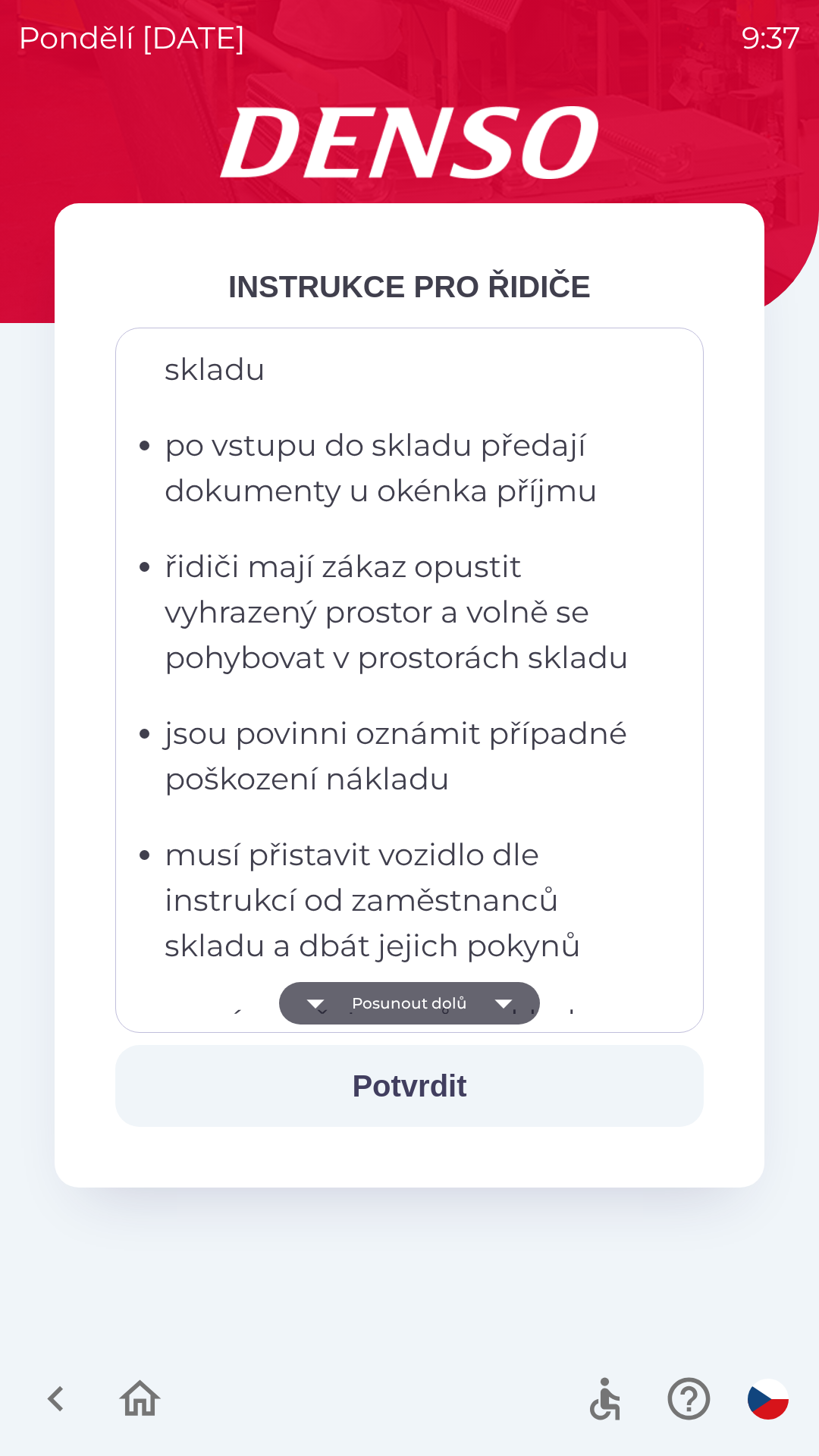
click at [507, 1004] on icon "button" at bounding box center [503, 1004] width 43 height 43
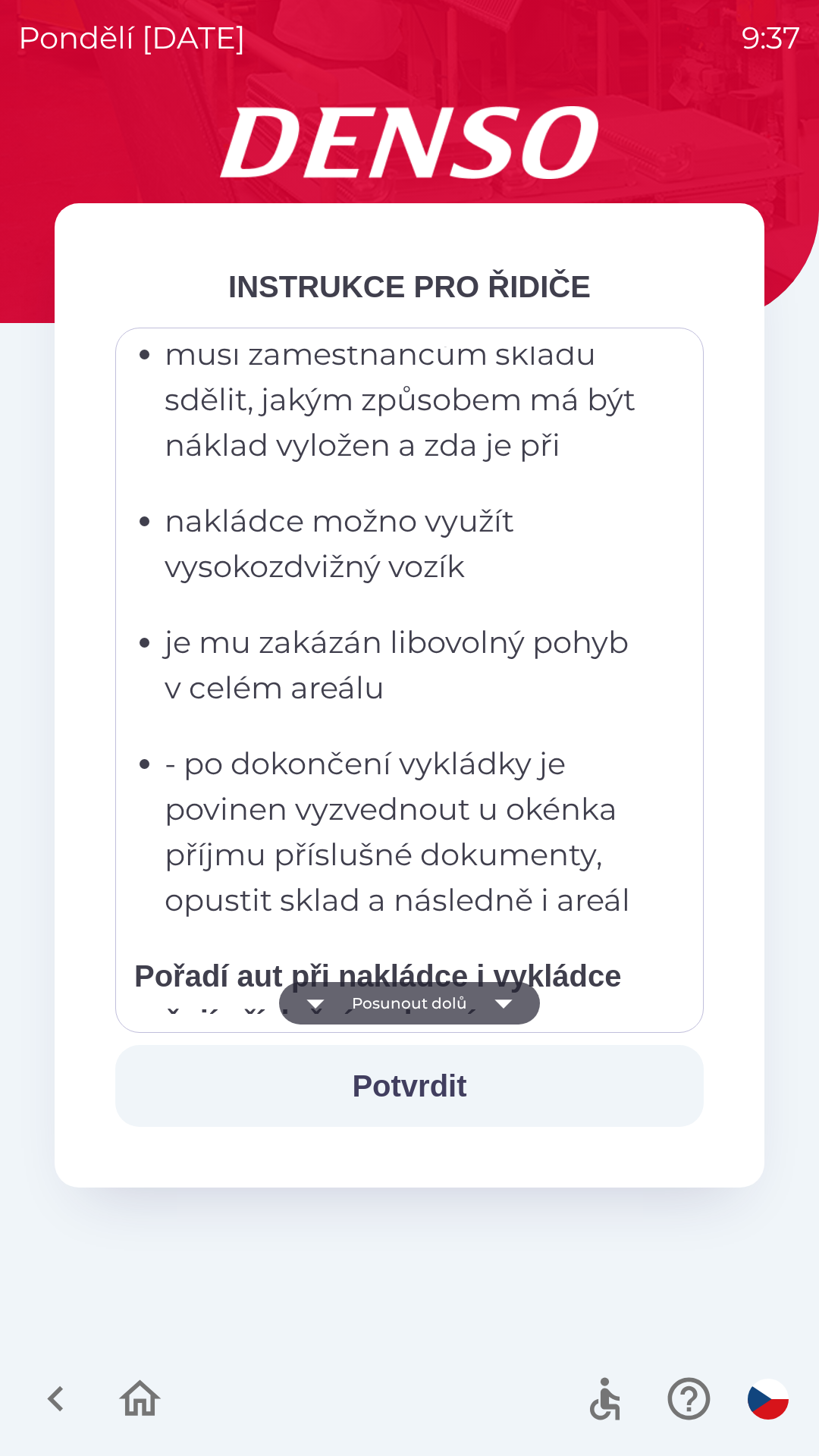
click at [508, 1004] on icon "button" at bounding box center [503, 1004] width 43 height 43
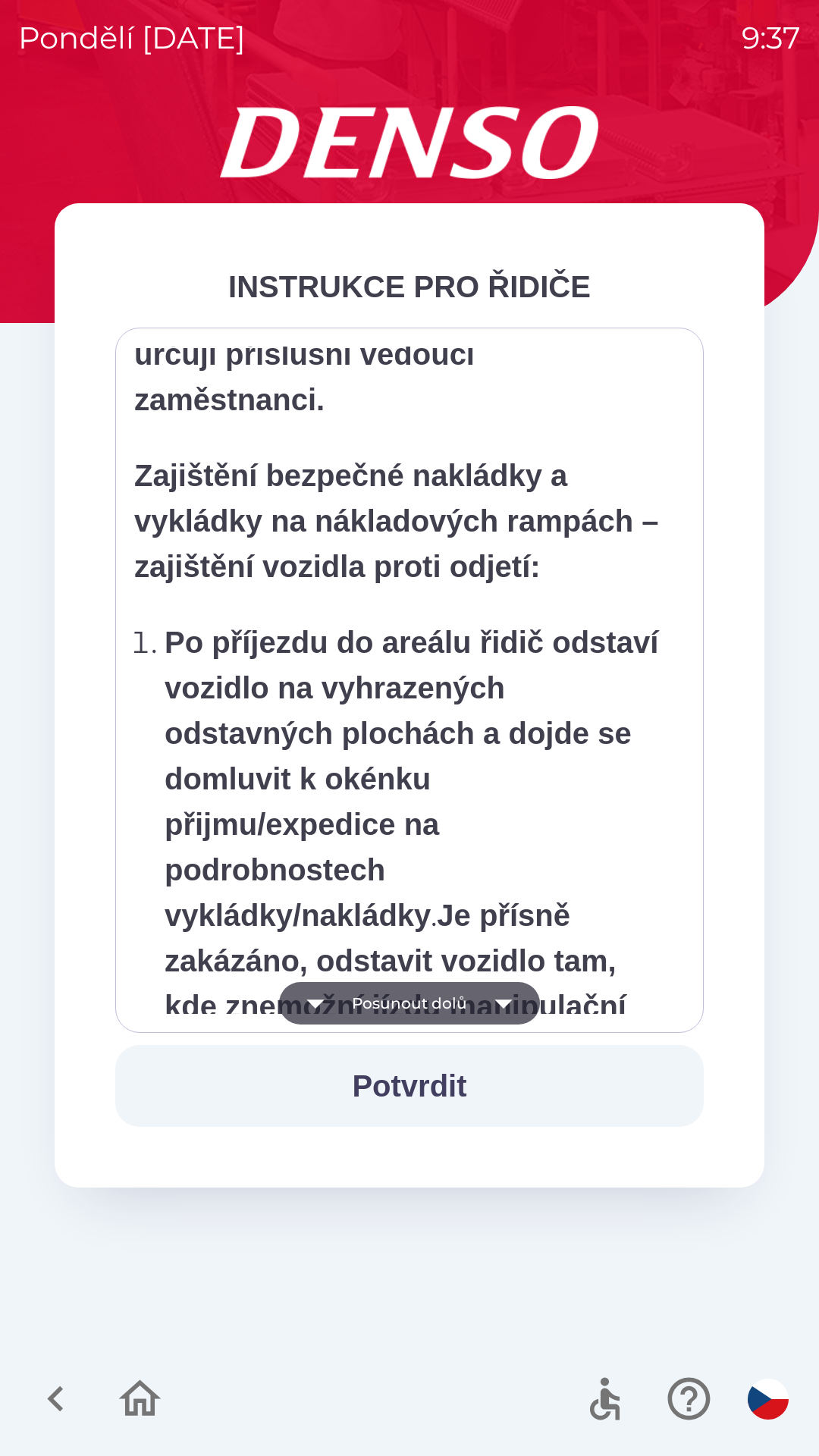
click at [503, 1004] on icon "button" at bounding box center [503, 1004] width 18 height 9
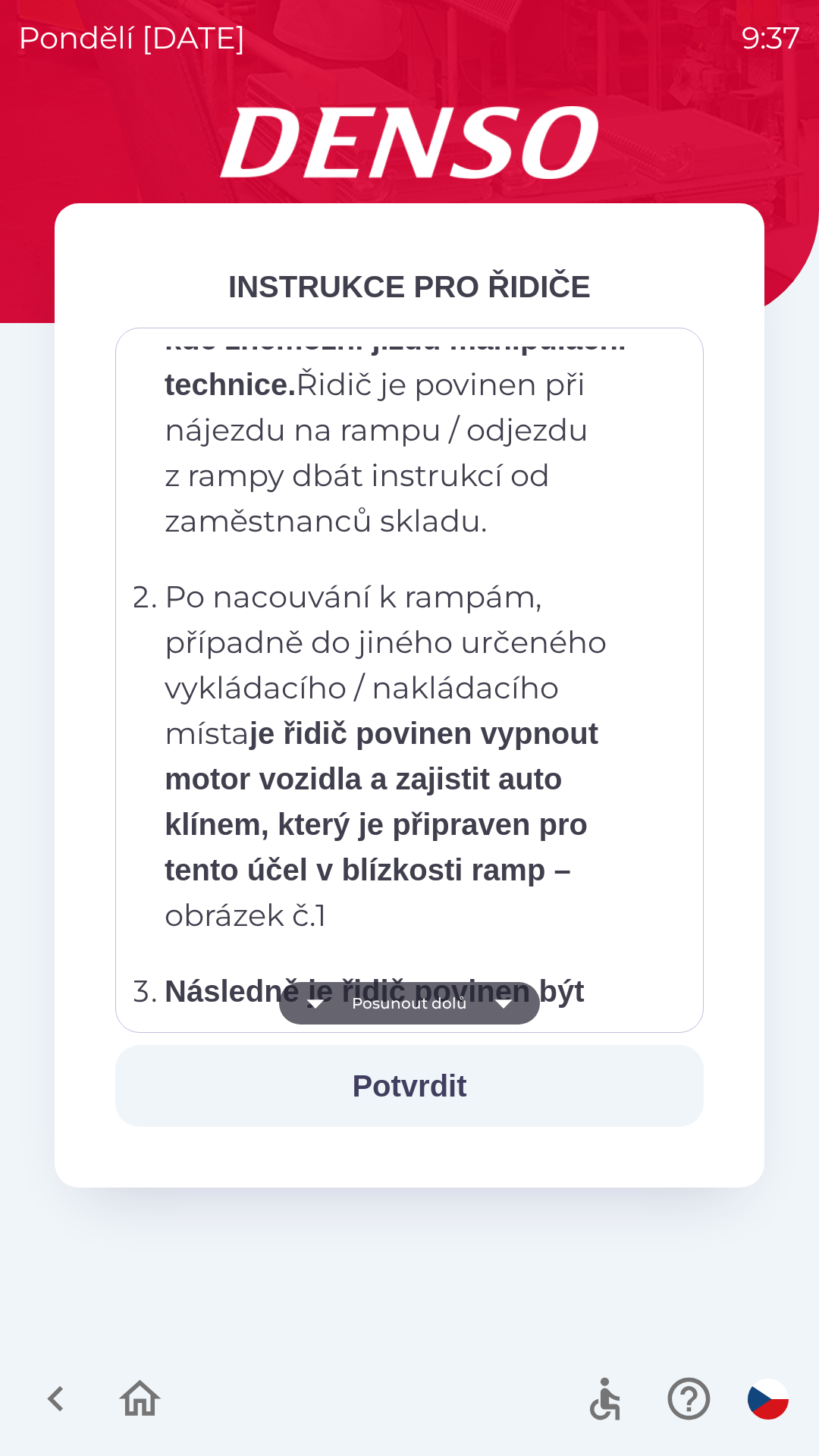
click at [507, 1005] on icon "button" at bounding box center [503, 1004] width 43 height 43
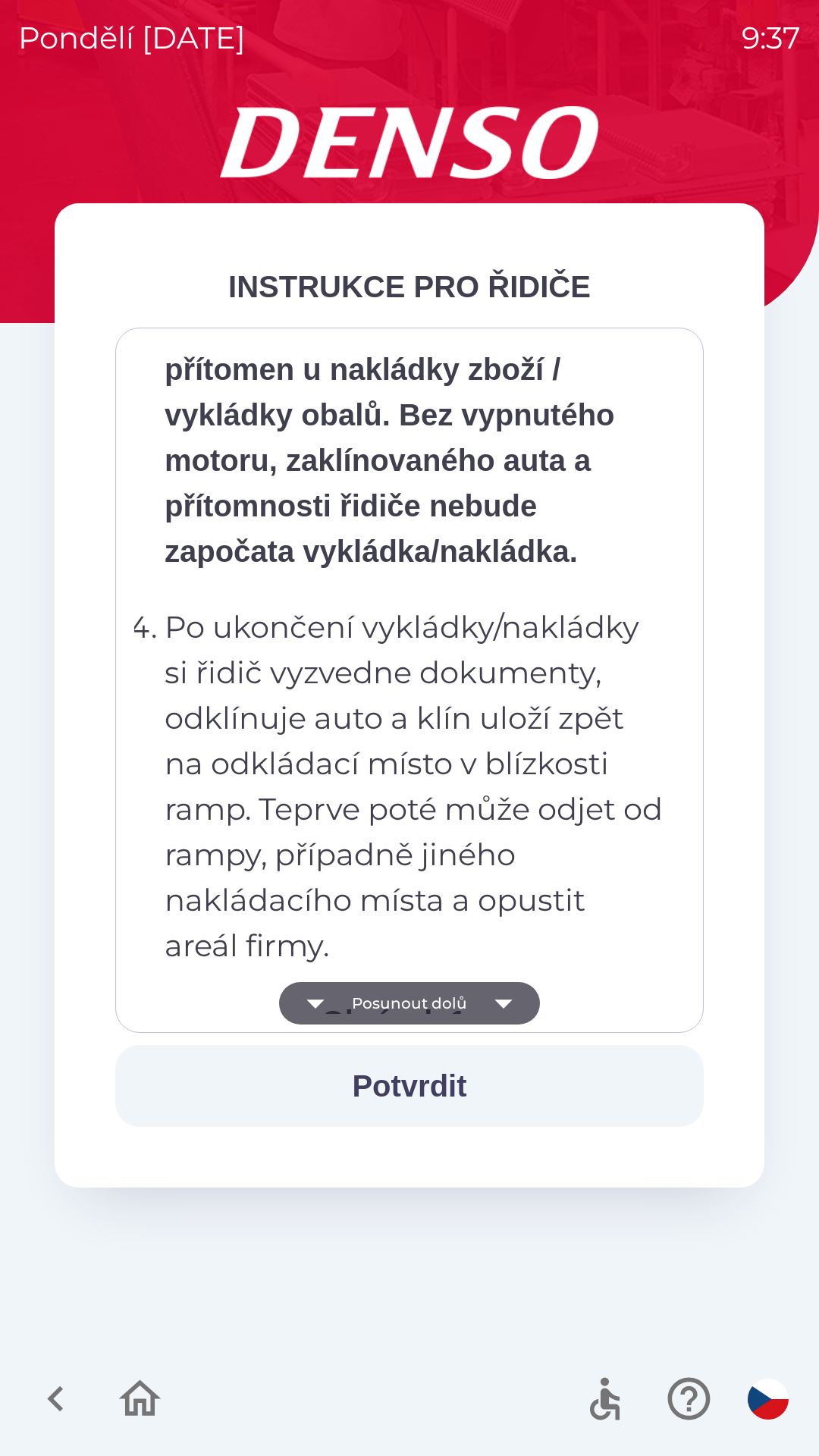
click at [507, 1005] on icon "button" at bounding box center [503, 1004] width 43 height 43
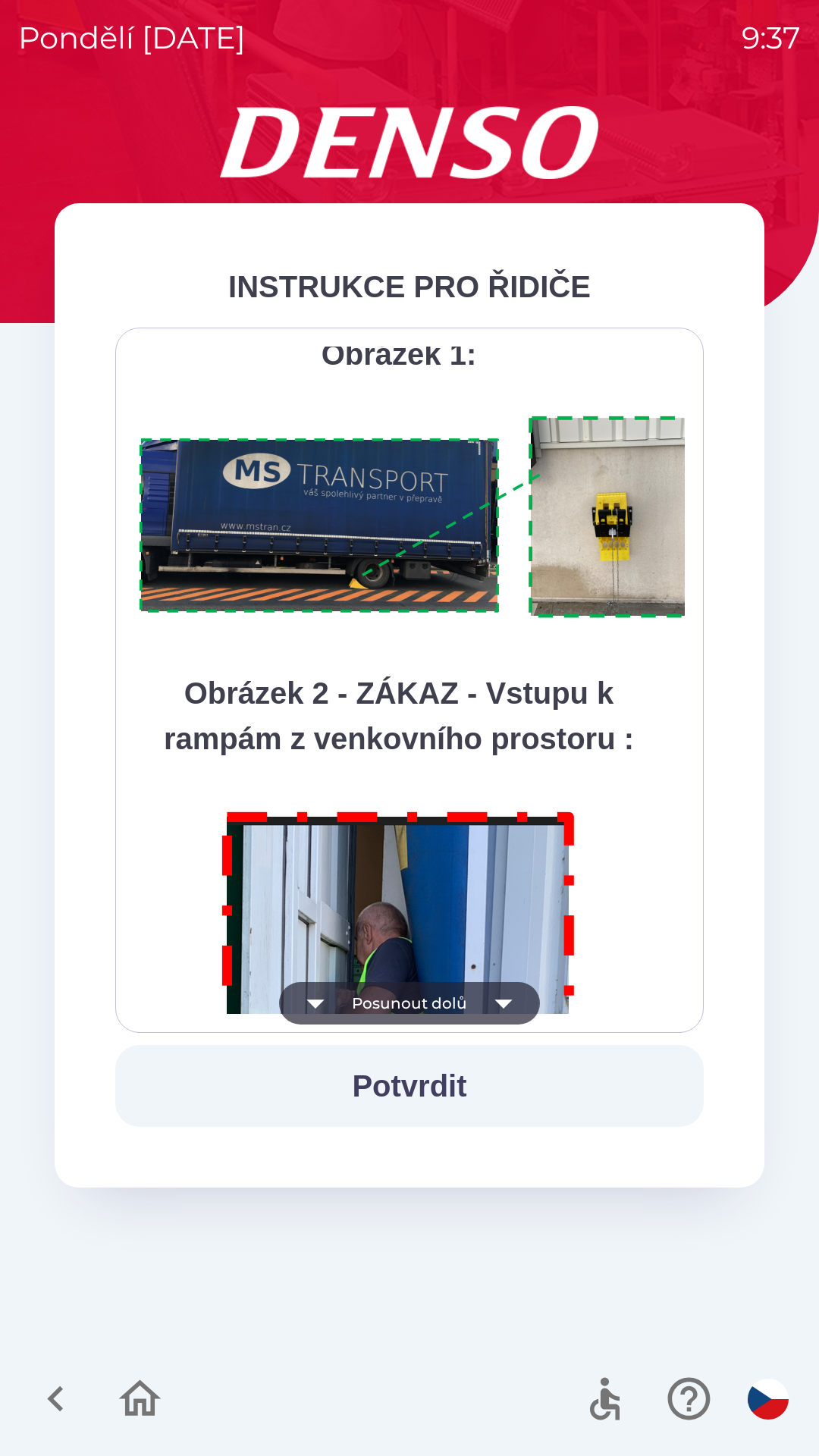
click at [509, 1007] on icon "button" at bounding box center [503, 1004] width 43 height 43
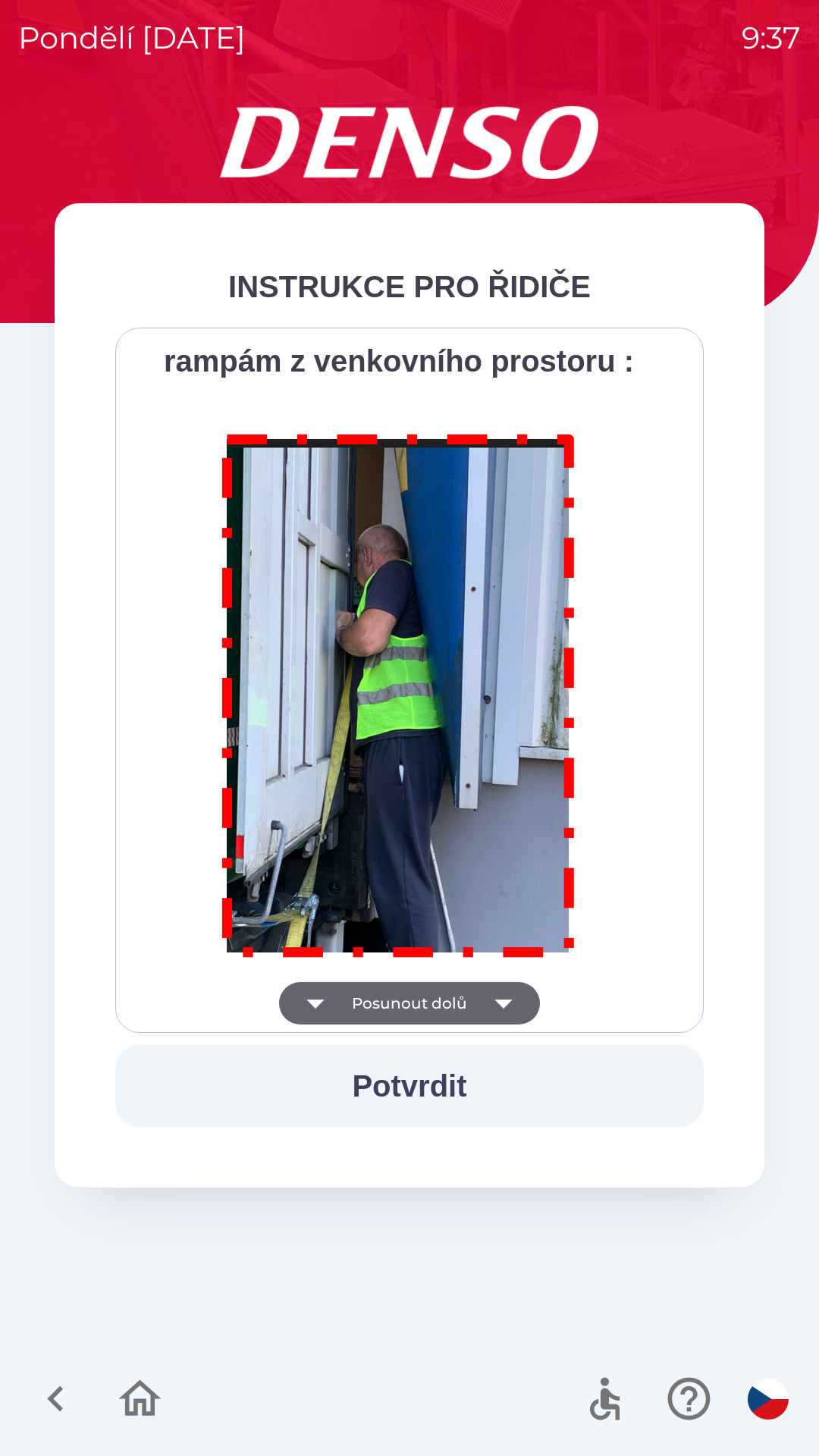
click at [511, 1008] on div "Všichni řidiči přijíždějící do skladu firmy DENSO CZECH s.r.o. jsou po průjezdu…" at bounding box center [409, 680] width 550 height 668
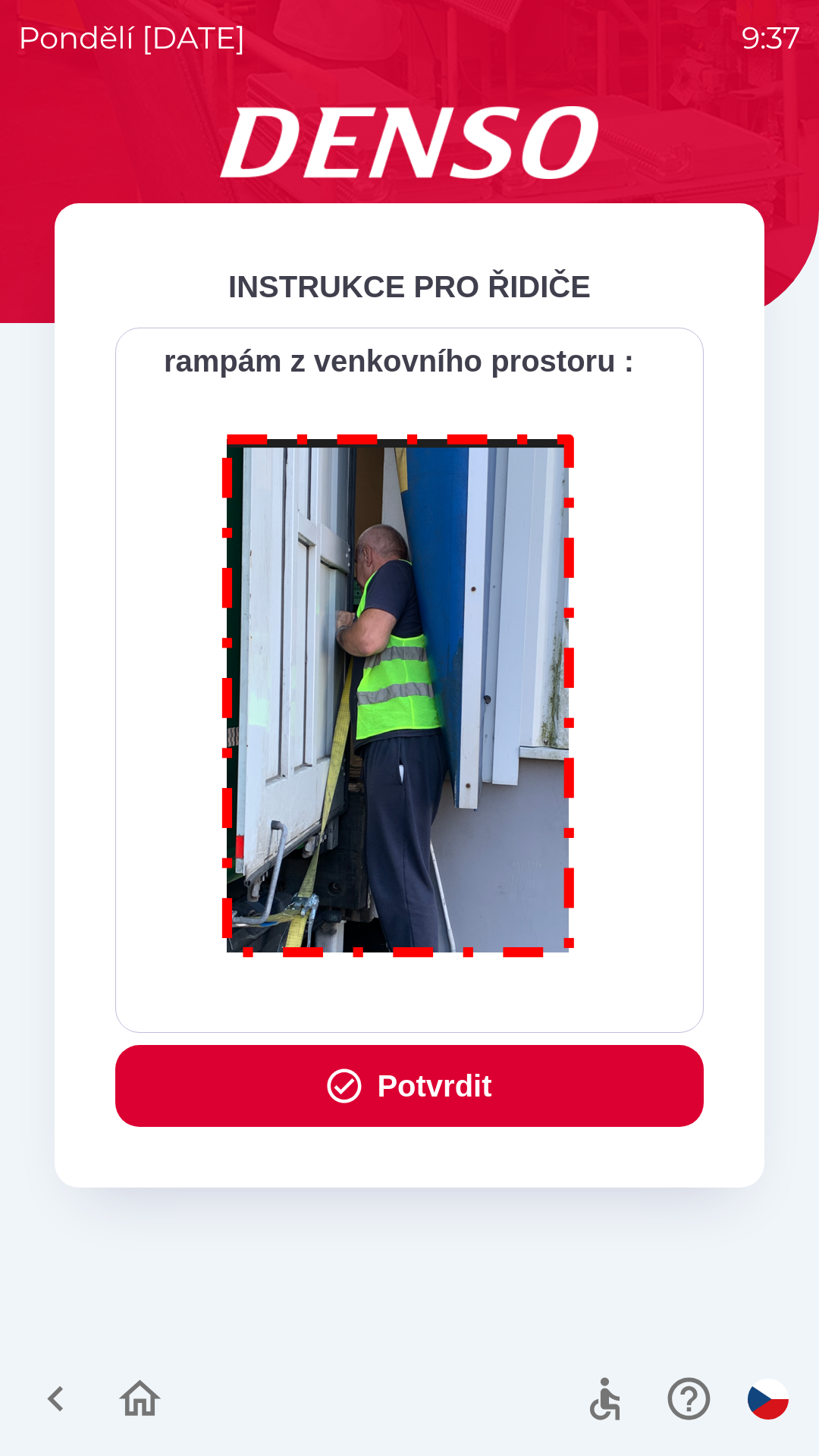
click at [503, 1011] on div "Všichni řidiči přijíždějící do skladu firmy DENSO CZECH s.r.o. jsou po průjezdu…" at bounding box center [409, 680] width 550 height 668
click at [415, 1095] on button "Potvrdit" at bounding box center [410, 1086] width 589 height 82
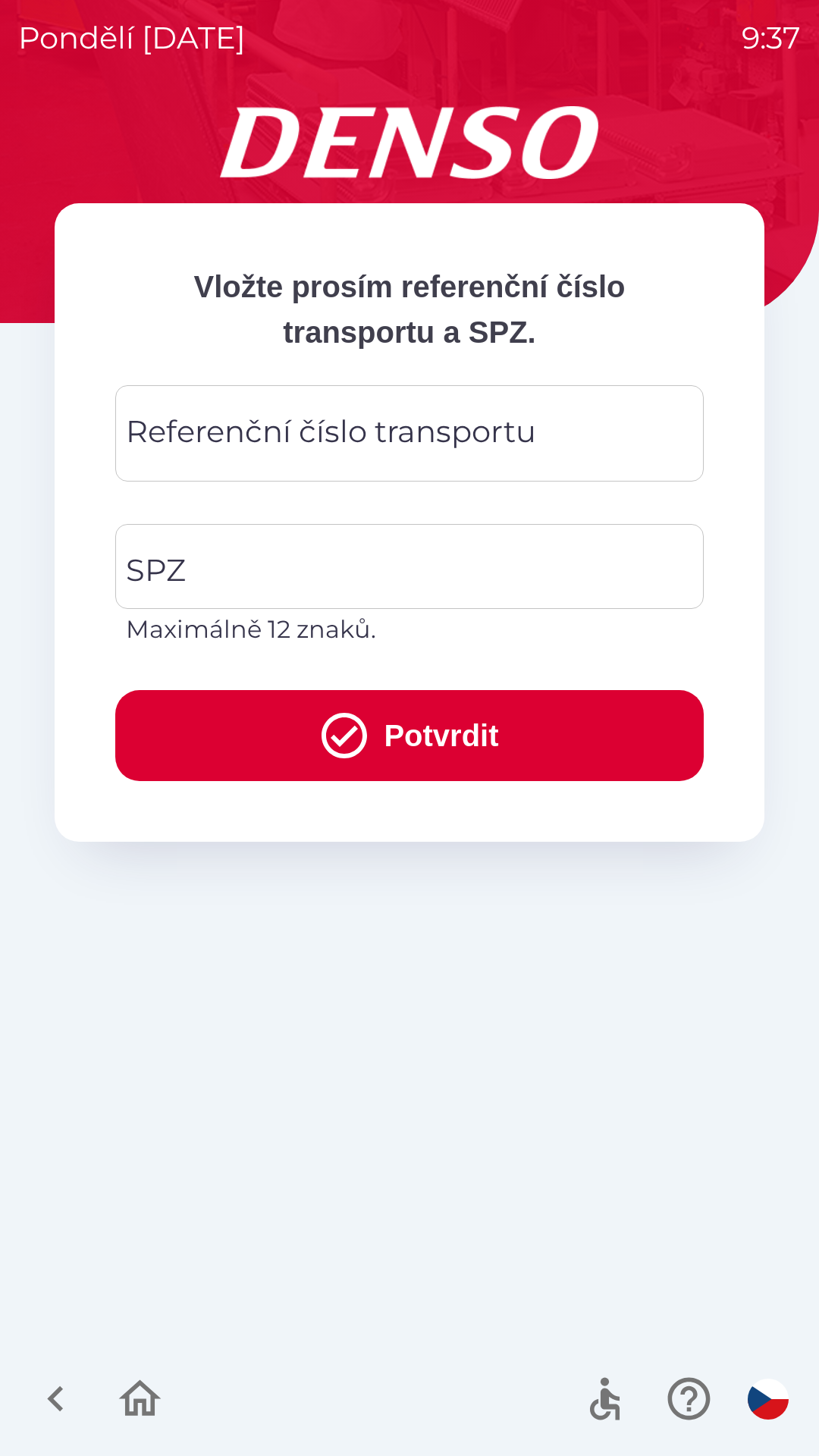
click at [204, 441] on div "Referenční číslo transportu Referenční číslo transportu" at bounding box center [410, 433] width 589 height 96
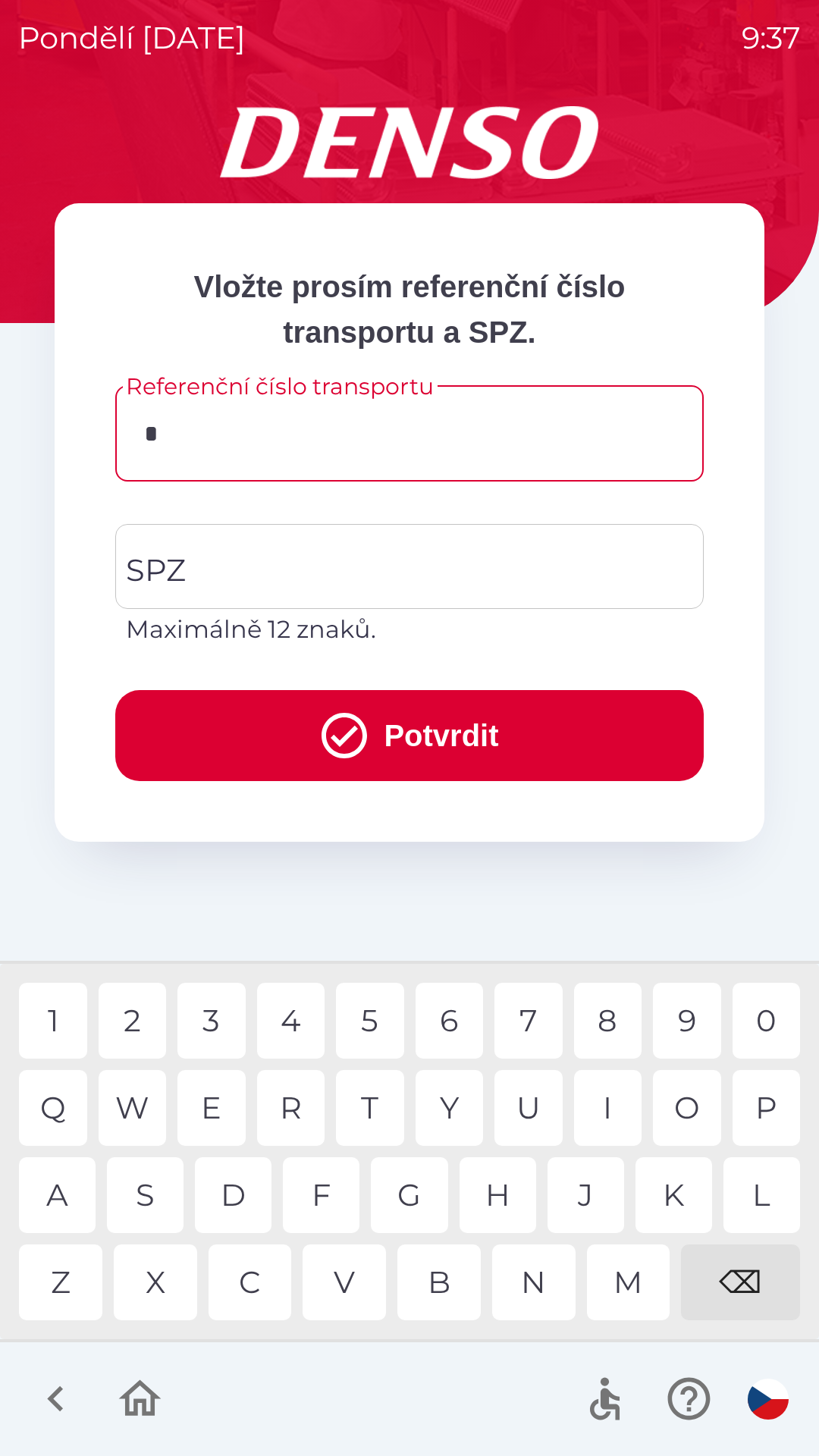
click at [212, 1039] on div "3" at bounding box center [212, 1021] width 68 height 76
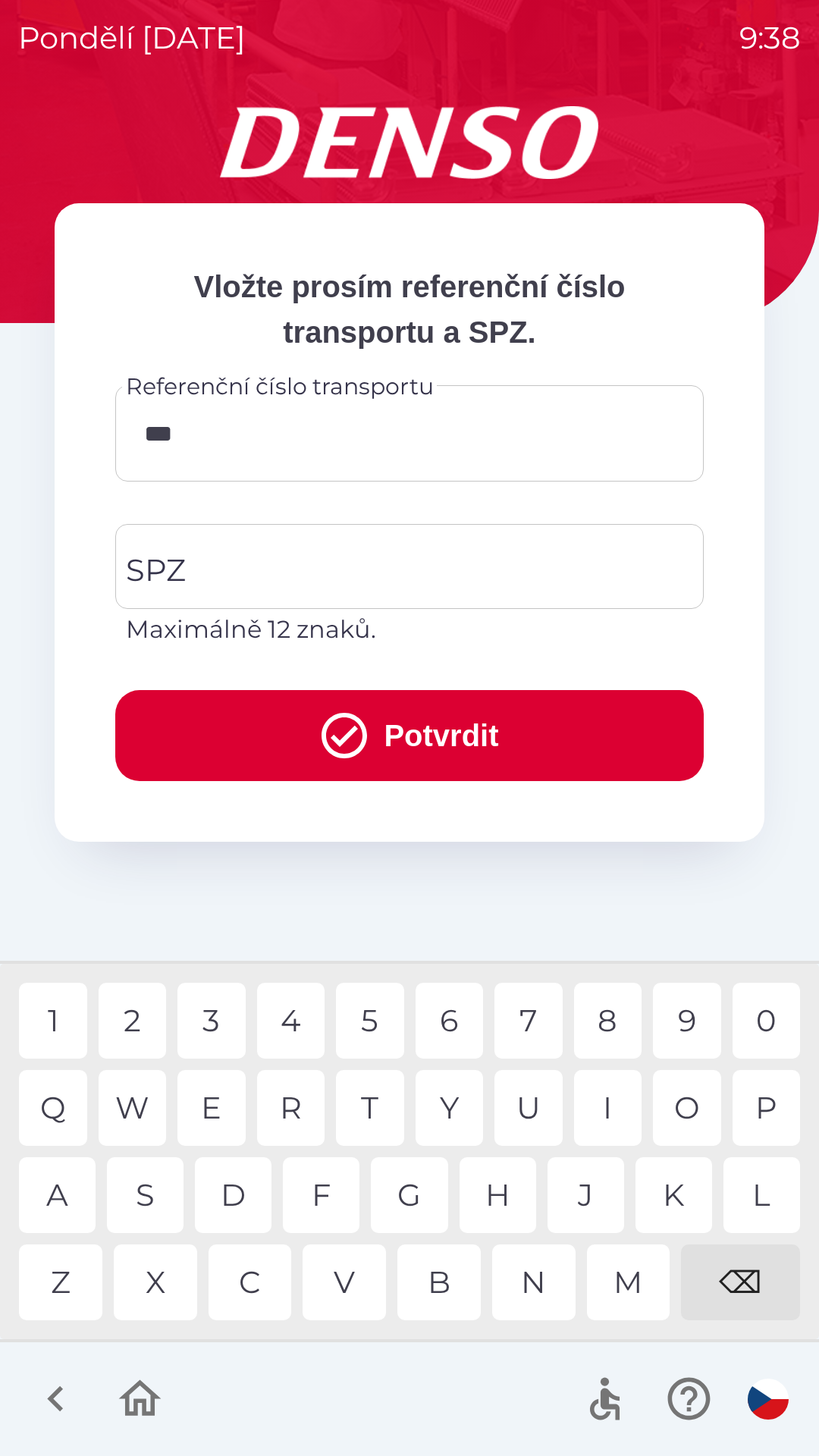
click at [528, 1032] on div "7" at bounding box center [528, 1021] width 68 height 76
click at [771, 1025] on div "0" at bounding box center [766, 1021] width 68 height 76
type input "******"
click at [262, 573] on input "SPZ" at bounding box center [398, 566] width 552 height 71
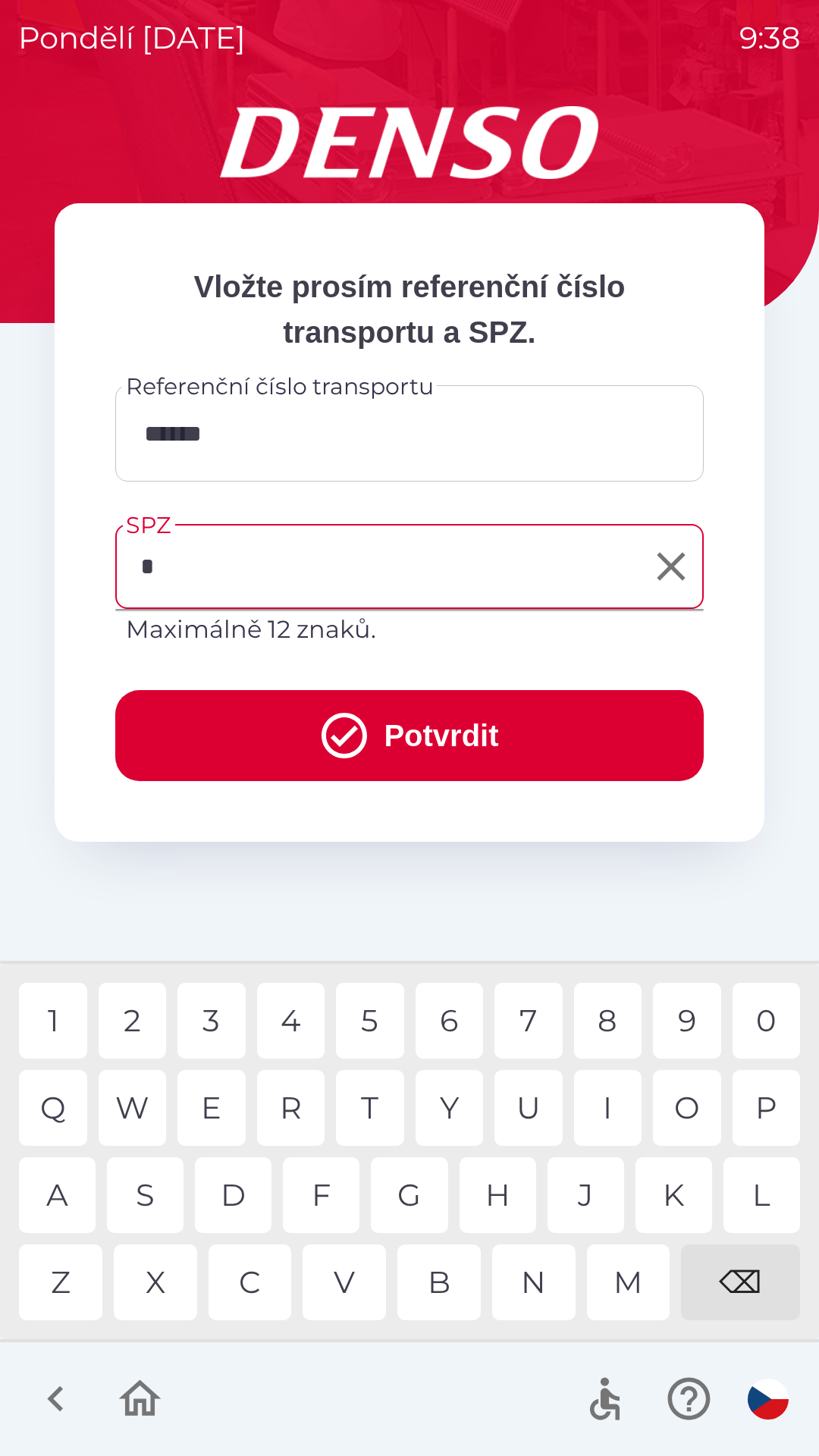
click at [444, 1282] on div "B" at bounding box center [439, 1282] width 83 height 76
click at [54, 1028] on div "1" at bounding box center [53, 1021] width 68 height 76
click at [294, 1018] on div "4" at bounding box center [291, 1021] width 68 height 76
click at [327, 1201] on div "F" at bounding box center [321, 1195] width 77 height 76
click at [422, 1203] on div "G" at bounding box center [409, 1195] width 77 height 76
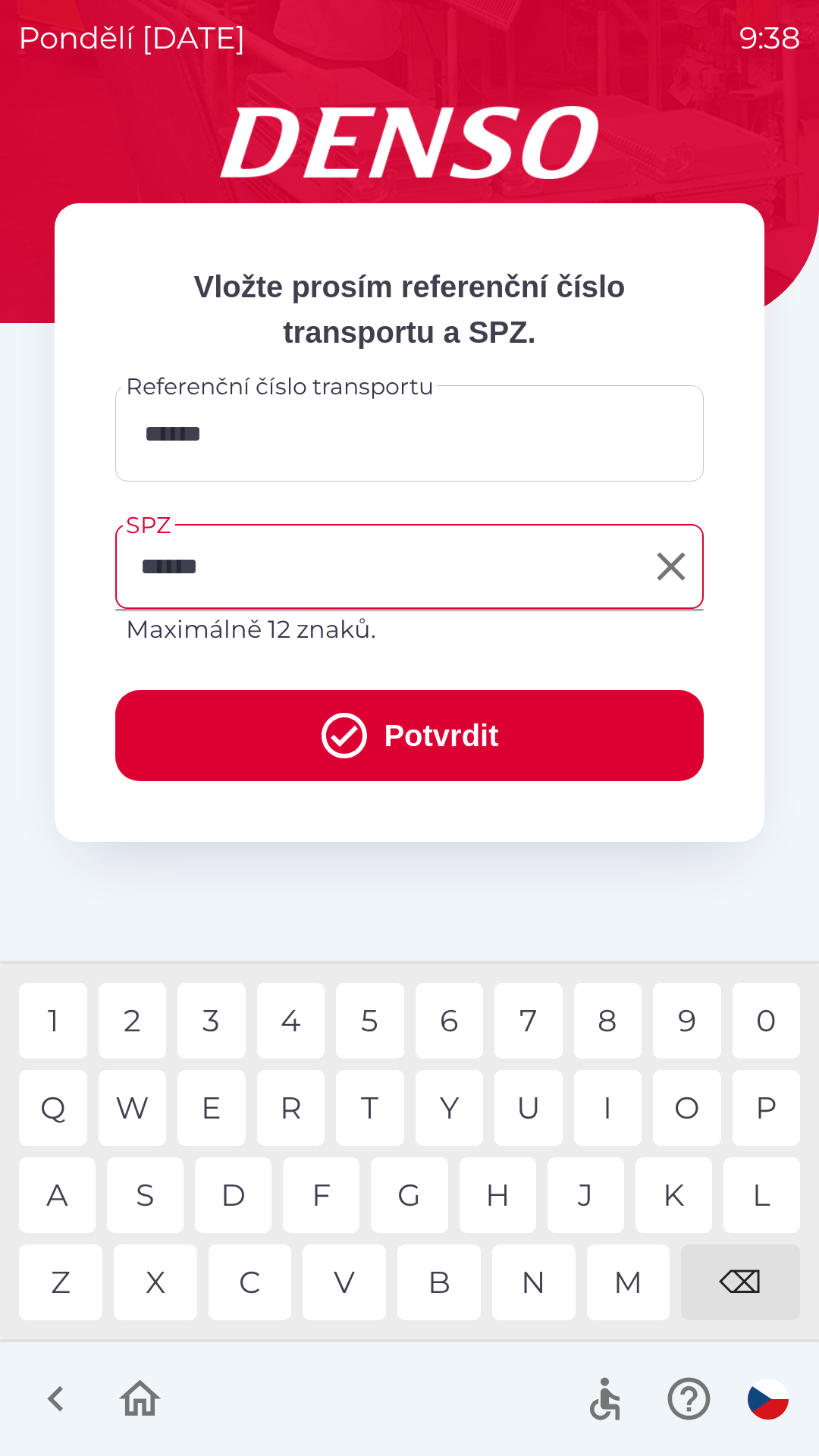
type input "*******"
click at [415, 737] on button "Potvrdit" at bounding box center [410, 735] width 589 height 91
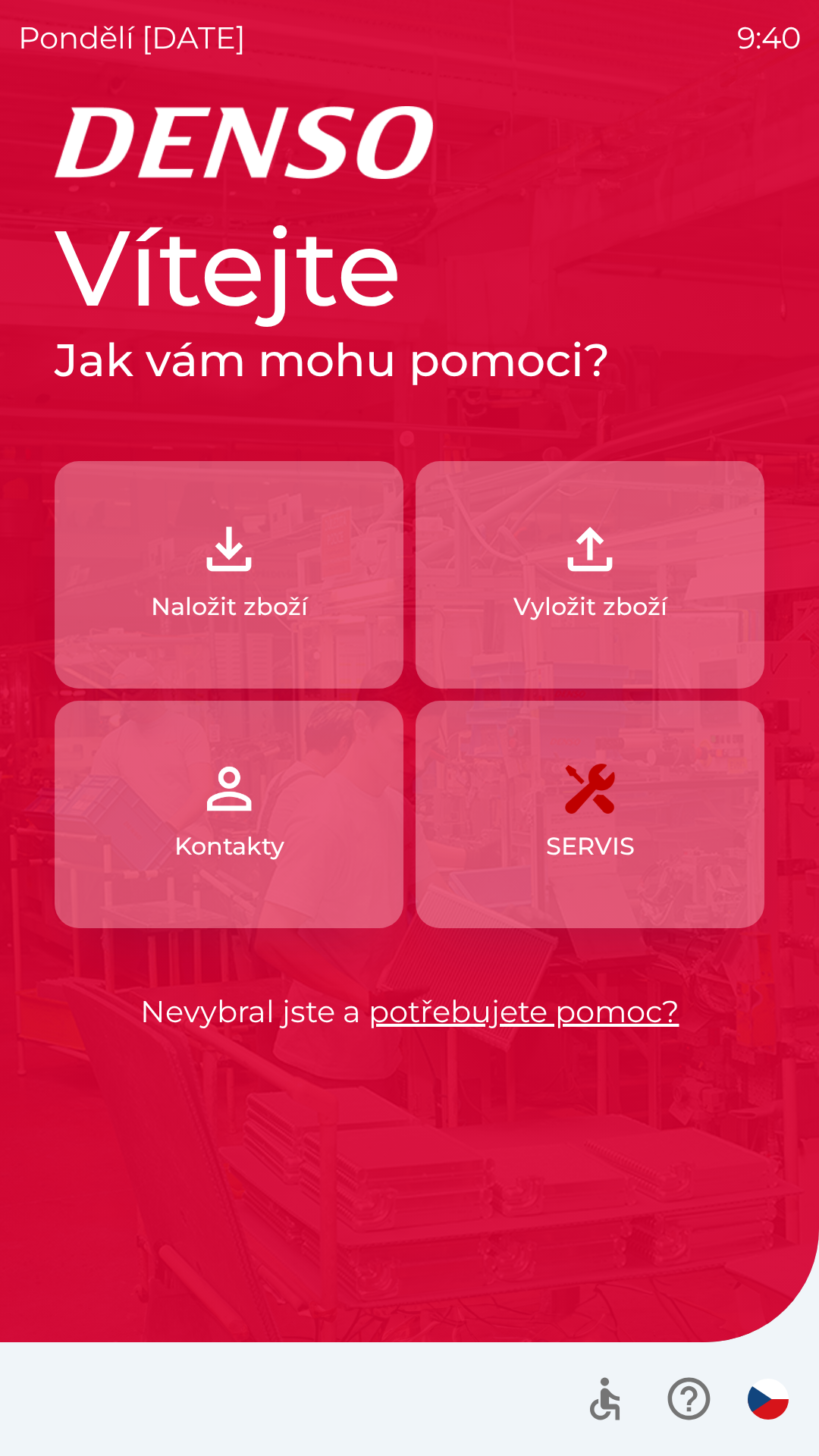
click at [623, 550] on img "button" at bounding box center [589, 549] width 66 height 66
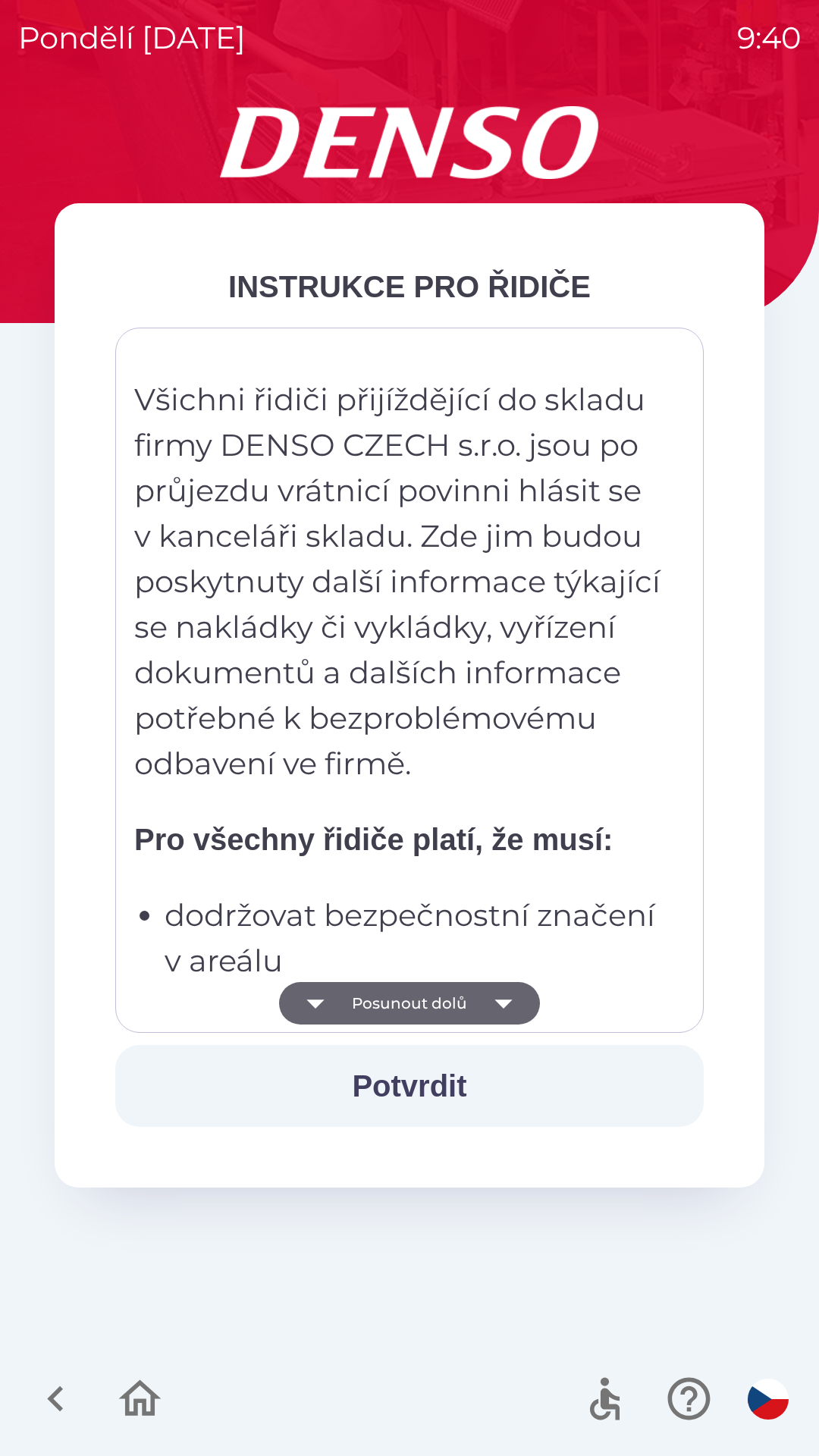
click at [491, 994] on icon "button" at bounding box center [503, 1004] width 43 height 43
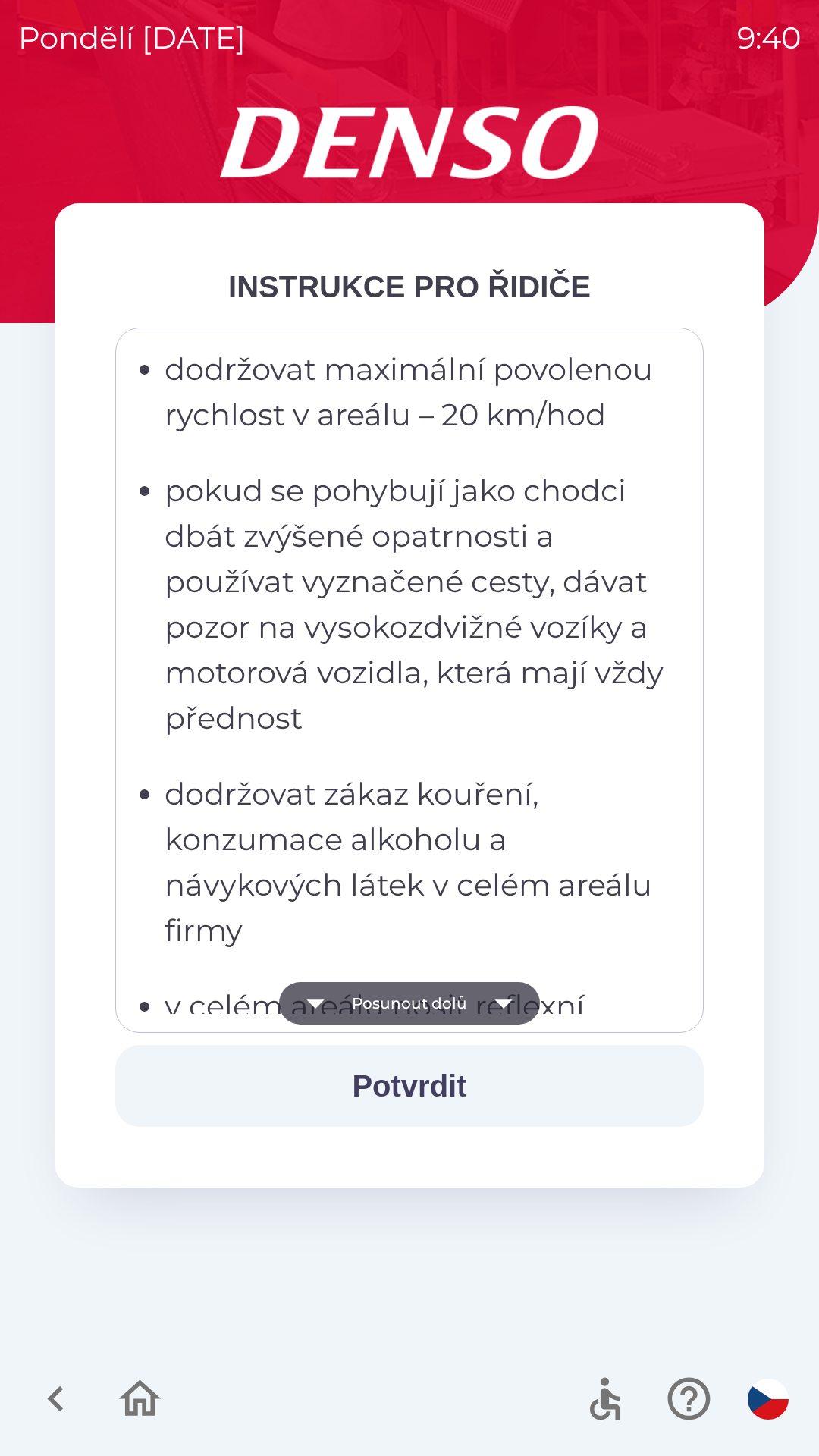
click at [487, 995] on icon "button" at bounding box center [503, 1004] width 43 height 43
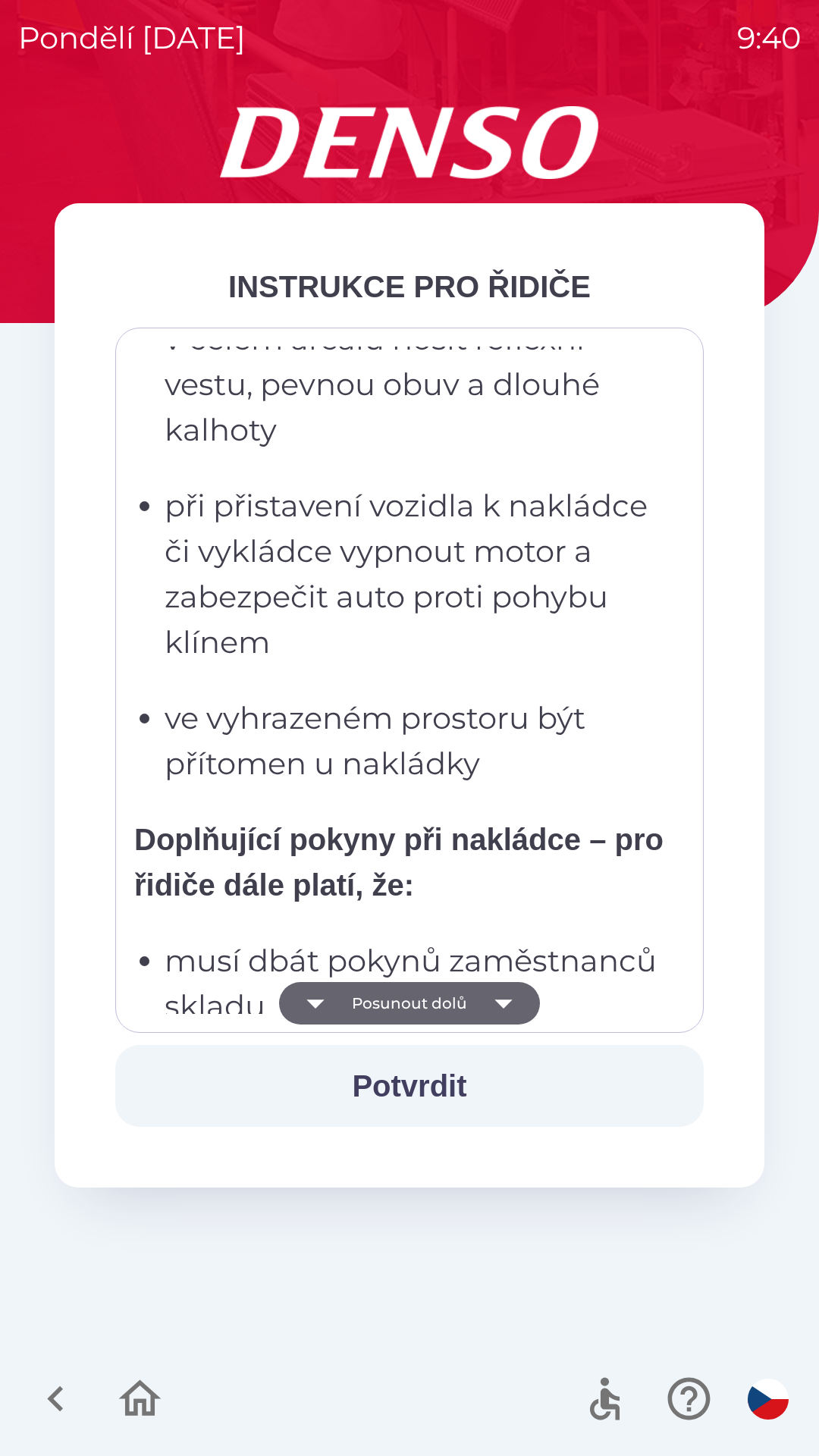
click at [489, 998] on icon "button" at bounding box center [503, 1004] width 43 height 43
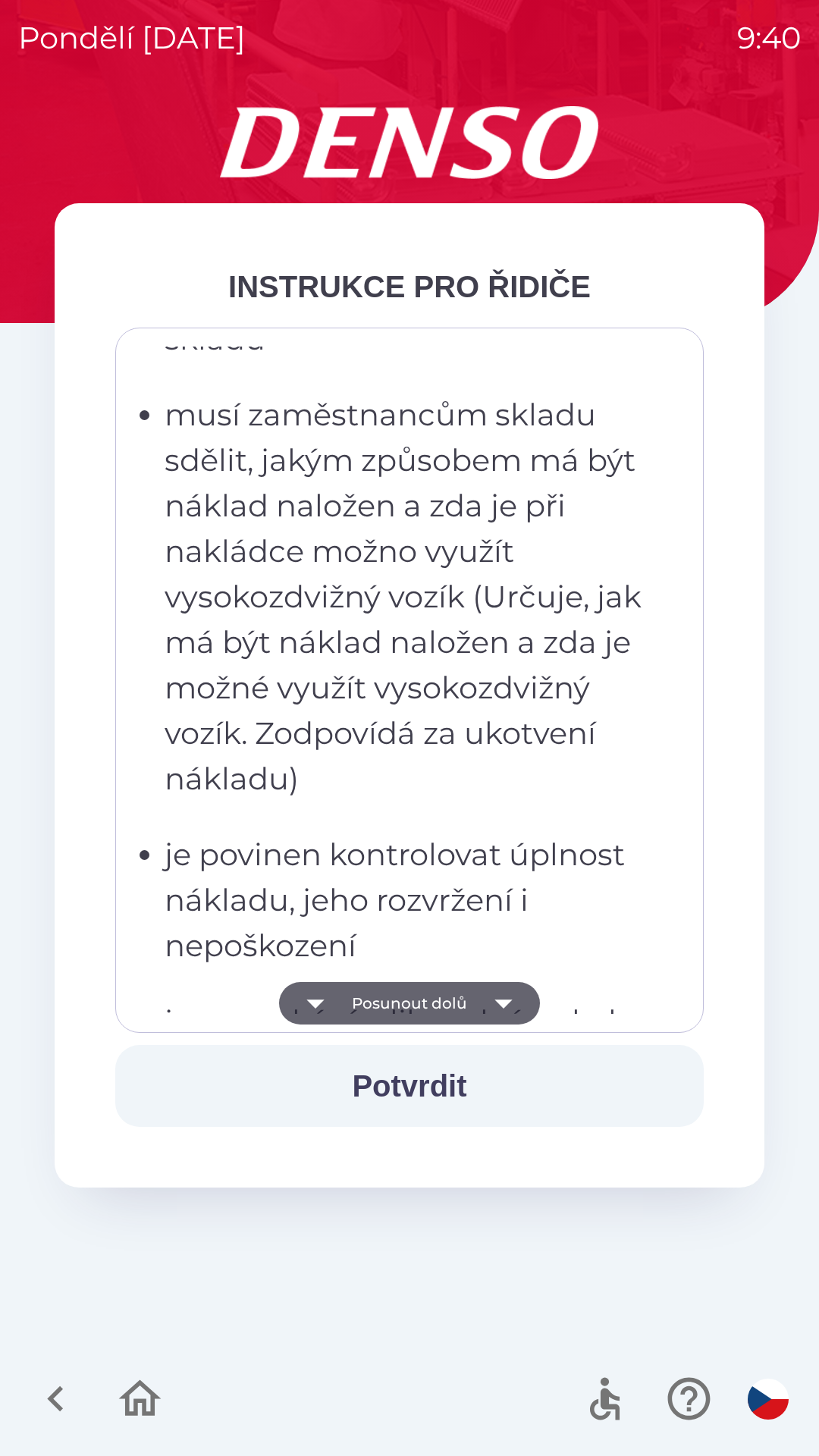
click at [483, 996] on icon "button" at bounding box center [503, 1004] width 43 height 43
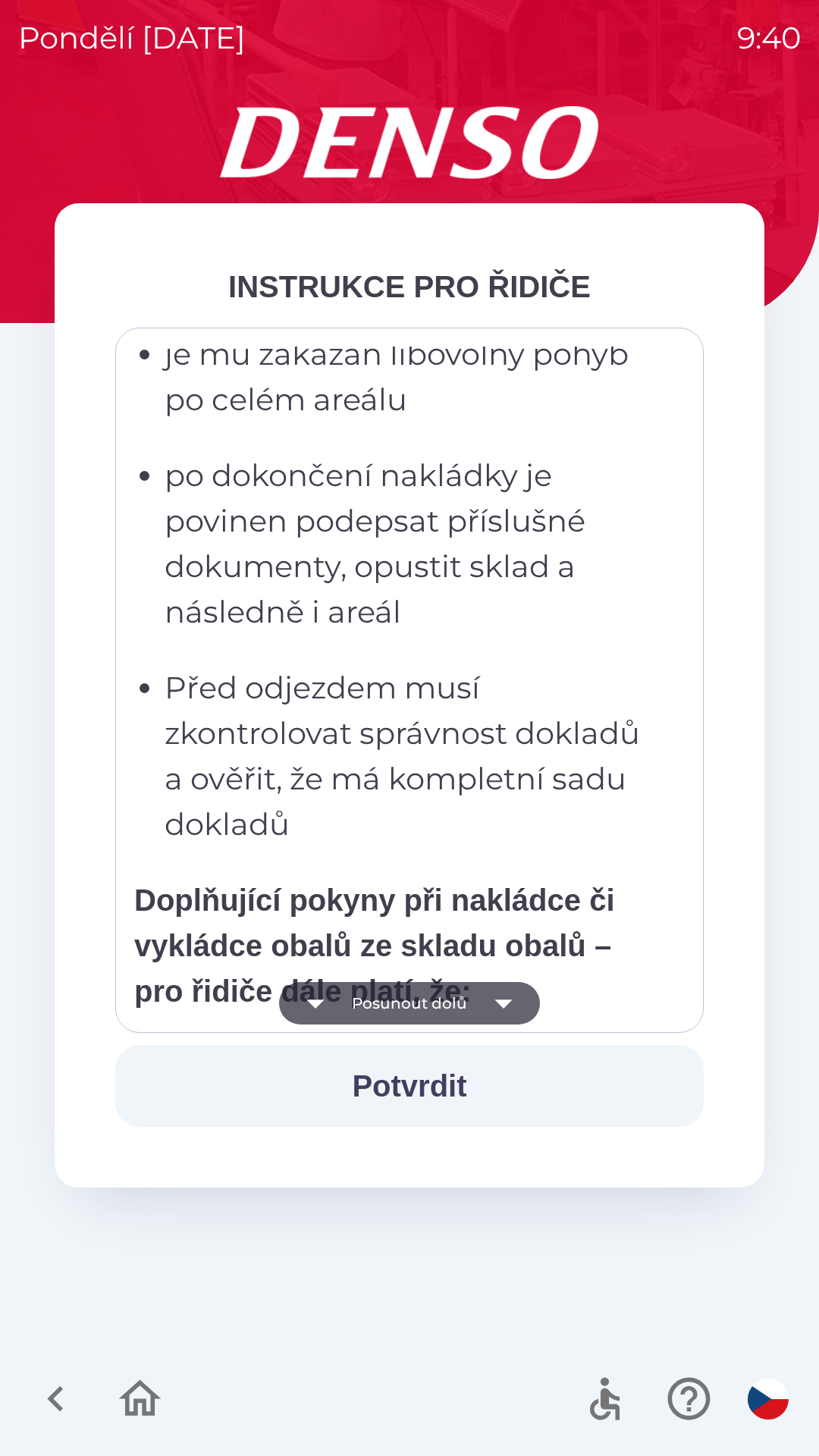
click at [488, 998] on icon "button" at bounding box center [503, 1004] width 43 height 43
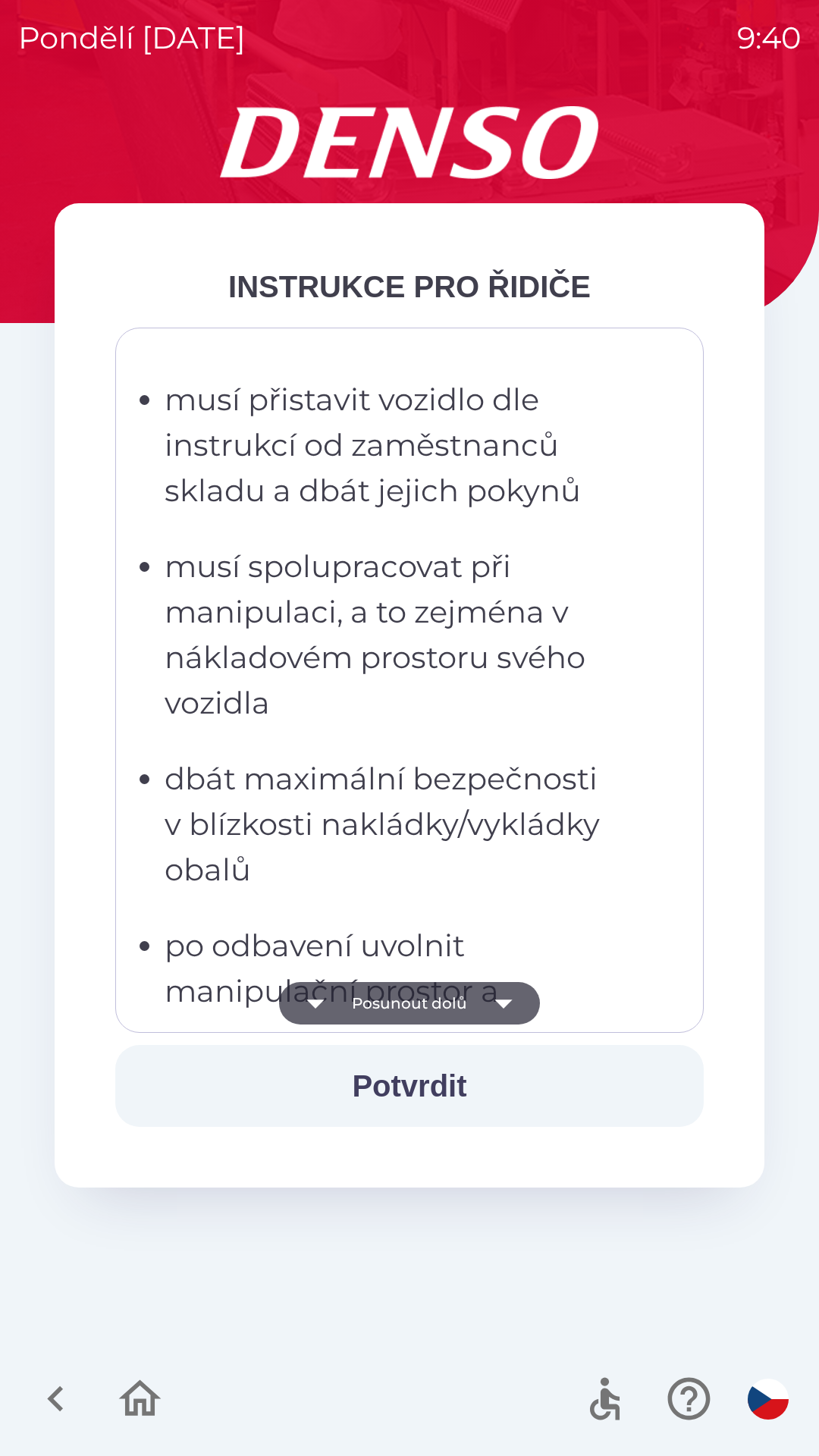
click at [486, 1002] on icon "button" at bounding box center [503, 1004] width 43 height 43
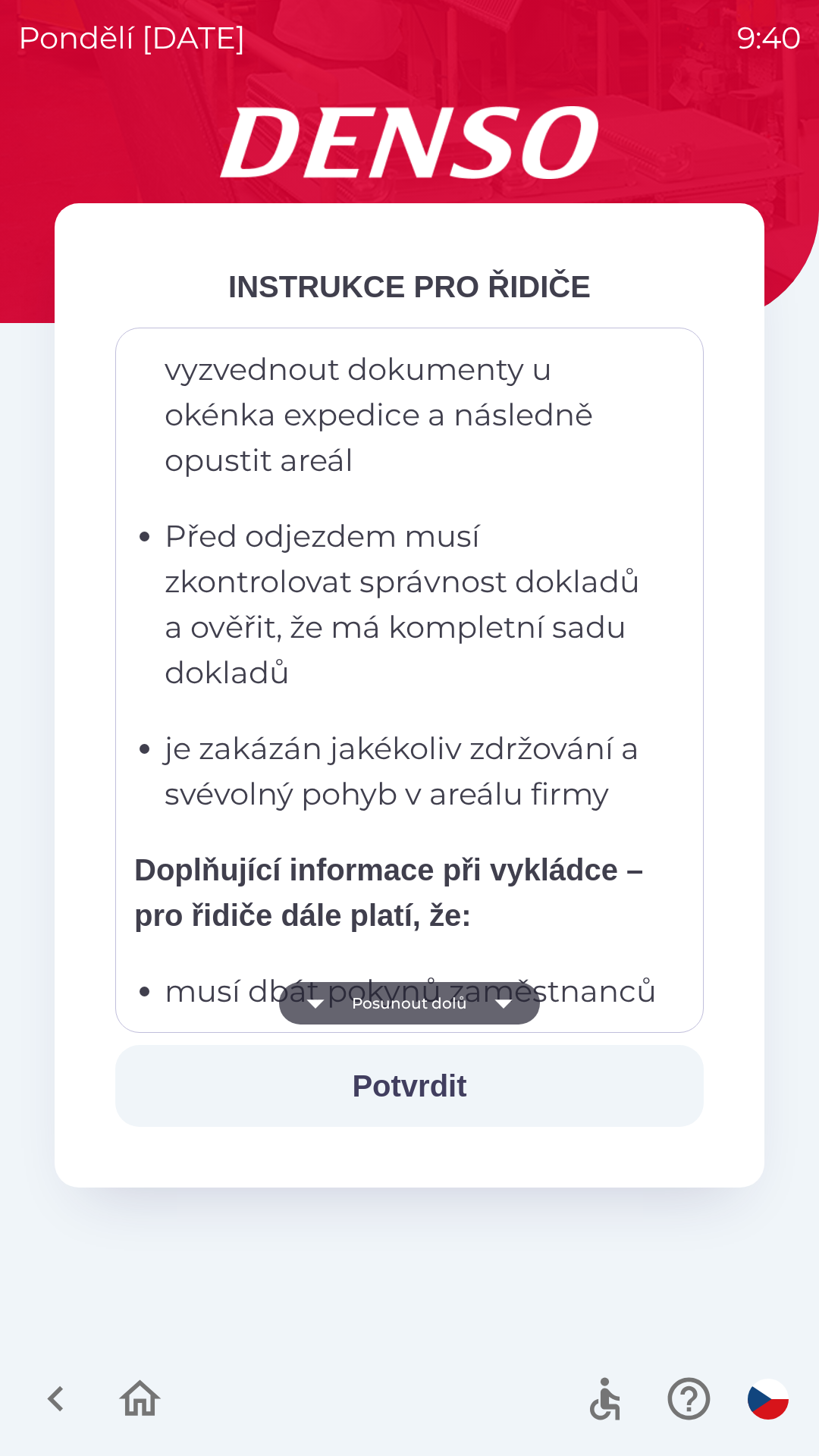
click at [485, 1010] on icon "button" at bounding box center [503, 1004] width 43 height 43
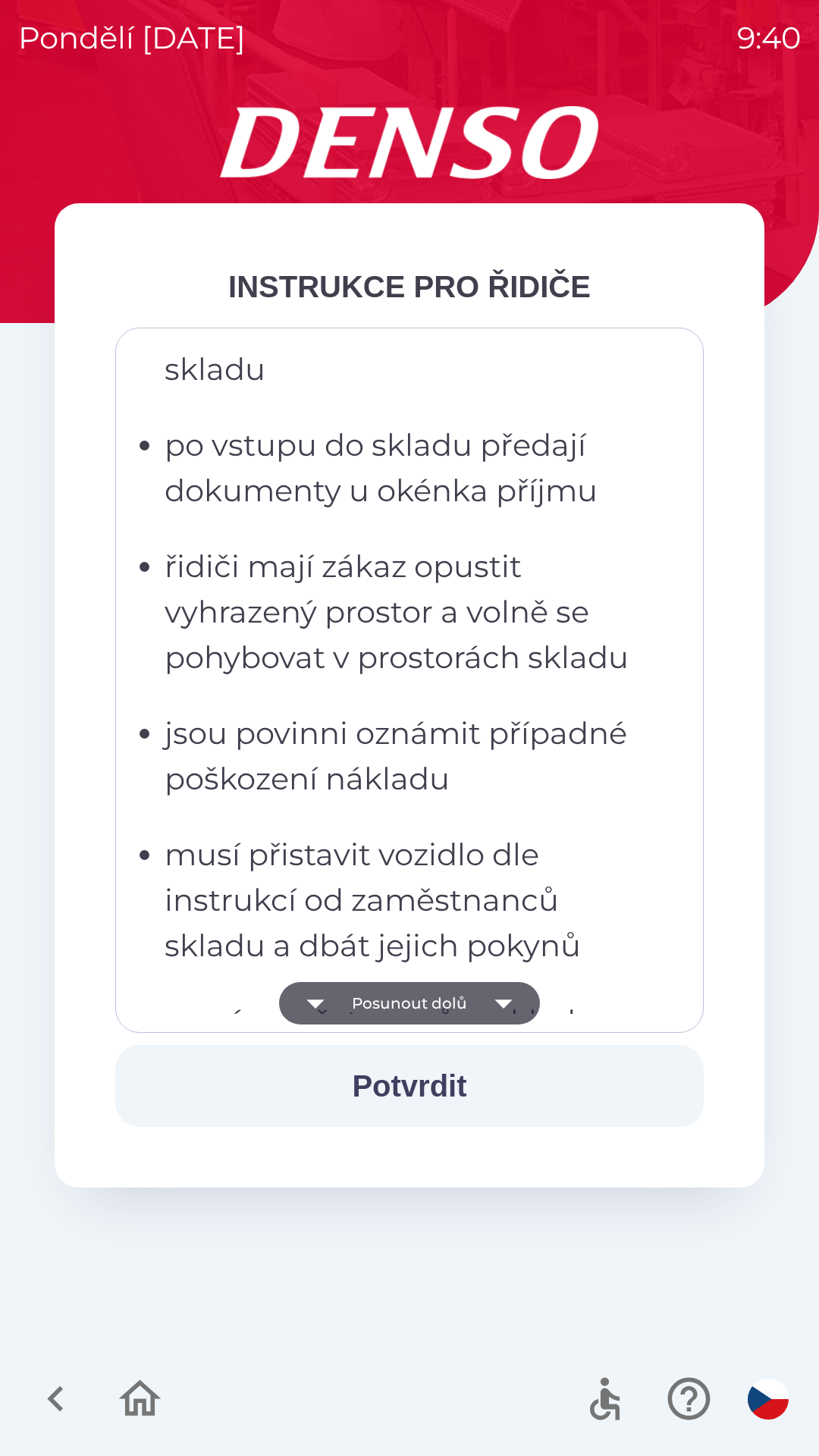
click at [483, 1011] on icon "button" at bounding box center [503, 1004] width 43 height 43
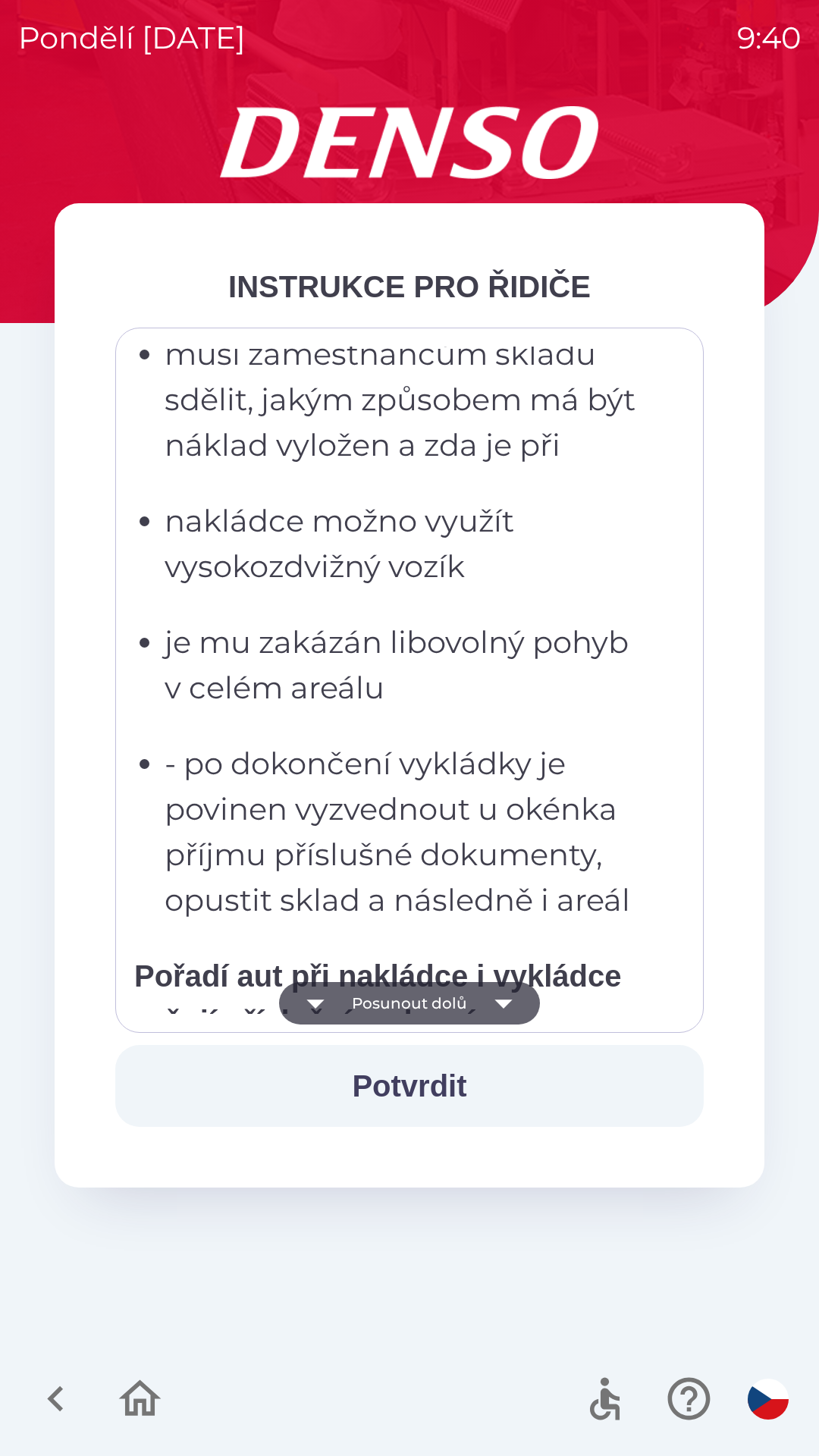
click at [486, 1001] on icon "button" at bounding box center [503, 1004] width 43 height 43
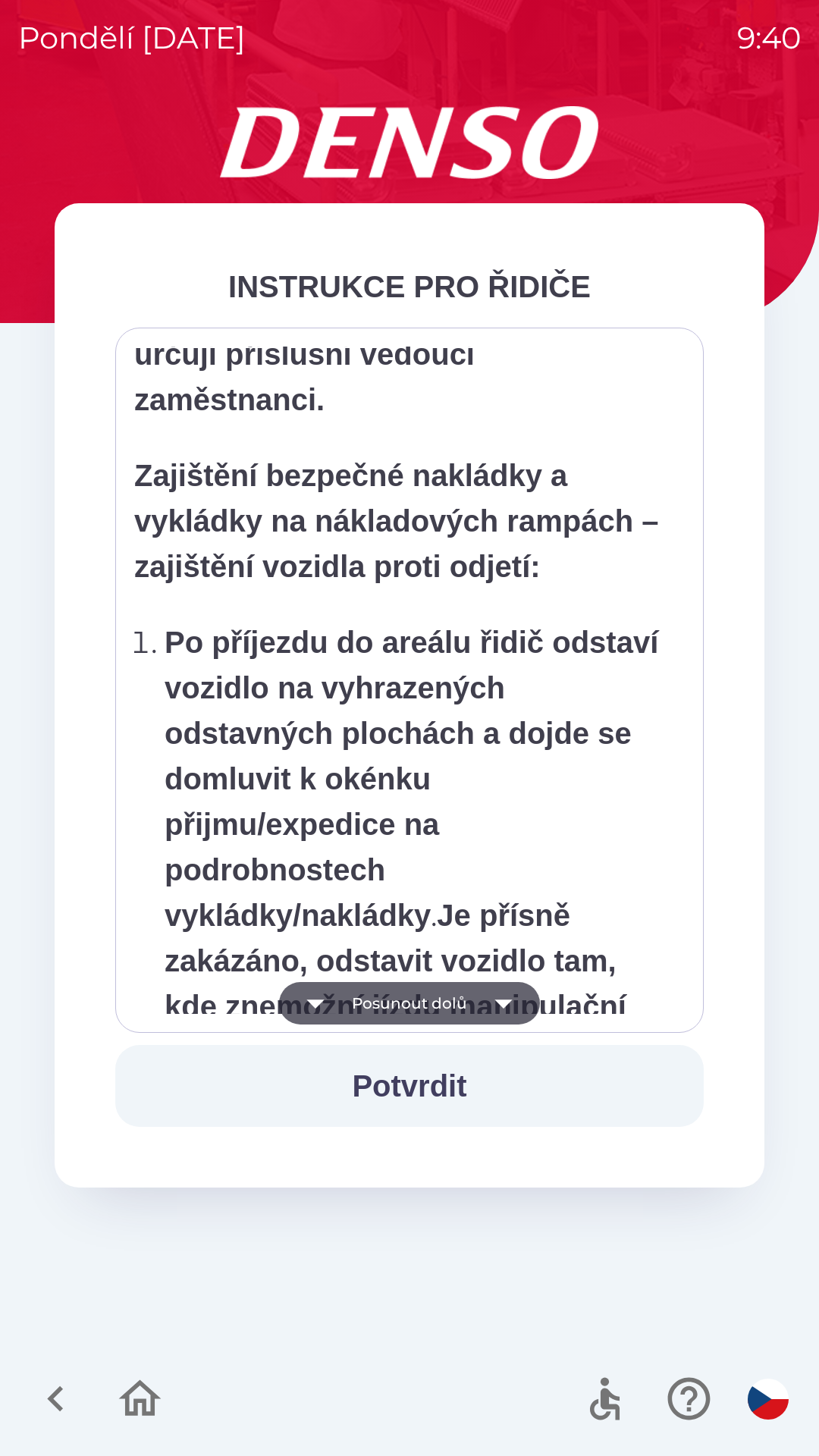
click at [491, 998] on icon "button" at bounding box center [503, 1004] width 43 height 43
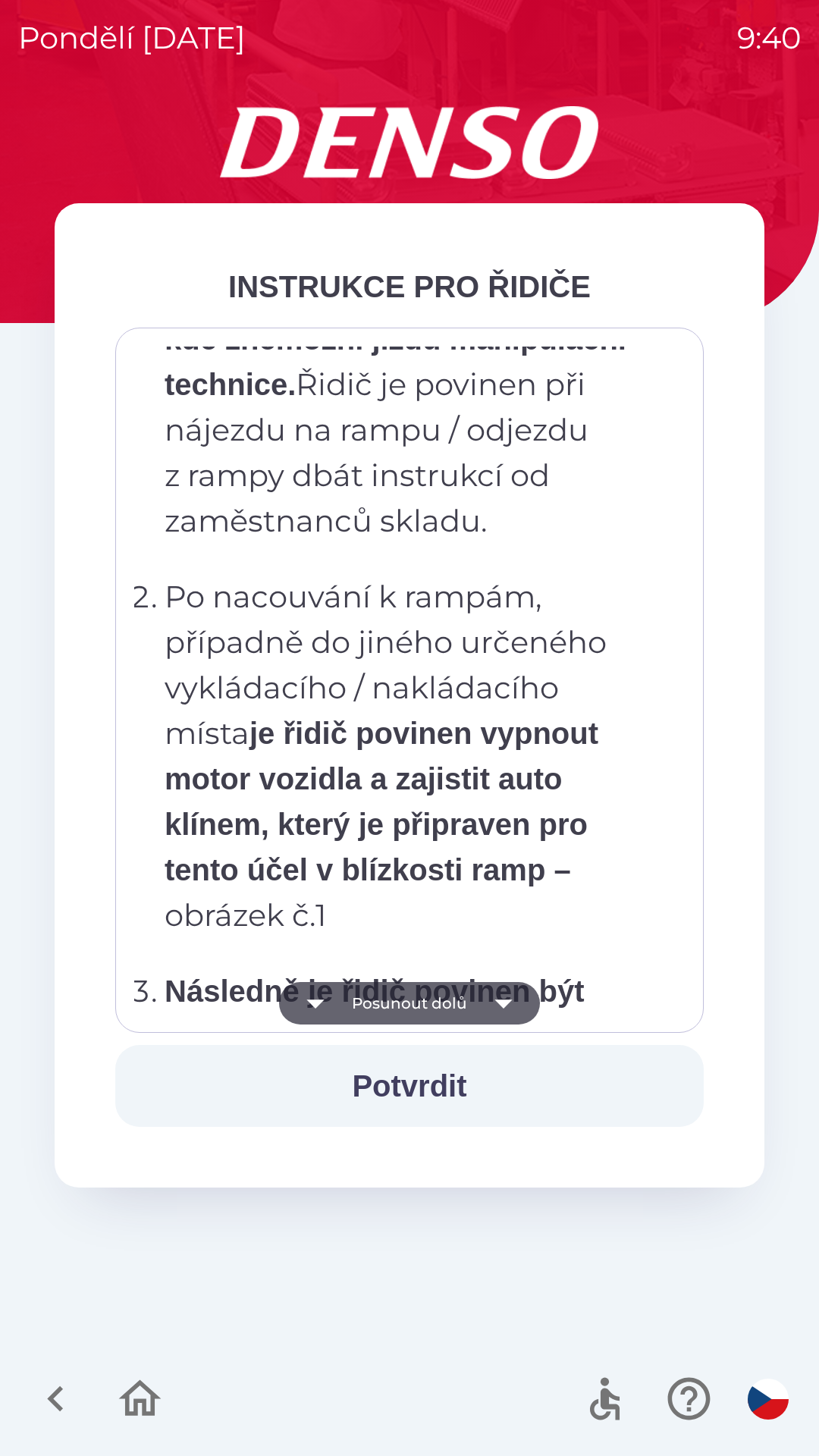
click at [495, 996] on icon "button" at bounding box center [503, 1004] width 43 height 43
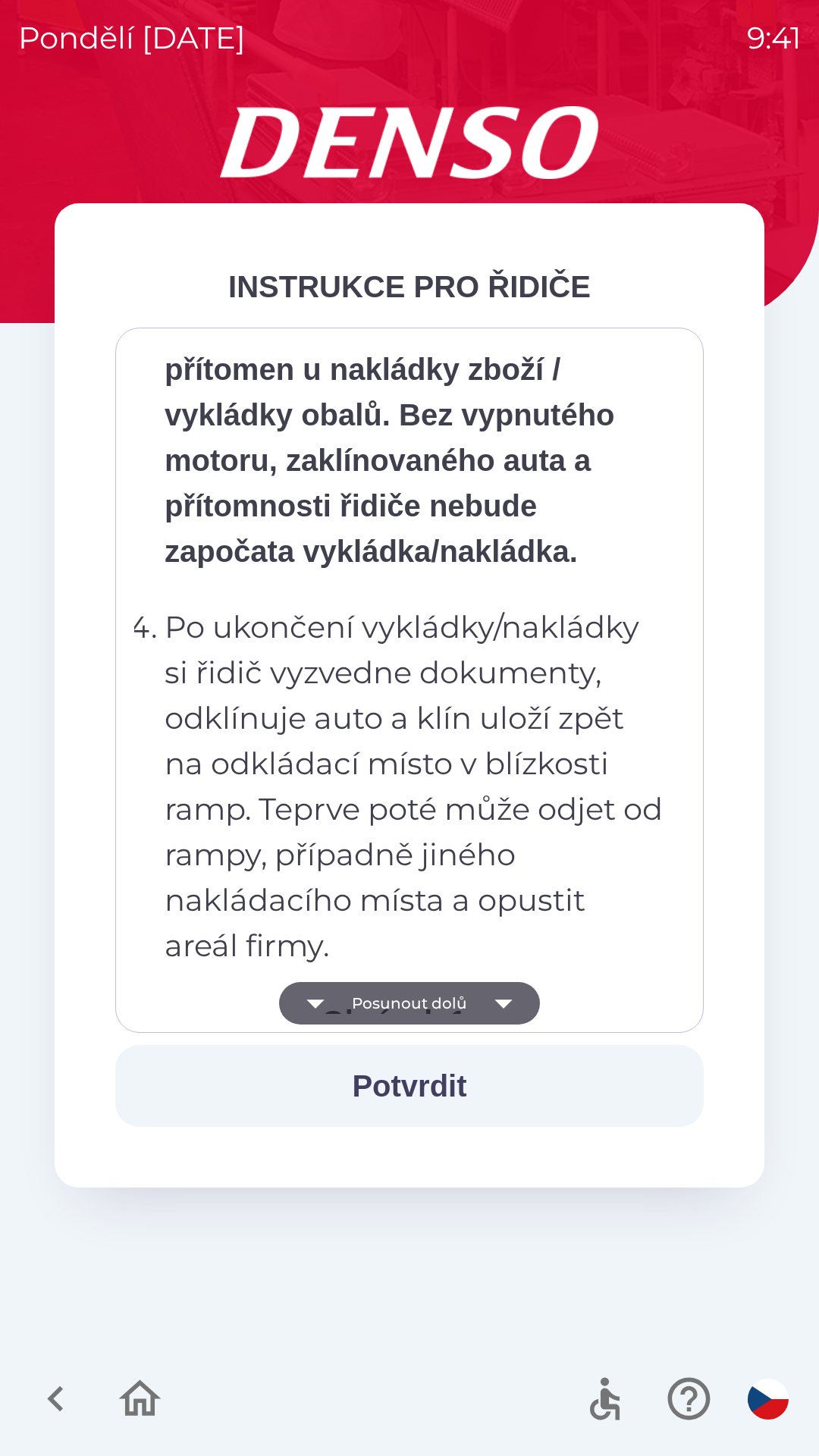
click at [499, 1000] on icon "button" at bounding box center [503, 1004] width 18 height 9
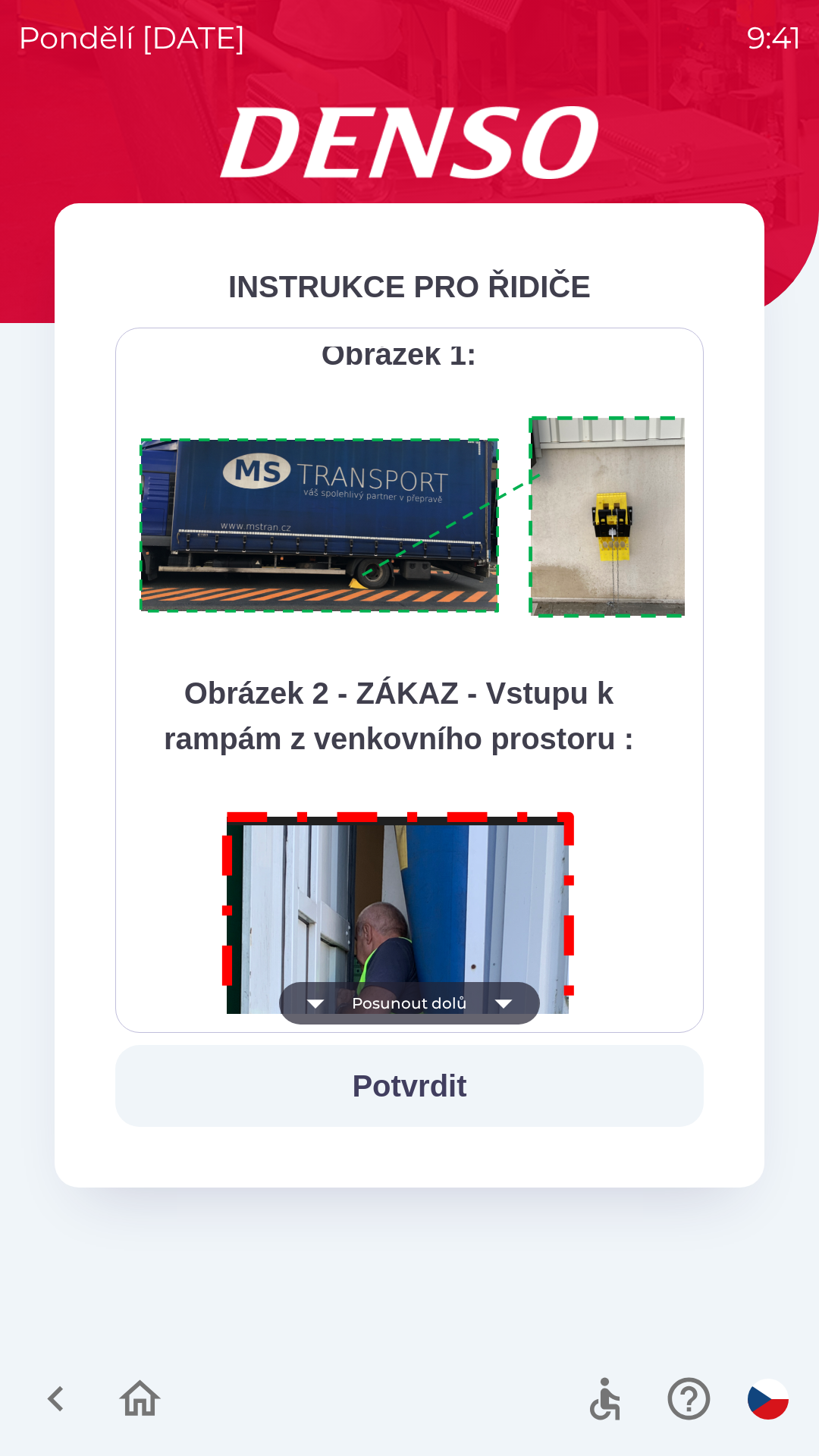
click at [497, 1005] on icon "button" at bounding box center [503, 1004] width 43 height 43
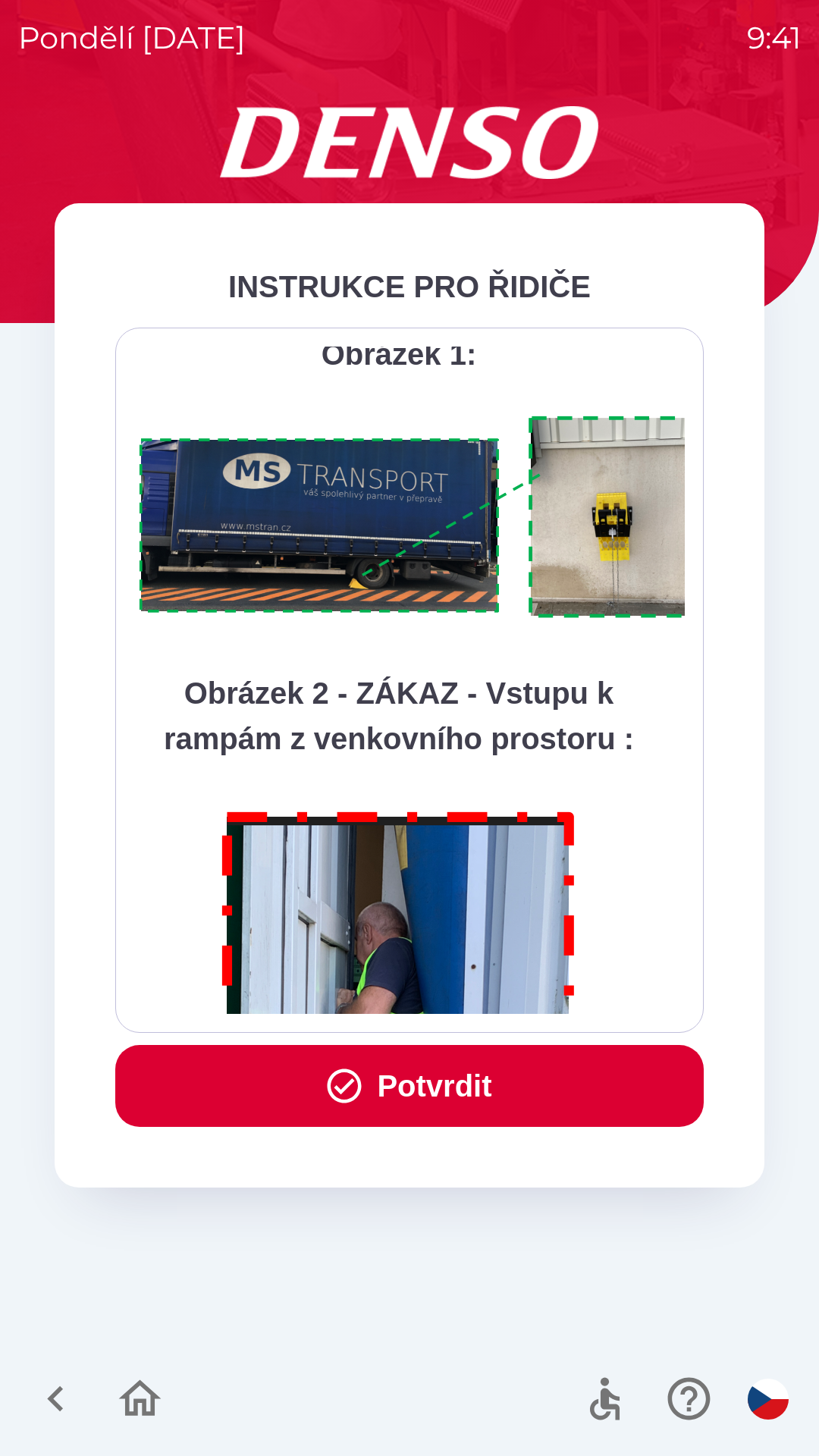
scroll to position [8522, 0]
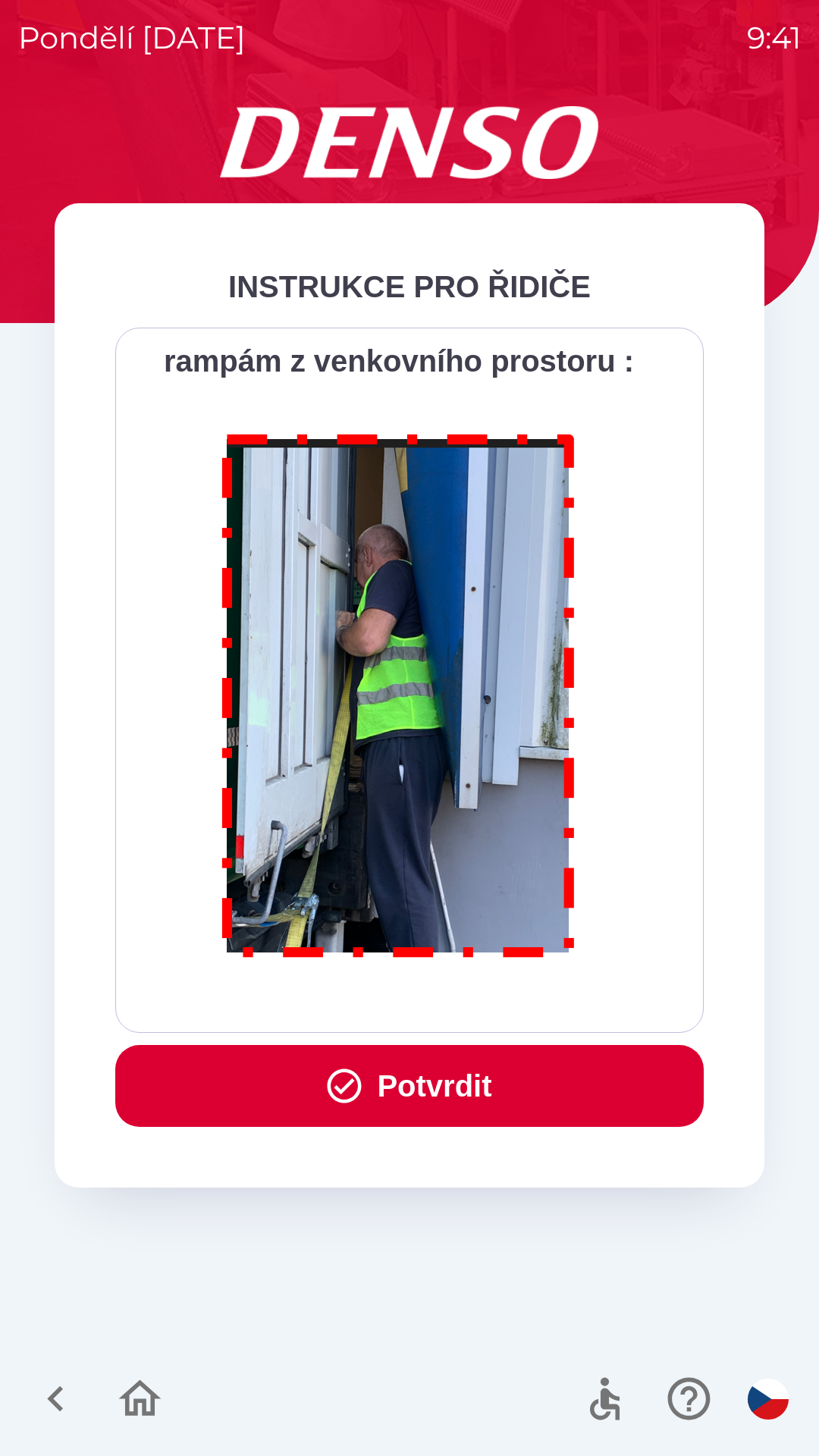
click at [499, 1004] on div "Všichni řidiči přijíždějící do skladu firmy DENSO CZECH s.r.o. jsou po průjezdu…" at bounding box center [409, 680] width 550 height 668
click at [500, 998] on div "Všichni řidiči přijíždějící do skladu firmy DENSO CZECH s.r.o. jsou po průjezdu…" at bounding box center [409, 680] width 550 height 668
click at [519, 1083] on button "Potvrdit" at bounding box center [410, 1086] width 589 height 82
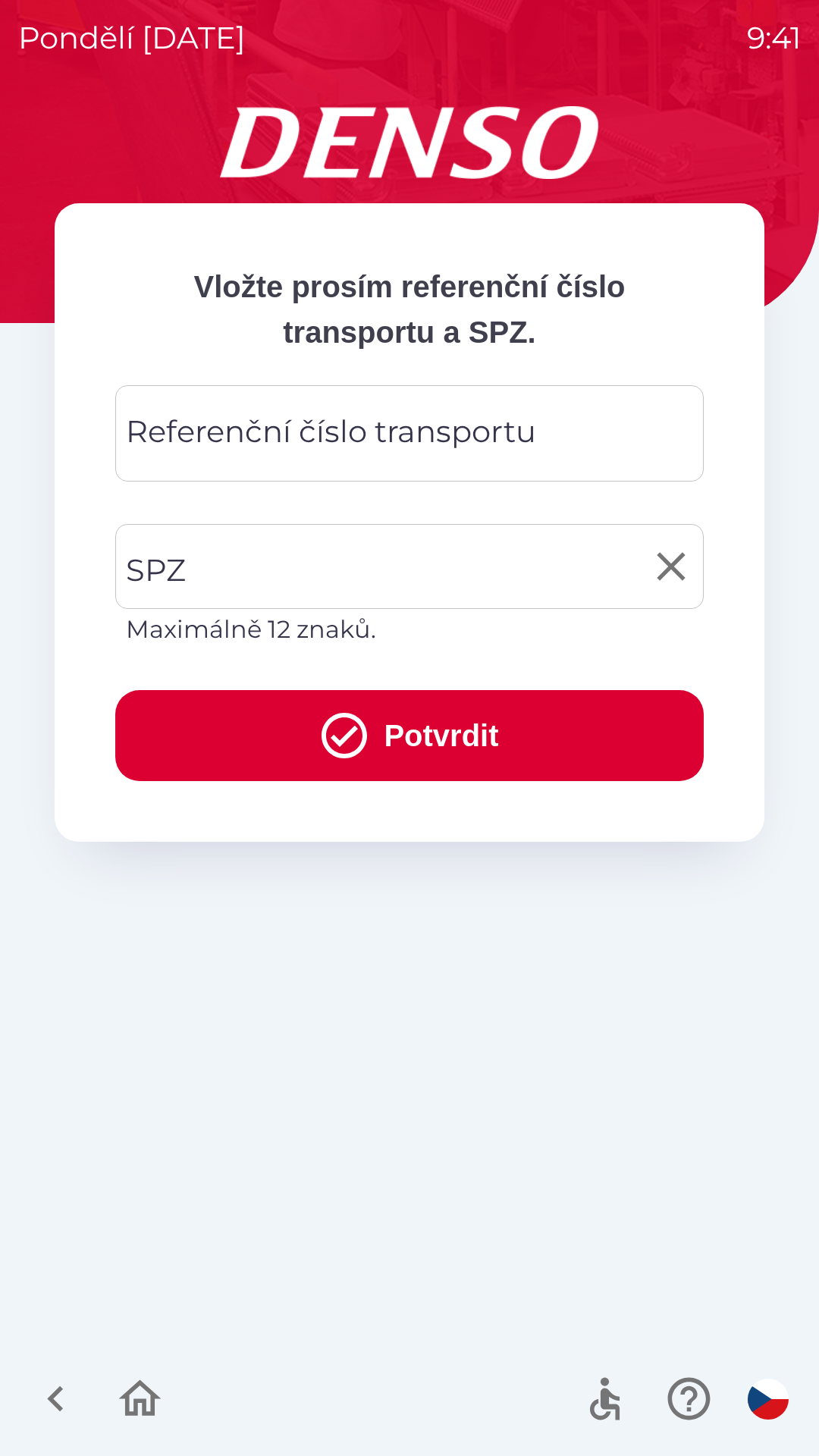
click at [333, 560] on input "SPZ" at bounding box center [398, 566] width 552 height 71
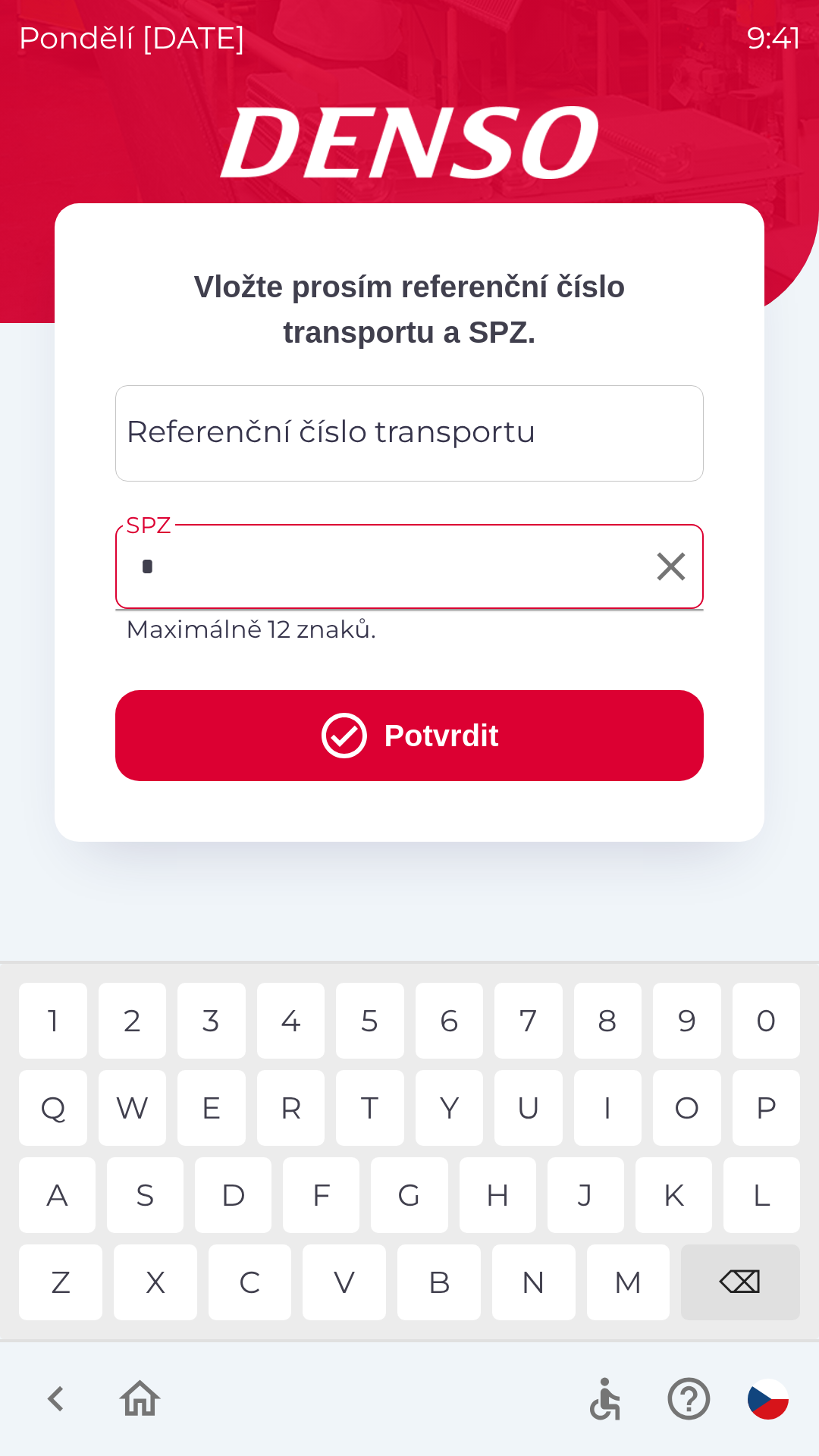
click at [520, 1011] on div "7" at bounding box center [528, 1021] width 68 height 76
click at [246, 1267] on div "C" at bounding box center [250, 1282] width 83 height 76
click at [458, 1017] on div "6" at bounding box center [450, 1021] width 68 height 76
click at [208, 1020] on div "3" at bounding box center [212, 1021] width 68 height 76
type input "*******"
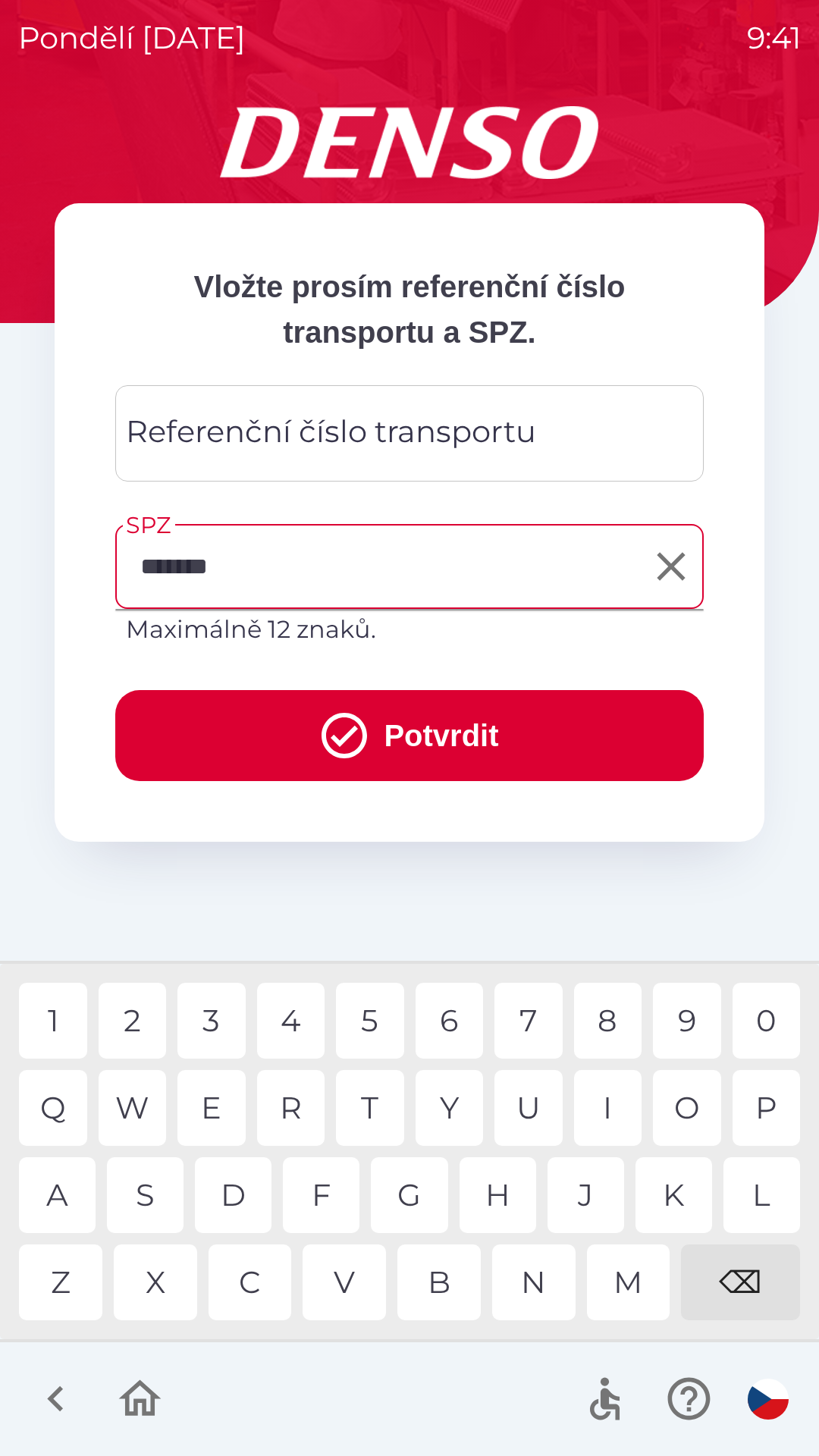
click at [383, 417] on div "Referenční číslo transportu Referenční číslo transportu" at bounding box center [410, 433] width 589 height 96
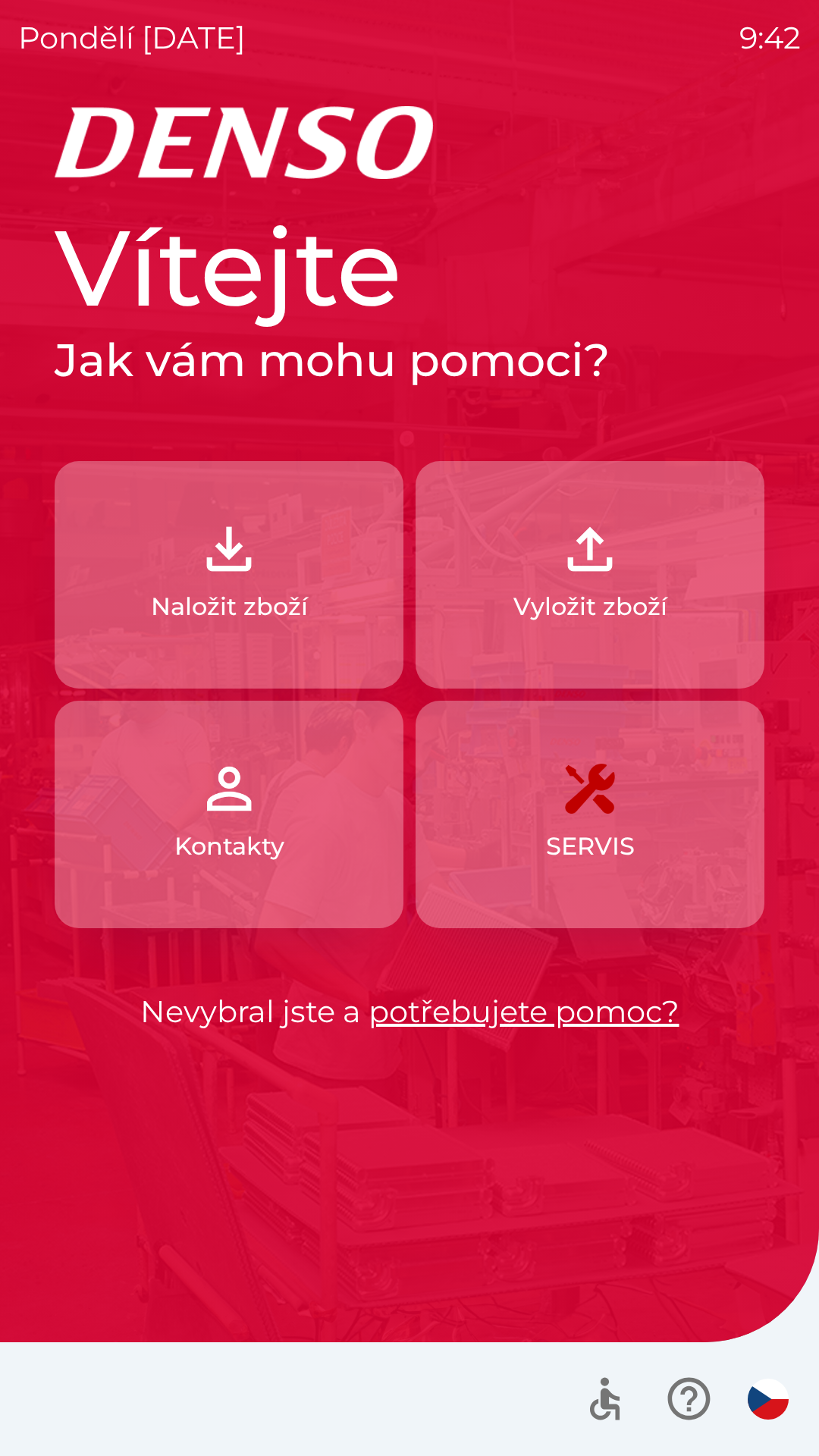
click at [577, 577] on img "button" at bounding box center [589, 549] width 66 height 66
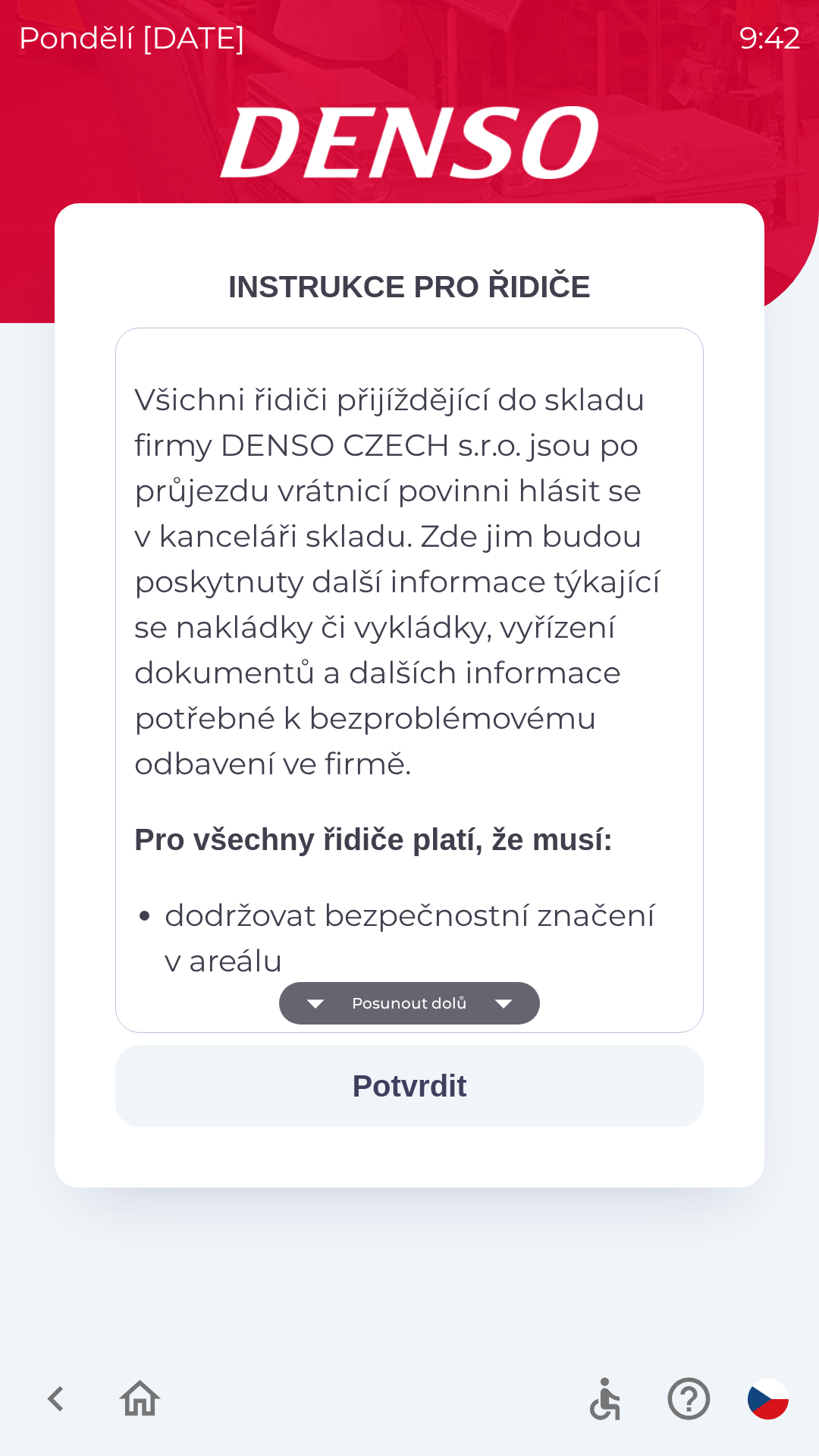
click at [407, 1001] on button "Posunout dolů" at bounding box center [409, 1004] width 261 height 43
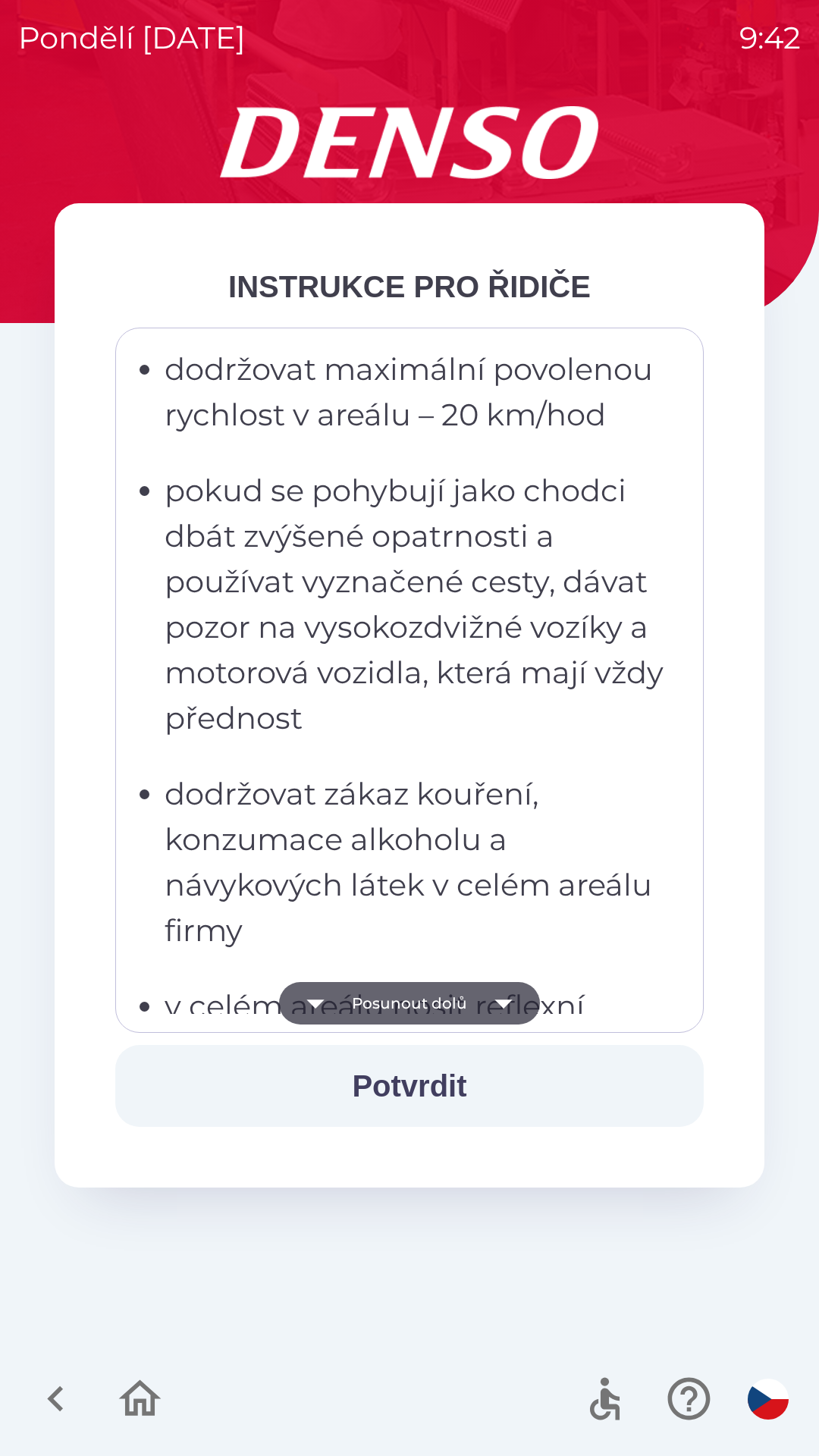
click at [397, 1004] on button "Posunout dolů" at bounding box center [409, 1004] width 261 height 43
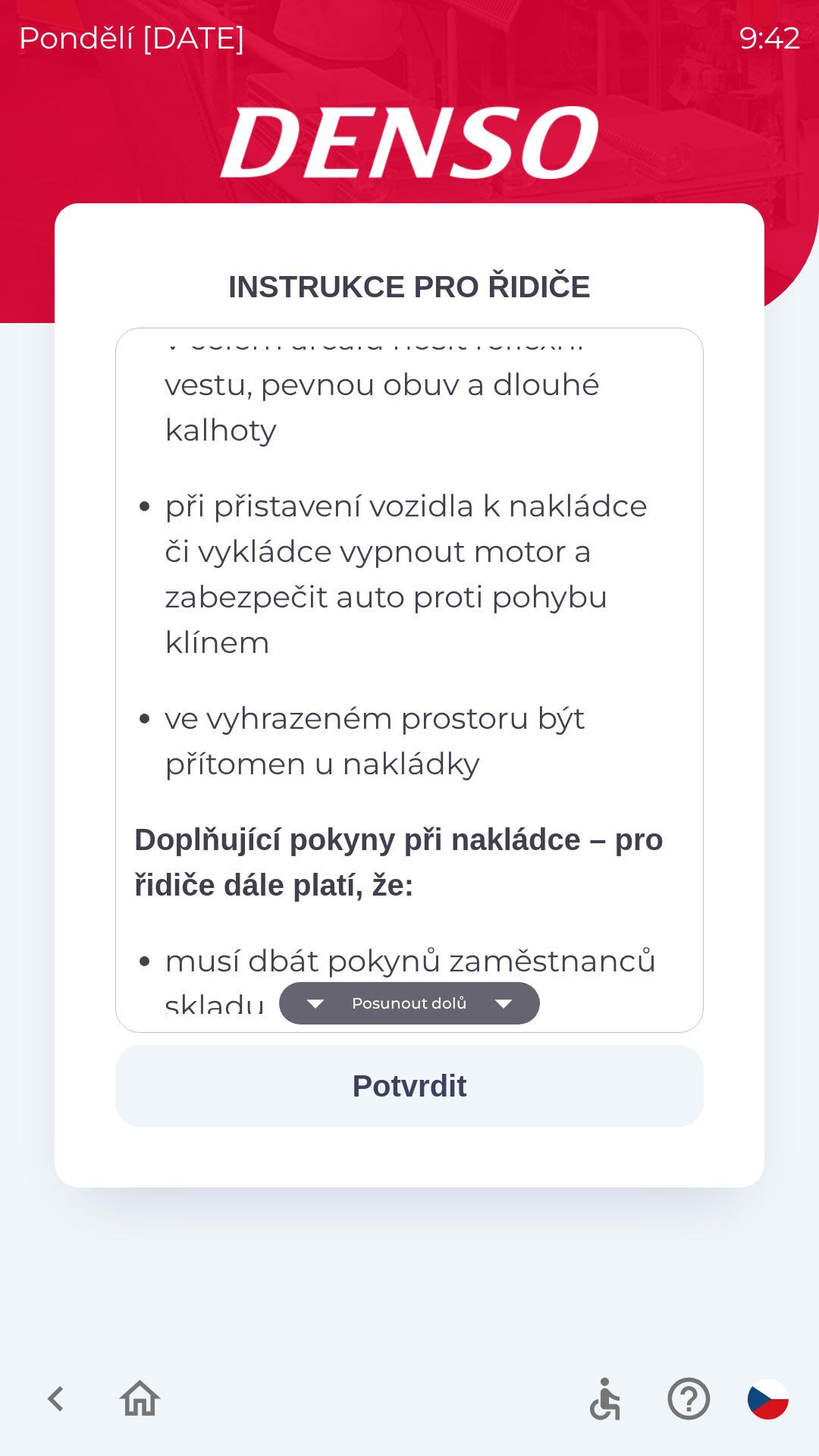
click at [391, 994] on button "Posunout dolů" at bounding box center [409, 1004] width 261 height 43
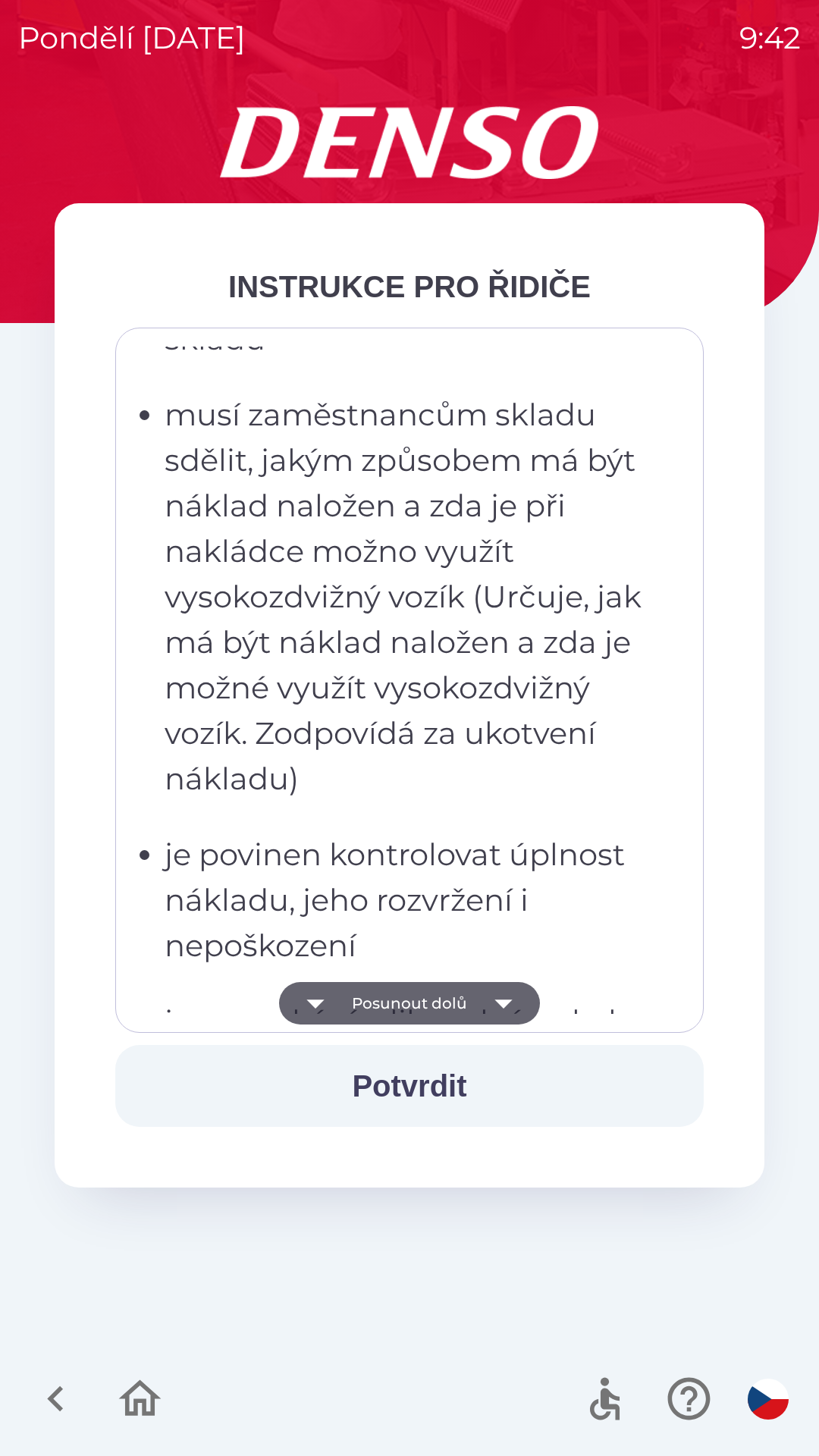
click at [387, 997] on button "Posunout dolů" at bounding box center [409, 1004] width 261 height 43
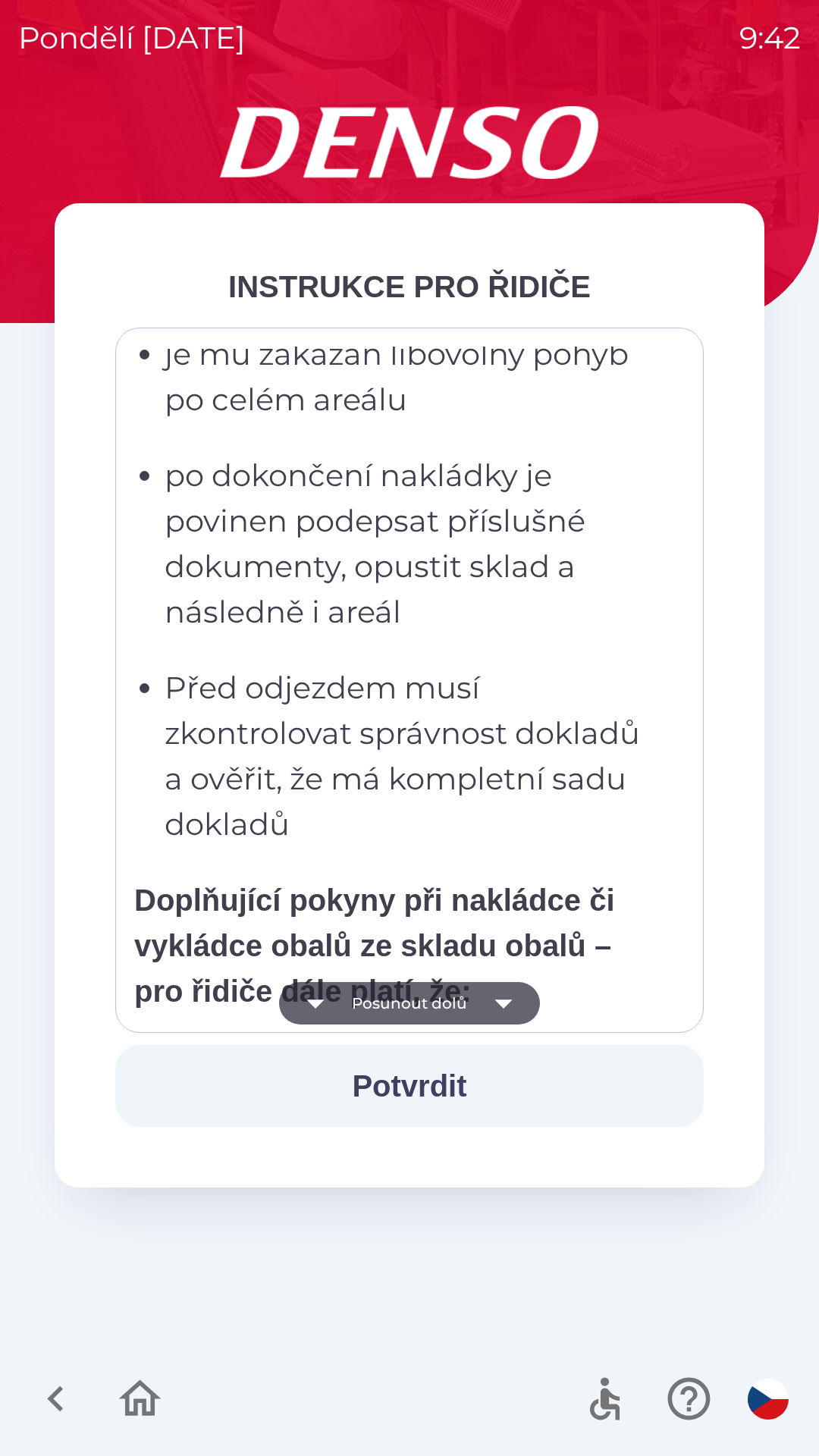
click at [389, 998] on button "Posunout dolů" at bounding box center [409, 1004] width 261 height 43
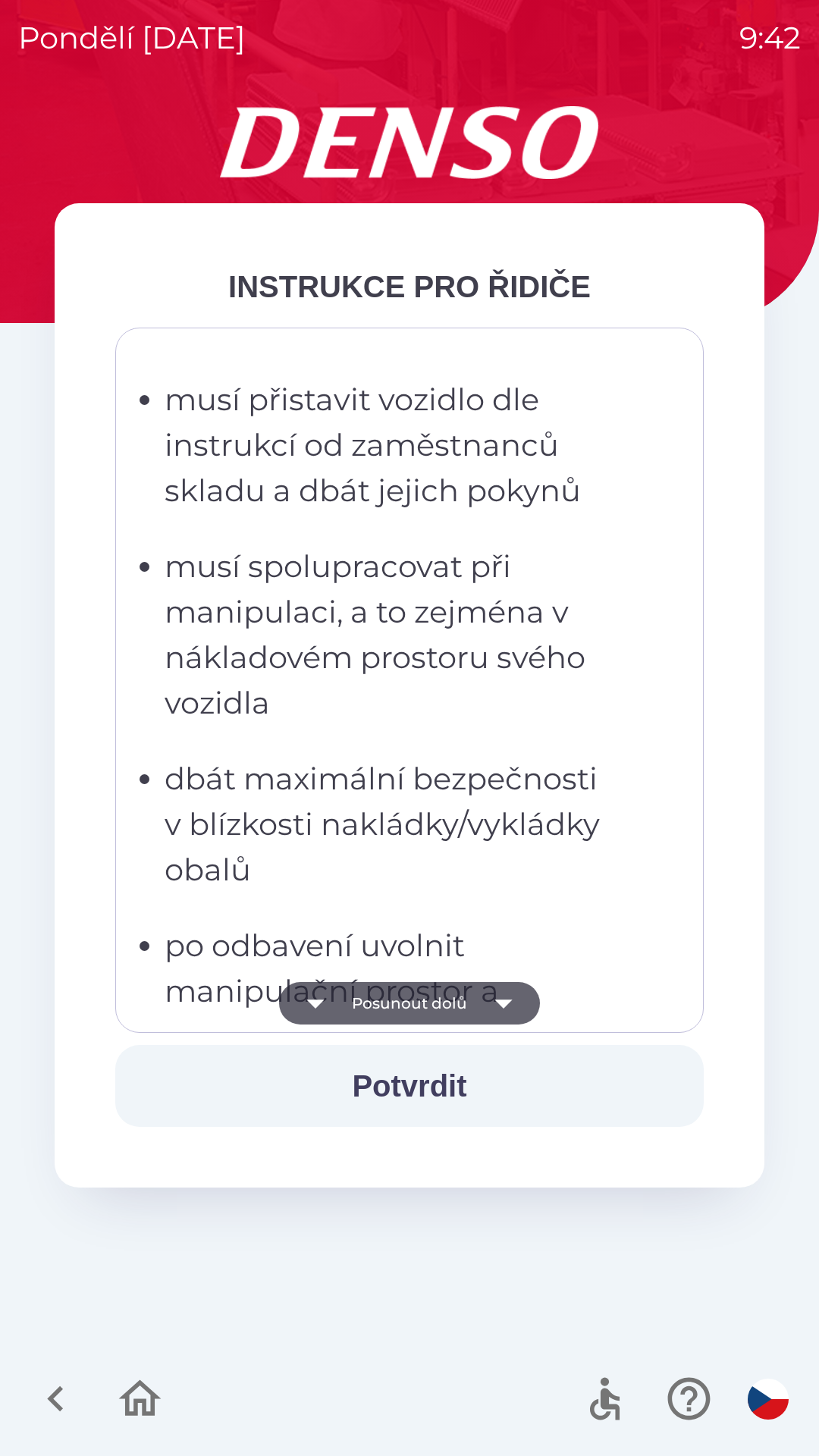
click at [388, 1000] on button "Posunout dolů" at bounding box center [409, 1004] width 261 height 43
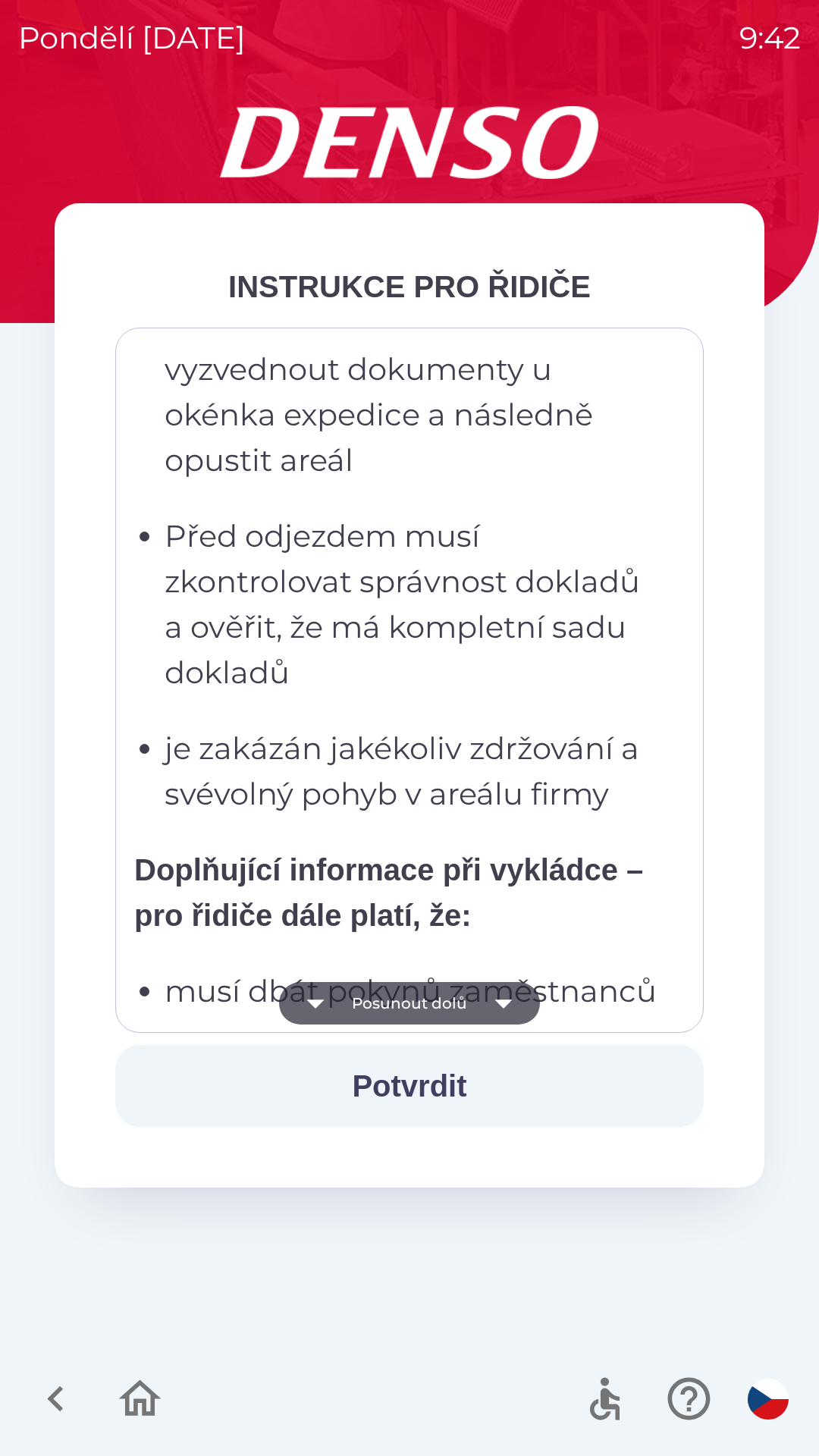
click at [385, 998] on button "Posunout dolů" at bounding box center [409, 1004] width 261 height 43
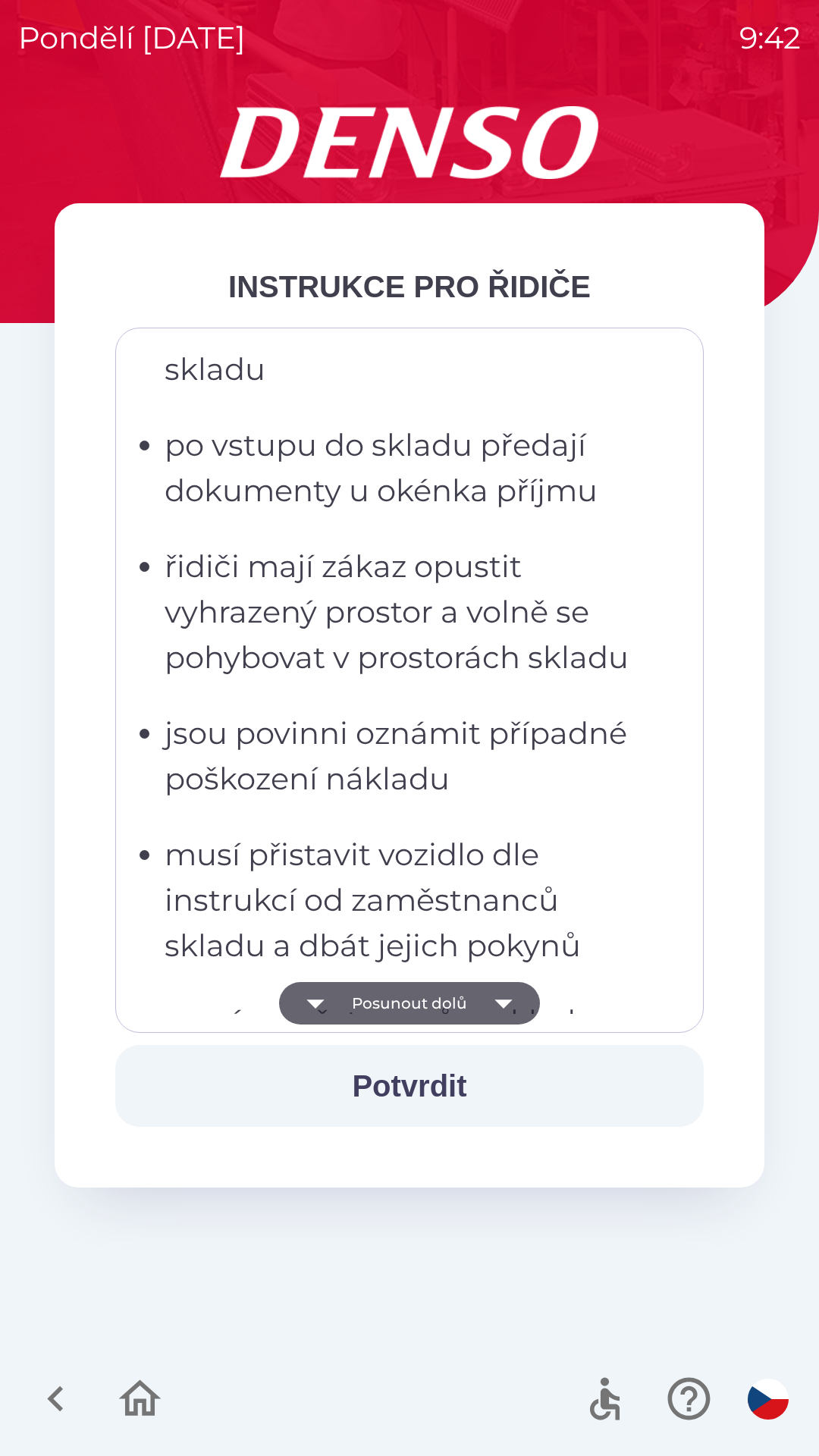
click at [385, 998] on button "Posunout dolů" at bounding box center [409, 1004] width 261 height 43
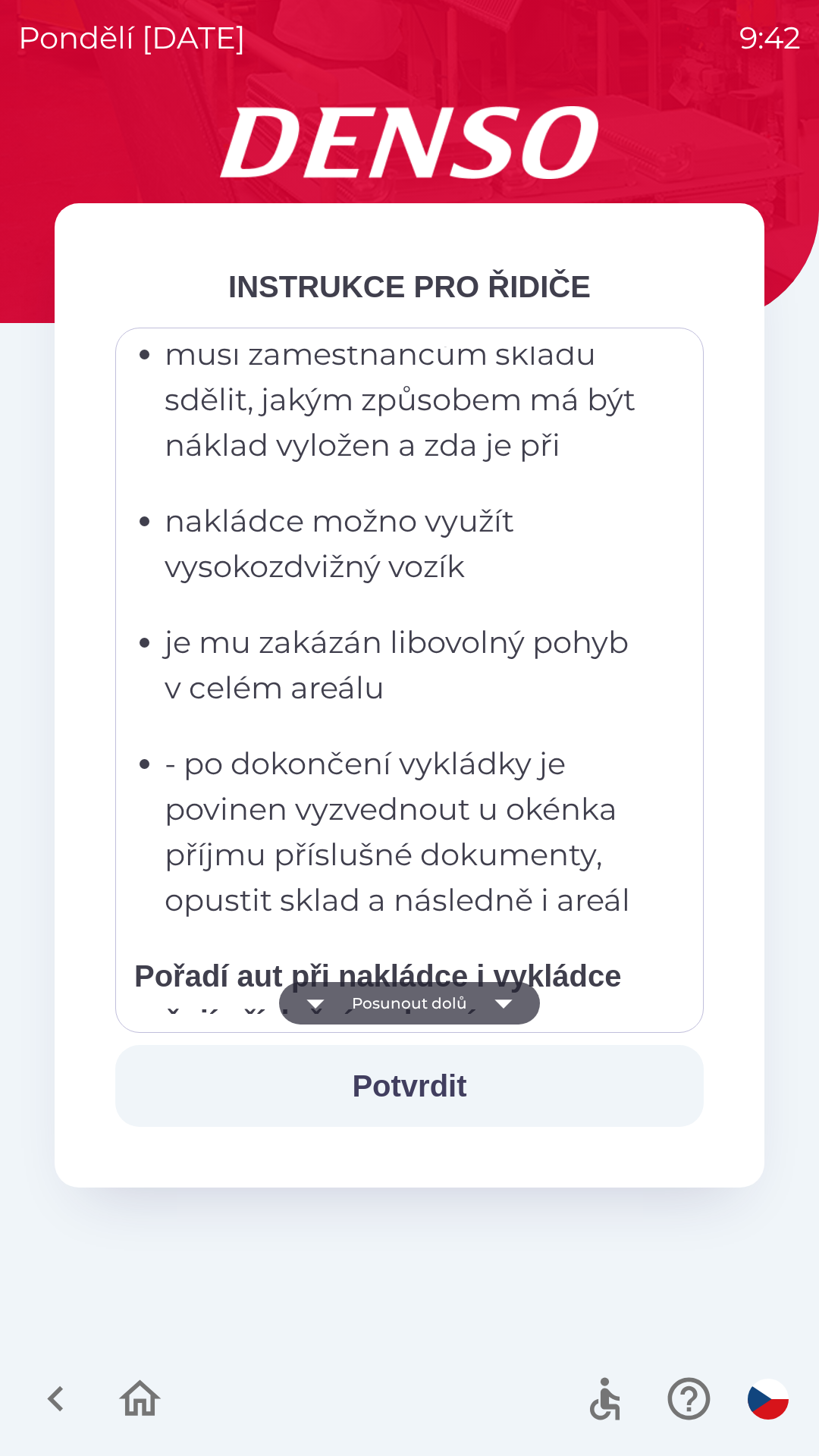
click at [384, 994] on button "Posunout dolů" at bounding box center [409, 1004] width 261 height 43
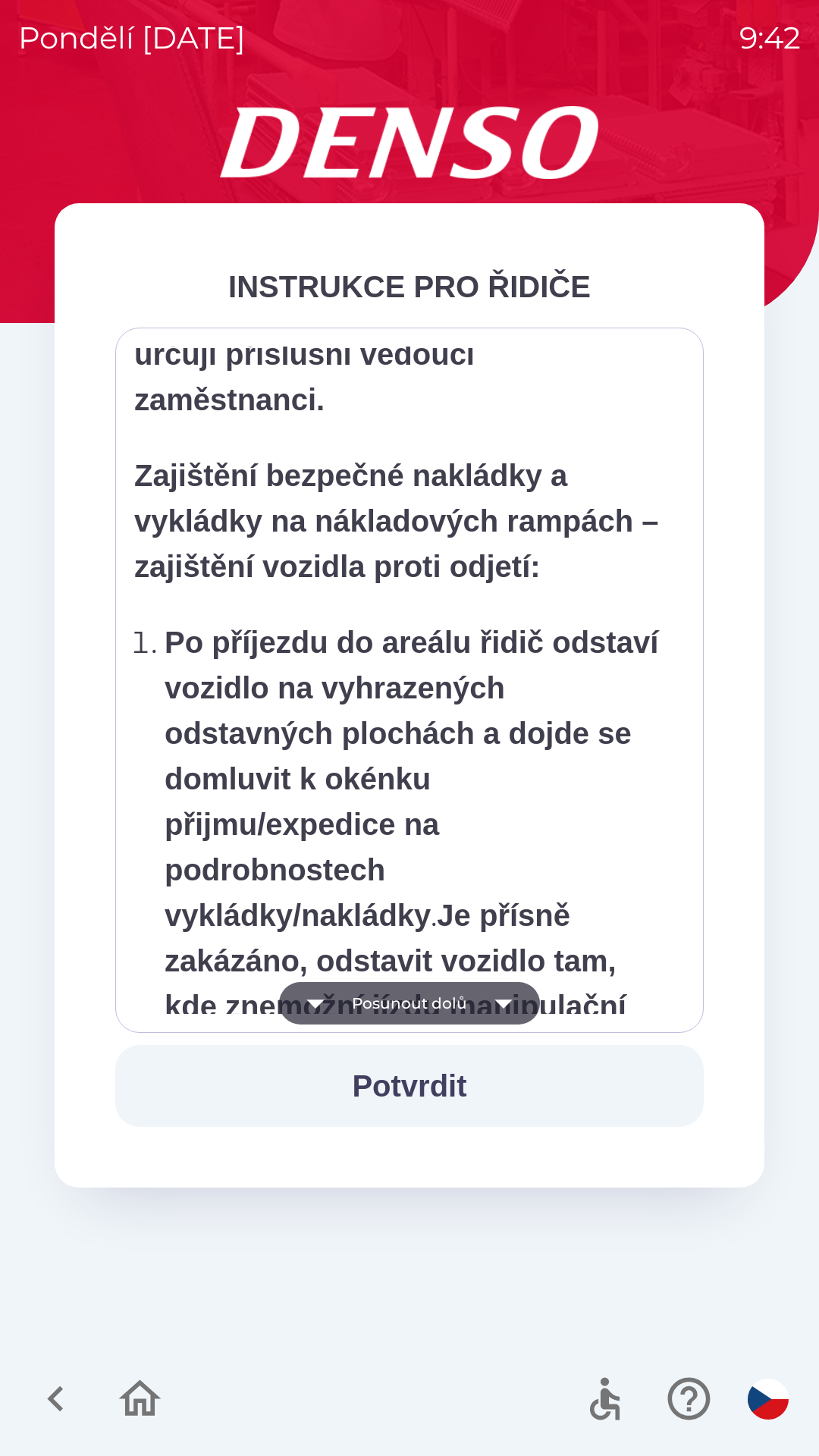
click at [381, 995] on button "Posunout dolů" at bounding box center [409, 1004] width 261 height 43
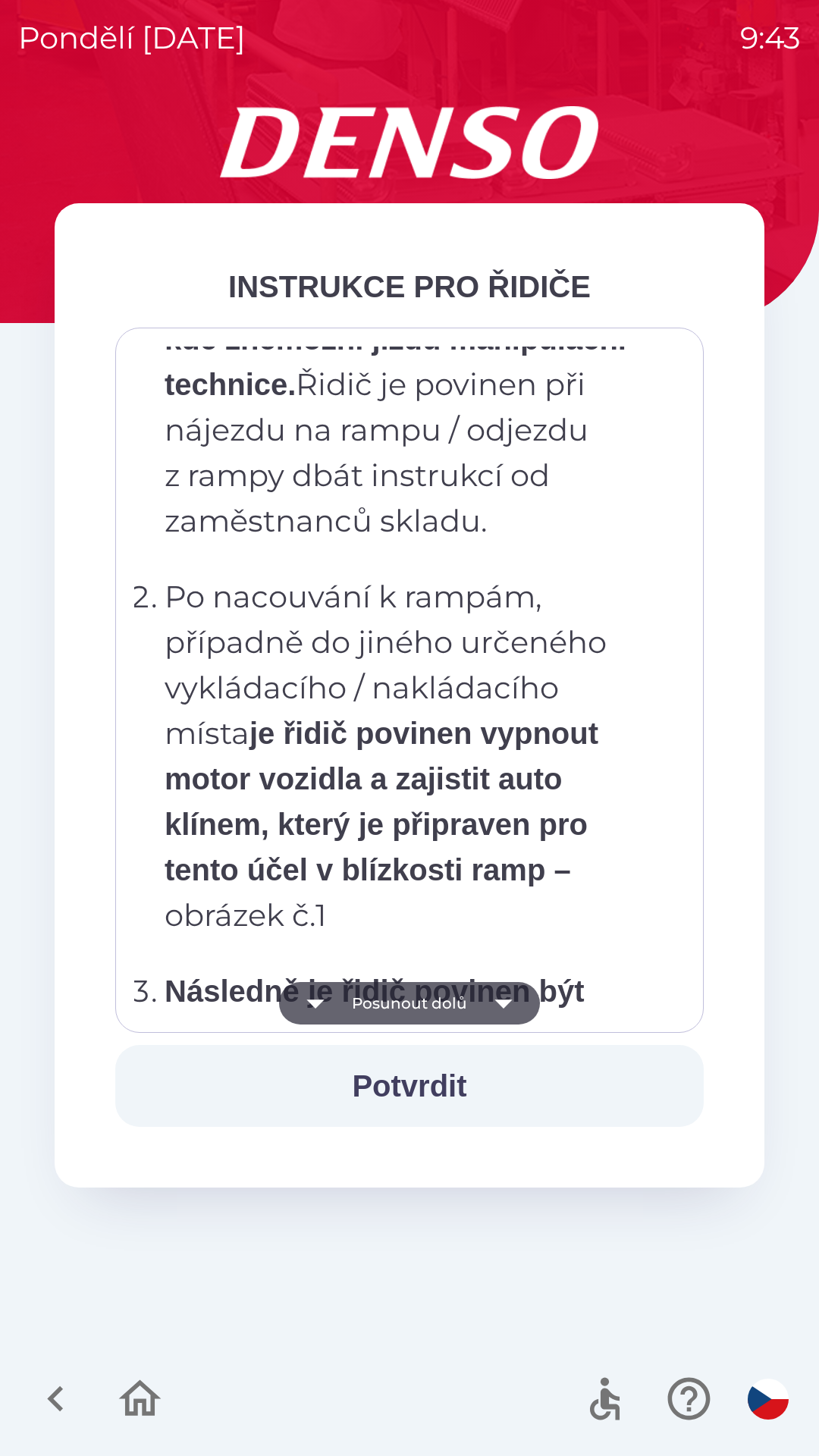
click at [386, 1003] on button "Posunout dolů" at bounding box center [409, 1004] width 261 height 43
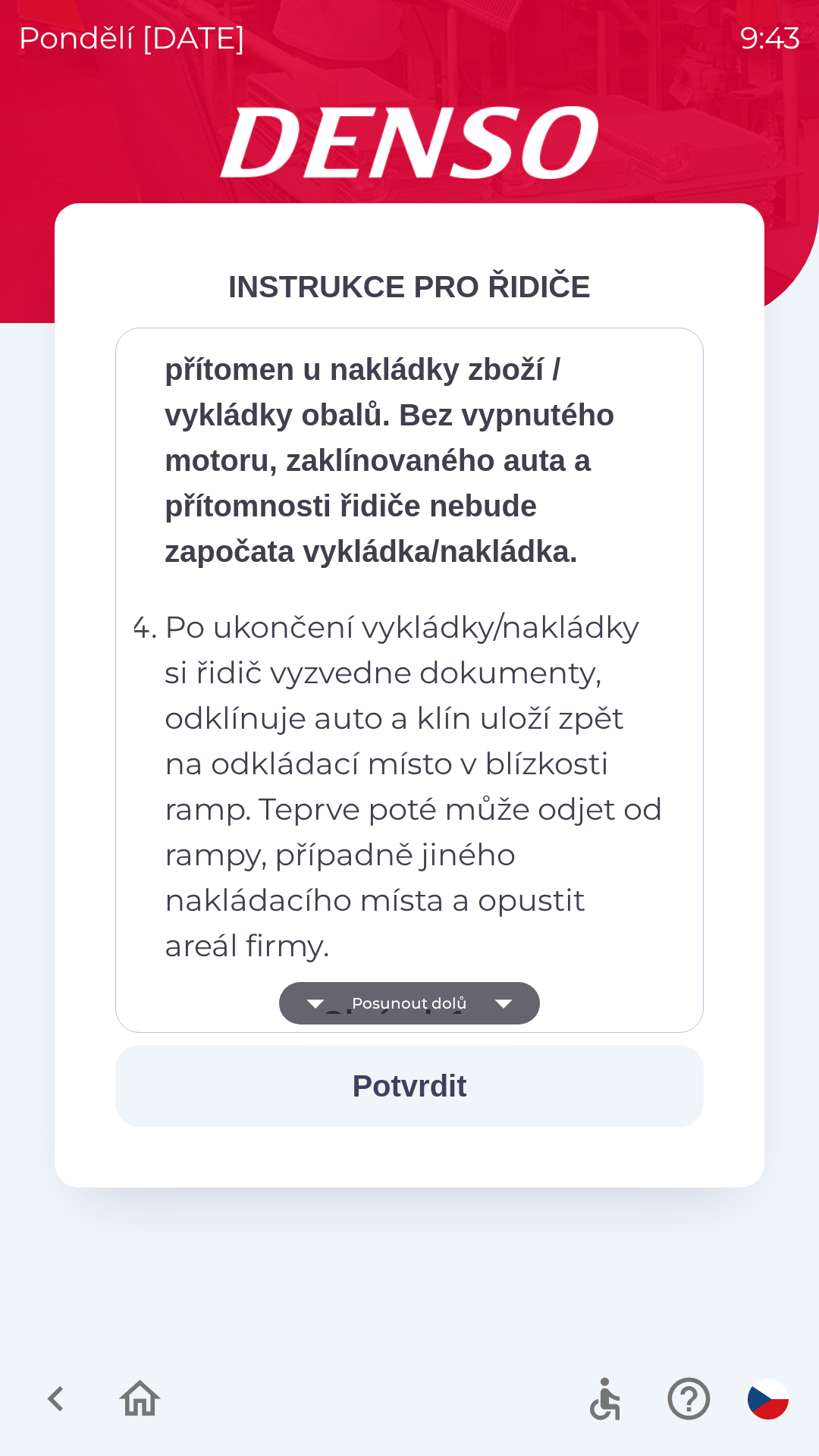
click at [384, 999] on button "Posunout dolů" at bounding box center [409, 1004] width 261 height 43
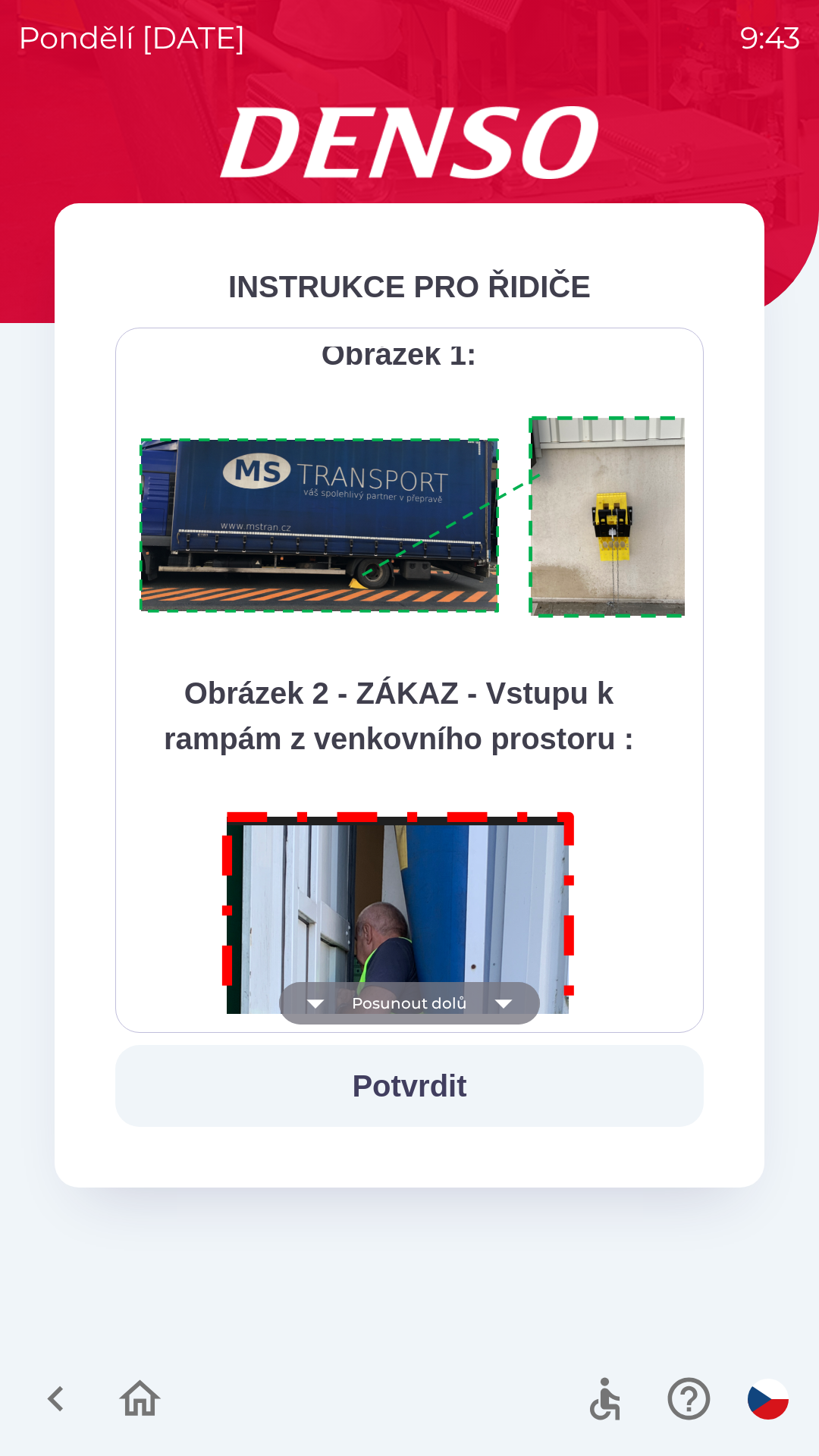
click at [383, 998] on button "Posunout dolů" at bounding box center [409, 1004] width 261 height 43
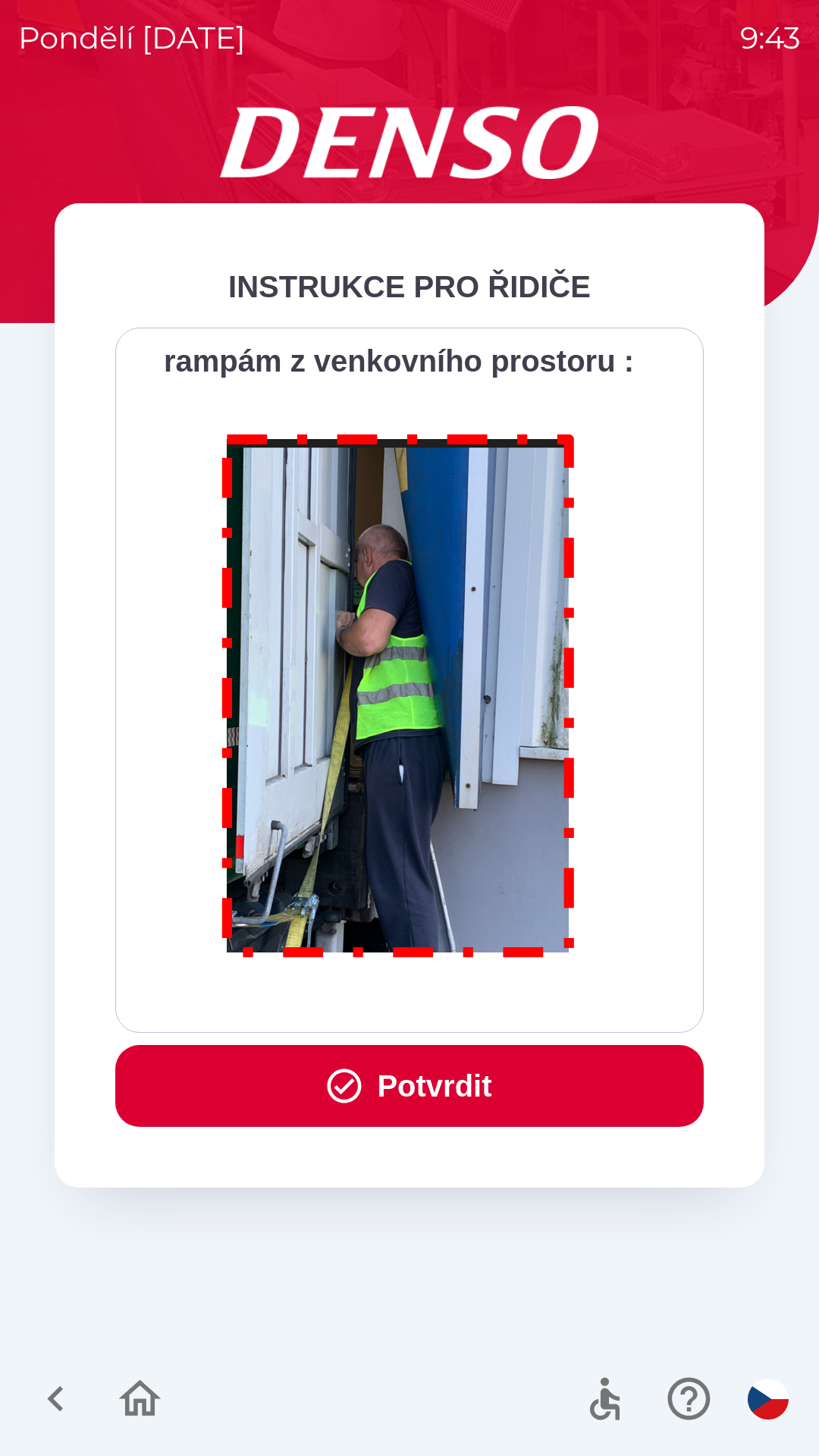
click at [384, 1012] on div "Všichni řidiči přijíždějící do skladu firmy DENSO CZECH s.r.o. jsou po průjezdu…" at bounding box center [409, 680] width 550 height 668
click at [414, 1095] on button "Potvrdit" at bounding box center [410, 1086] width 589 height 82
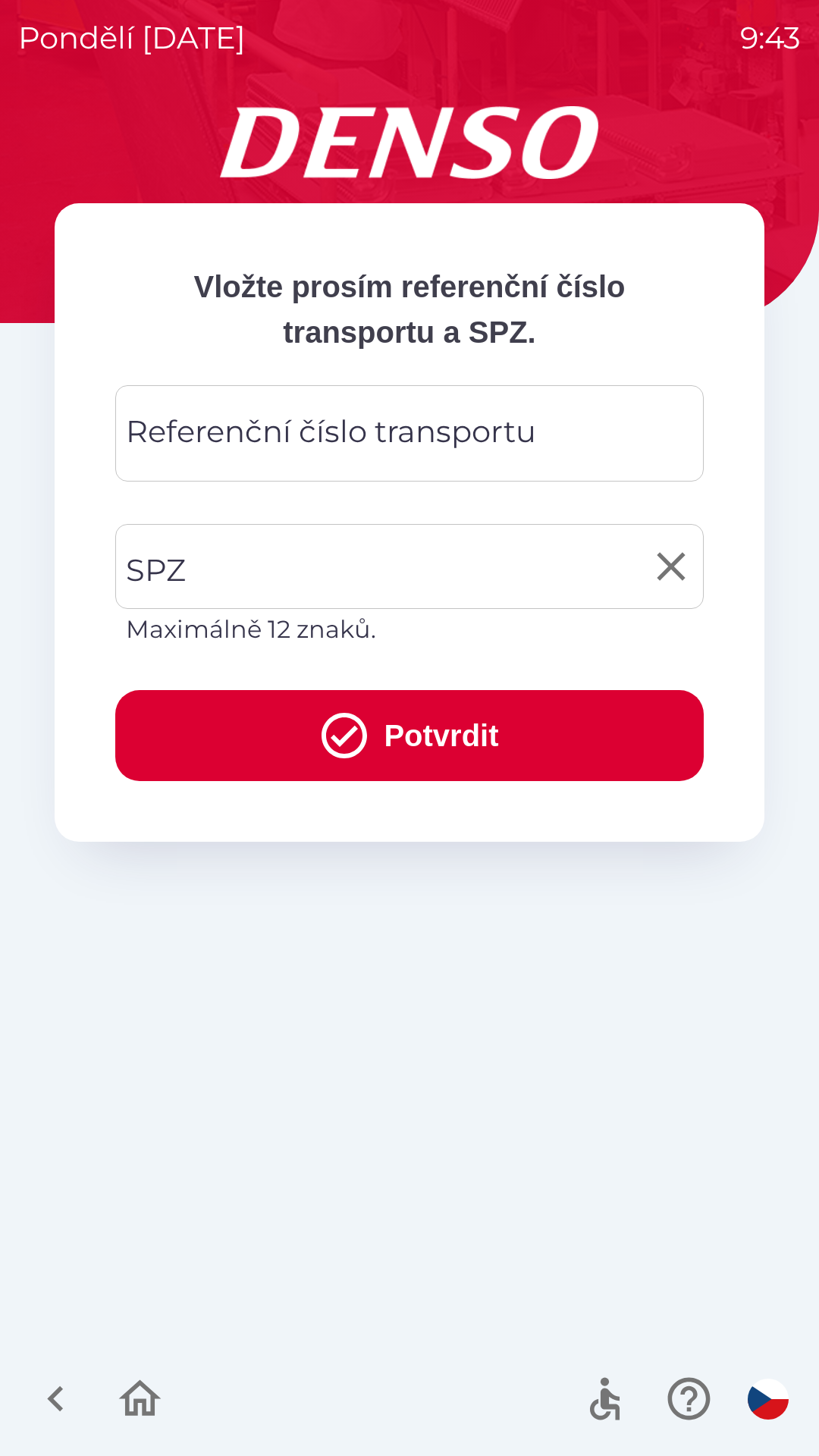
click at [272, 554] on input "SPZ" at bounding box center [398, 566] width 552 height 71
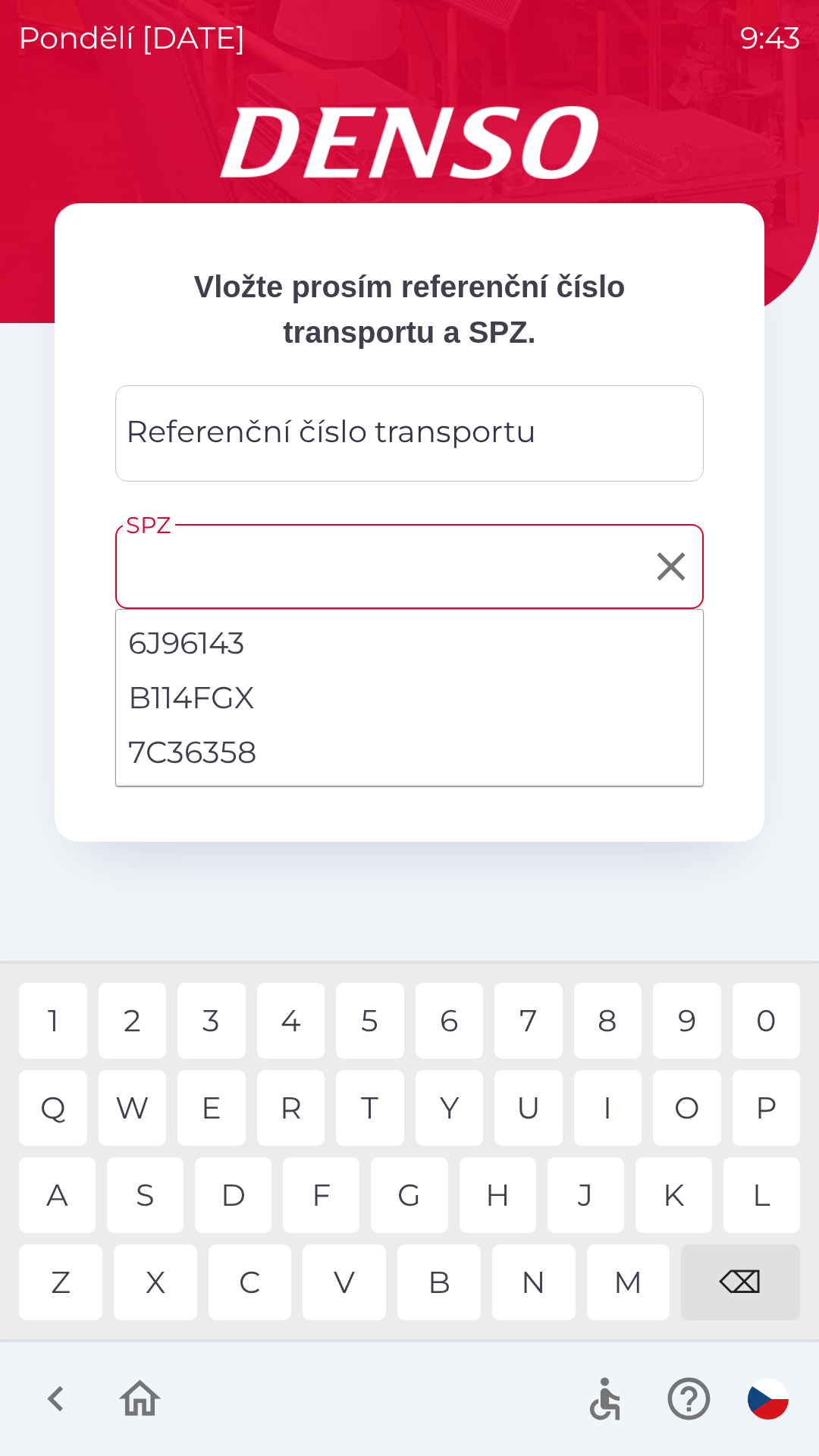
click at [178, 752] on li "7C36358" at bounding box center [409, 752] width 587 height 54
type input "*******"
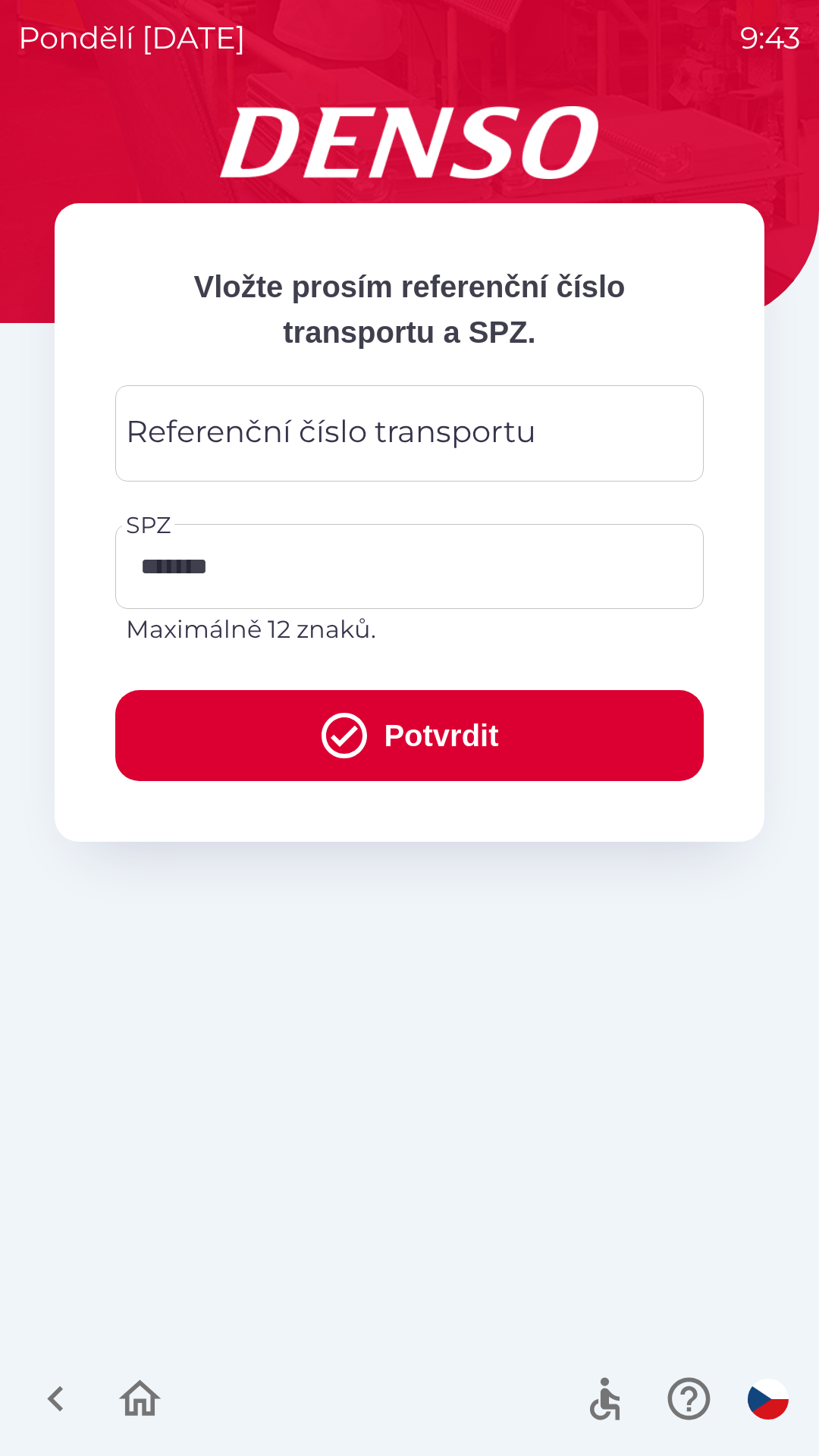
click at [193, 426] on div "Referenční číslo transportu Referenční číslo transportu" at bounding box center [410, 433] width 589 height 96
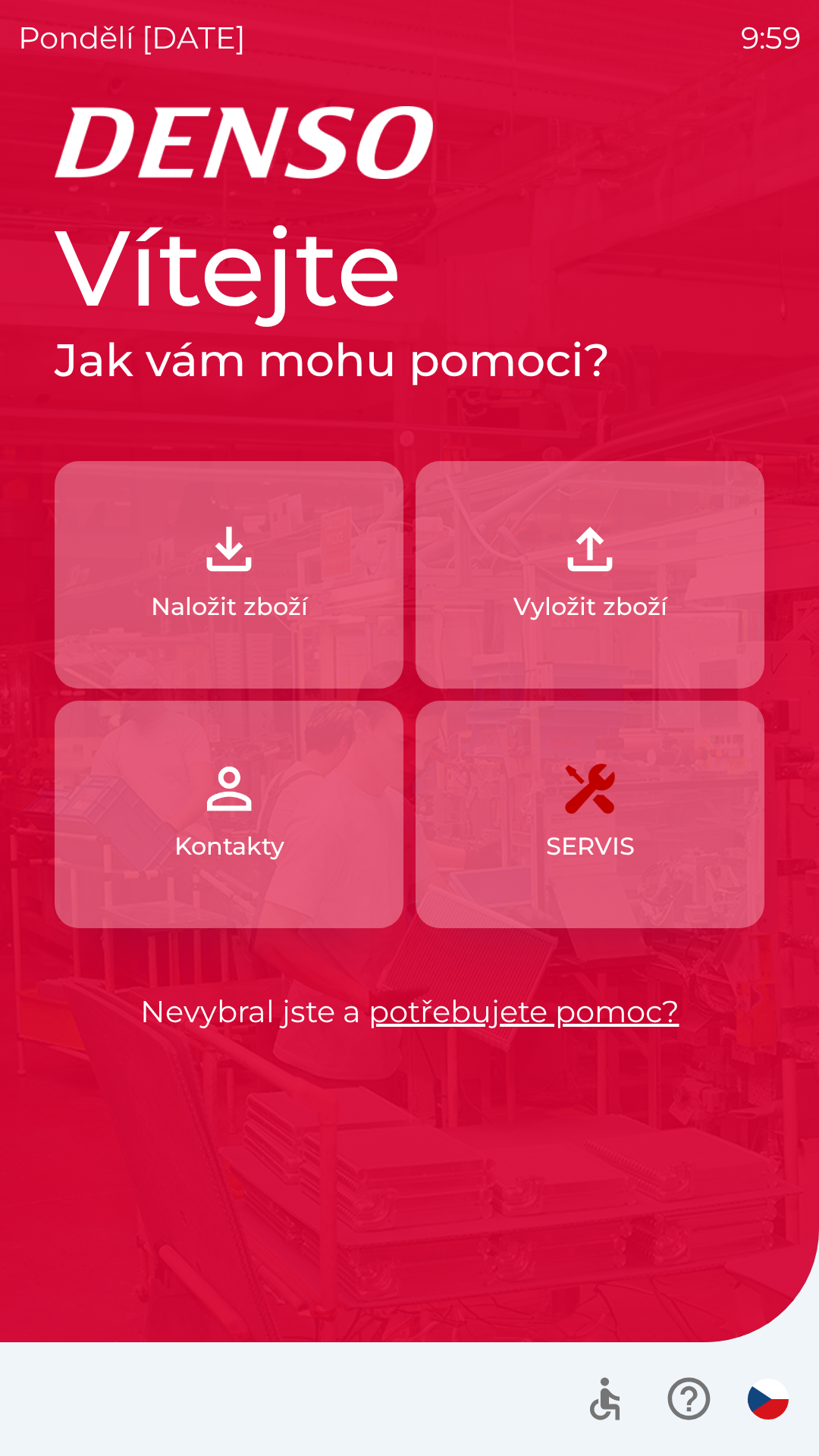
click at [240, 563] on img "button" at bounding box center [229, 549] width 66 height 66
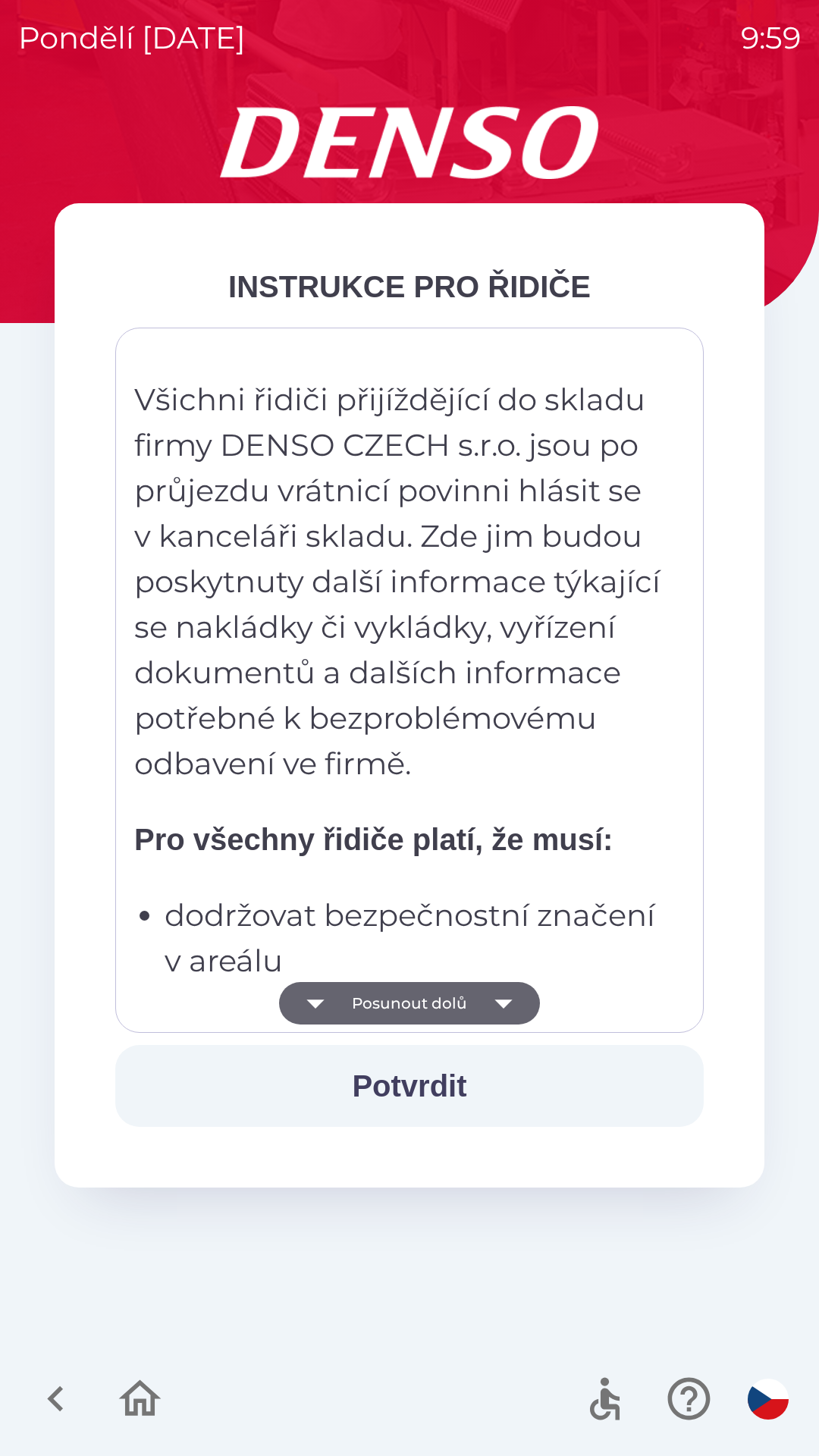
click at [426, 987] on button "Posunout dolů" at bounding box center [409, 1004] width 261 height 43
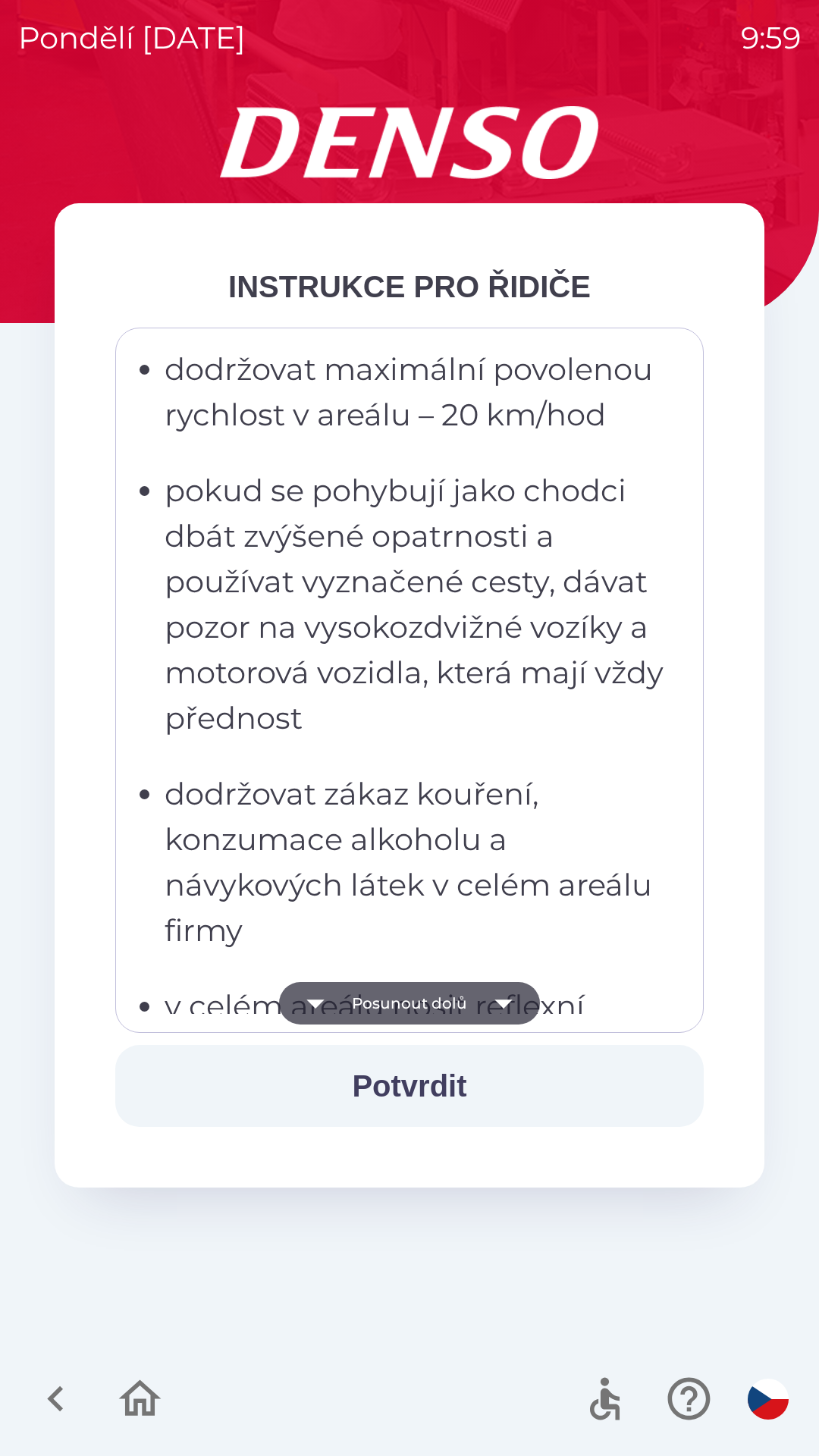
click at [428, 1003] on button "Posunout dolů" at bounding box center [409, 1004] width 261 height 43
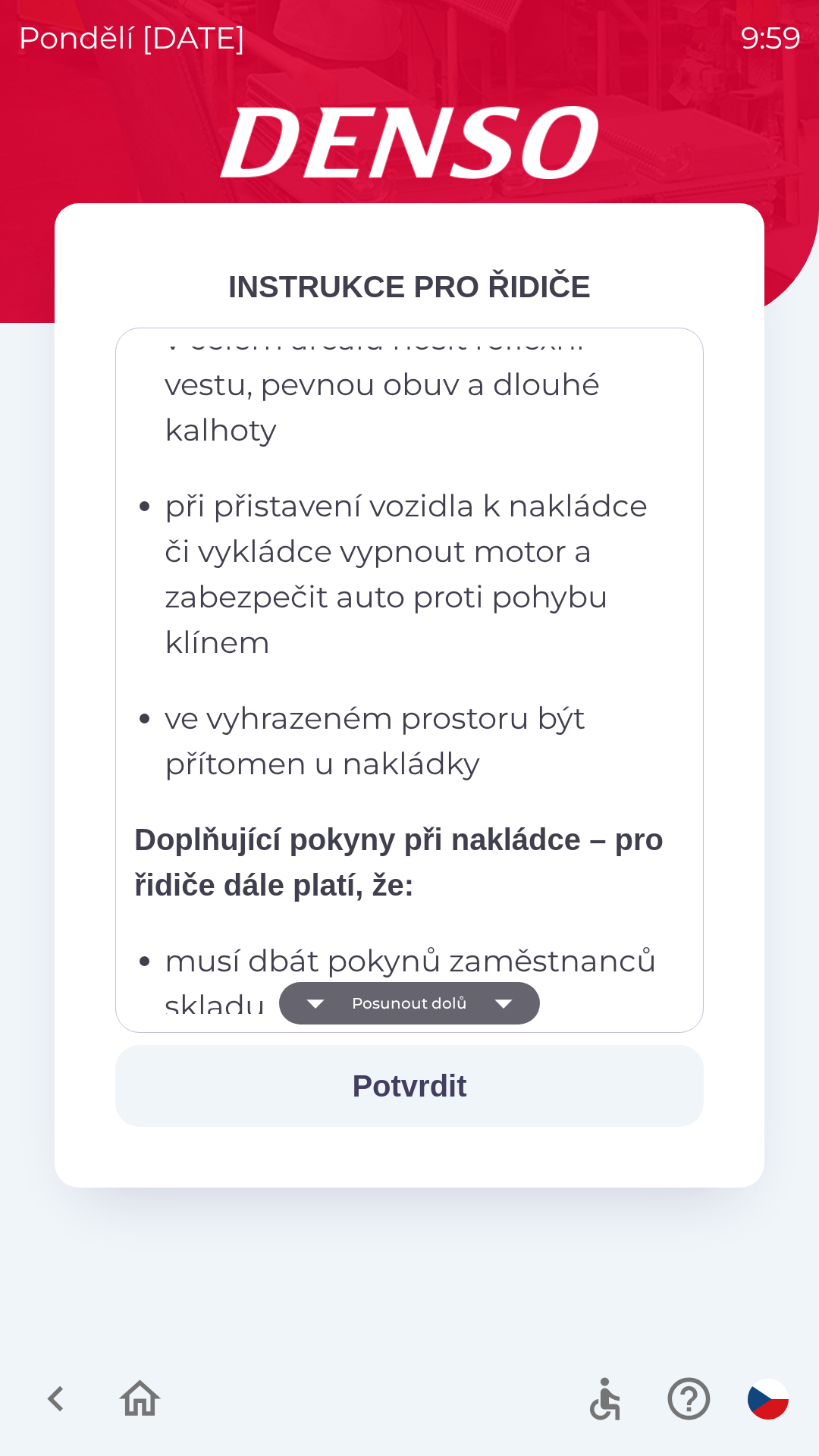
click at [424, 1000] on button "Posunout dolů" at bounding box center [409, 1004] width 261 height 43
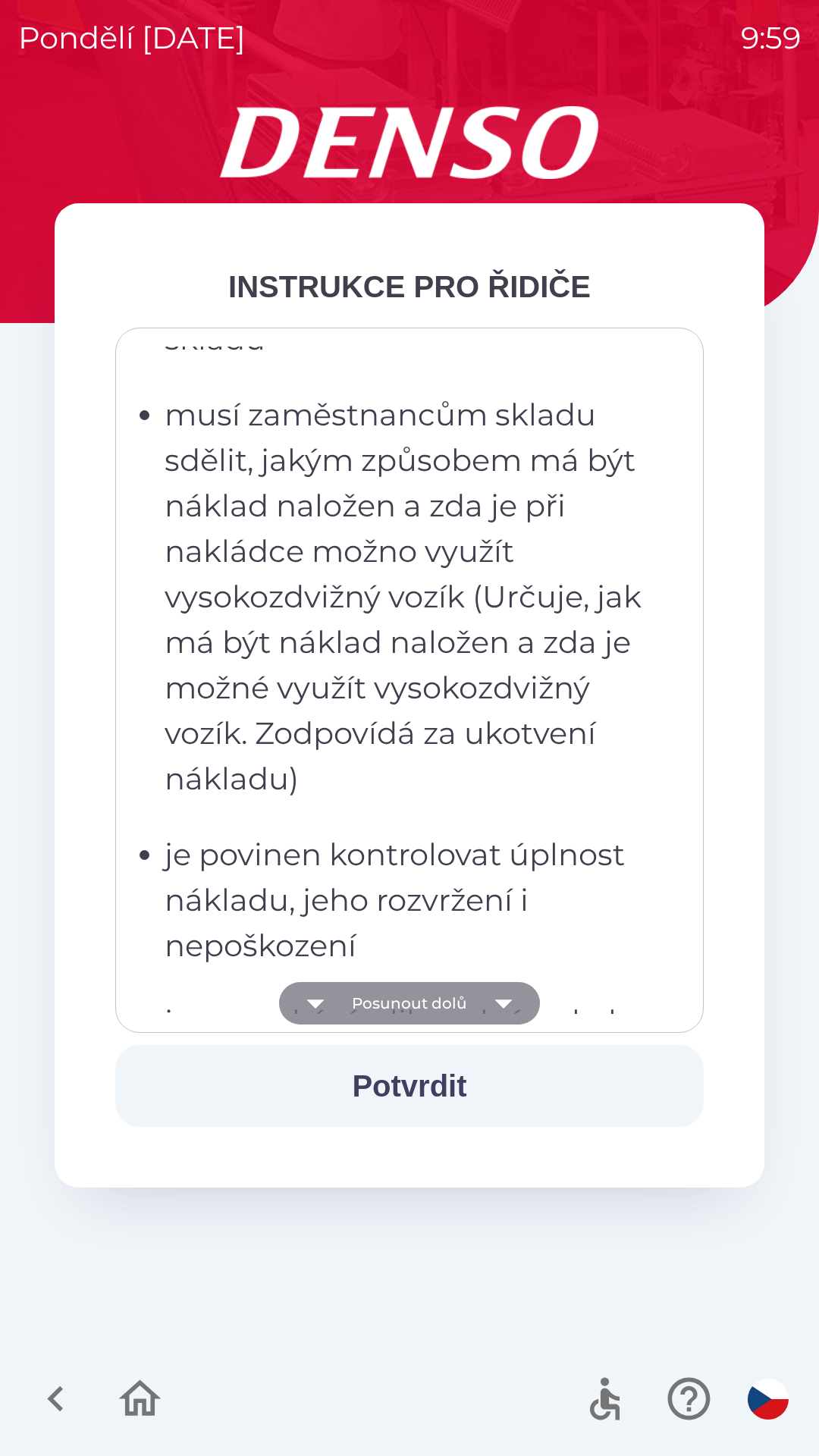
click at [427, 998] on button "Posunout dolů" at bounding box center [409, 1004] width 261 height 43
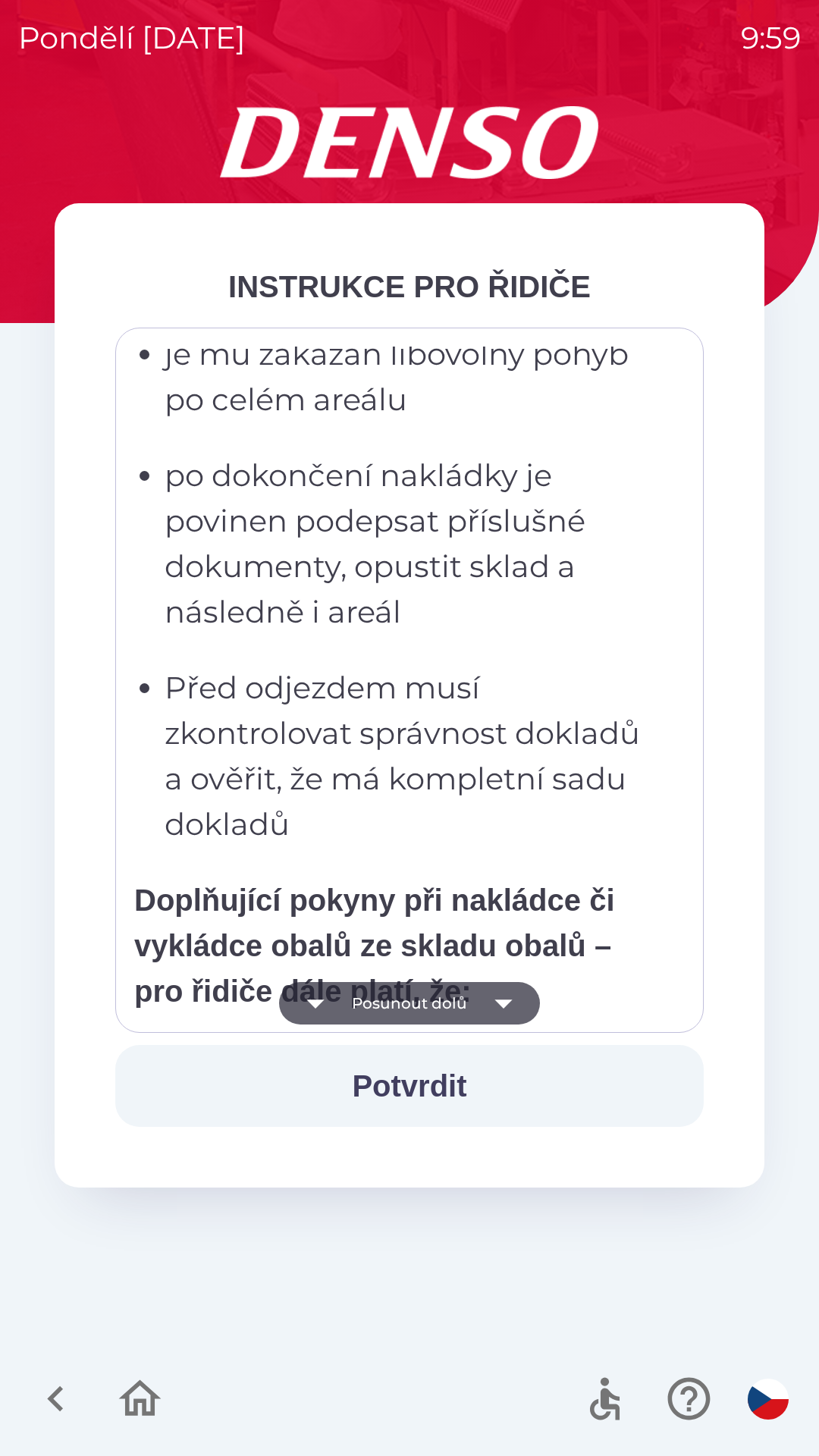
click at [422, 1079] on button "Potvrdit" at bounding box center [410, 1086] width 589 height 82
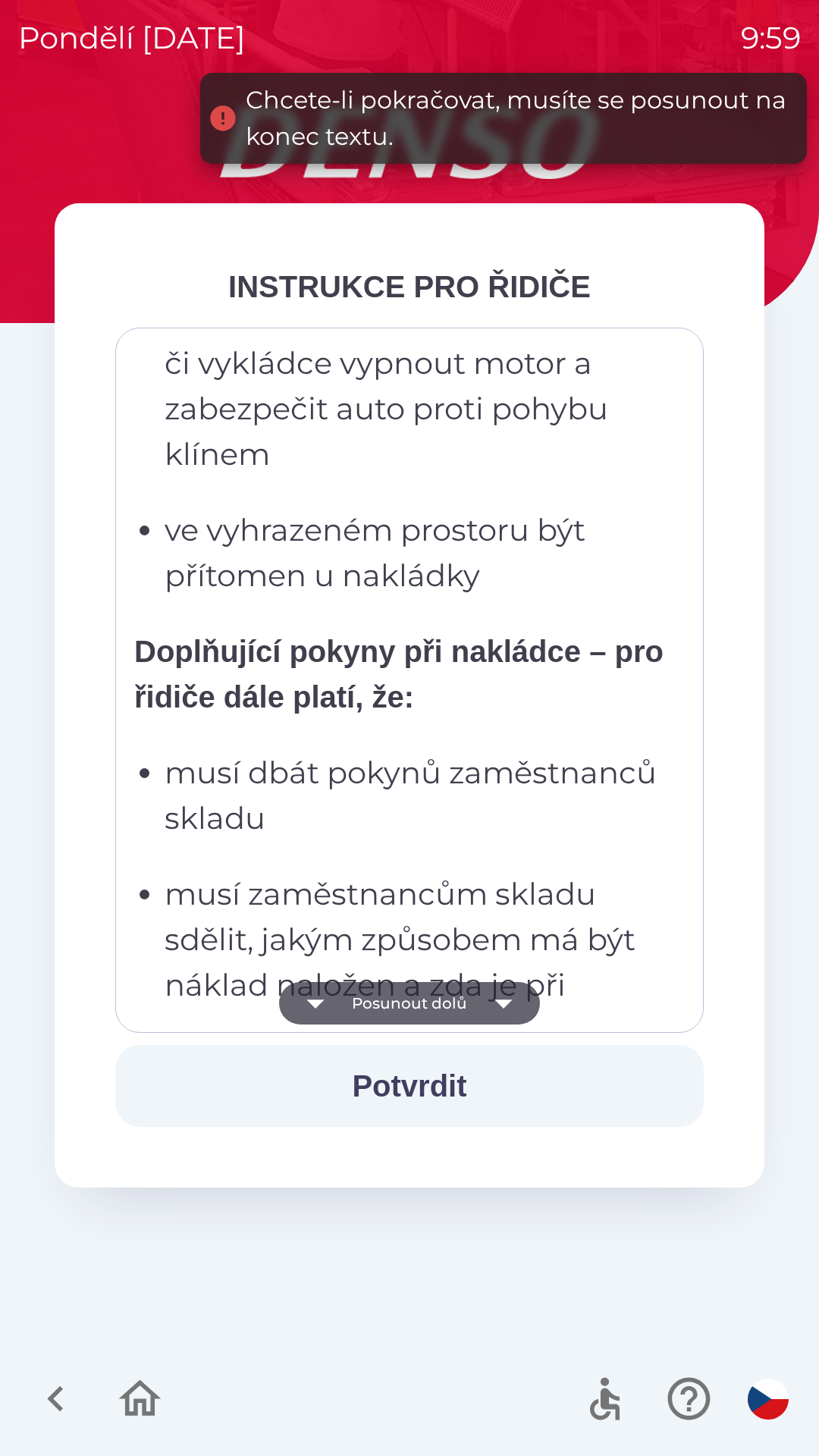
scroll to position [1352, 0]
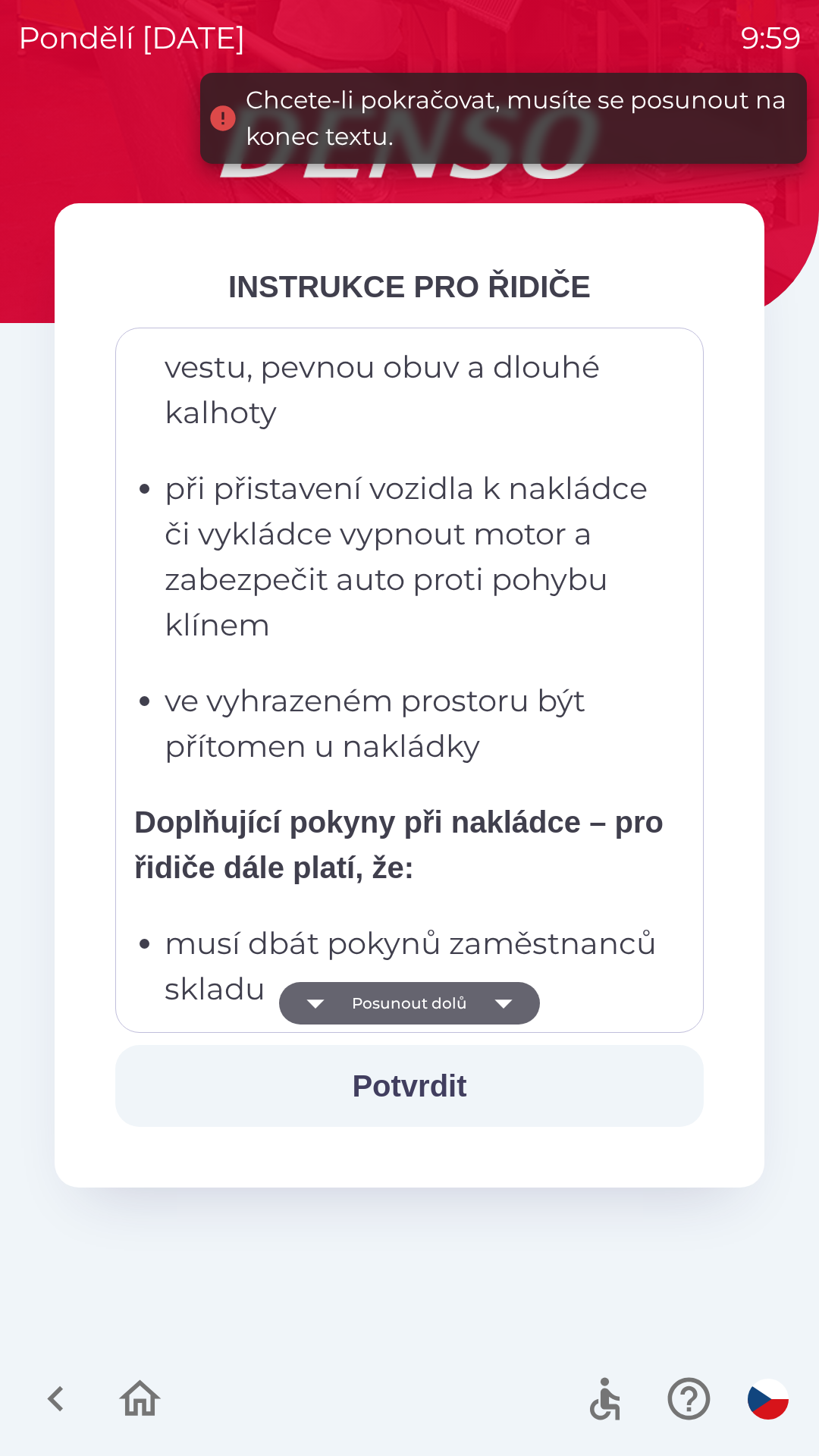
click at [50, 1406] on icon "button" at bounding box center [56, 1399] width 51 height 51
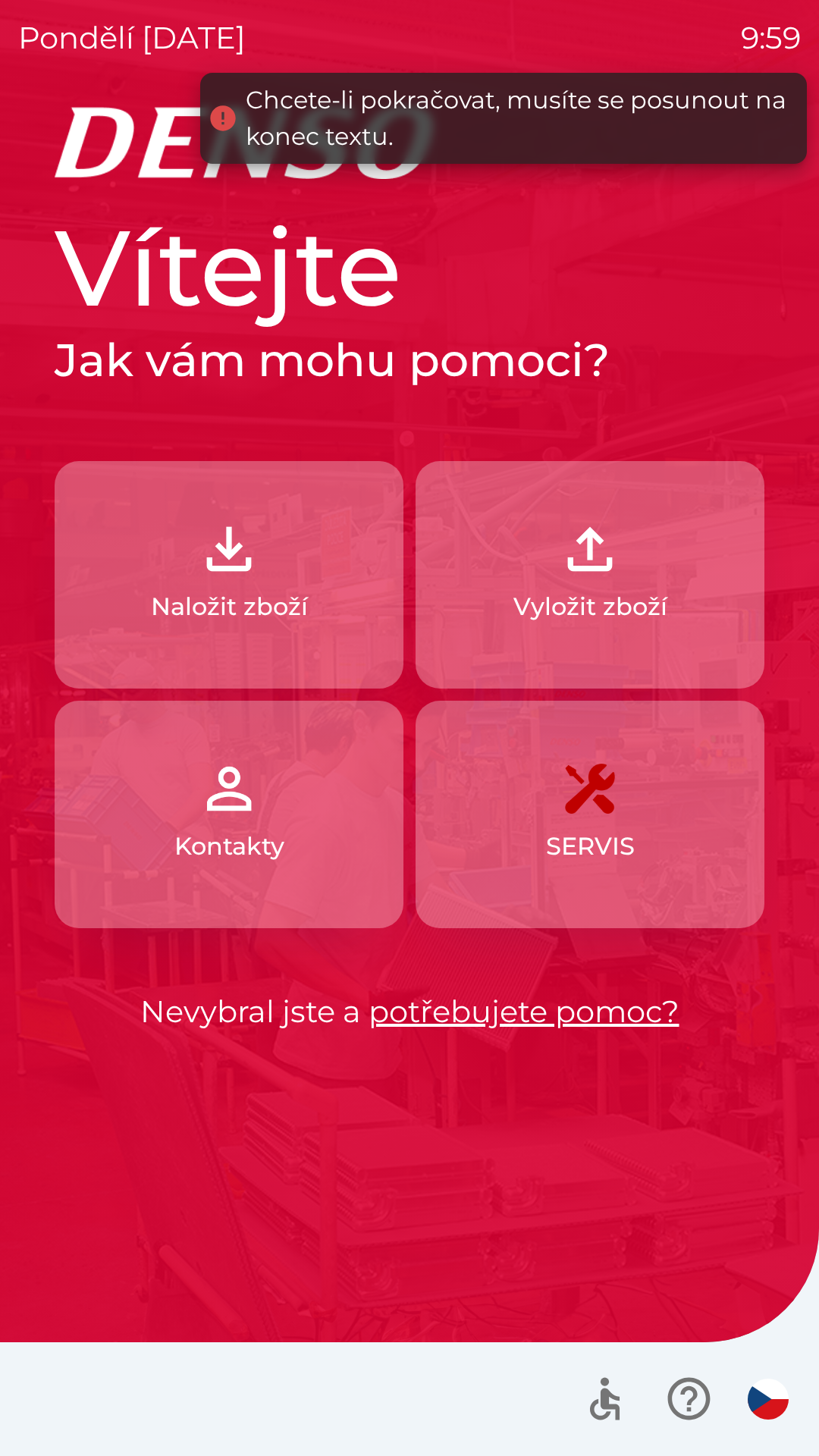
click at [238, 563] on img "button" at bounding box center [229, 549] width 66 height 66
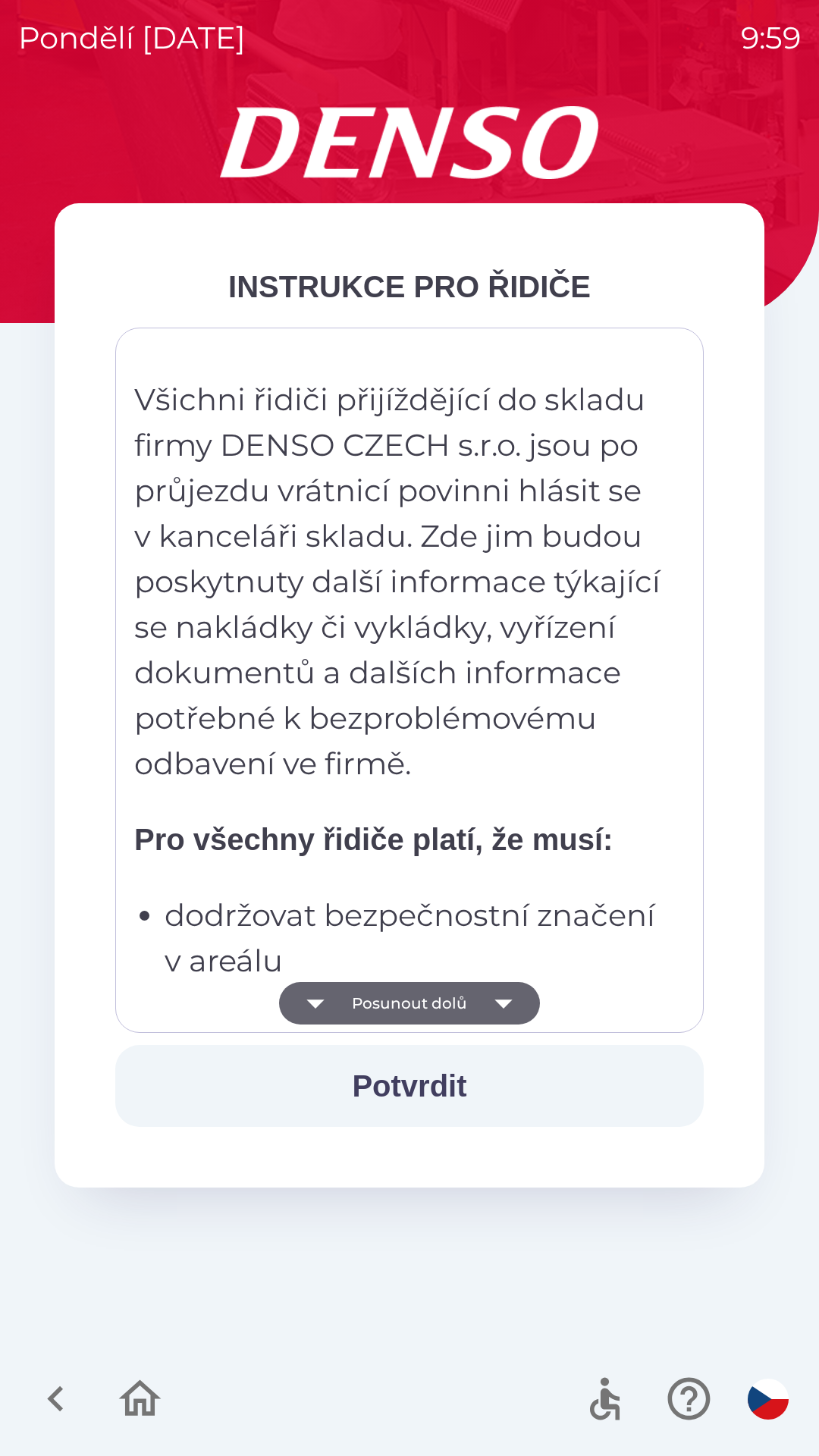
click at [416, 1003] on button "Posunout dolů" at bounding box center [409, 1004] width 261 height 43
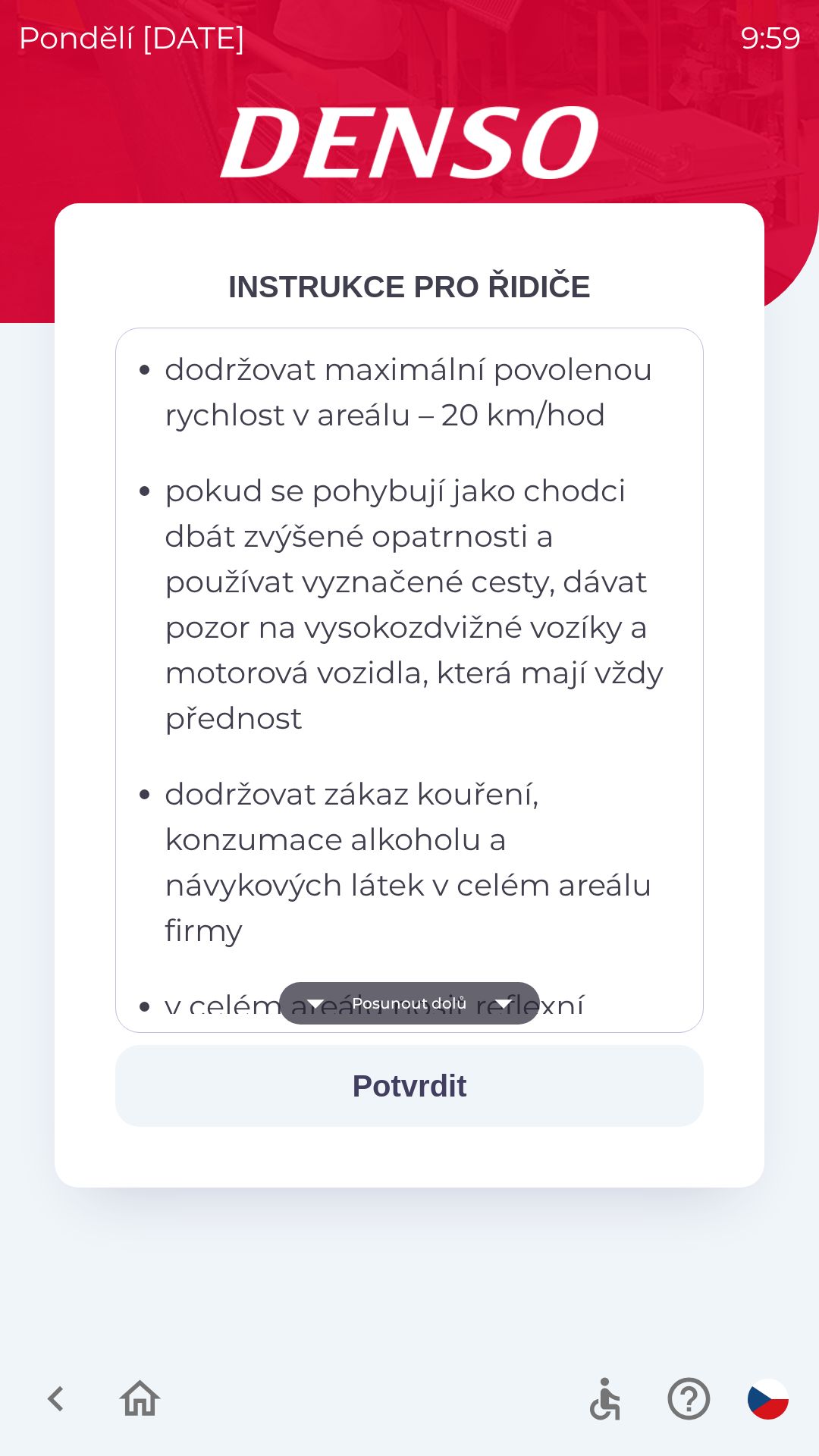
click at [417, 1002] on button "Posunout dolů" at bounding box center [409, 1004] width 261 height 43
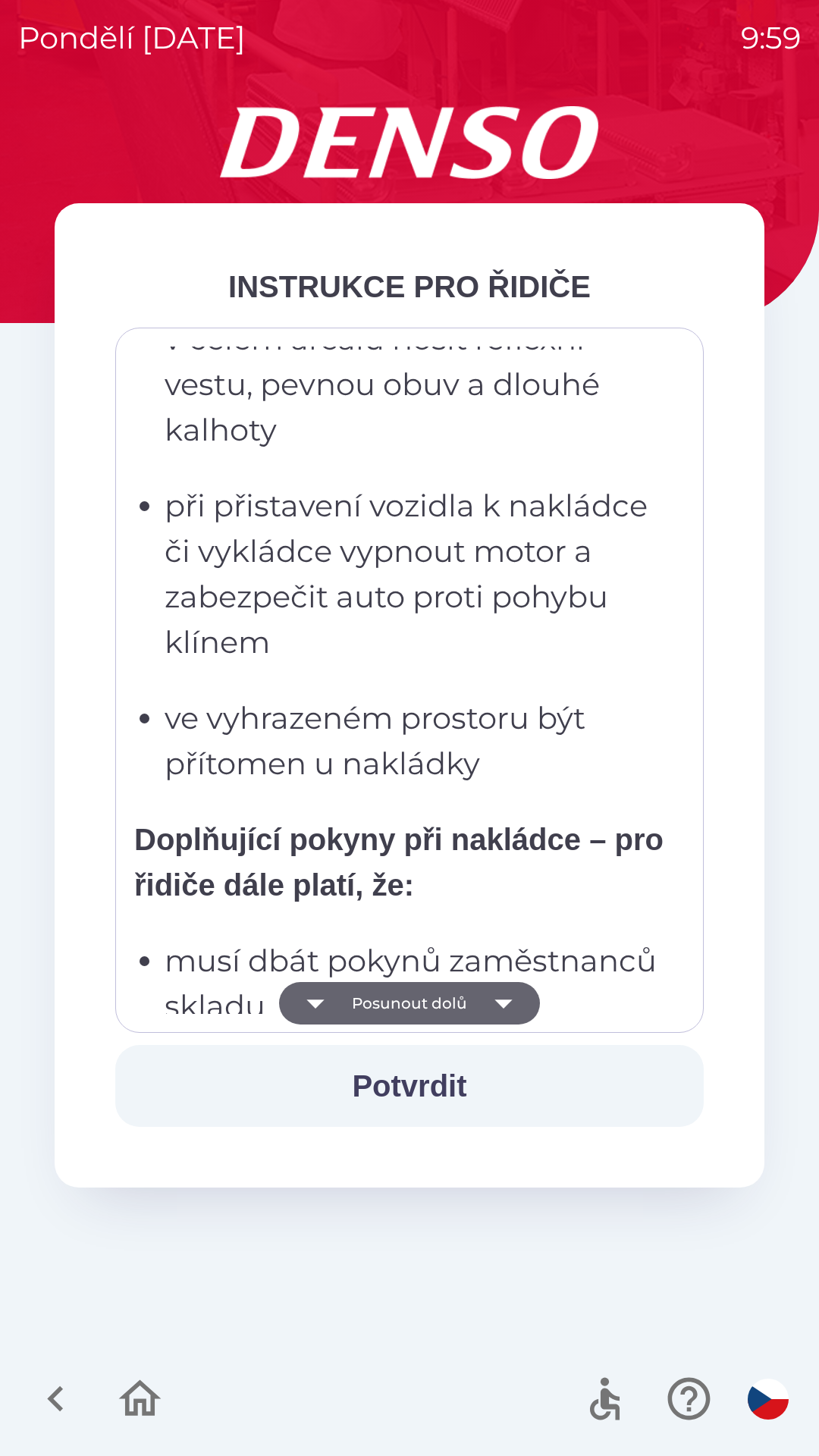
click at [387, 998] on button "Posunout dolů" at bounding box center [409, 1004] width 261 height 43
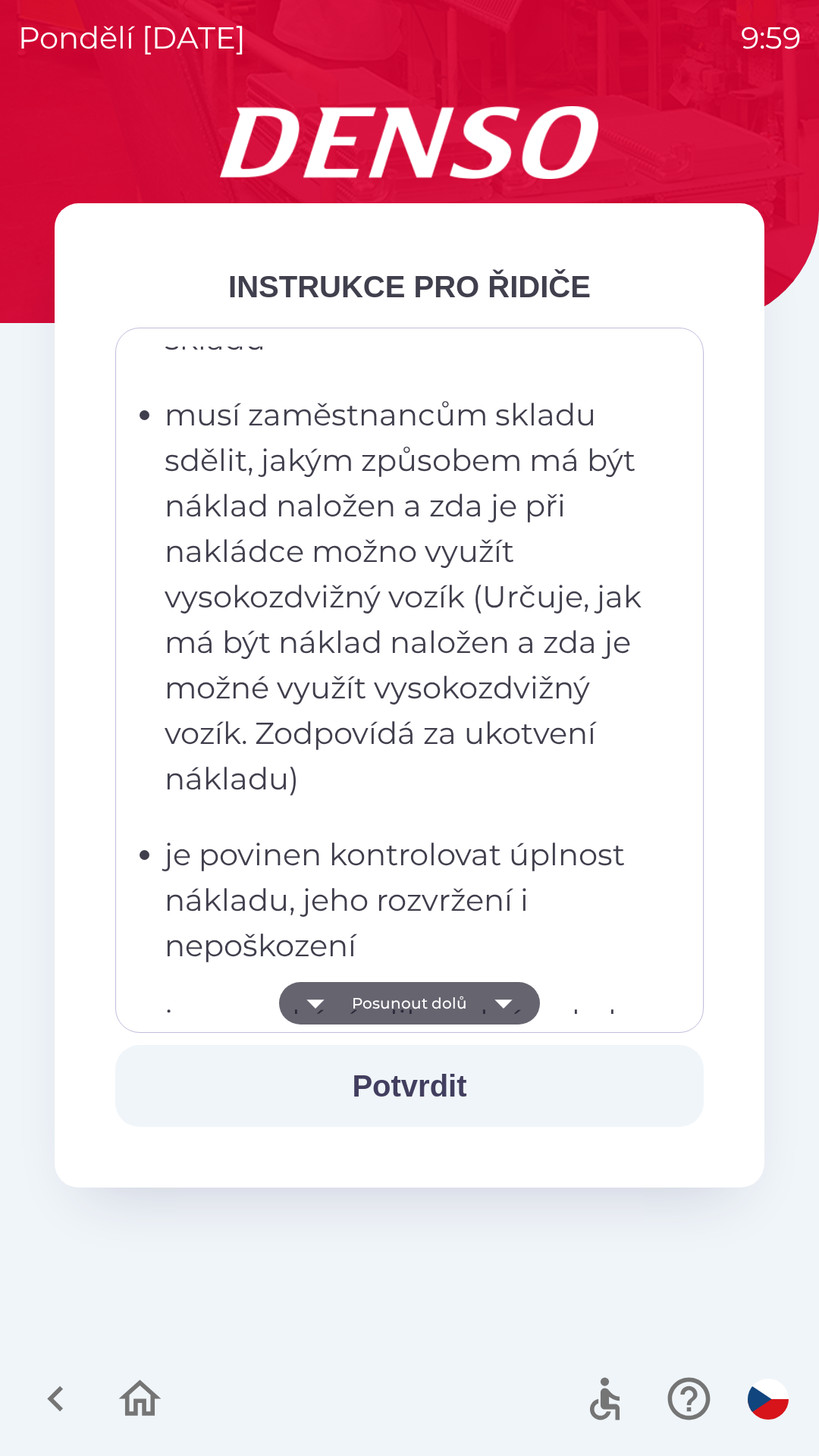
click at [374, 1001] on button "Posunout dolů" at bounding box center [409, 1004] width 261 height 43
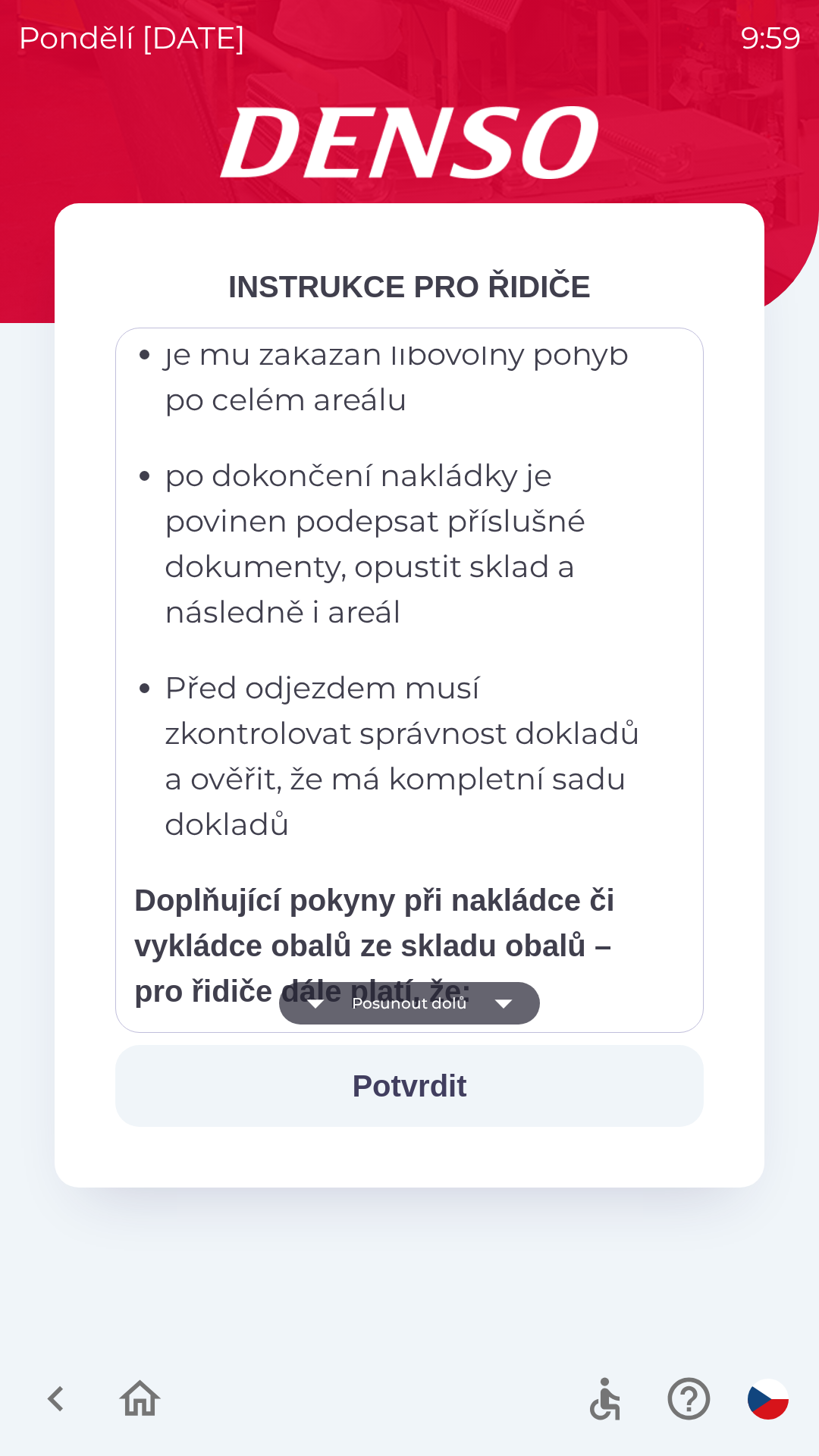
click at [381, 997] on button "Posunout dolů" at bounding box center [409, 1004] width 261 height 43
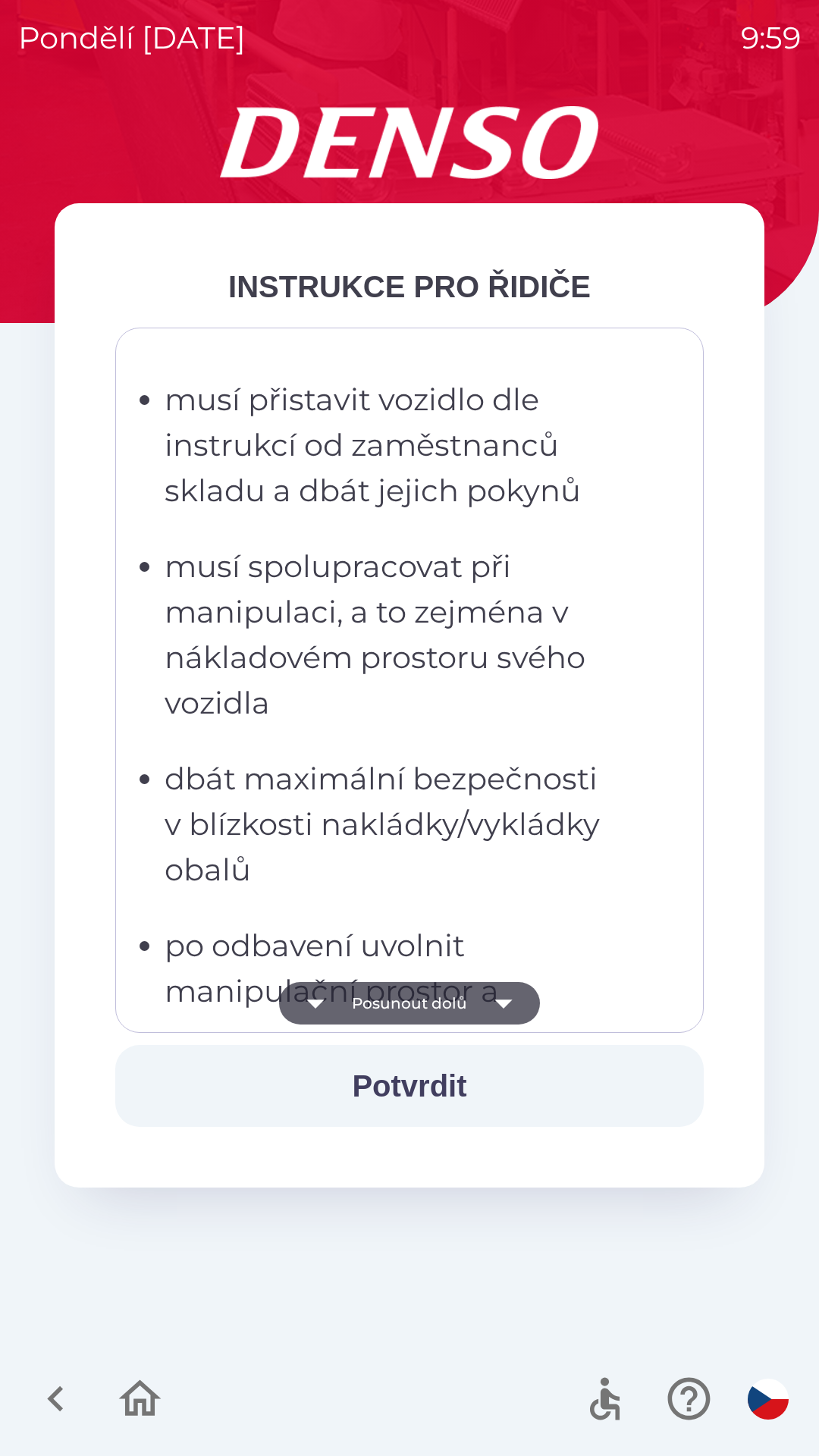
click at [386, 993] on button "Posunout dolů" at bounding box center [409, 1004] width 261 height 43
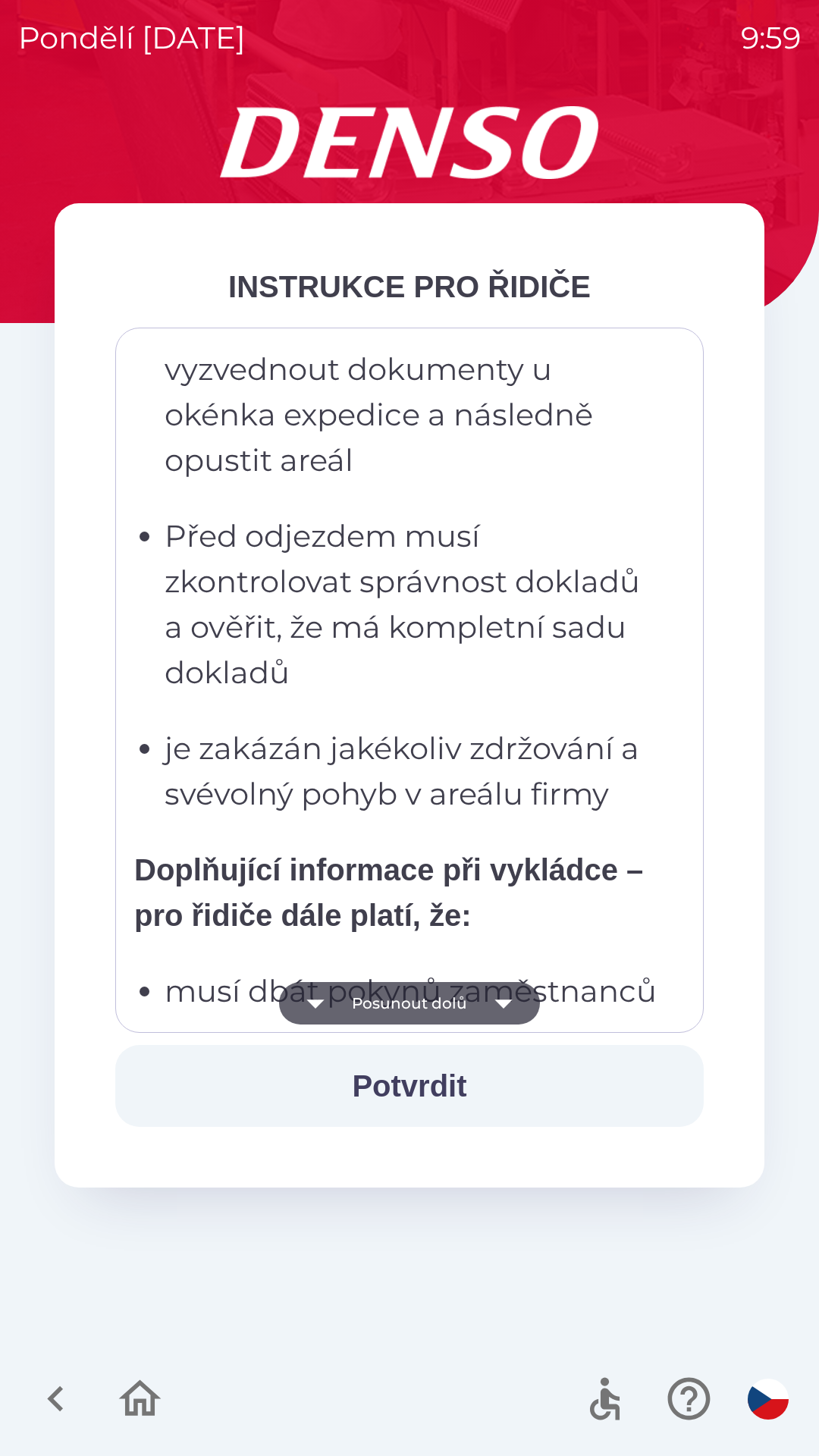
click at [391, 1003] on button "Posunout dolů" at bounding box center [409, 1004] width 261 height 43
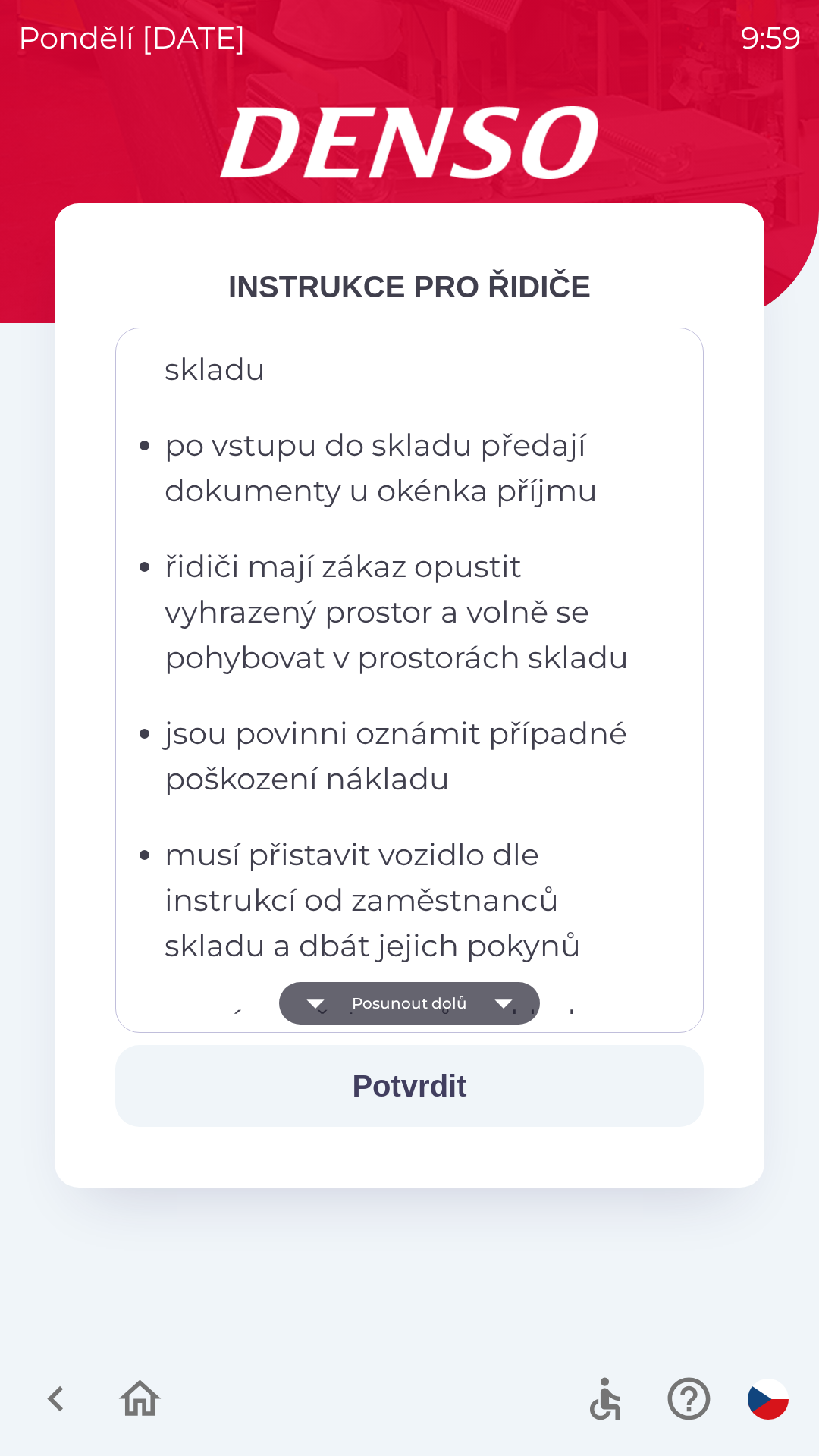
click at [398, 997] on button "Posunout dolů" at bounding box center [409, 1004] width 261 height 43
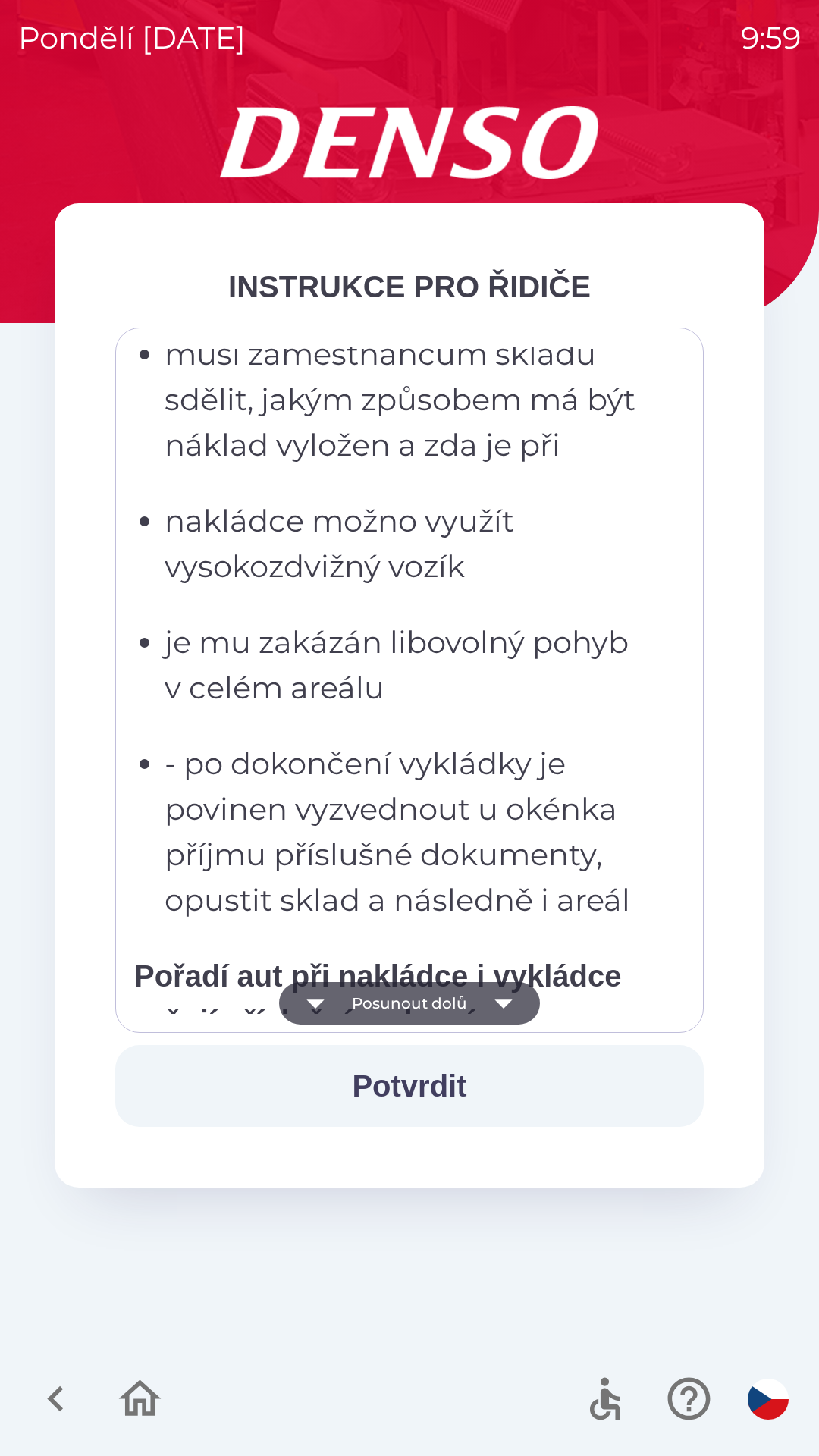
click at [394, 993] on button "Posunout dolů" at bounding box center [409, 1004] width 261 height 43
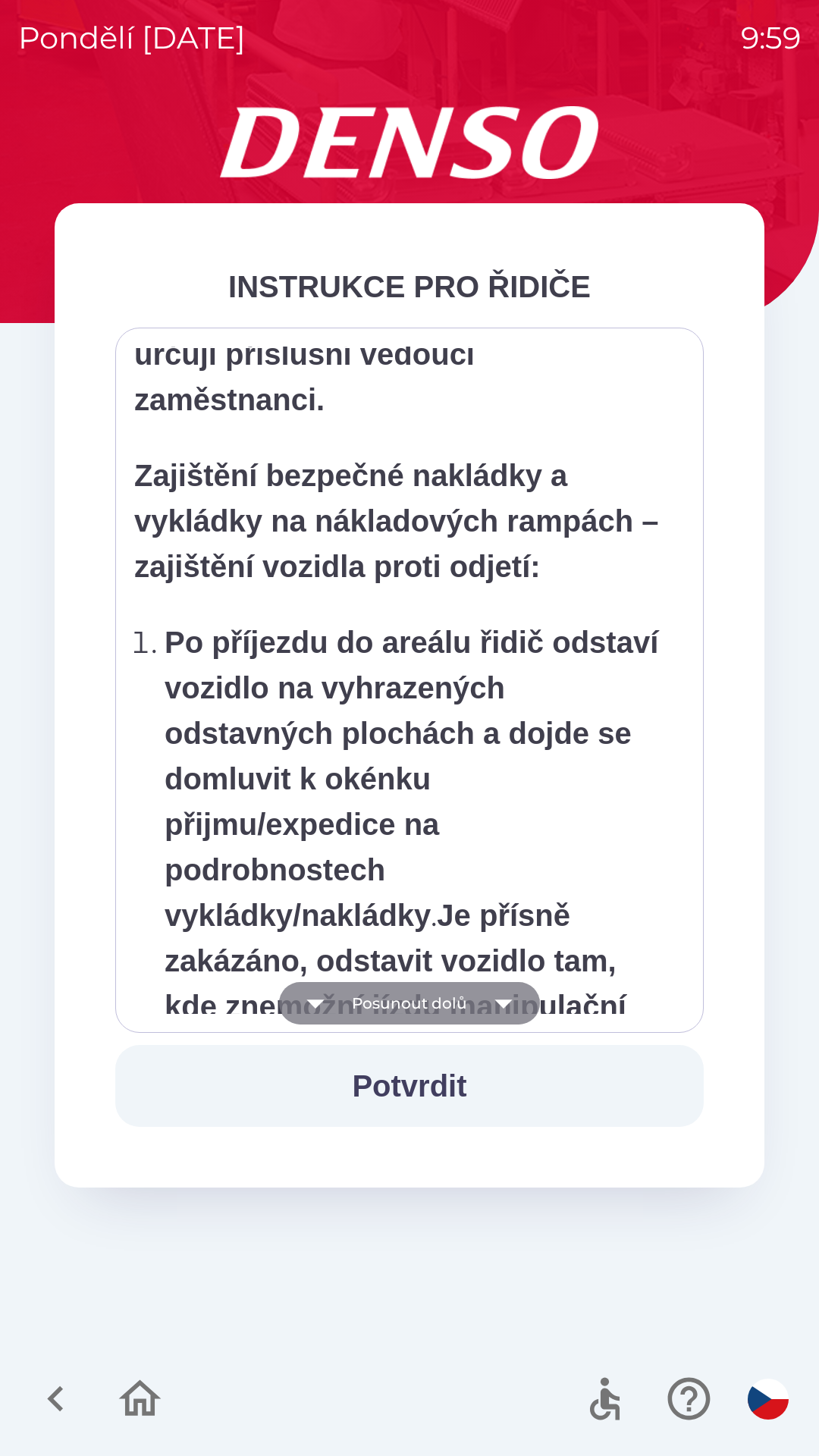
click at [395, 1002] on button "Posunout dolů" at bounding box center [409, 1004] width 261 height 43
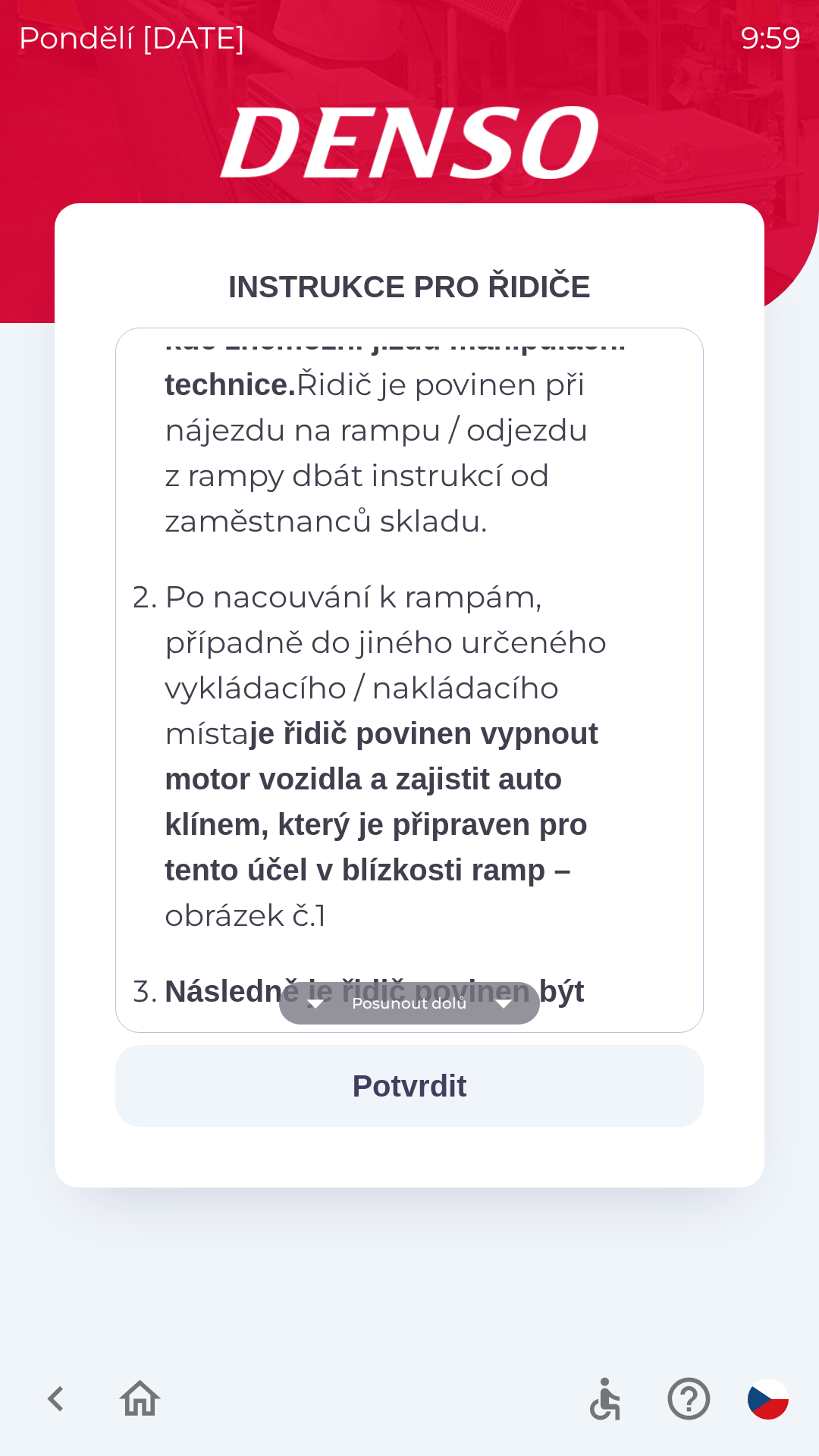
click at [399, 1002] on button "Posunout dolů" at bounding box center [409, 1004] width 261 height 43
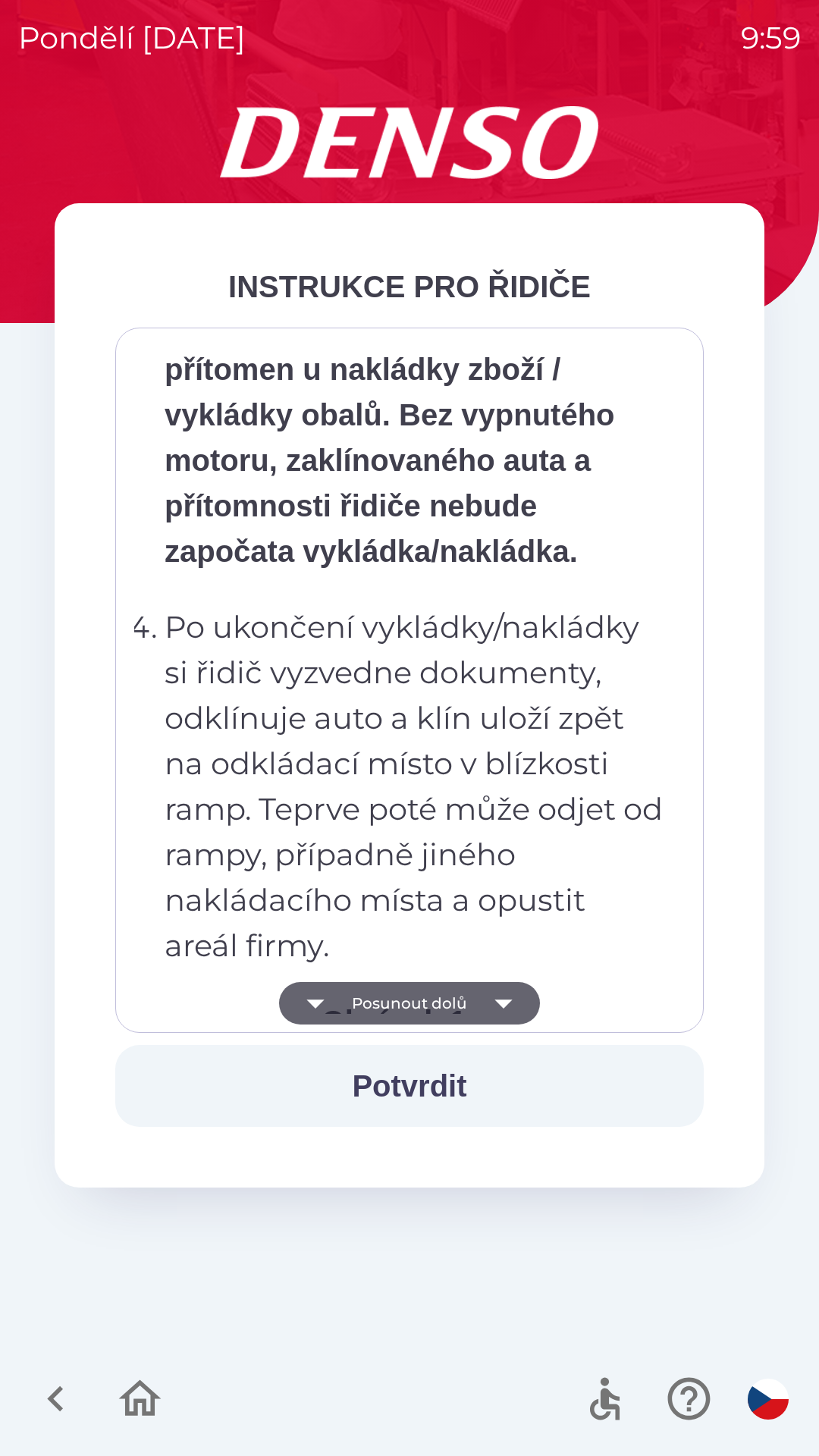
click at [402, 1003] on button "Posunout dolů" at bounding box center [409, 1004] width 261 height 43
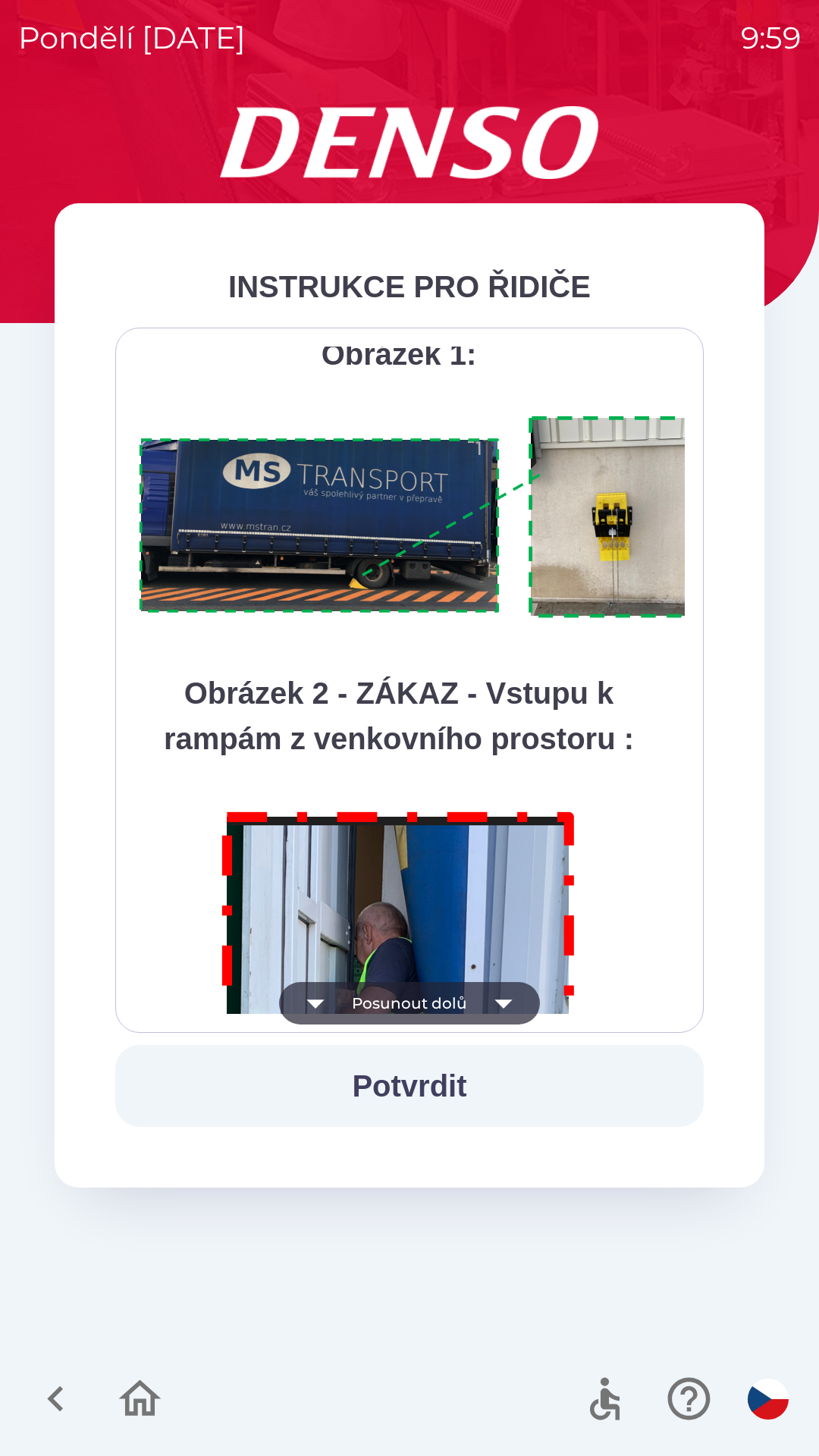
click at [412, 1001] on button "Posunout dolů" at bounding box center [409, 1004] width 261 height 43
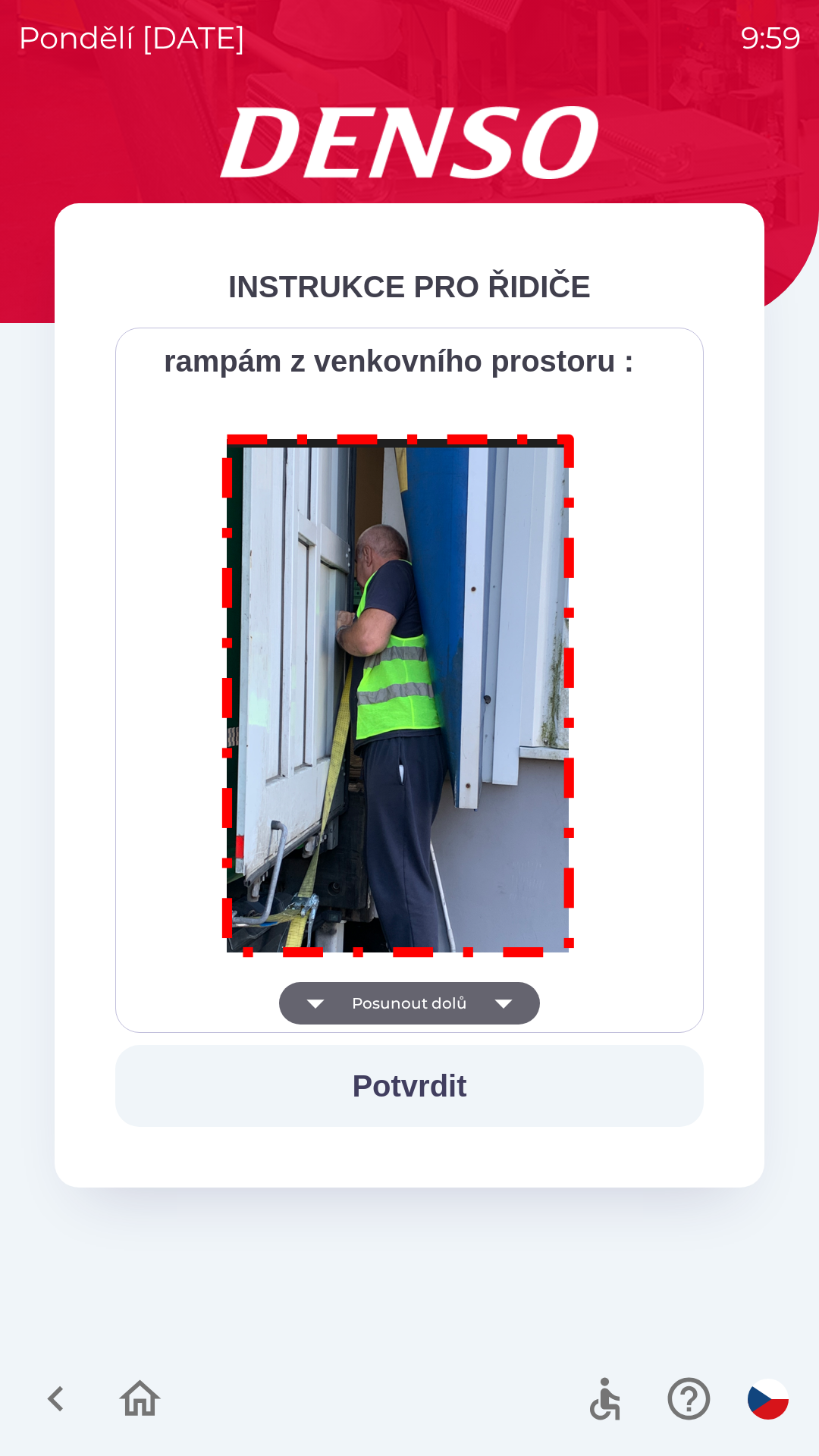
click at [416, 1000] on div "Všichni řidiči přijíždějící do skladu firmy DENSO CZECH s.r.o. jsou po průjezdu…" at bounding box center [409, 680] width 550 height 668
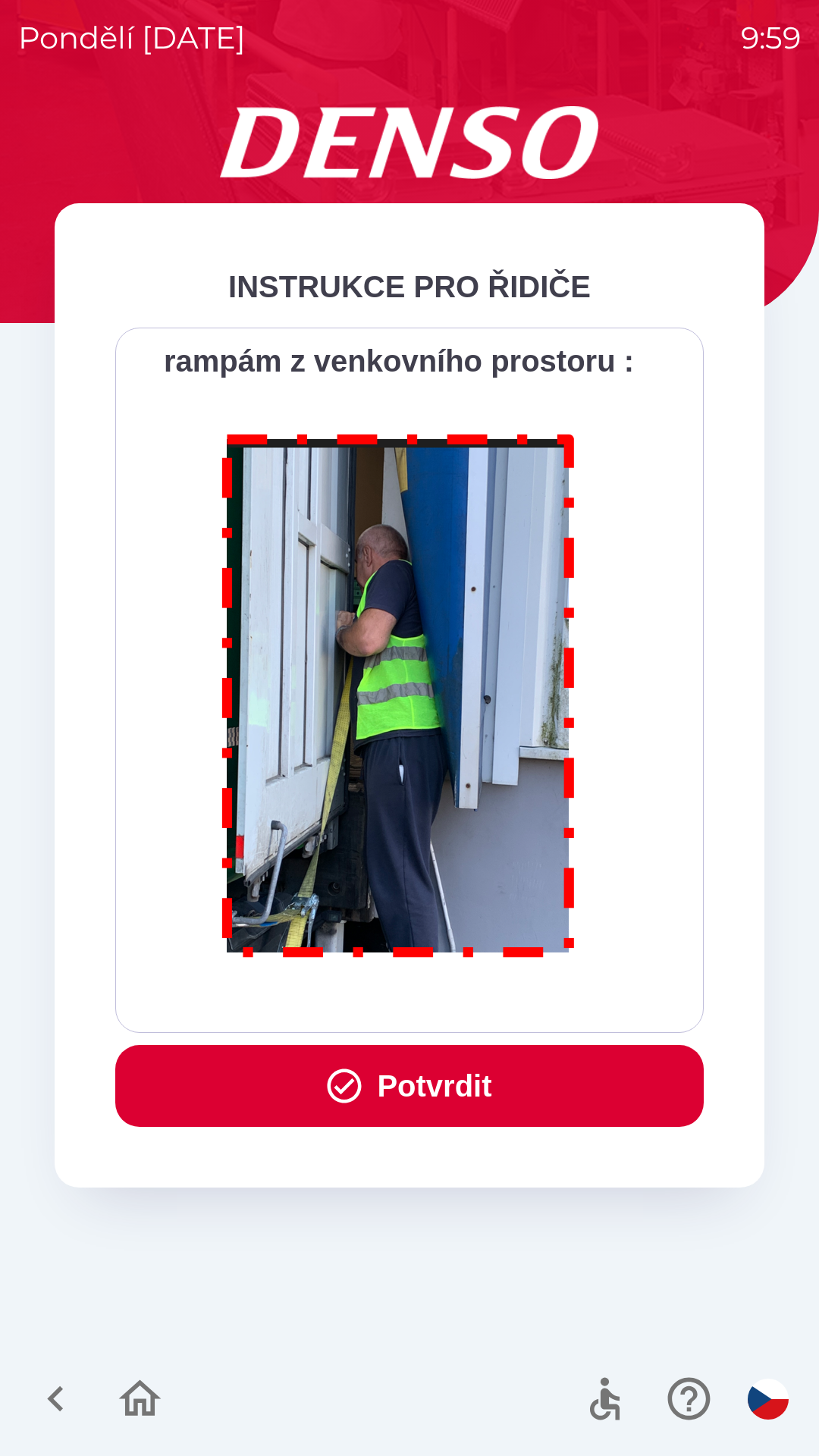
click at [400, 1063] on button "Potvrdit" at bounding box center [410, 1086] width 589 height 82
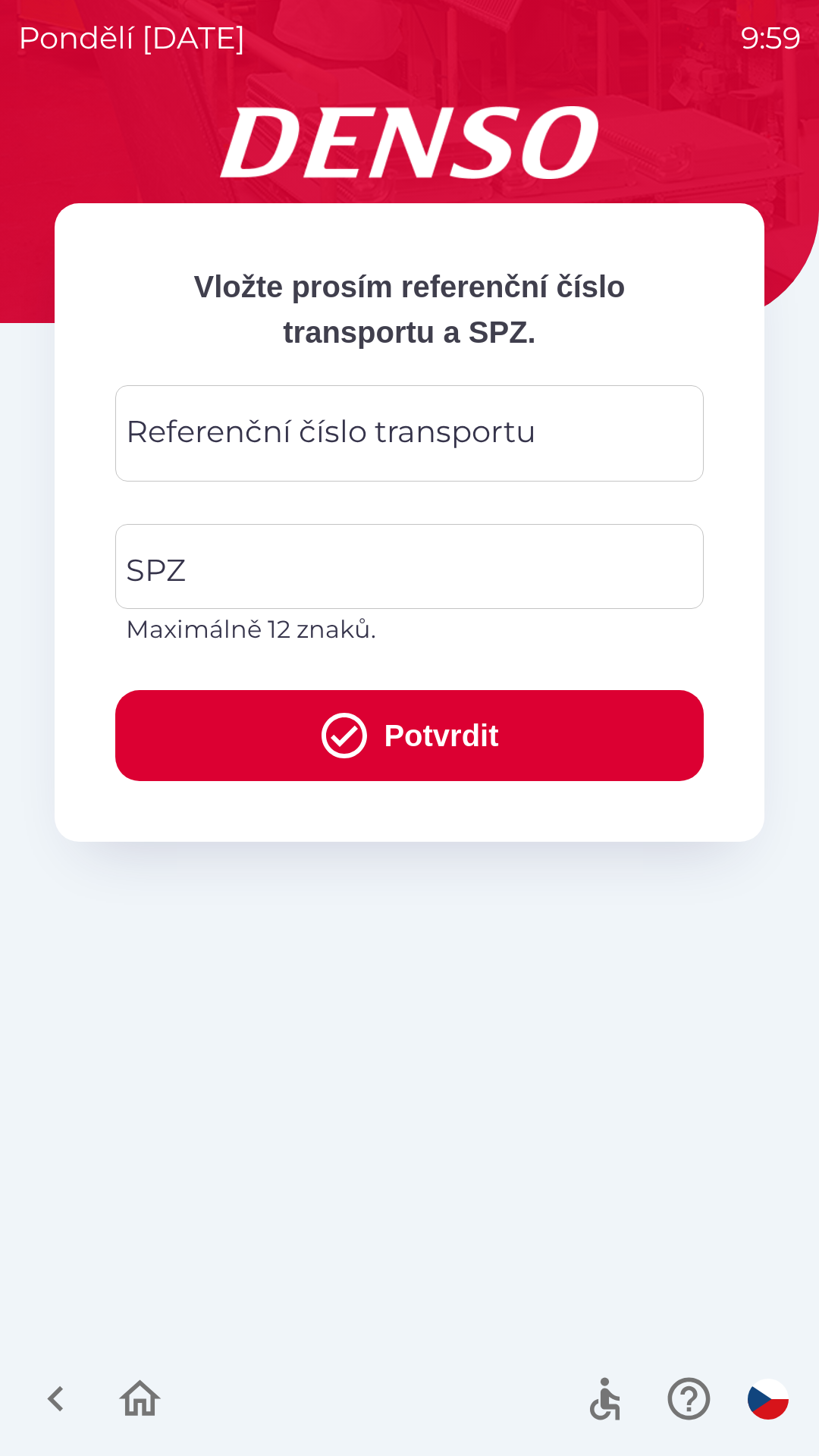
click at [284, 425] on div "Referenční číslo transportu Referenční číslo transportu" at bounding box center [410, 433] width 589 height 96
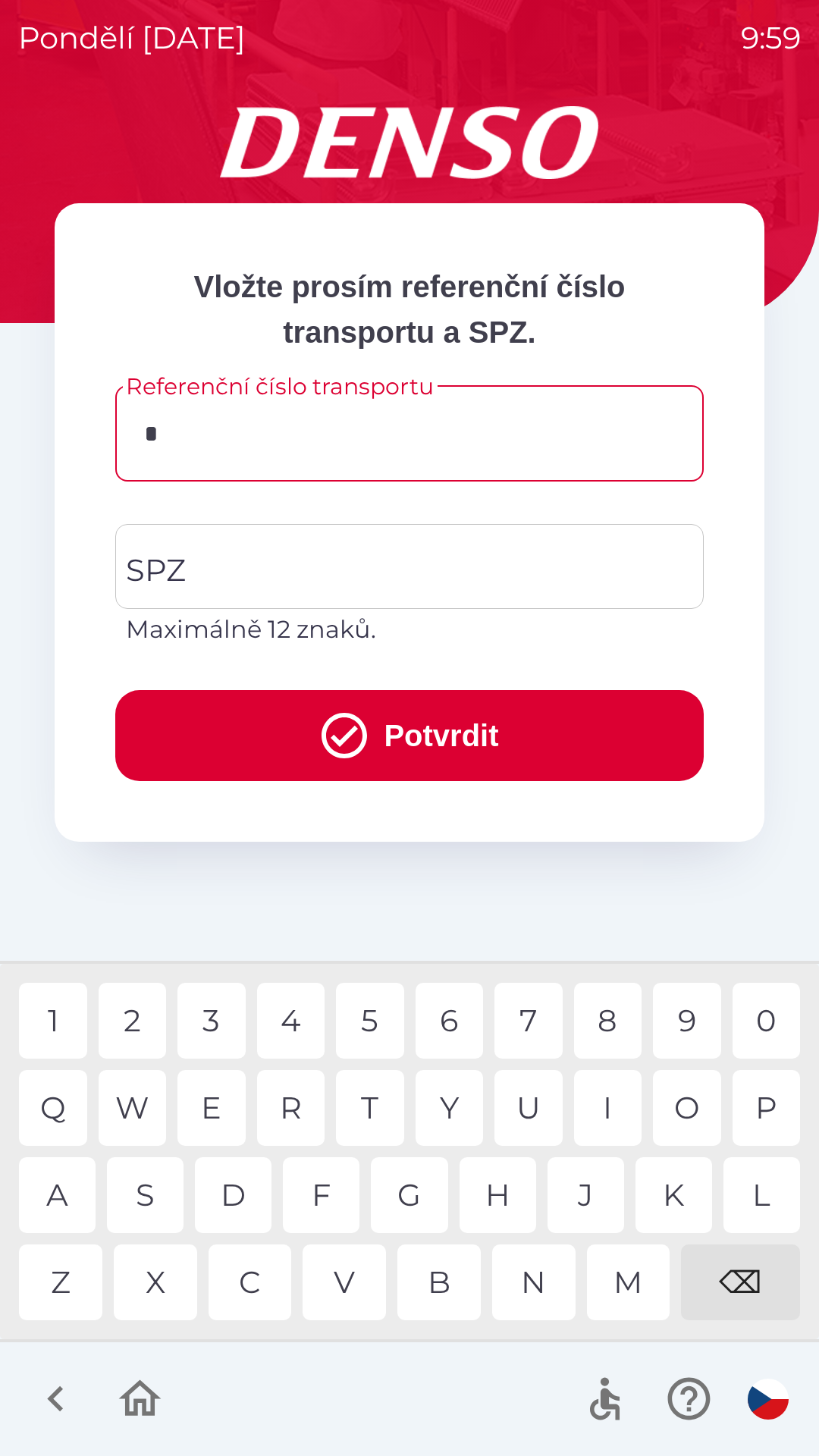
click at [253, 1280] on div "C" at bounding box center [250, 1282] width 83 height 76
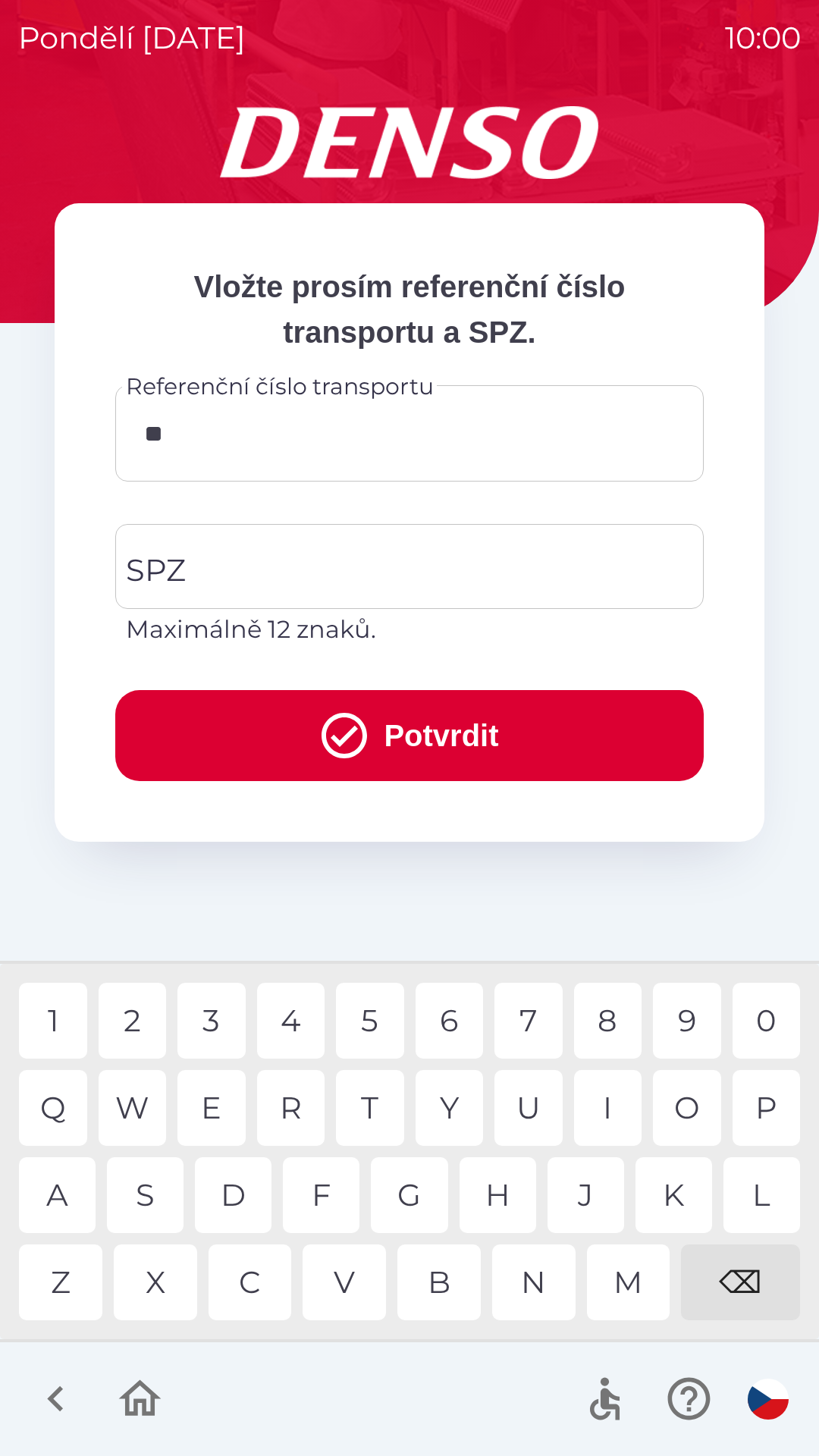
click at [53, 1100] on div "Q" at bounding box center [53, 1107] width 68 height 76
type input "*********"
click at [71, 1010] on div "1" at bounding box center [53, 1021] width 68 height 76
click at [295, 560] on input "SPZ" at bounding box center [398, 566] width 552 height 71
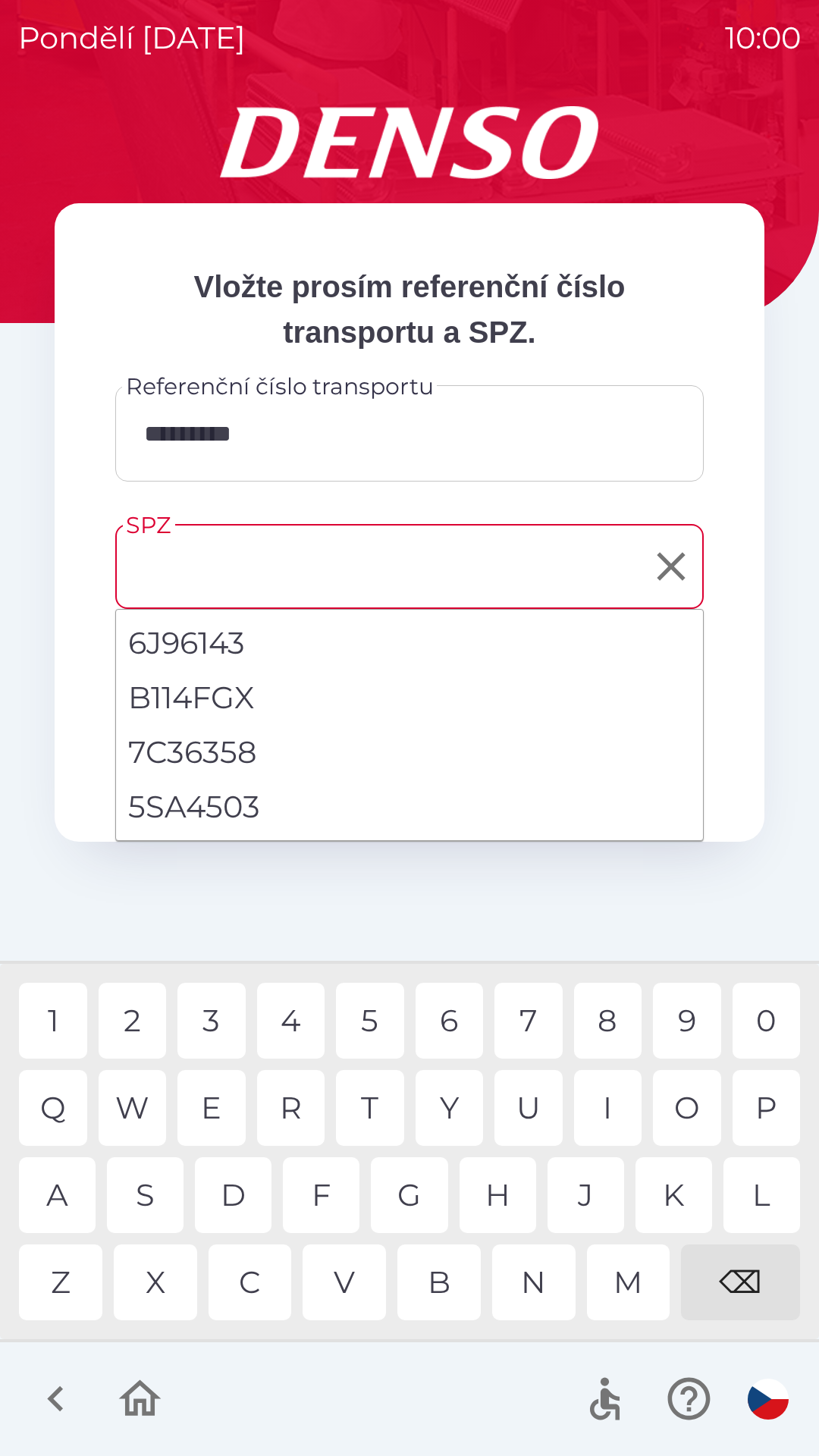
click at [221, 805] on li "5SA4503" at bounding box center [409, 807] width 587 height 54
type input "*******"
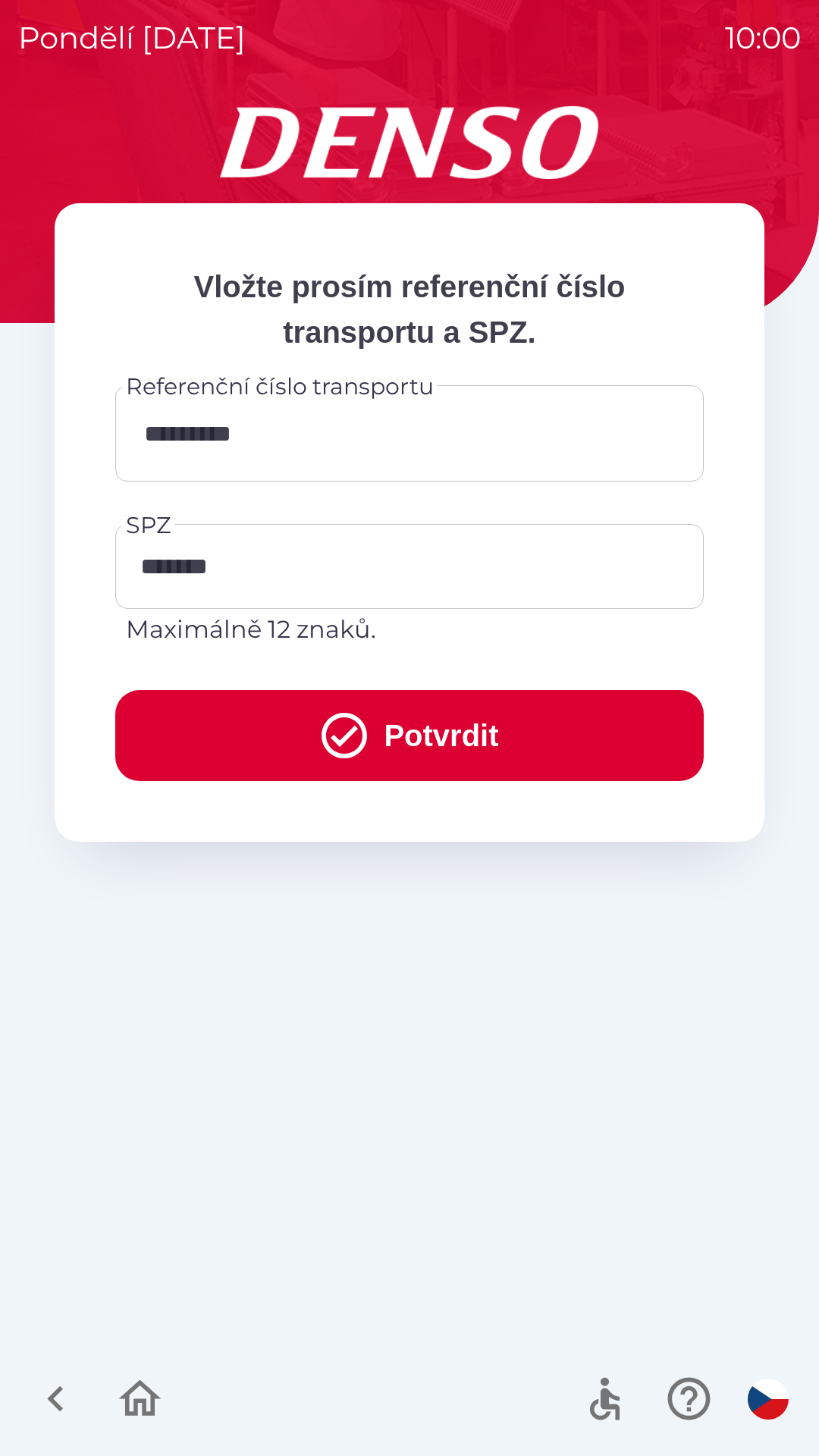
click at [412, 737] on button "Potvrdit" at bounding box center [410, 735] width 589 height 91
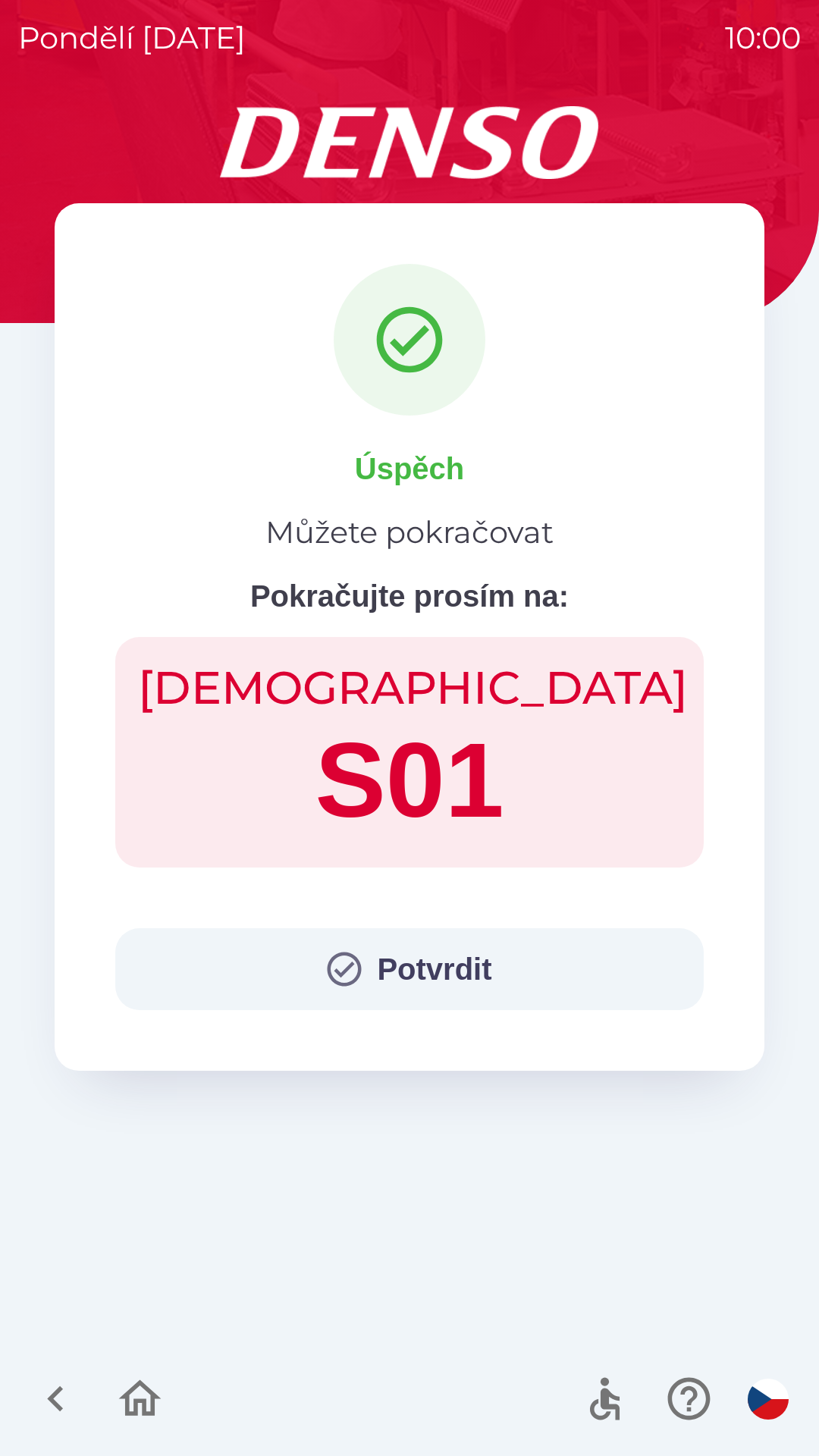
click at [416, 982] on button "Potvrdit" at bounding box center [410, 969] width 589 height 82
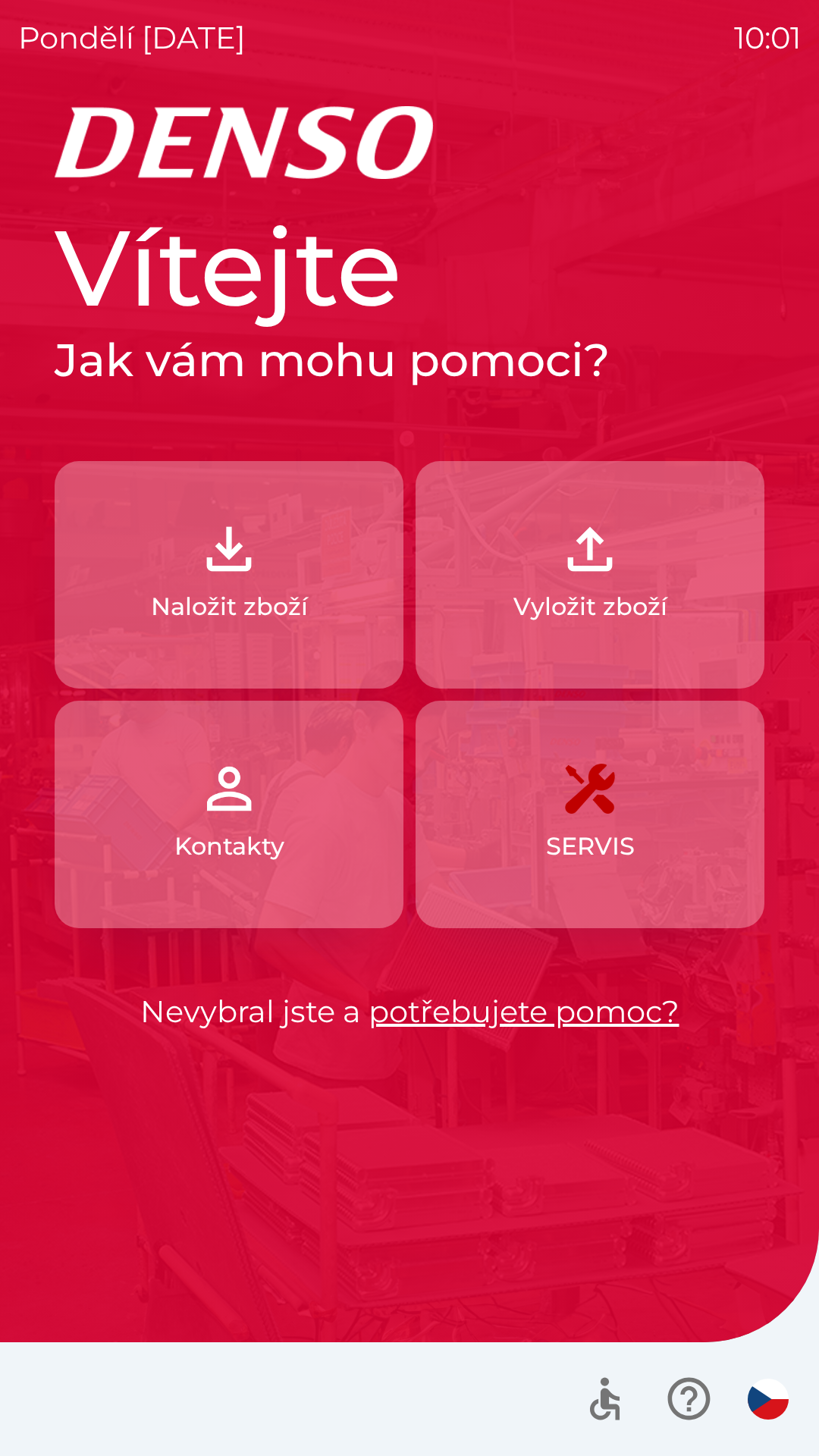
click at [207, 600] on p "Naložit zboží" at bounding box center [229, 606] width 157 height 37
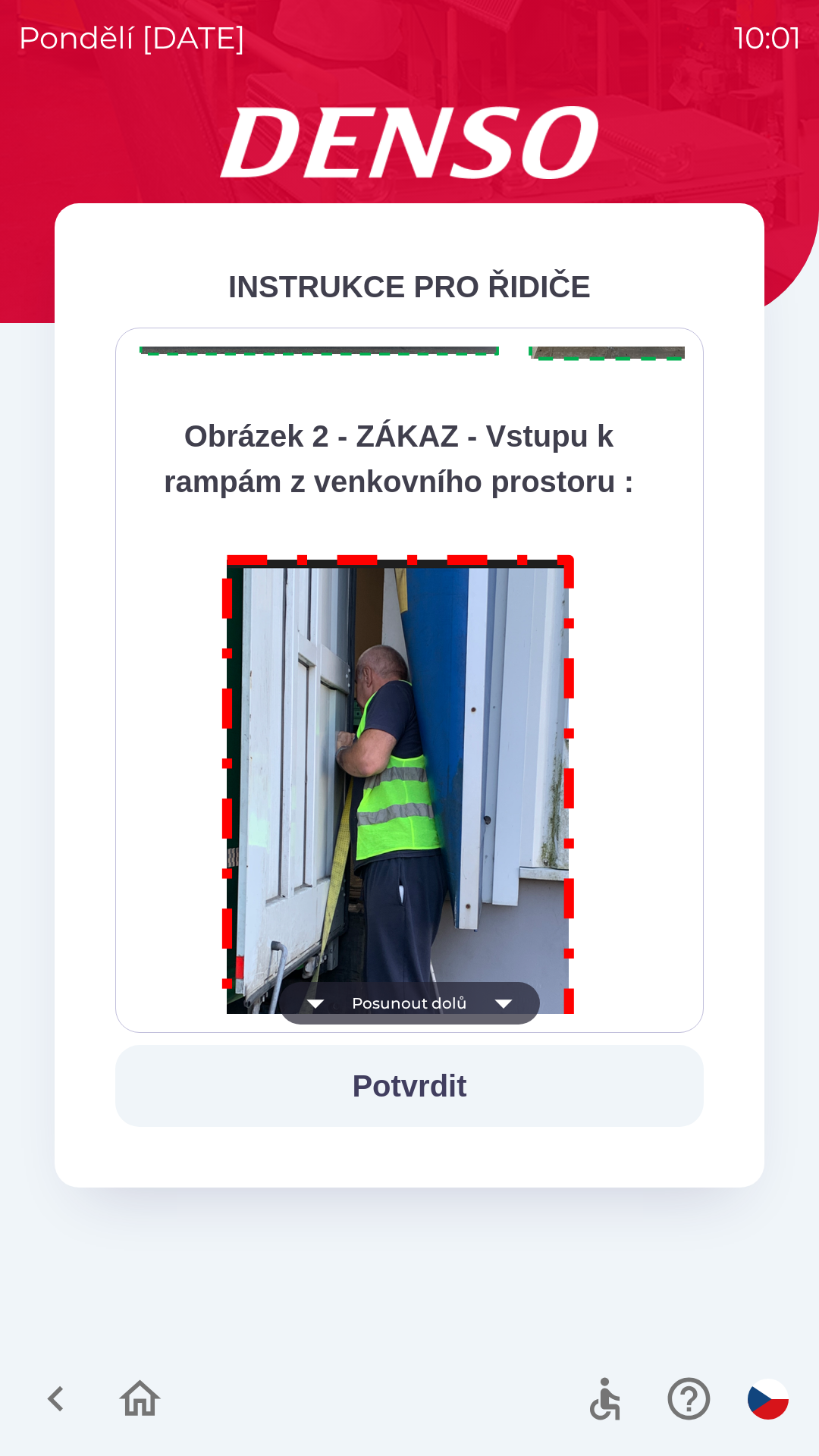
scroll to position [8522, 0]
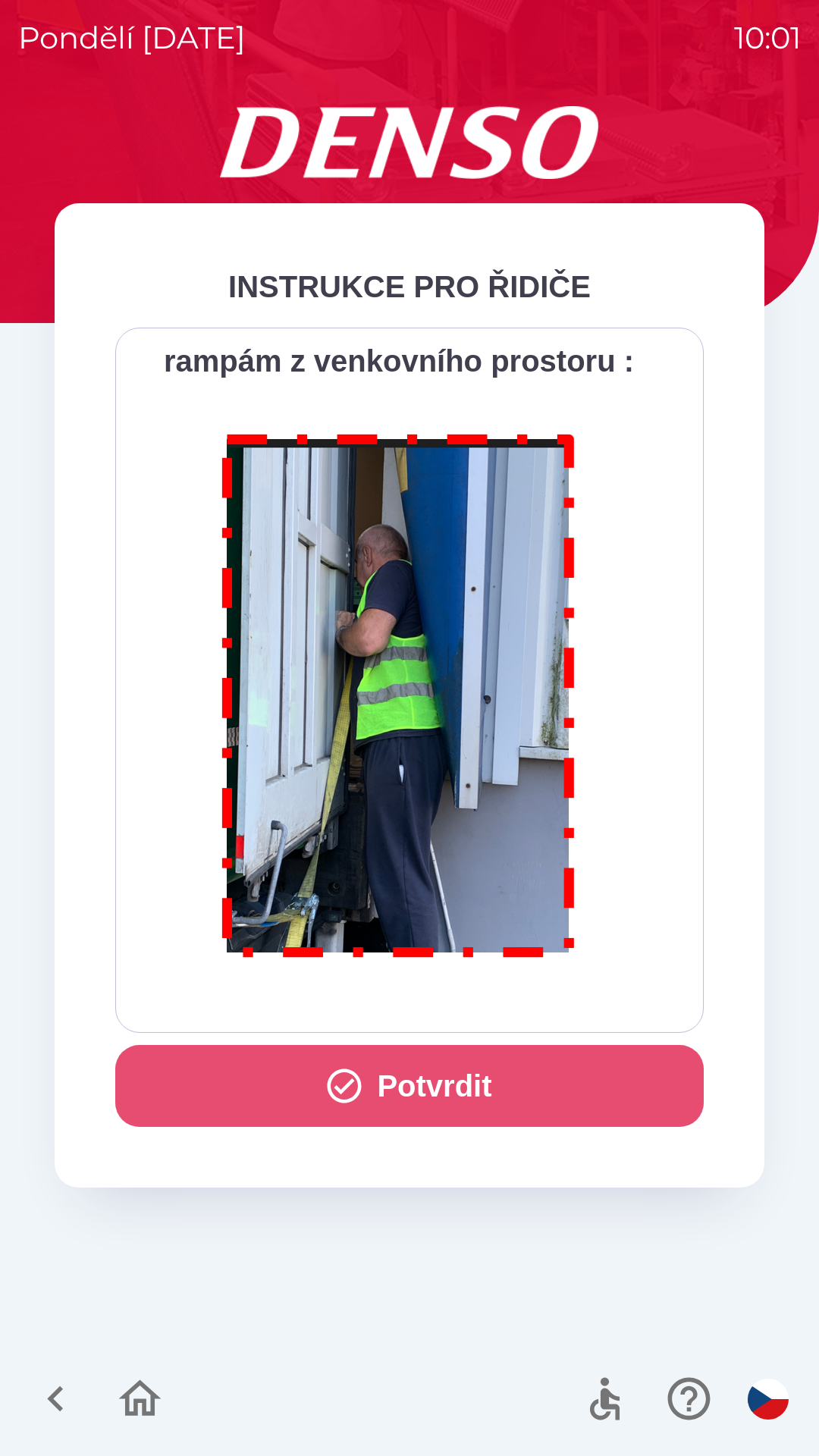
click at [350, 1081] on icon "button" at bounding box center [344, 1086] width 41 height 41
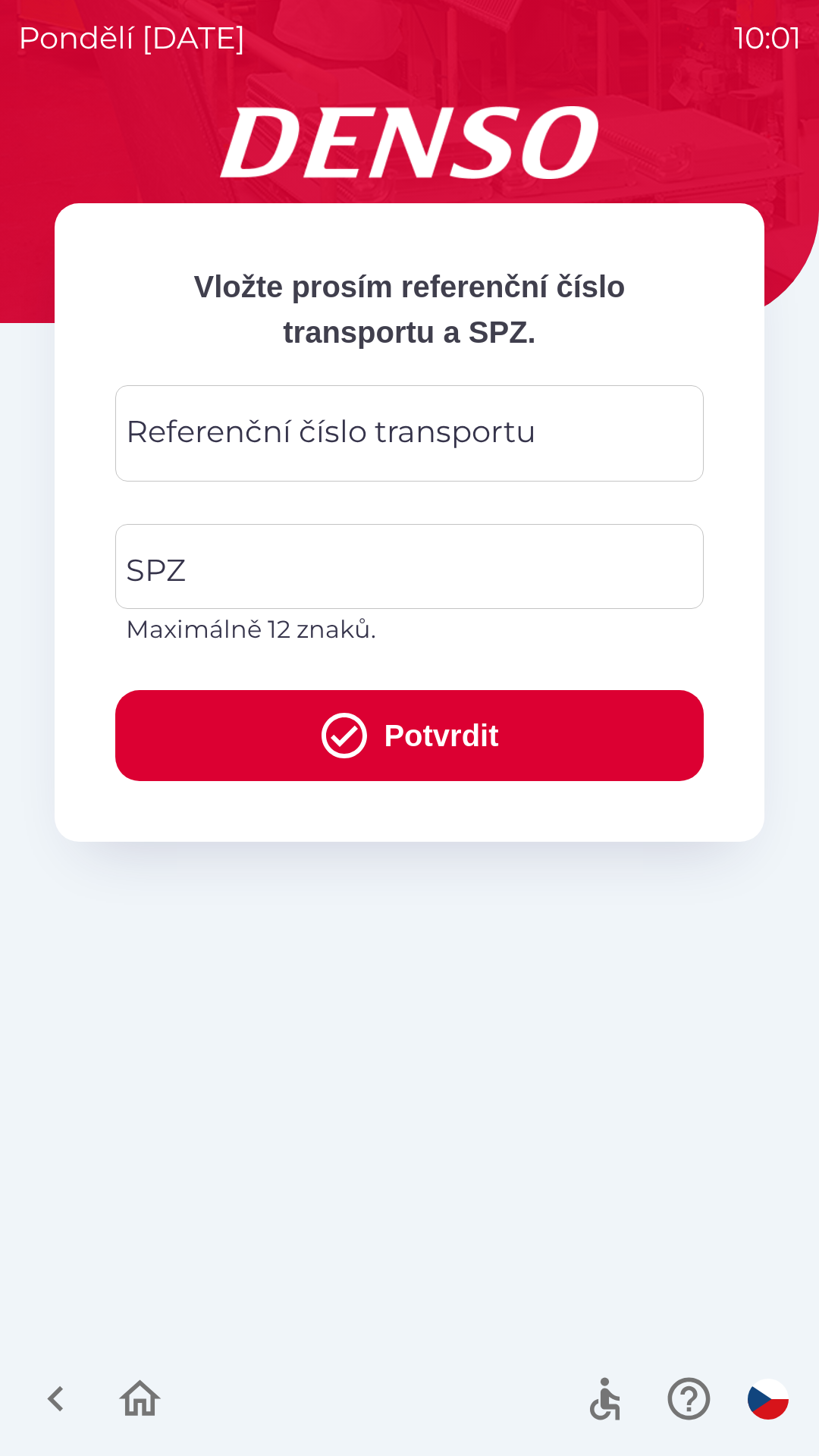
click at [208, 435] on div "Referenční číslo transportu Referenční číslo transportu" at bounding box center [410, 433] width 589 height 96
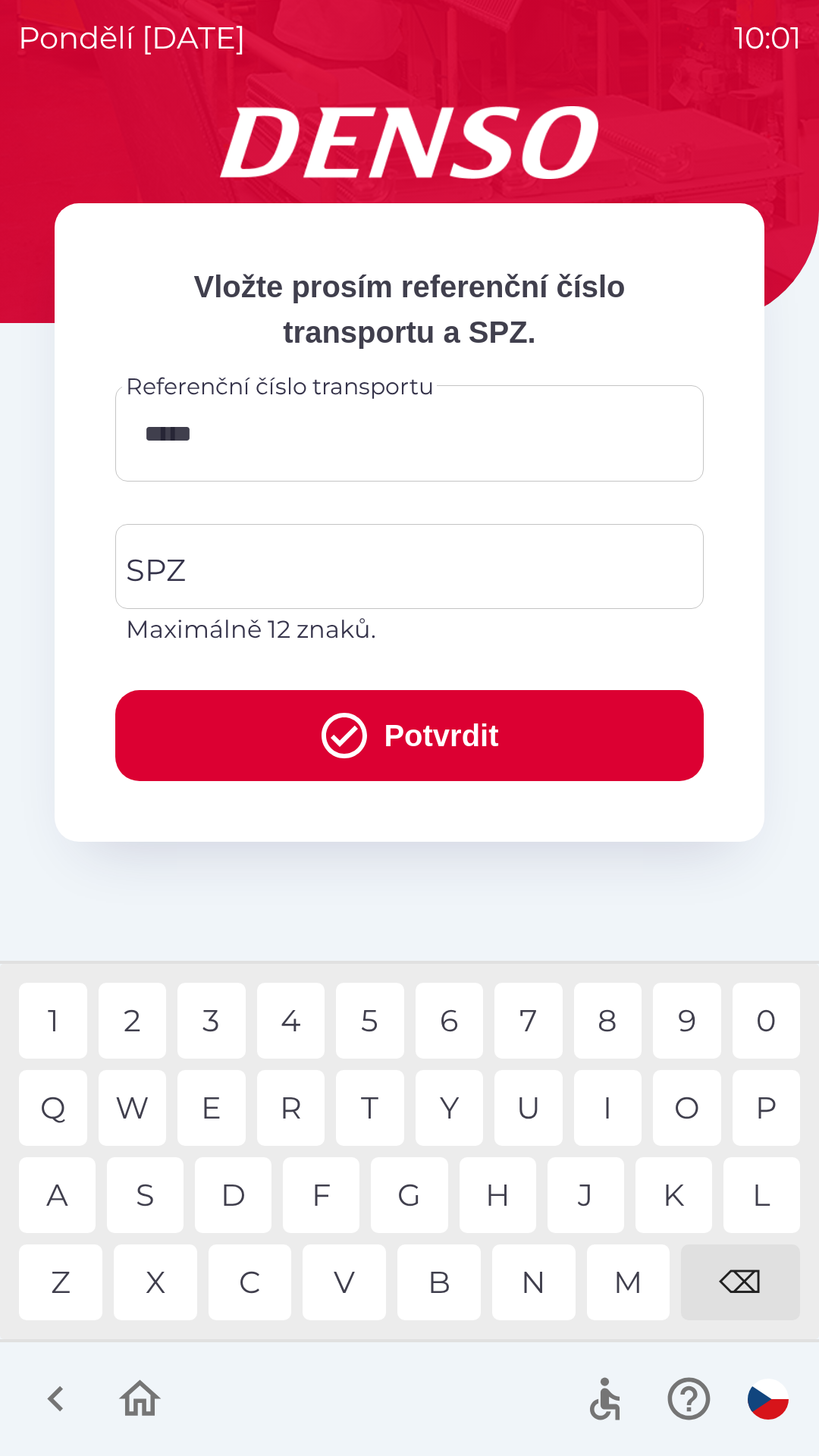
type input "******"
click at [188, 566] on input "SPZ" at bounding box center [398, 566] width 552 height 71
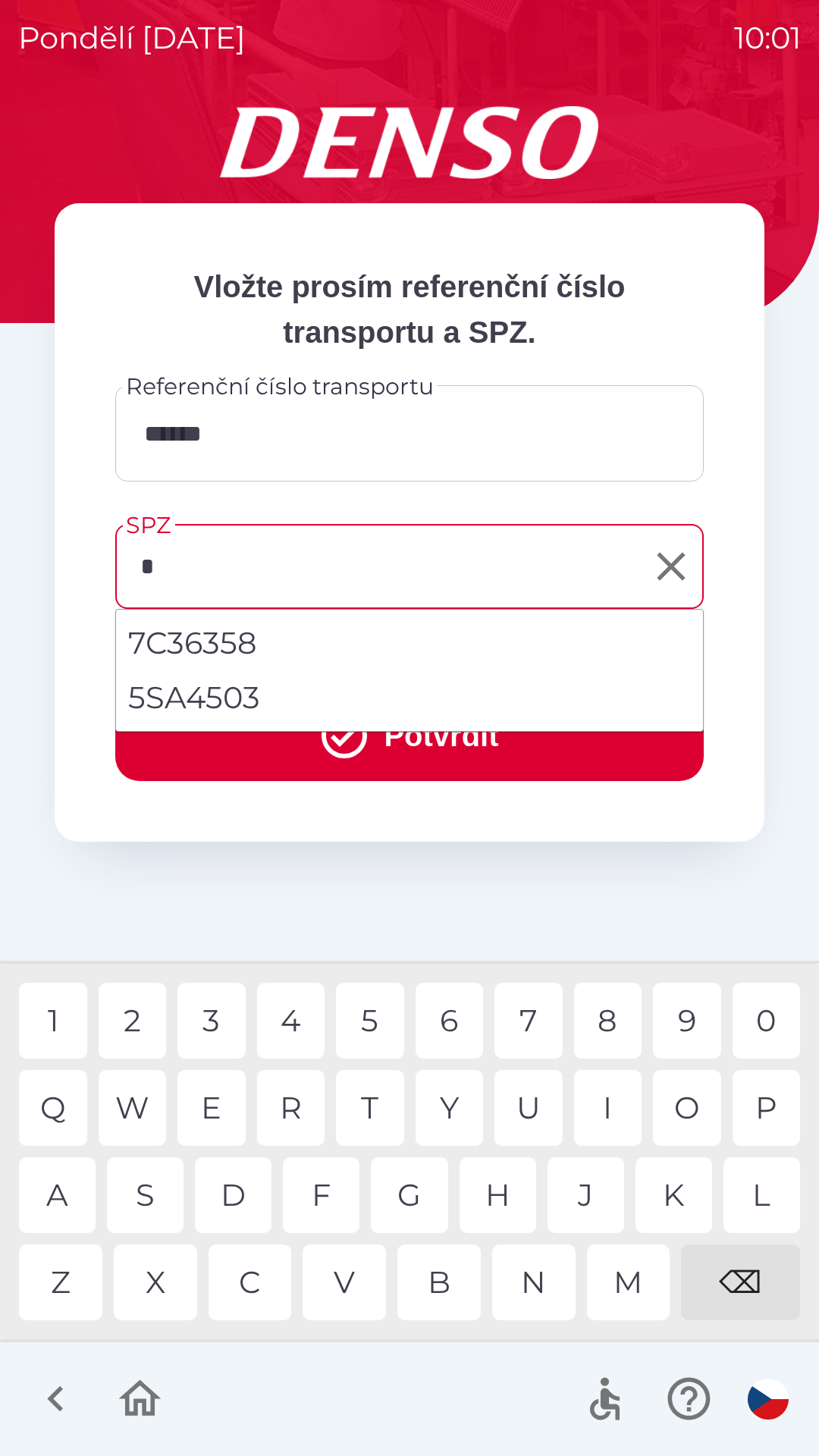
click at [366, 1012] on div "5" at bounding box center [370, 1021] width 68 height 76
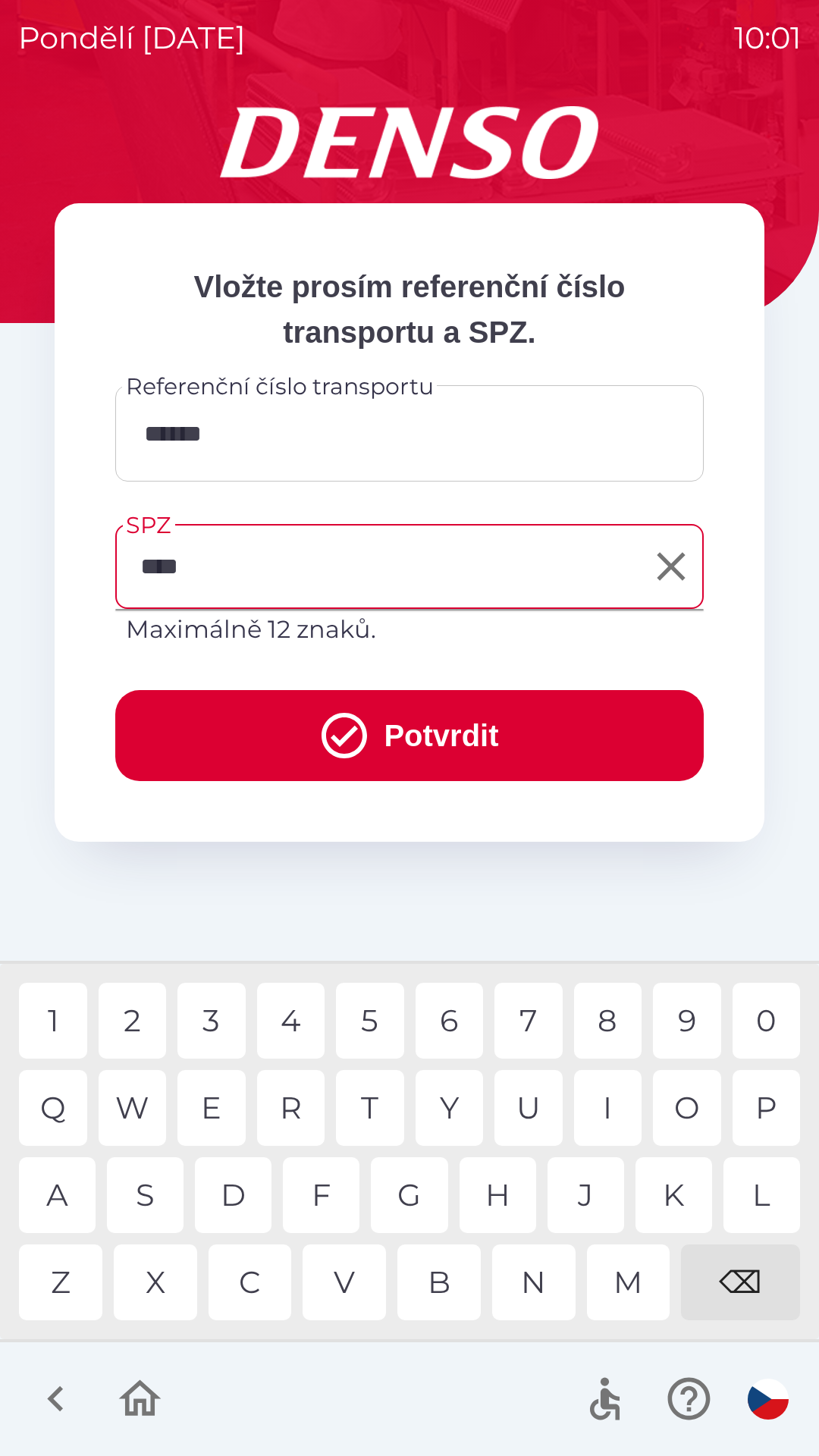
click at [755, 1020] on div "0" at bounding box center [766, 1021] width 68 height 76
click at [218, 1013] on div "3" at bounding box center [212, 1021] width 68 height 76
type input "*******"
click at [472, 730] on button "Potvrdit" at bounding box center [410, 735] width 589 height 91
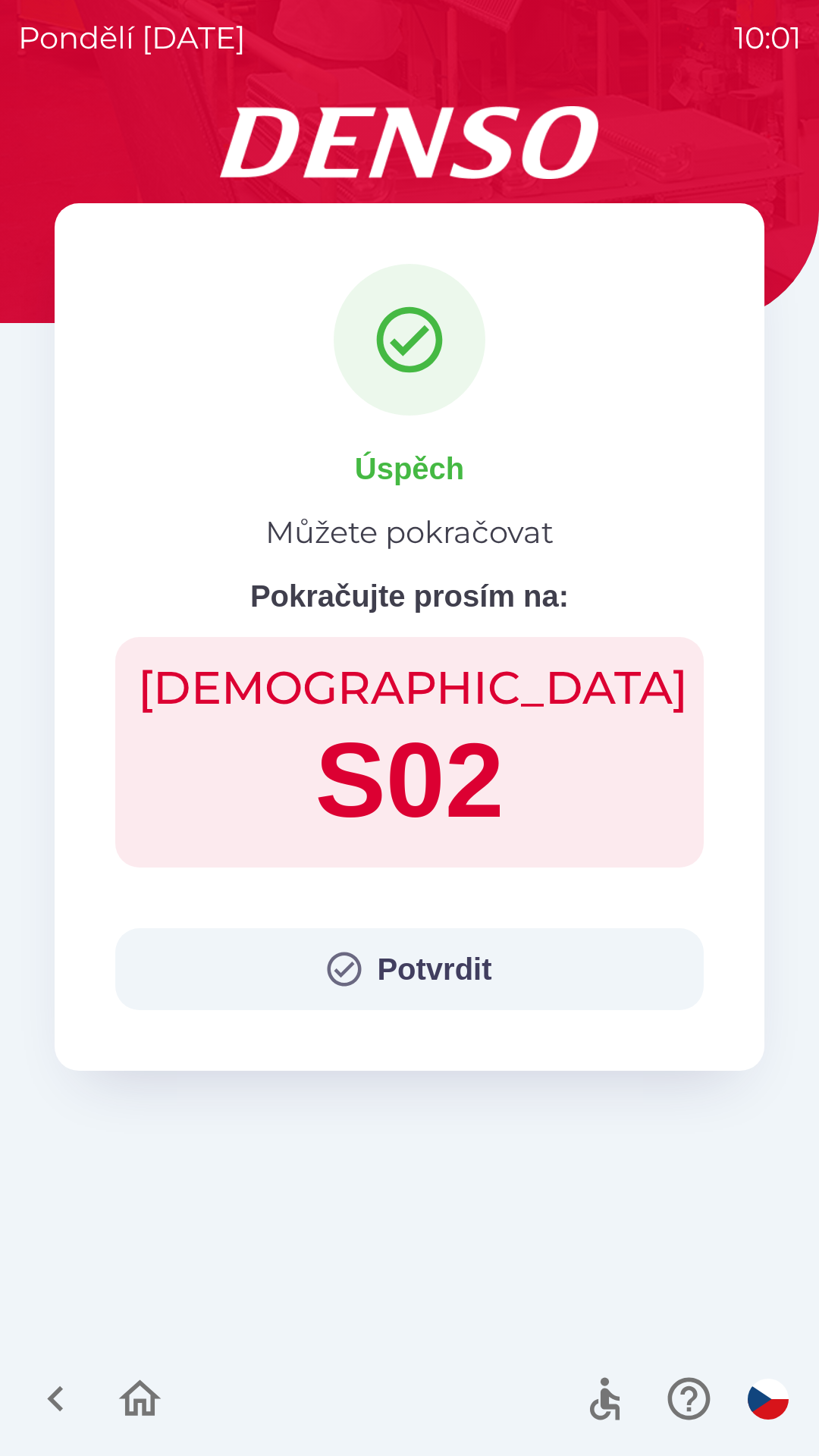
click at [416, 962] on button "Potvrdit" at bounding box center [410, 969] width 589 height 82
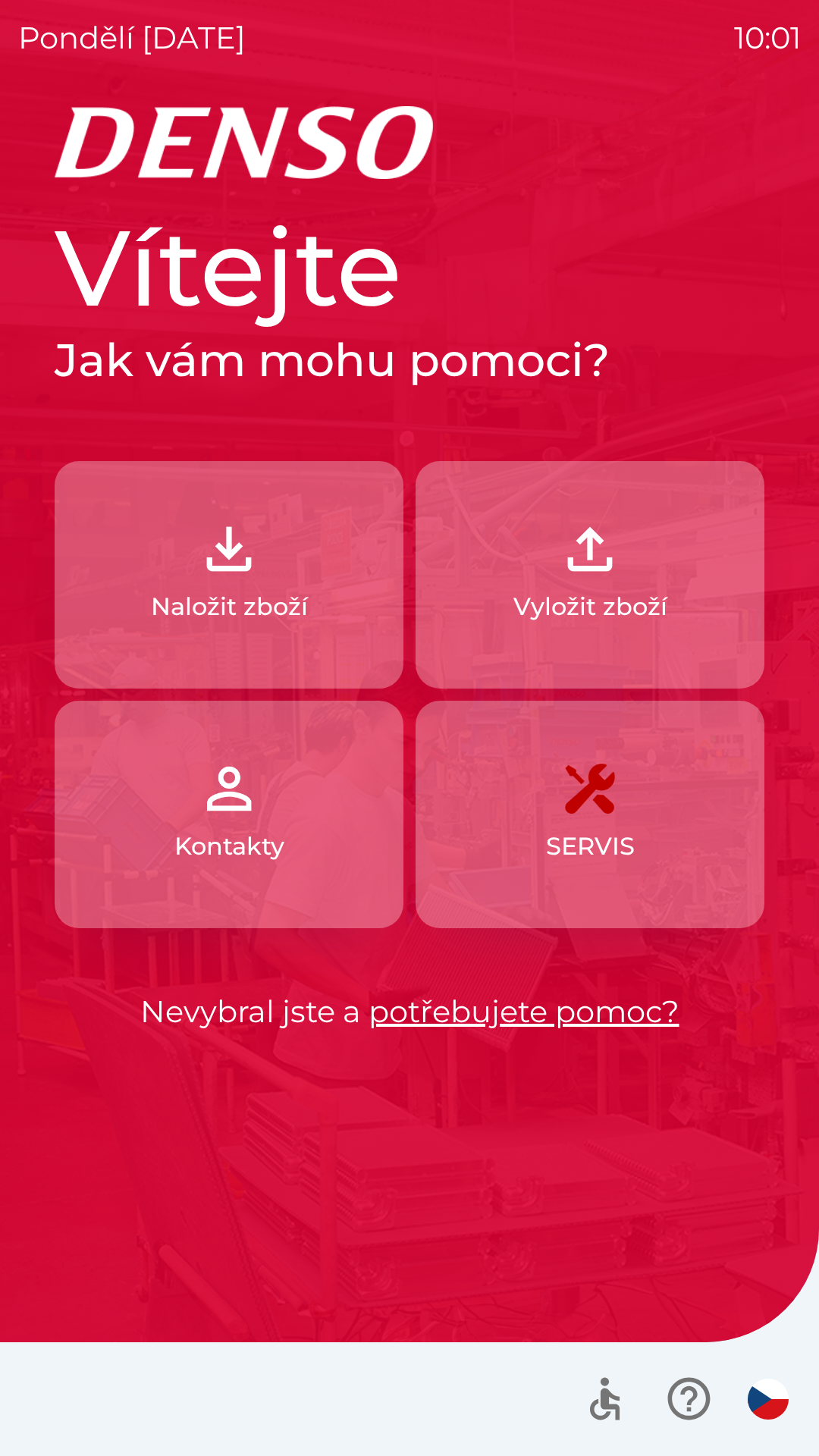
click at [292, 612] on p "Naložit zboží" at bounding box center [229, 606] width 157 height 37
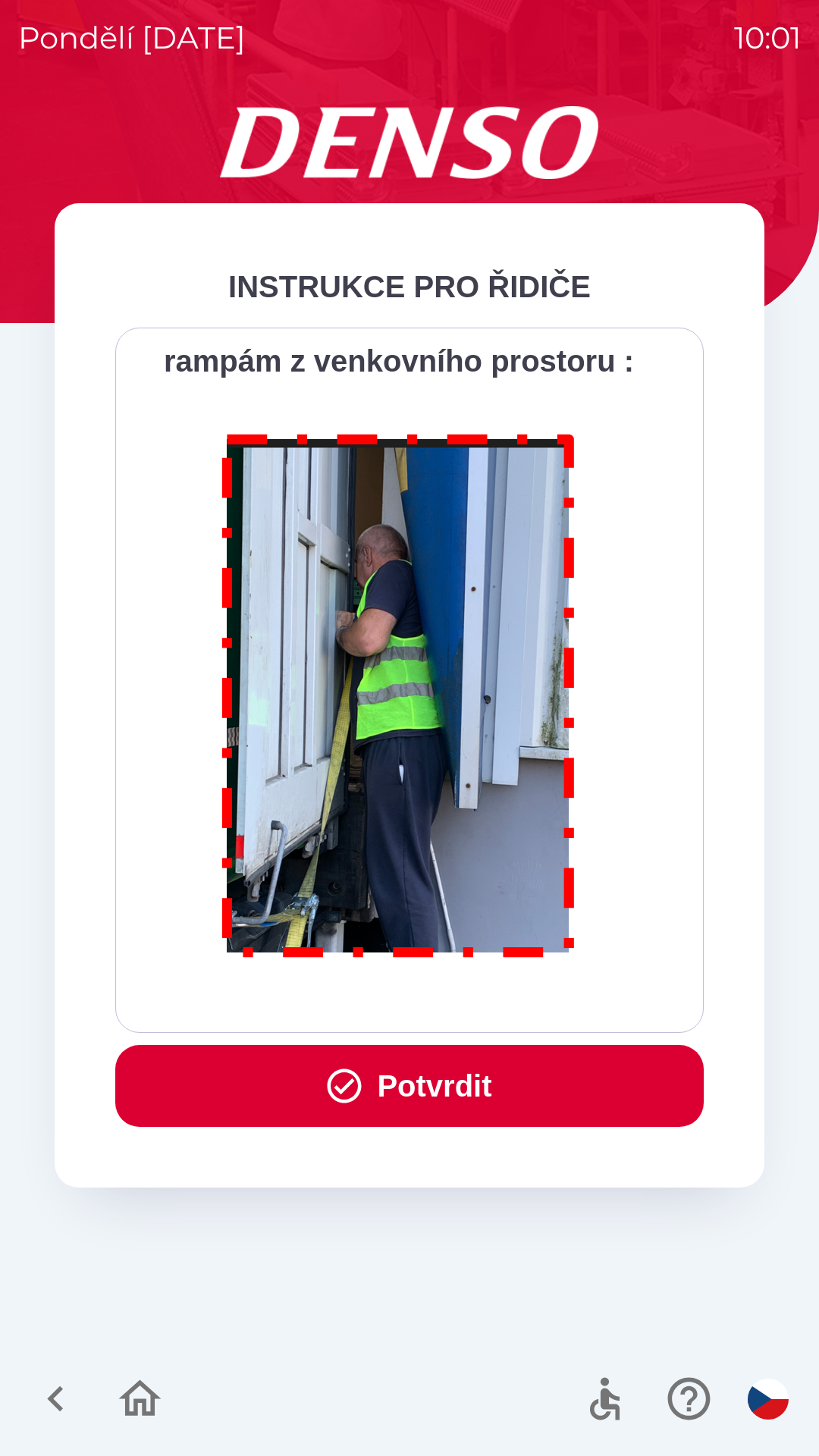
scroll to position [8522, 0]
click at [429, 1087] on button "Potvrdit" at bounding box center [410, 1086] width 589 height 82
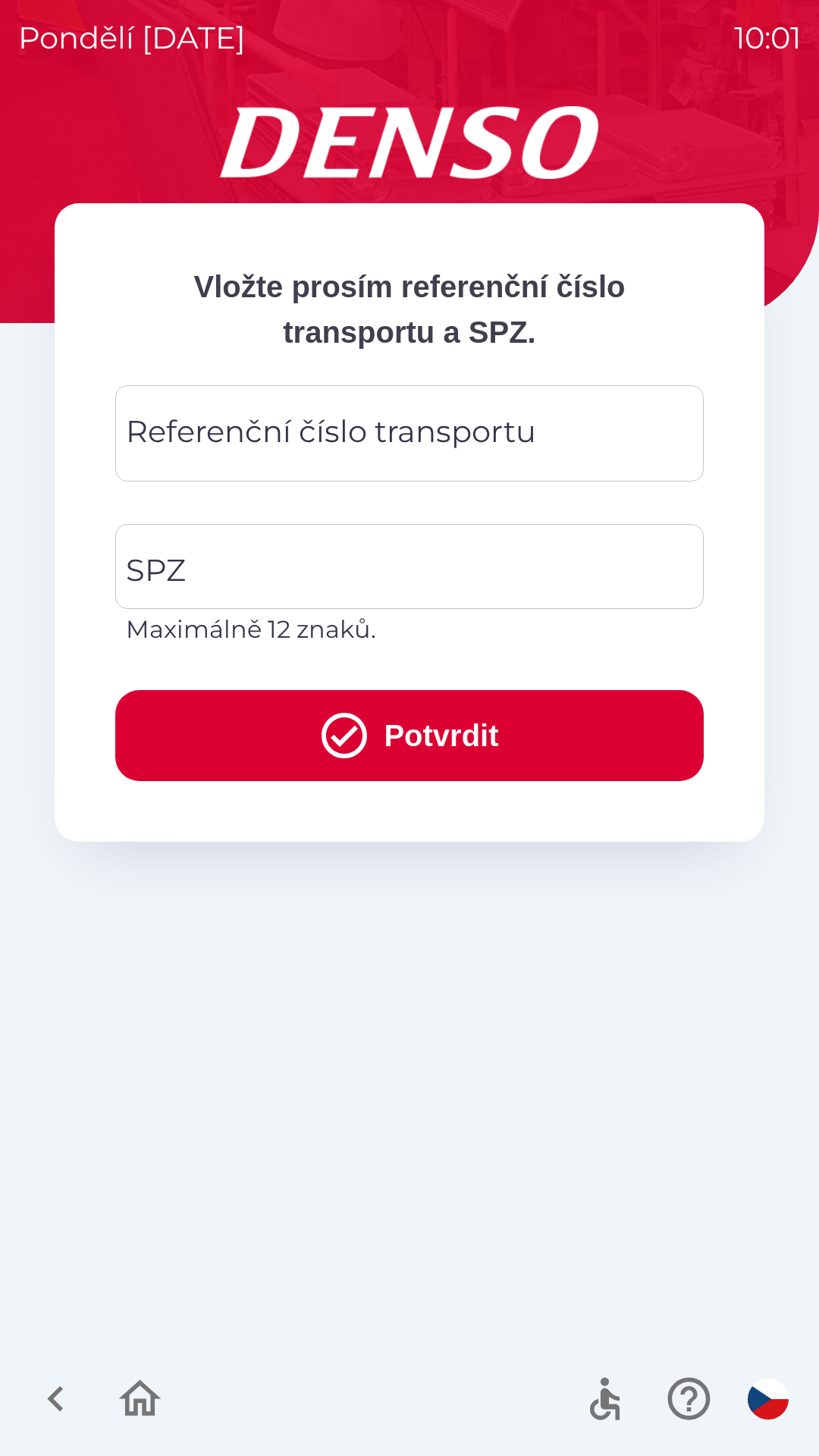
click at [234, 430] on div "Referenční číslo transportu Referenční číslo transportu" at bounding box center [410, 433] width 589 height 96
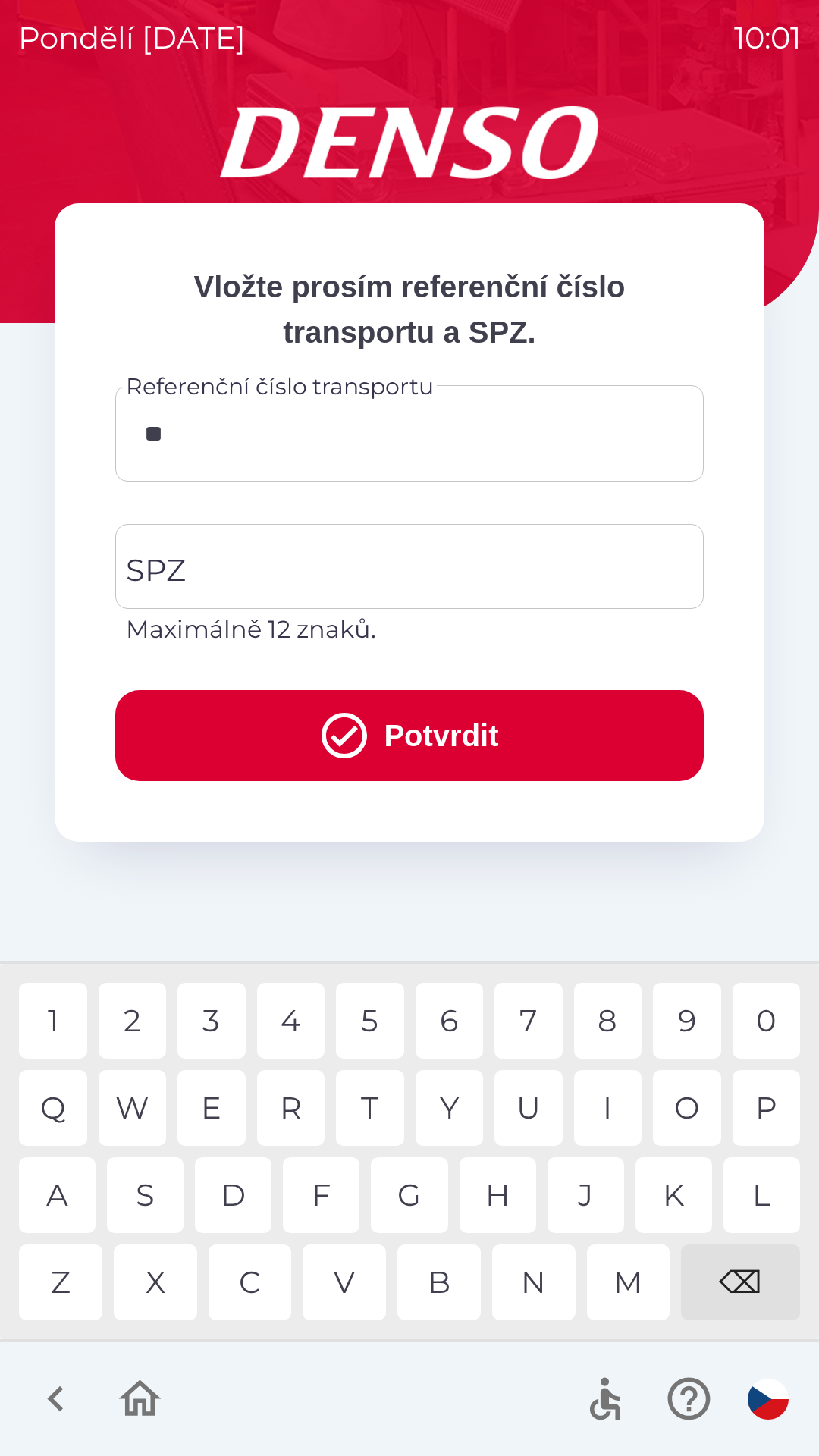
click at [675, 1190] on div "K" at bounding box center [674, 1195] width 77 height 76
click at [346, 1287] on div "V" at bounding box center [344, 1282] width 83 height 76
type input "******"
click at [215, 1006] on div "3" at bounding box center [212, 1021] width 68 height 76
click at [225, 559] on input "SPZ" at bounding box center [398, 566] width 552 height 71
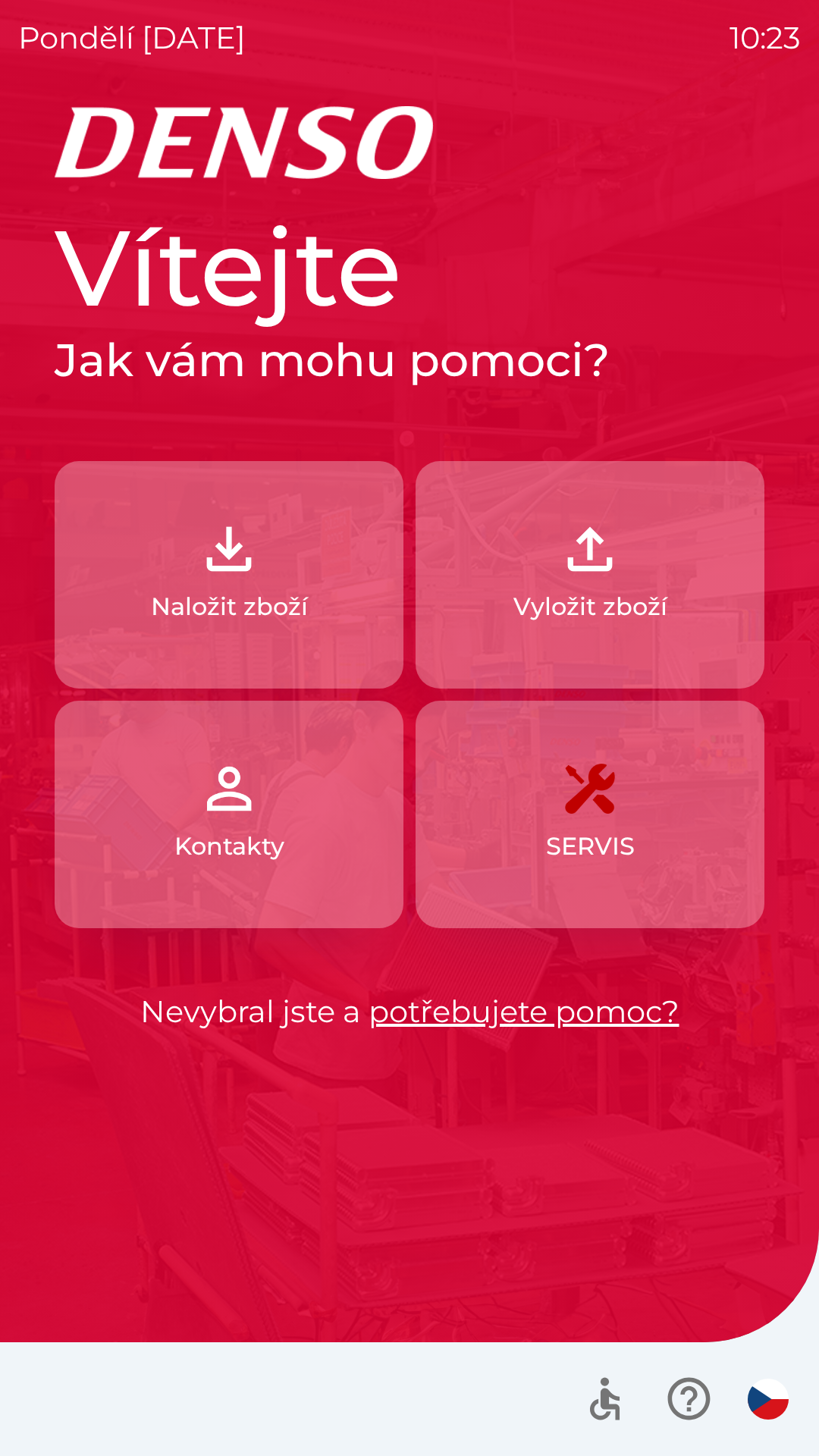
click at [256, 570] on img "button" at bounding box center [229, 549] width 66 height 66
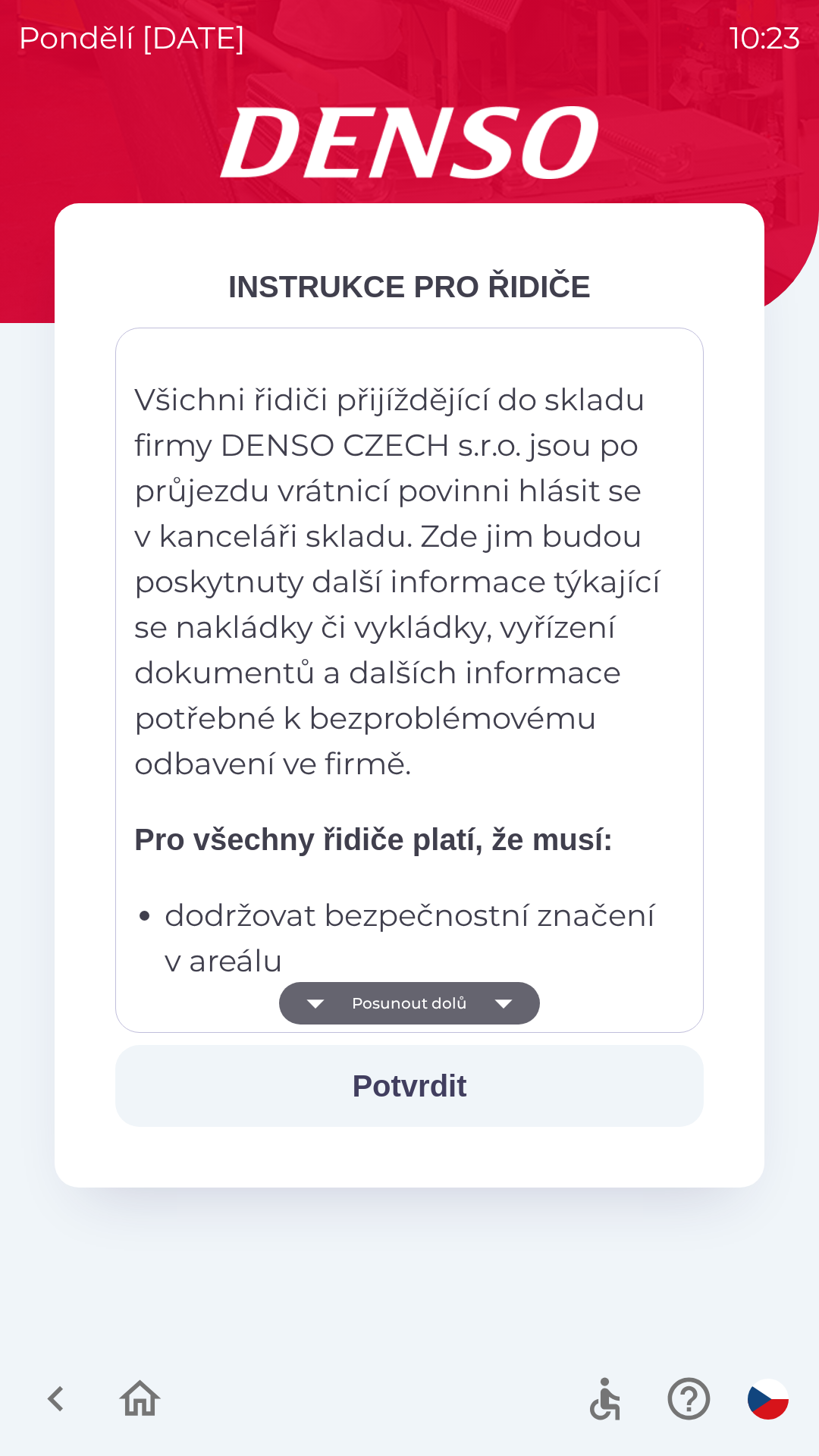
click at [463, 995] on button "Posunout dolů" at bounding box center [409, 1004] width 261 height 43
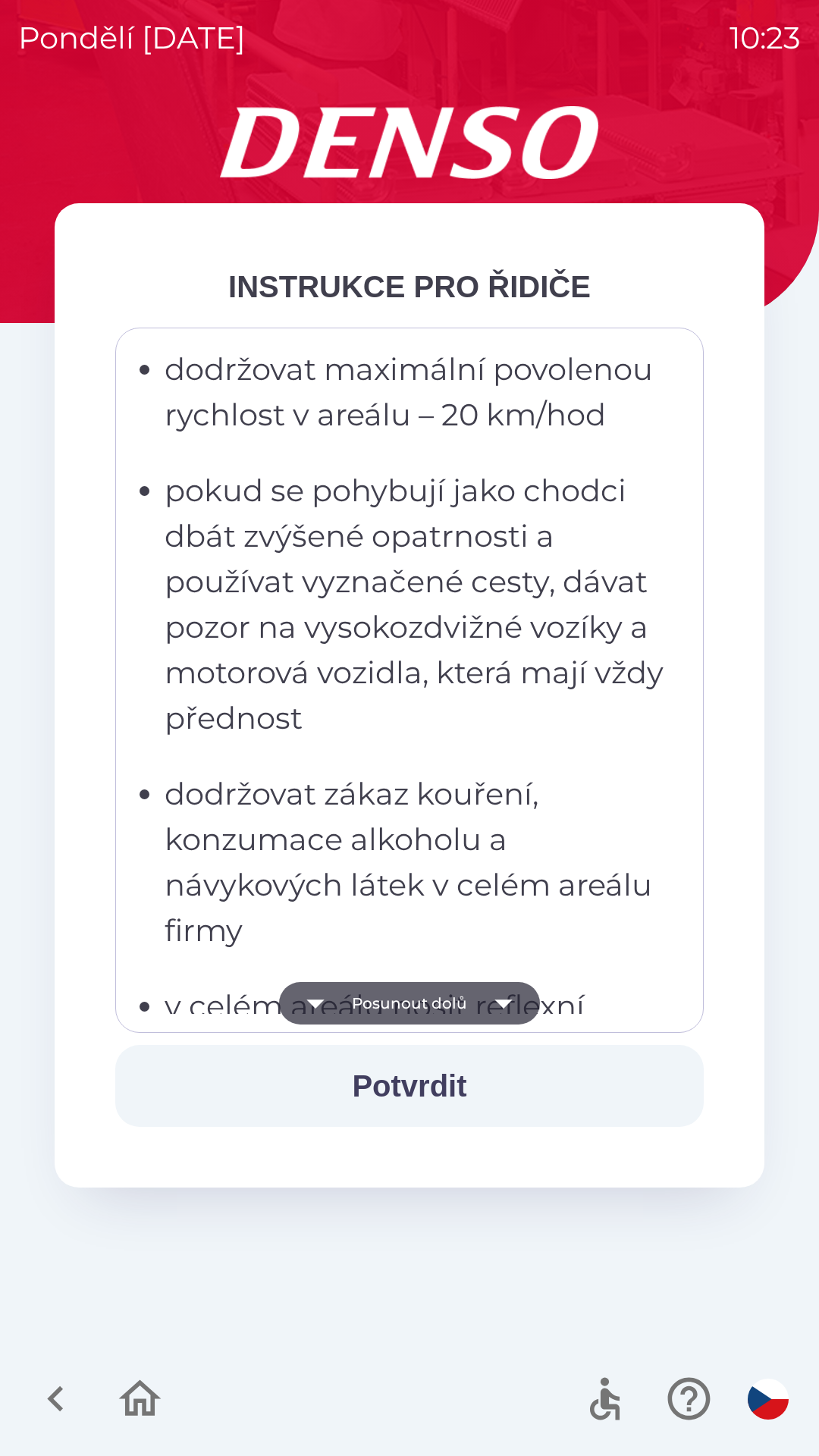
click at [426, 1087] on button "Potvrdit" at bounding box center [410, 1086] width 589 height 82
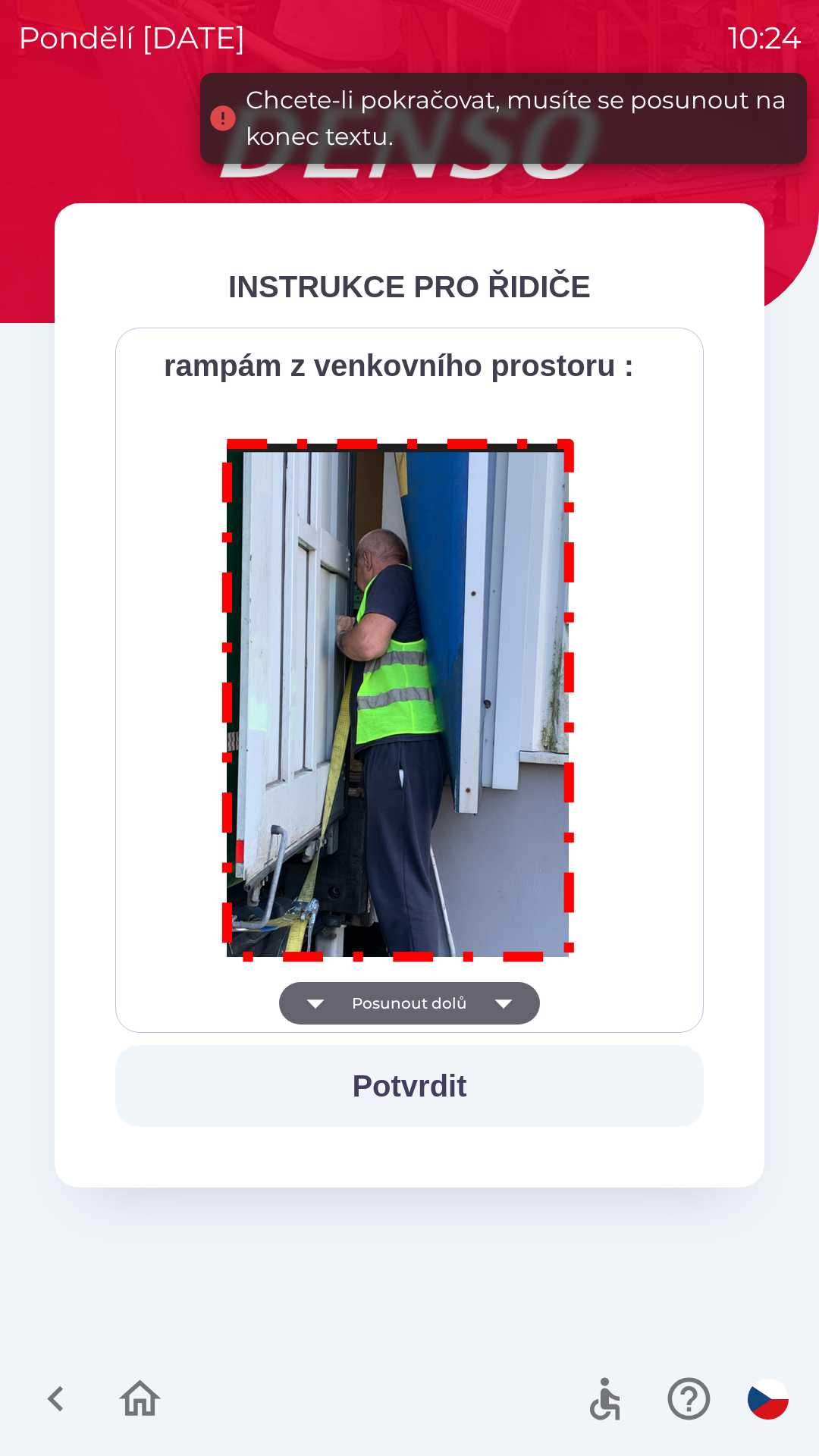
scroll to position [8522, 0]
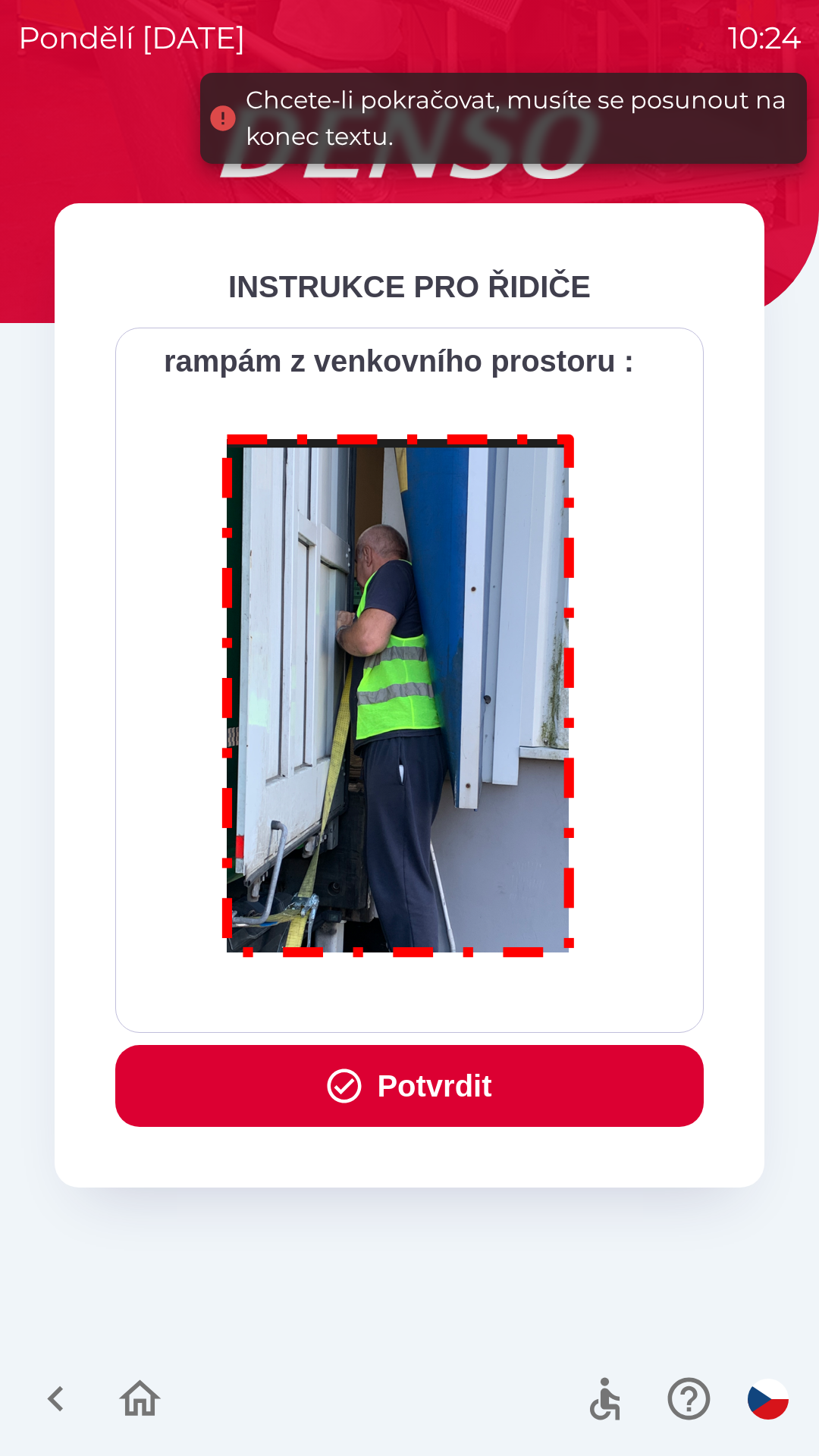
click at [412, 1070] on button "Potvrdit" at bounding box center [410, 1086] width 589 height 82
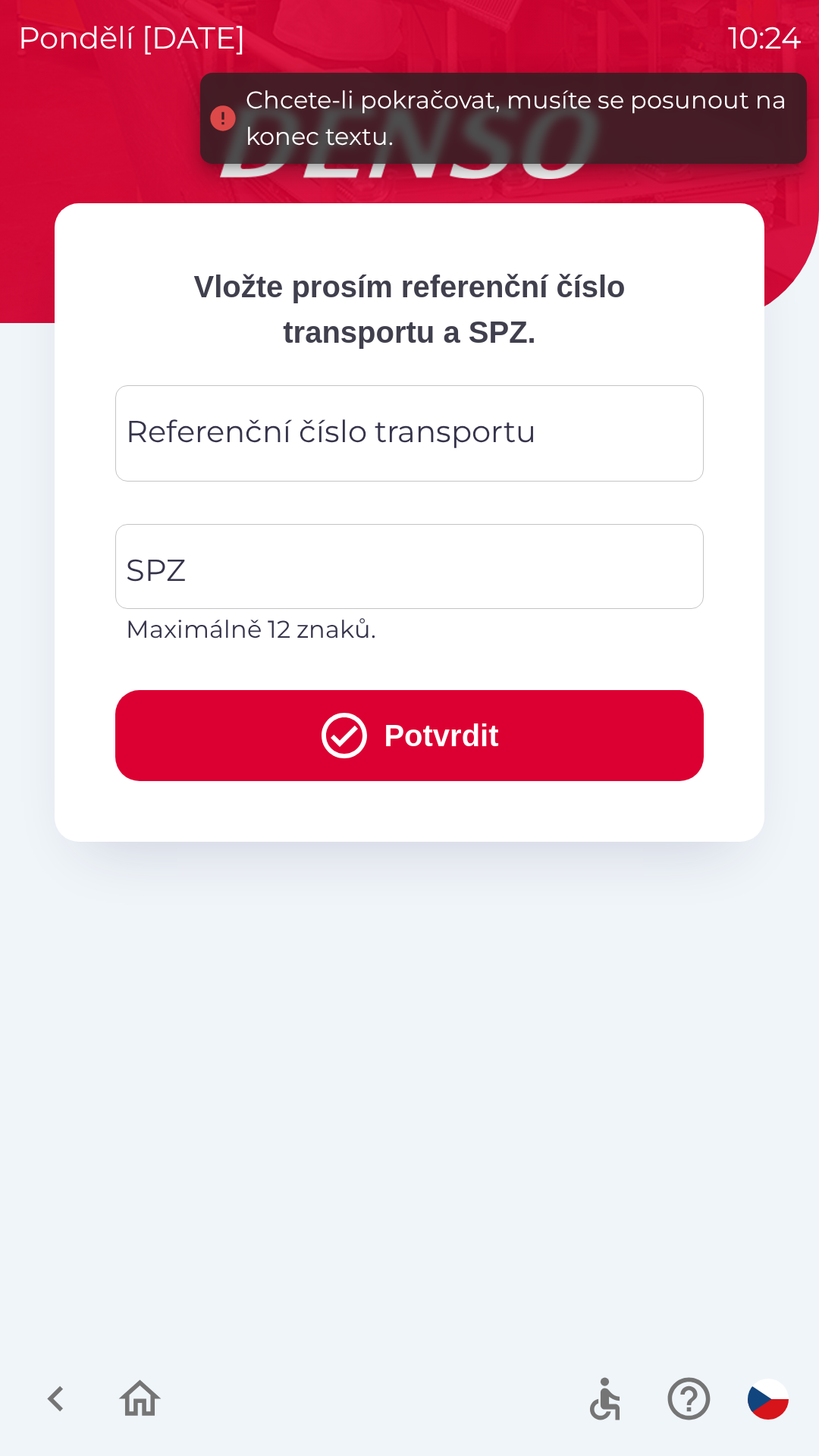
click at [317, 424] on div "Referenční číslo transportu Referenční číslo transportu" at bounding box center [410, 433] width 589 height 96
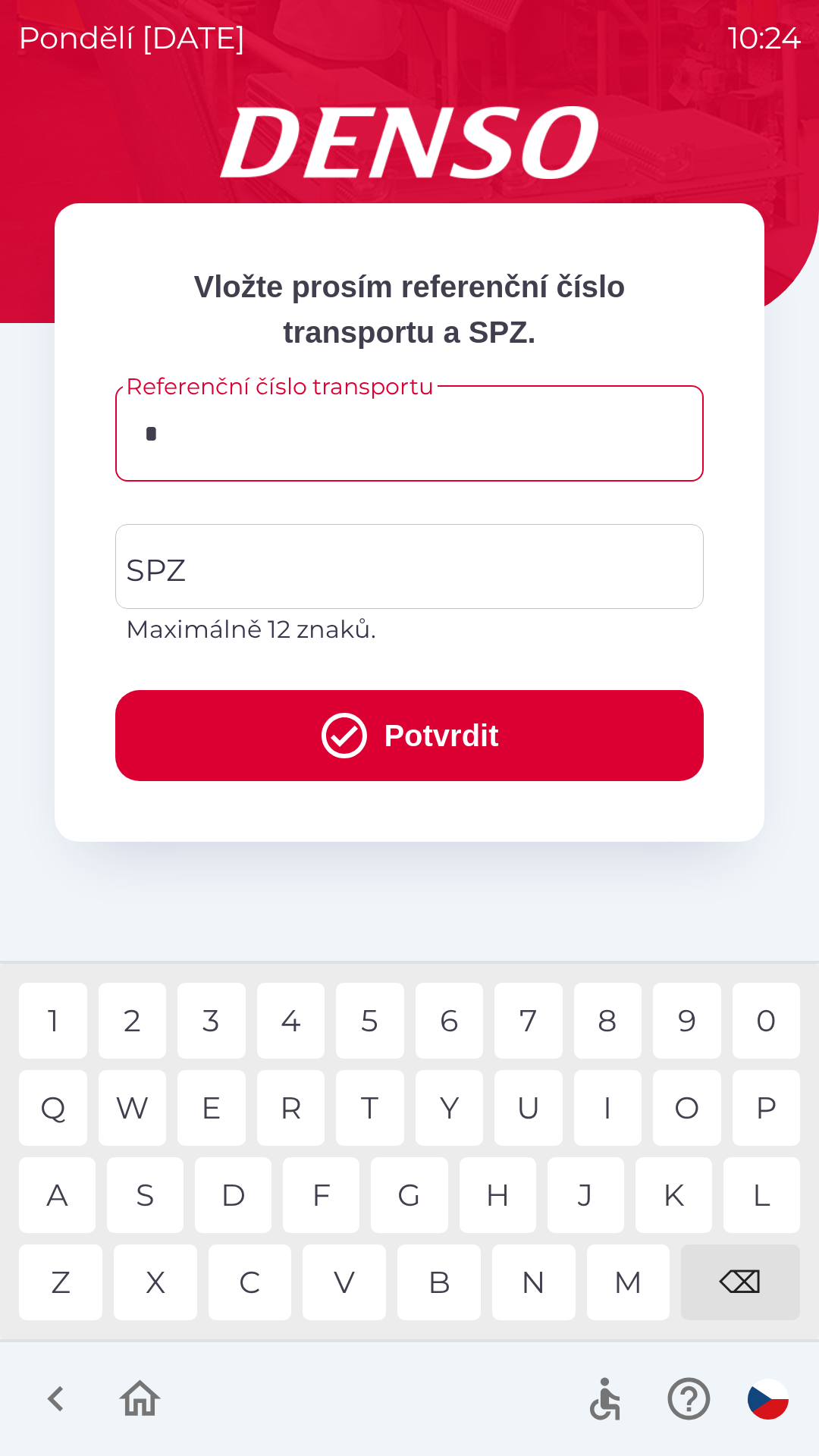
click at [512, 1000] on div "7" at bounding box center [528, 1021] width 68 height 76
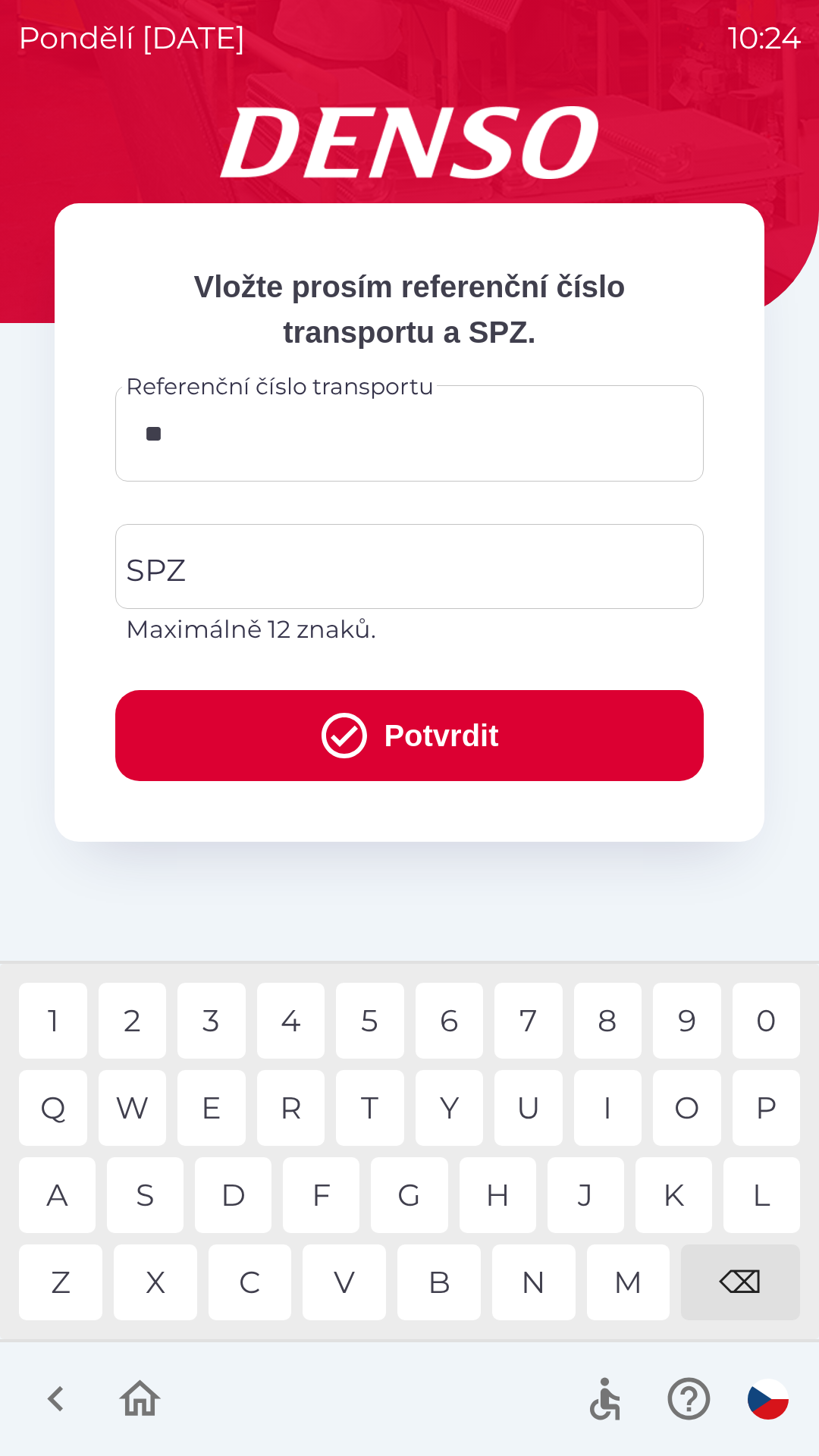
click at [671, 1018] on div "9" at bounding box center [687, 1021] width 68 height 76
click at [205, 1021] on div "3" at bounding box center [212, 1021] width 68 height 76
click at [361, 1017] on div "5" at bounding box center [370, 1021] width 68 height 76
type input "********"
click at [230, 536] on input "SPZ" at bounding box center [398, 566] width 552 height 71
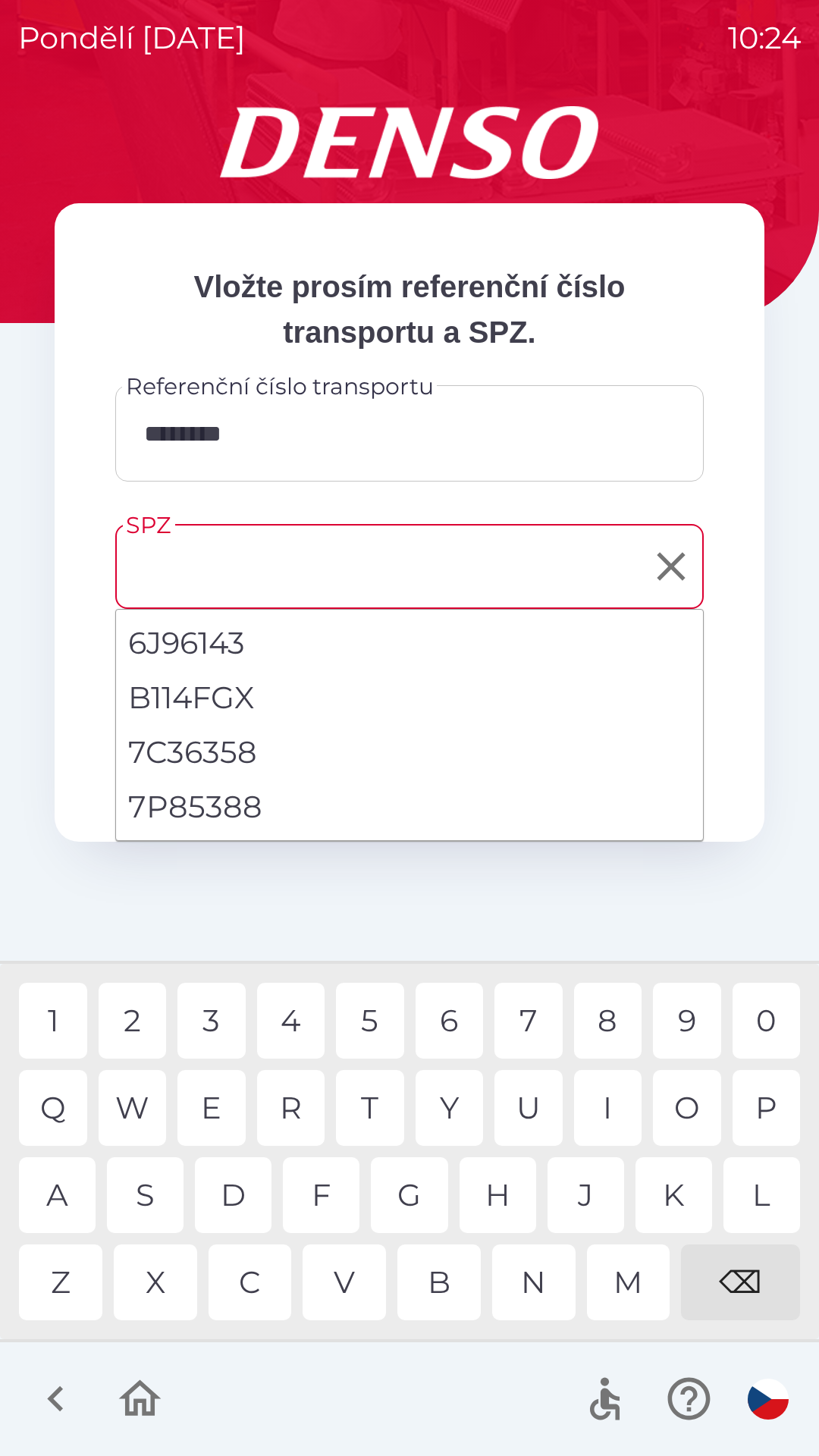
click at [201, 804] on li "7P85388" at bounding box center [409, 807] width 587 height 54
type input "*******"
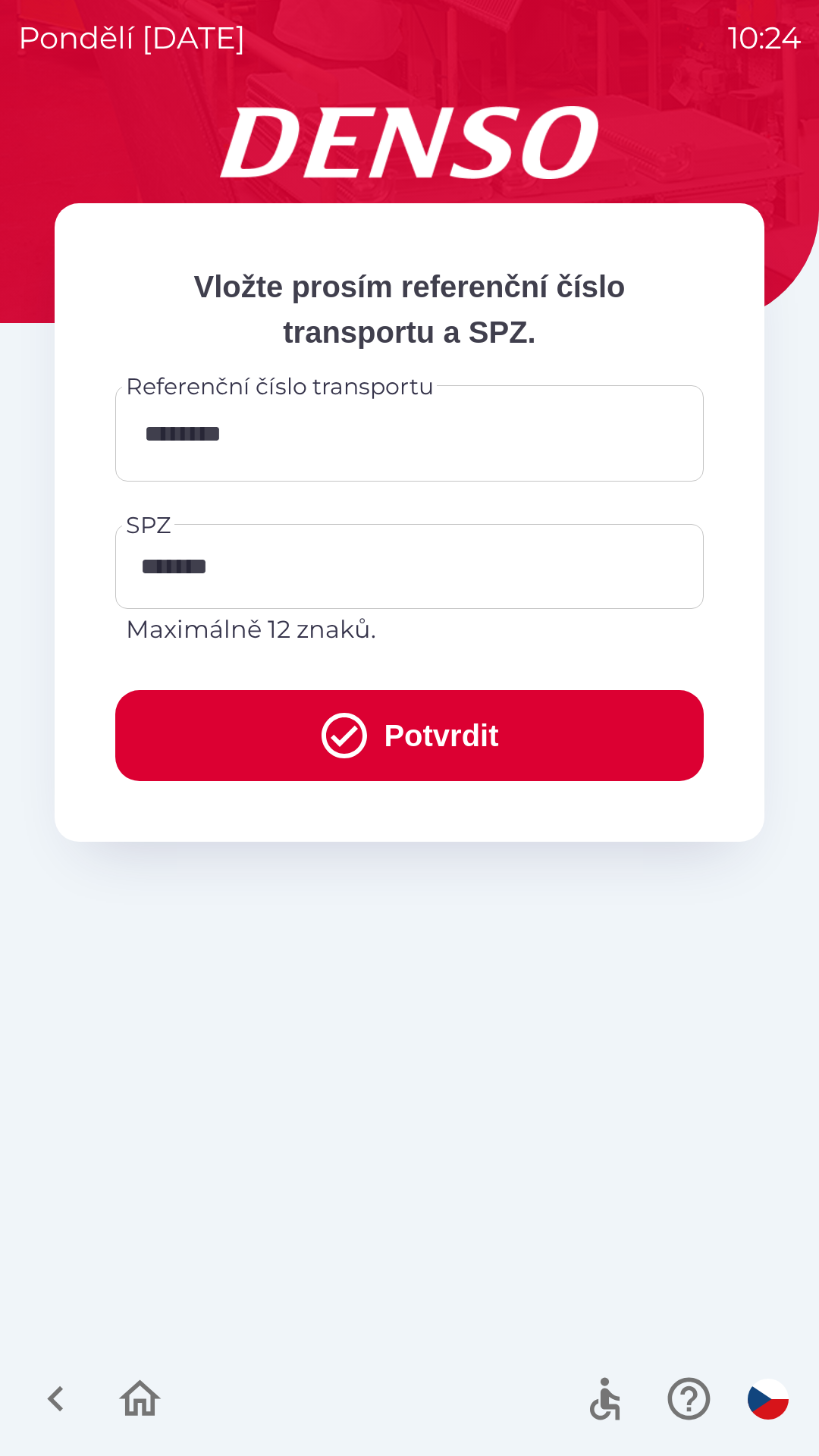
click at [376, 732] on button "Potvrdit" at bounding box center [410, 735] width 589 height 91
